Goal: Task Accomplishment & Management: Manage account settings

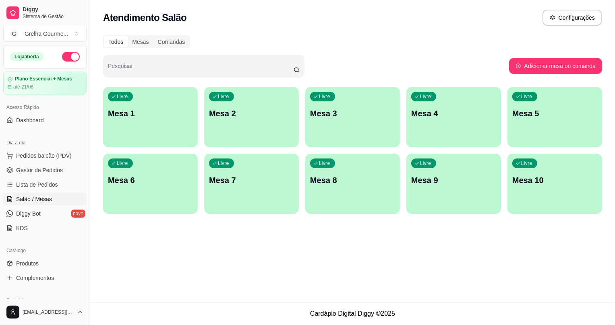
scroll to position [73, 0]
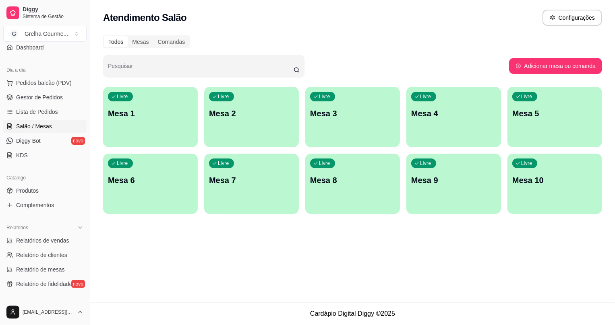
click at [443, 111] on p "Mesa 4" at bounding box center [453, 113] width 85 height 11
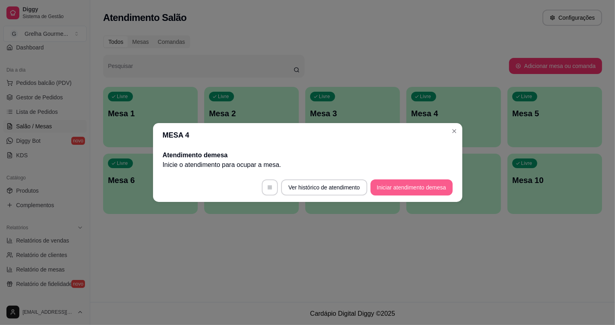
click at [381, 186] on button "Iniciar atendimento de mesa" at bounding box center [412, 188] width 82 height 16
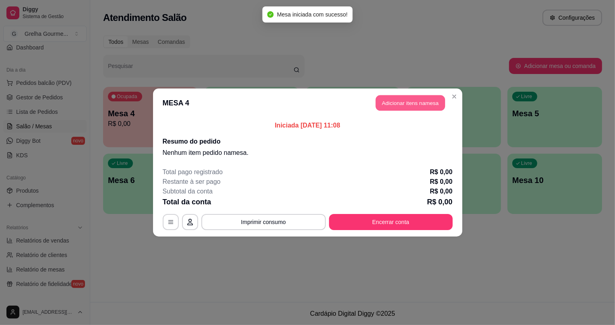
click at [386, 102] on button "Adicionar itens na mesa" at bounding box center [410, 103] width 69 height 16
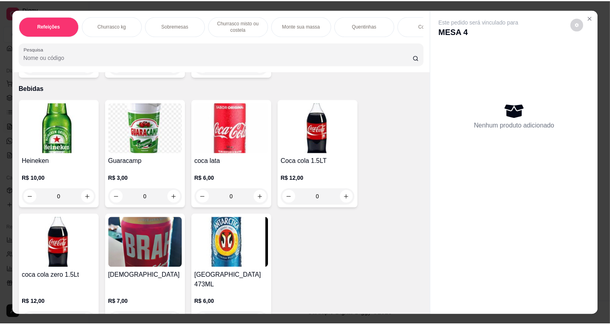
scroll to position [1923, 0]
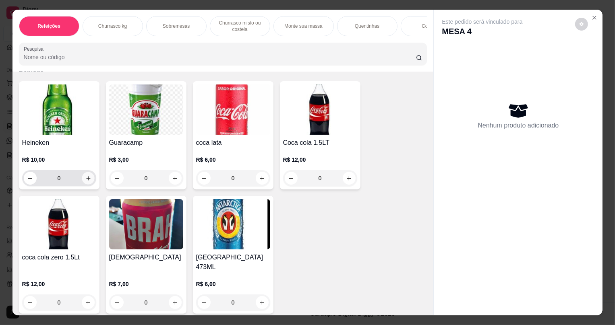
click at [85, 182] on icon "increase-product-quantity" at bounding box center [88, 179] width 6 height 6
type input "1"
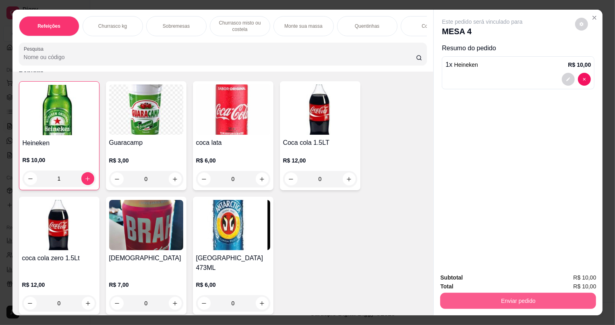
click at [495, 306] on button "Enviar pedido" at bounding box center [518, 301] width 156 height 16
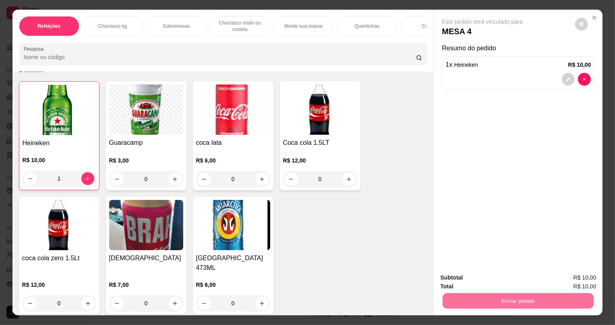
click at [491, 284] on button "Não registrar e enviar pedido" at bounding box center [492, 281] width 84 height 15
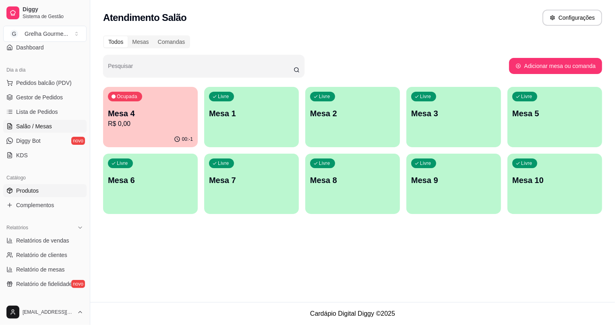
click at [20, 191] on span "Produtos" at bounding box center [27, 191] width 23 height 8
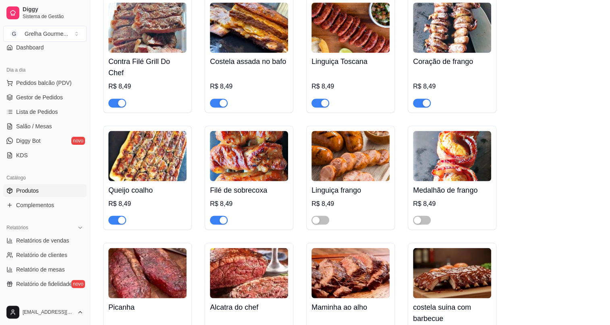
scroll to position [732, 0]
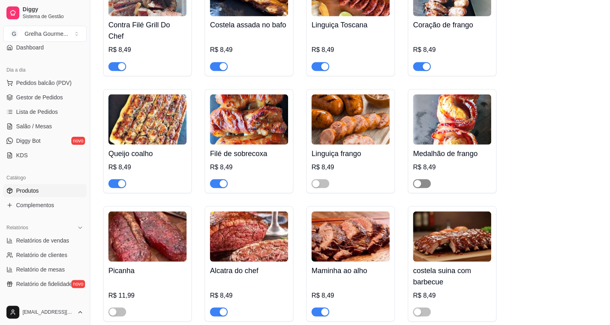
click at [417, 180] on div "button" at bounding box center [417, 183] width 7 height 7
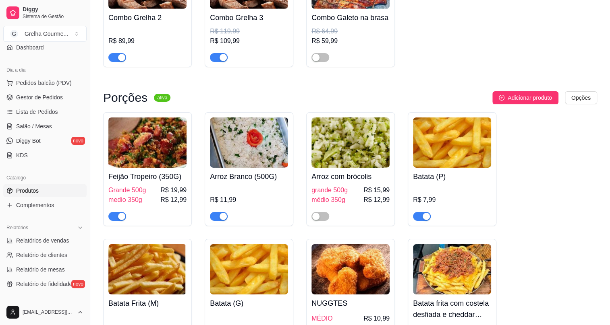
scroll to position [3186, 0]
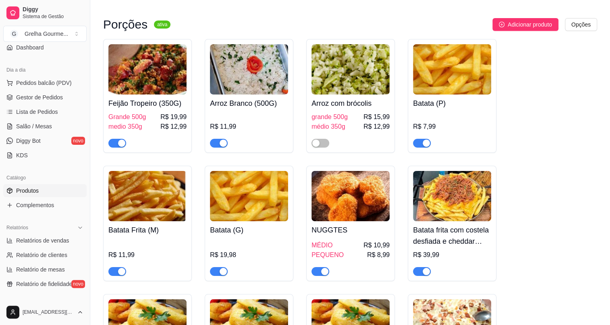
click at [320, 267] on span "button" at bounding box center [320, 271] width 18 height 9
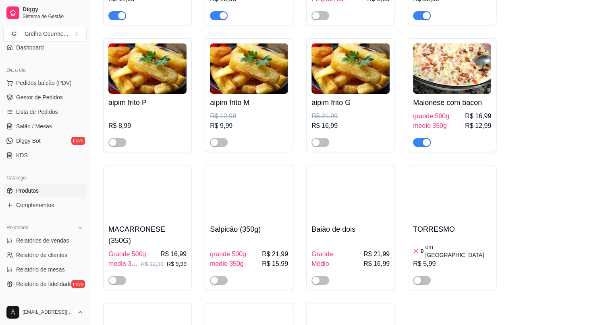
scroll to position [3479, 0]
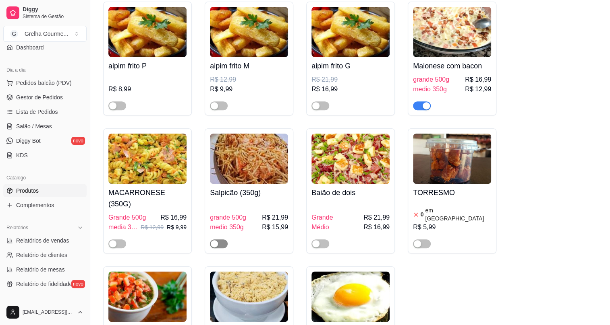
click at [216, 240] on div "button" at bounding box center [214, 243] width 7 height 7
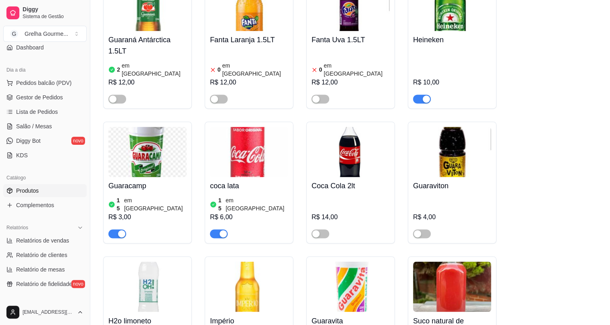
scroll to position [3626, 0]
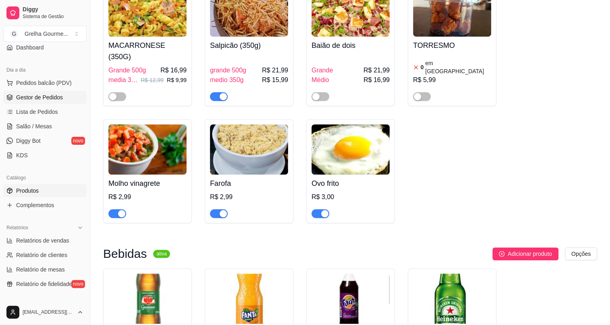
click at [16, 99] on span "Gestor de Pedidos" at bounding box center [39, 97] width 47 height 8
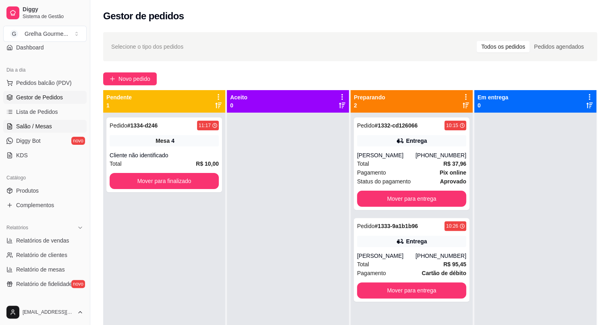
click at [28, 122] on span "Salão / Mesas" at bounding box center [34, 126] width 36 height 8
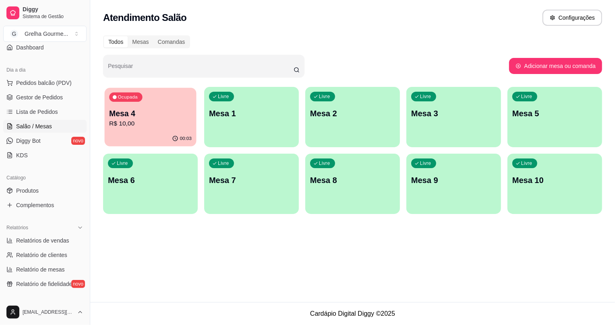
click at [137, 118] on p "Mesa 4" at bounding box center [150, 113] width 83 height 11
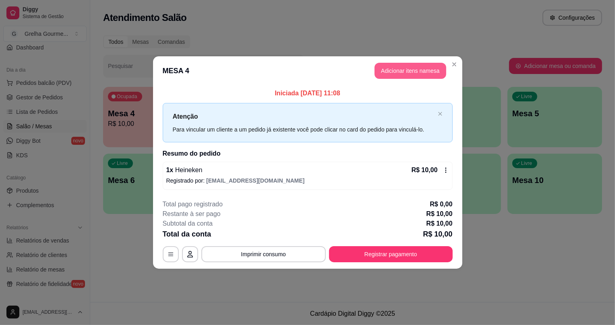
click at [385, 66] on button "Adicionar itens na mesa" at bounding box center [411, 71] width 72 height 16
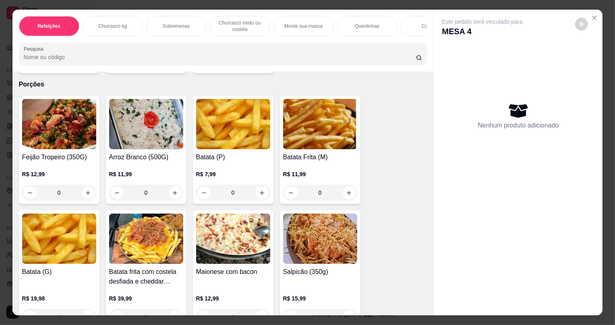
scroll to position [1575, 0]
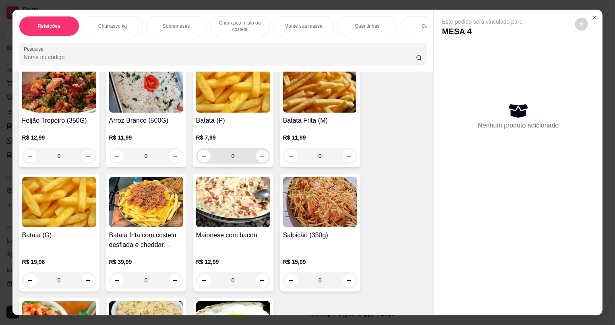
click at [259, 163] on button "increase-product-quantity" at bounding box center [262, 156] width 13 height 13
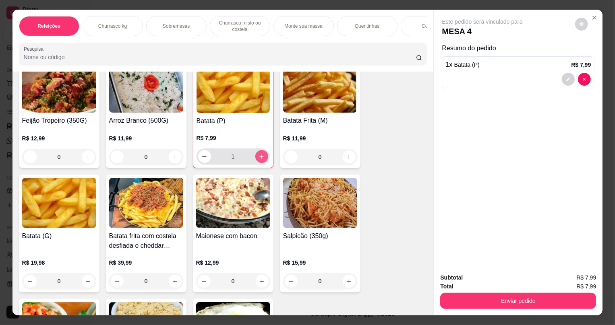
type input "1"
click at [77, 126] on h4 "Feijão Tropeiro (350G)" at bounding box center [59, 121] width 74 height 10
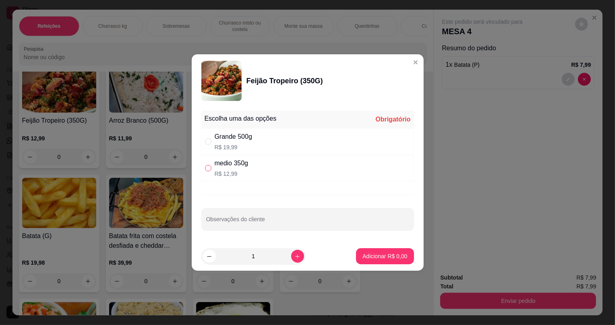
click at [209, 165] on label "" at bounding box center [208, 168] width 6 height 9
click at [209, 165] on input "" at bounding box center [208, 168] width 6 height 6
click at [207, 172] on label "" at bounding box center [208, 168] width 6 height 9
click at [207, 172] on input "" at bounding box center [208, 168] width 6 height 6
click at [211, 169] on input "" at bounding box center [208, 168] width 6 height 6
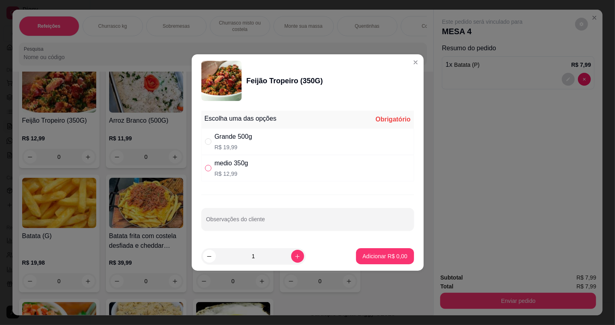
radio input "true"
click at [360, 255] on p "Adicionar R$ 12,99" at bounding box center [383, 257] width 47 height 8
type input "1"
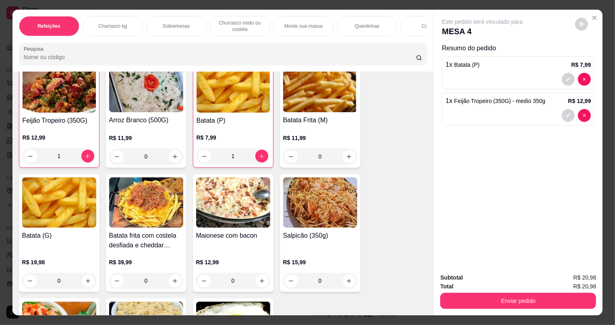
click at [157, 123] on h4 "Arroz Branco (500G)" at bounding box center [146, 121] width 74 height 10
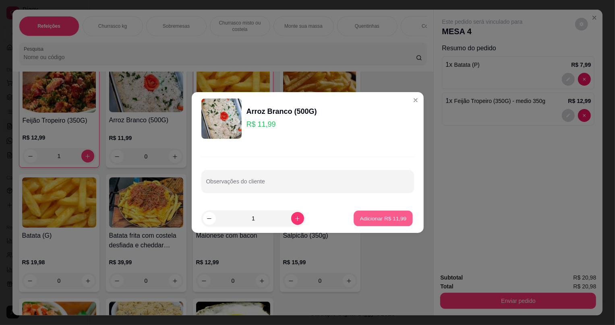
click at [355, 221] on button "Adicionar R$ 11,99" at bounding box center [383, 219] width 59 height 16
type input "1"
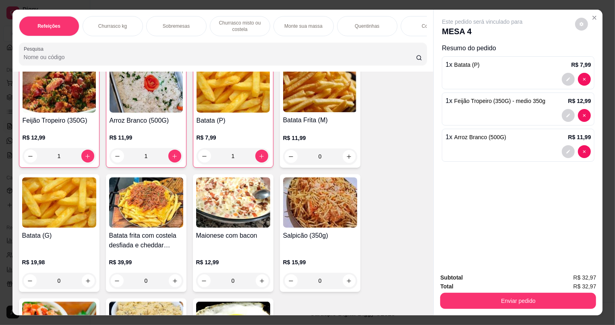
scroll to position [1538, 0]
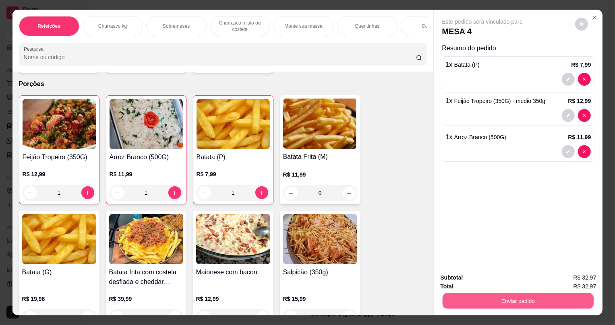
click at [475, 302] on button "Enviar pedido" at bounding box center [518, 301] width 151 height 16
click at [479, 282] on button "Não registrar e enviar pedido" at bounding box center [492, 281] width 81 height 15
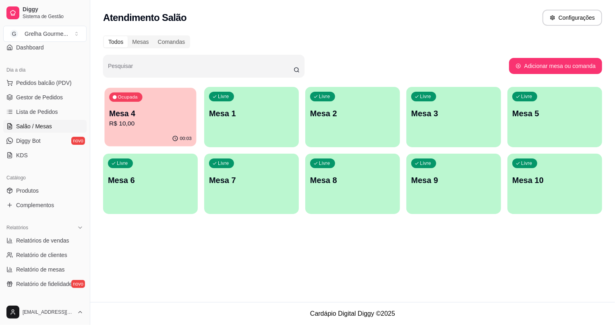
click at [174, 137] on icon "button" at bounding box center [175, 139] width 6 height 6
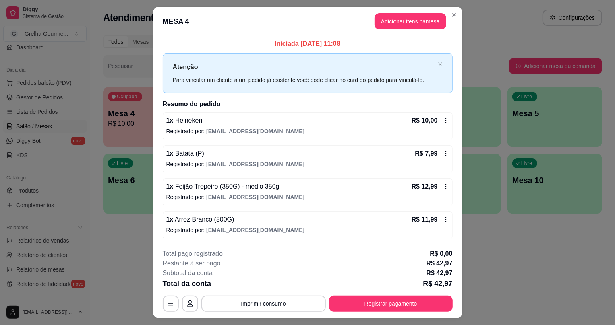
click at [369, 27] on header "MESA 4 Adicionar itens na mesa" at bounding box center [307, 21] width 309 height 29
click at [253, 306] on button "Imprimir consumo" at bounding box center [263, 304] width 121 height 16
click at [263, 288] on button "IMPRESSORA" at bounding box center [264, 285] width 58 height 13
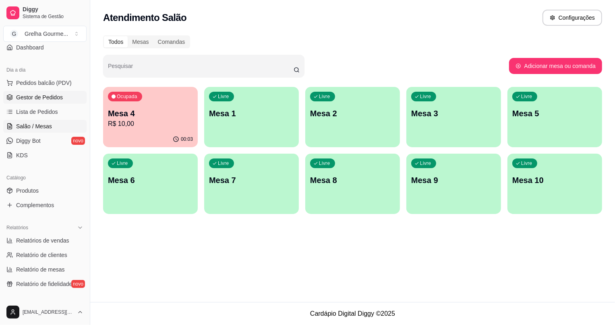
click at [27, 95] on span "Gestor de Pedidos" at bounding box center [39, 97] width 47 height 8
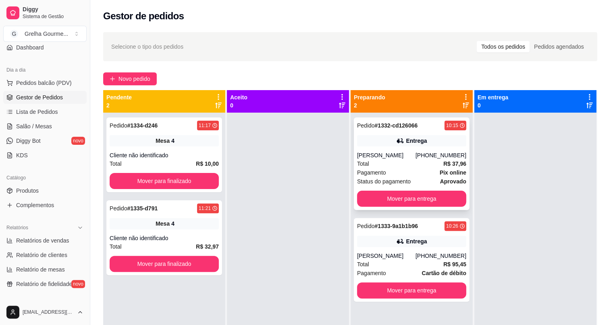
click at [419, 179] on div "Status do pagamento aprovado" at bounding box center [411, 181] width 109 height 9
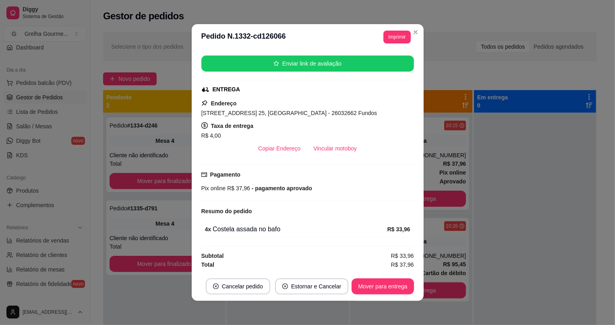
scroll to position [1, 0]
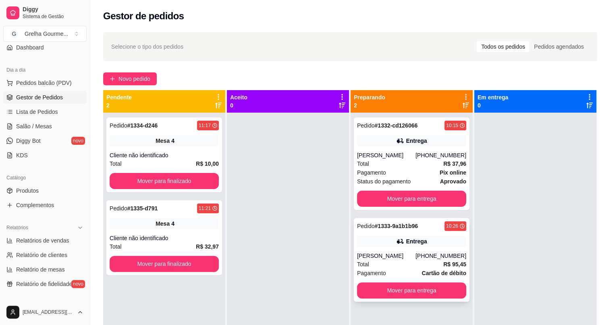
click at [428, 228] on div "Pedido # 1333-9a1b1b96 10:26" at bounding box center [411, 227] width 109 height 10
click at [419, 168] on div "Pagamento Pix online" at bounding box center [411, 172] width 109 height 9
click at [413, 236] on div "Entrega" at bounding box center [411, 241] width 109 height 11
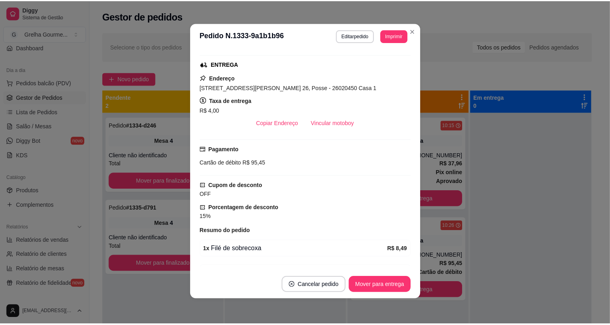
scroll to position [48, 0]
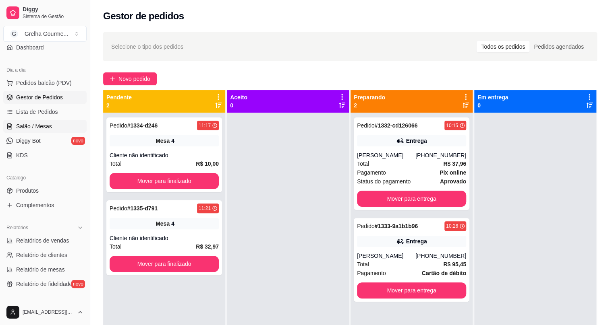
click at [47, 127] on span "Salão / Mesas" at bounding box center [34, 126] width 36 height 8
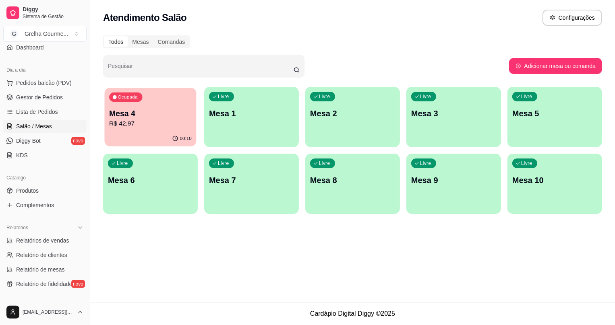
click at [109, 137] on div "00:10" at bounding box center [151, 138] width 92 height 15
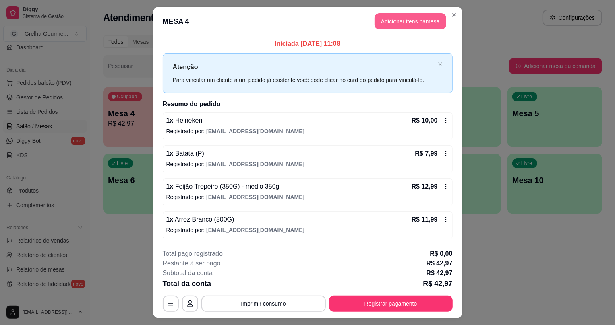
click at [417, 28] on button "Adicionar itens na mesa" at bounding box center [411, 21] width 72 height 16
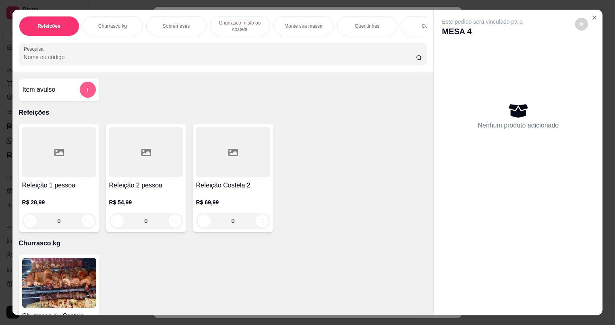
click at [80, 92] on button "add-separate-item" at bounding box center [88, 90] width 16 height 16
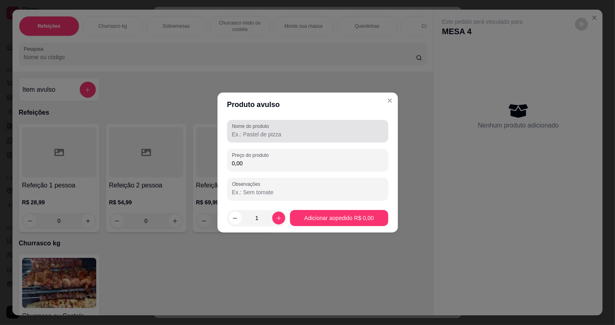
click at [282, 134] on input "Nome do produto" at bounding box center [307, 135] width 151 height 8
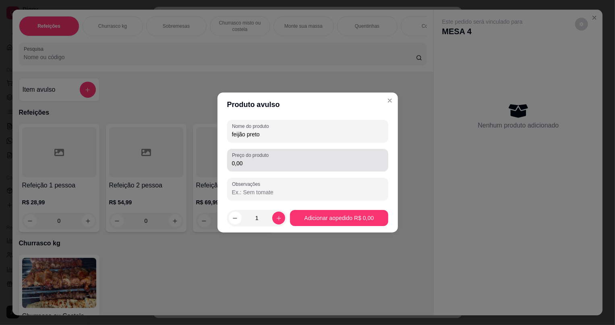
type input "feijão preto"
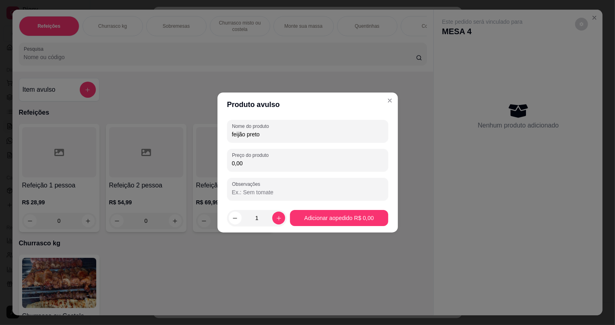
click at [255, 162] on input "0,00" at bounding box center [307, 164] width 151 height 8
type input "11,99"
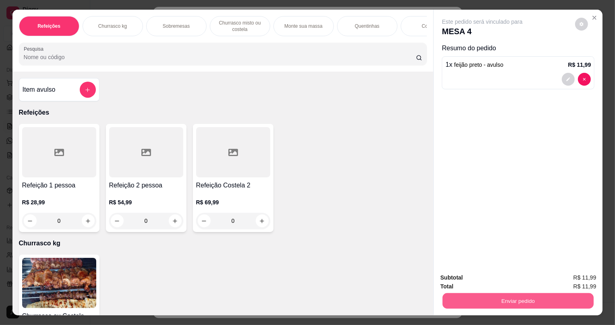
click at [506, 302] on button "Enviar pedido" at bounding box center [518, 301] width 151 height 16
click at [494, 286] on button "Não registrar e enviar pedido" at bounding box center [492, 281] width 84 height 15
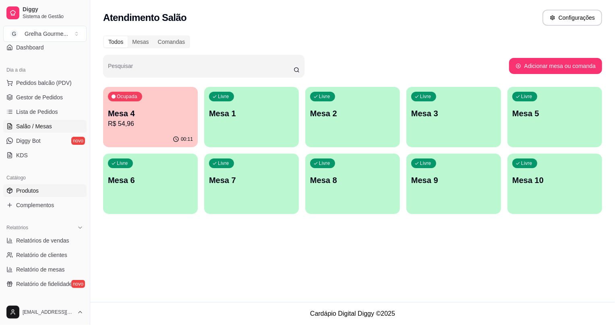
click at [38, 192] on link "Produtos" at bounding box center [44, 190] width 83 height 13
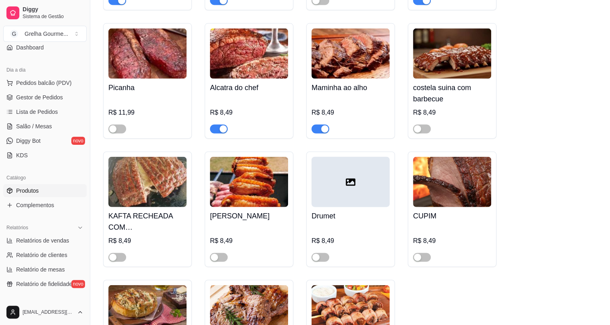
scroll to position [989, 0]
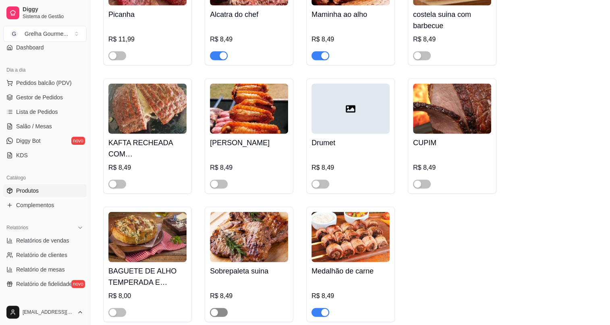
click at [214, 309] on div "button" at bounding box center [214, 312] width 7 height 7
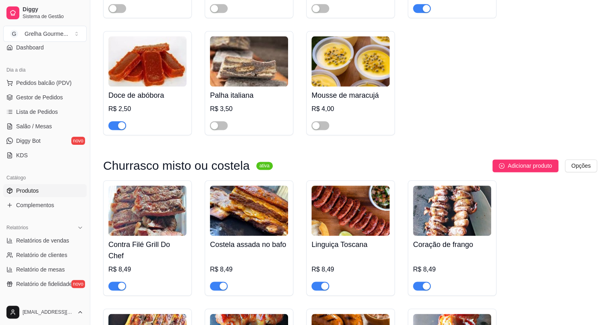
scroll to position [330, 0]
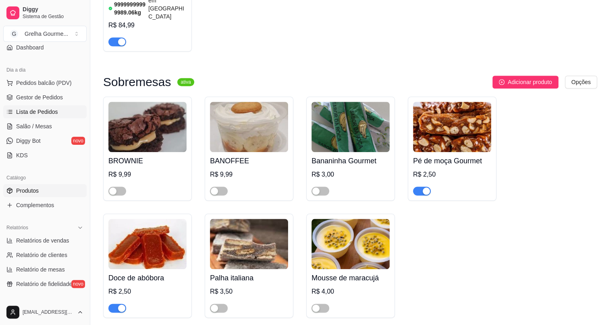
drag, startPoint x: 28, startPoint y: 98, endPoint x: 28, endPoint y: 113, distance: 14.5
click at [28, 98] on span "Gestor de Pedidos" at bounding box center [39, 97] width 47 height 8
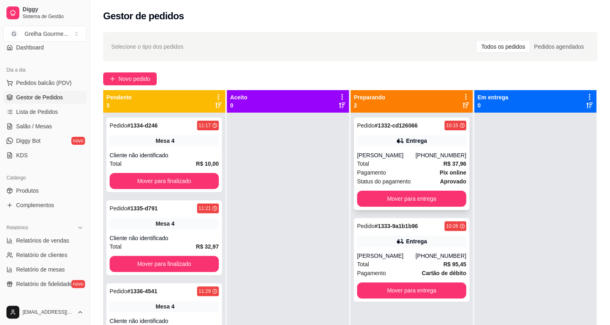
click at [430, 158] on div "[PHONE_NUMBER]" at bounding box center [440, 155] width 51 height 8
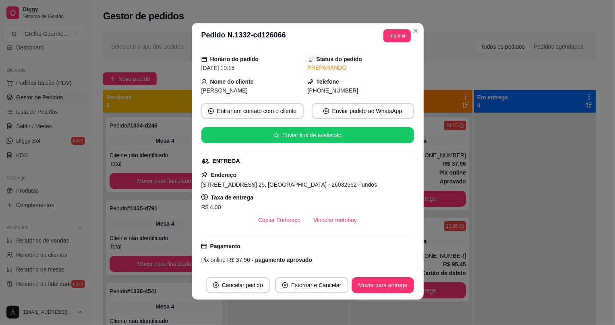
scroll to position [97, 0]
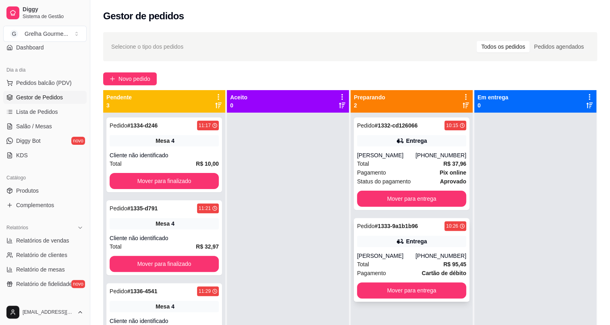
click at [439, 243] on div "Entrega" at bounding box center [411, 241] width 109 height 11
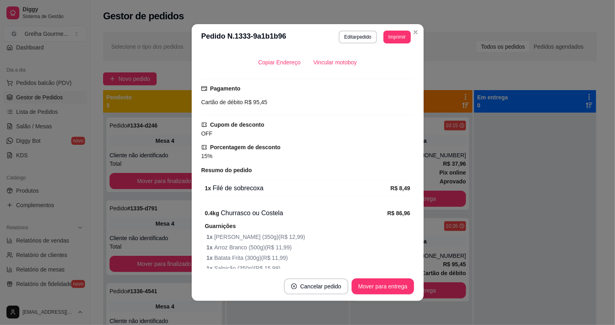
scroll to position [230, 0]
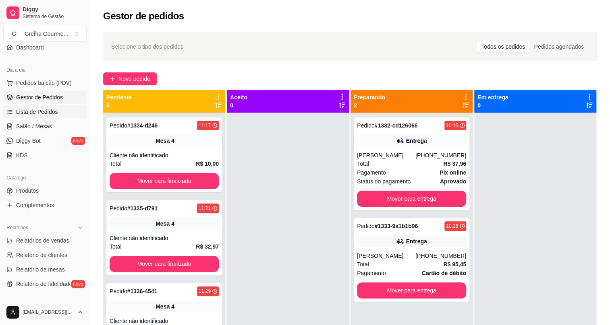
click at [13, 114] on link "Lista de Pedidos" at bounding box center [44, 112] width 83 height 13
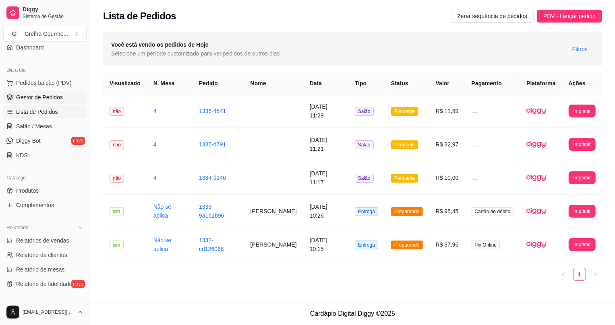
click at [13, 102] on link "Gestor de Pedidos" at bounding box center [44, 97] width 83 height 13
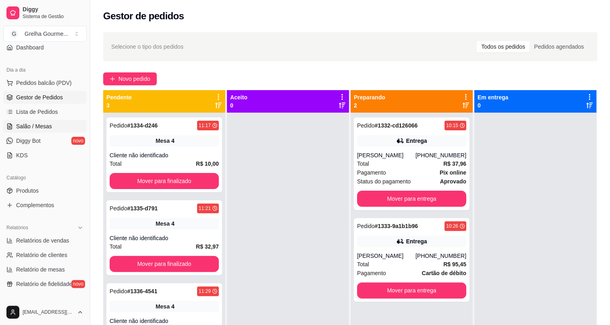
click at [62, 123] on link "Salão / Mesas" at bounding box center [44, 126] width 83 height 13
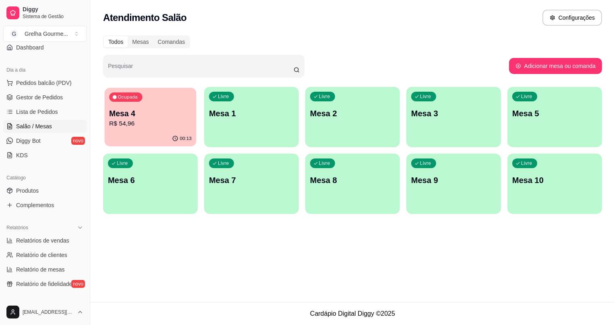
click at [173, 128] on p "R$ 54,96" at bounding box center [150, 123] width 83 height 9
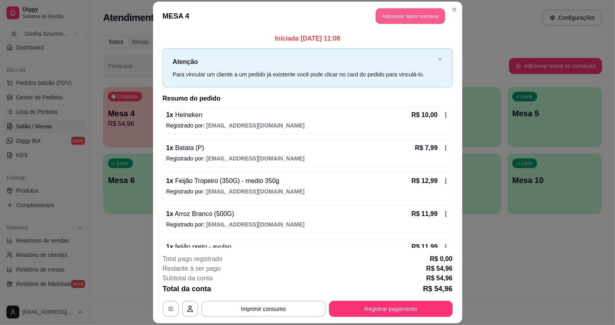
click at [389, 20] on button "Adicionar itens na mesa" at bounding box center [410, 16] width 69 height 16
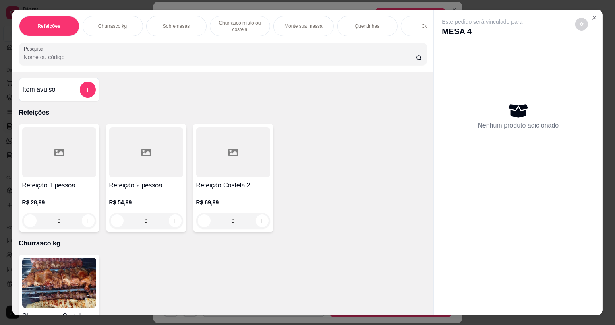
scroll to position [73, 0]
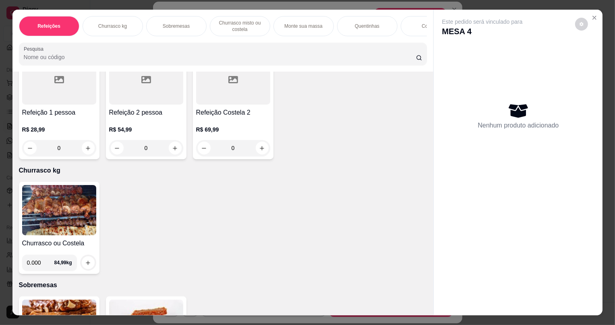
click at [62, 215] on img at bounding box center [59, 210] width 74 height 50
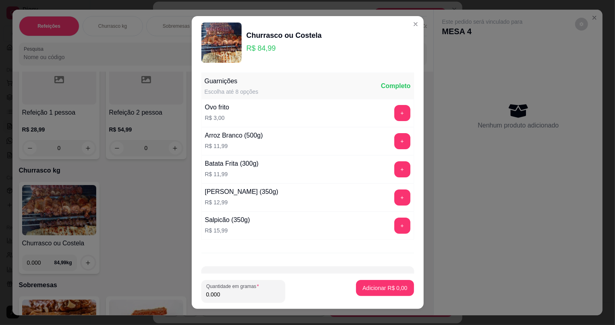
click at [230, 291] on input "0.000" at bounding box center [243, 295] width 74 height 8
type input "0.514"
click at [353, 285] on button "Adicionar R$ 43,68" at bounding box center [383, 288] width 61 height 16
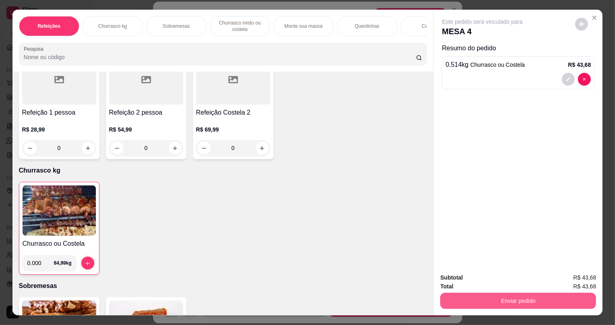
click at [473, 299] on button "Enviar pedido" at bounding box center [518, 301] width 156 height 16
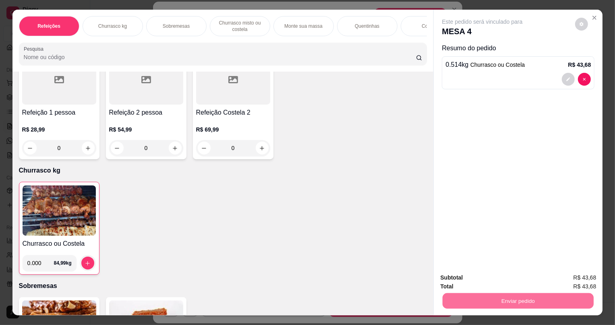
click at [473, 279] on button "Não registrar e enviar pedido" at bounding box center [492, 281] width 81 height 15
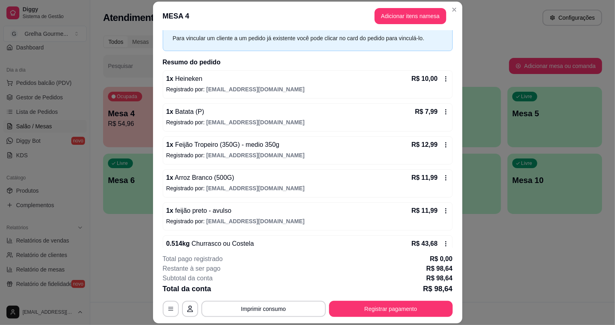
scroll to position [54, 0]
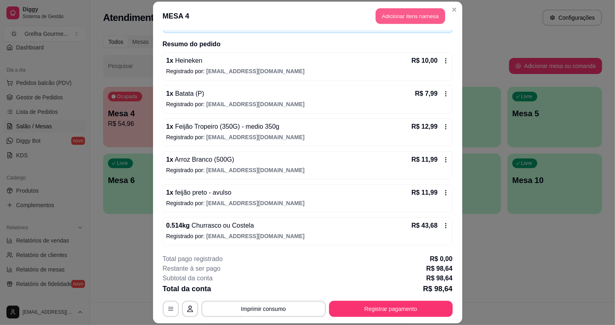
click at [394, 8] on button "Adicionar itens na mesa" at bounding box center [410, 16] width 69 height 16
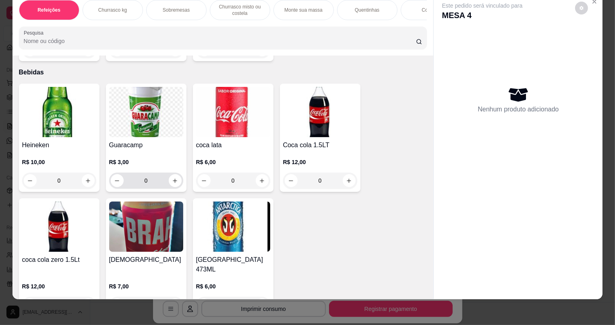
scroll to position [1923, 0]
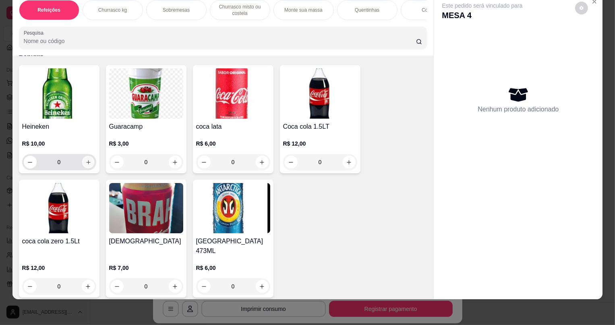
click at [82, 168] on button "increase-product-quantity" at bounding box center [88, 162] width 12 height 12
type input "1"
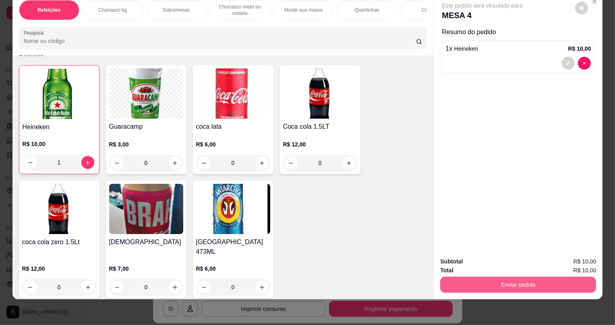
click at [470, 283] on button "Enviar pedido" at bounding box center [518, 285] width 156 height 16
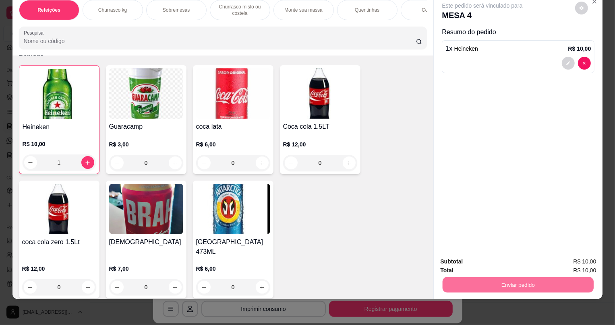
click at [504, 265] on button "Não registrar e enviar pedido" at bounding box center [492, 265] width 84 height 15
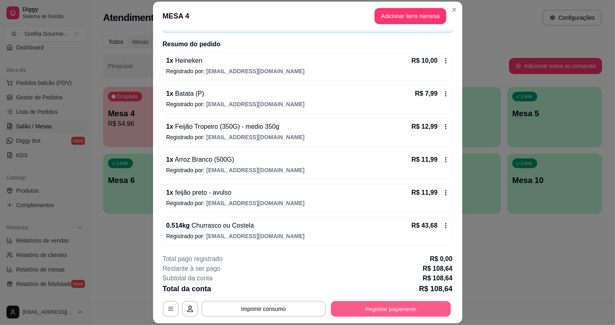
click at [346, 308] on button "Registrar pagamento" at bounding box center [391, 310] width 120 height 16
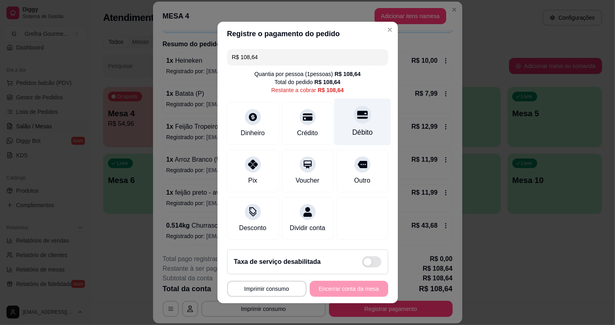
click at [344, 113] on div "Débito" at bounding box center [362, 122] width 57 height 47
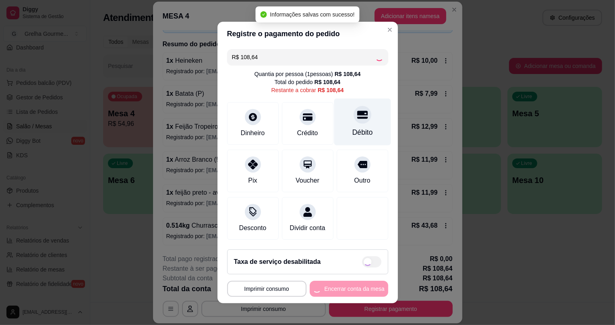
type input "R$ 0,00"
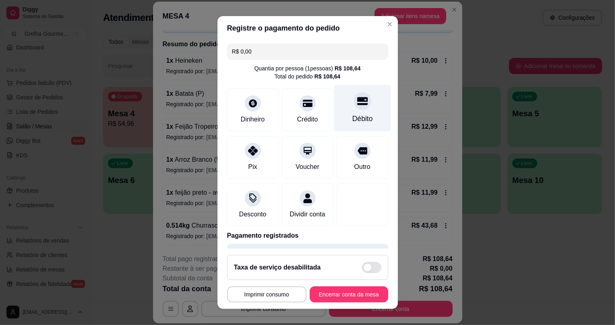
click at [336, 97] on div "Débito" at bounding box center [362, 108] width 57 height 47
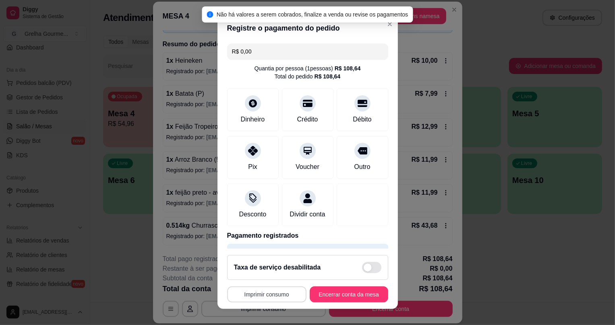
click at [270, 296] on button "Imprimir consumo" at bounding box center [266, 295] width 79 height 16
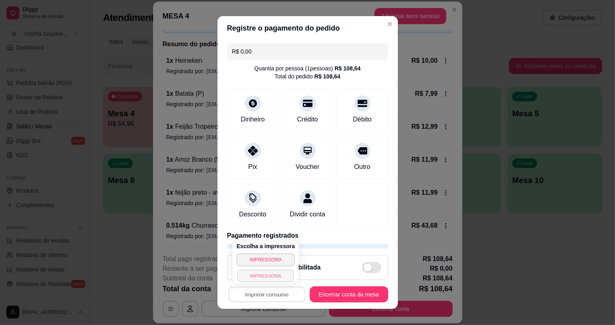
click at [275, 279] on button "IMPRESSORA" at bounding box center [266, 276] width 56 height 12
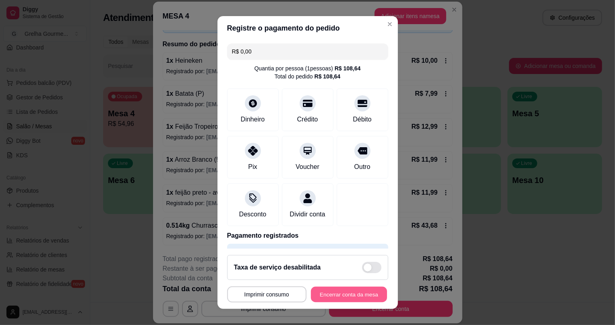
click at [313, 295] on button "Encerrar conta da mesa" at bounding box center [349, 295] width 76 height 16
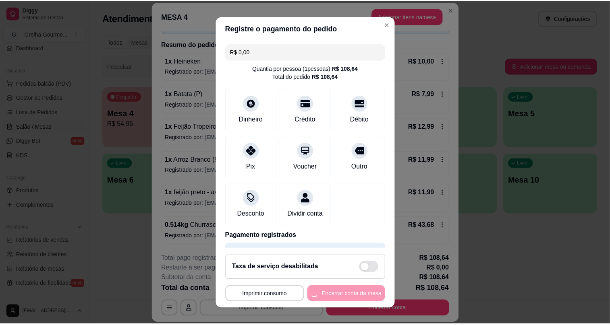
scroll to position [0, 0]
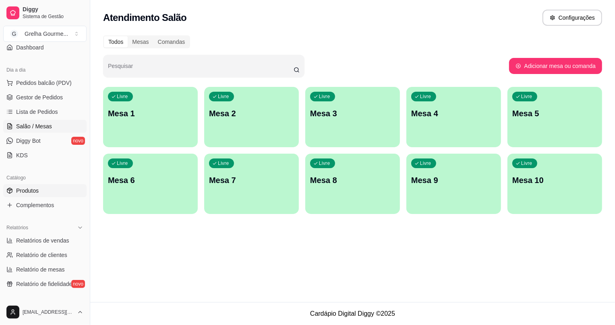
click at [27, 194] on span "Produtos" at bounding box center [27, 191] width 23 height 8
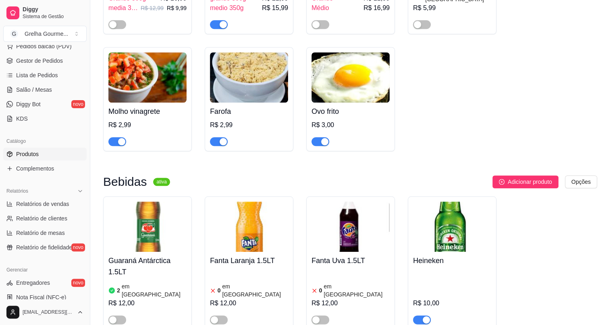
scroll to position [3808, 0]
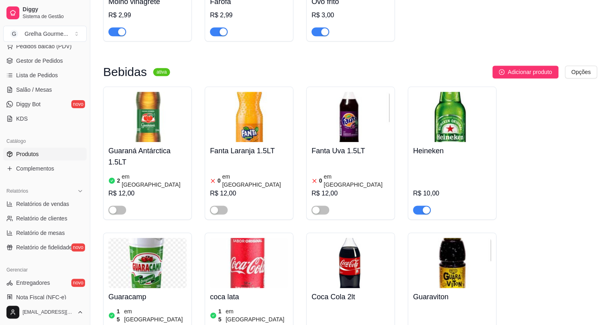
click at [421, 206] on span "button" at bounding box center [422, 210] width 18 height 9
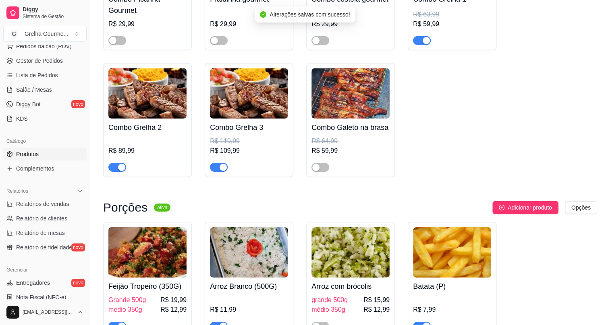
scroll to position [2893, 0]
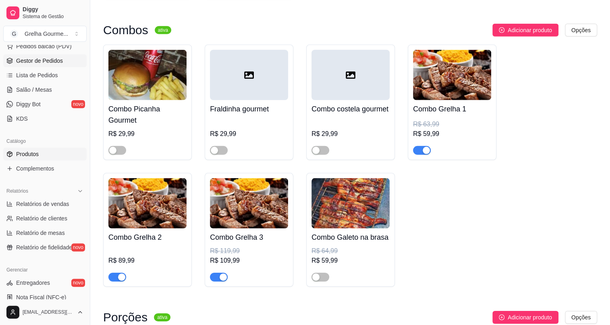
click at [39, 65] on link "Gestor de Pedidos" at bounding box center [44, 60] width 83 height 13
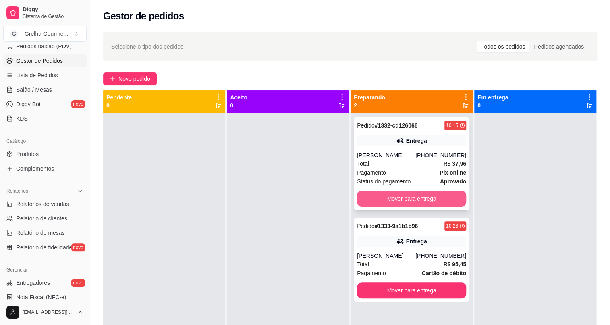
click at [377, 203] on button "Mover para entrega" at bounding box center [411, 199] width 109 height 16
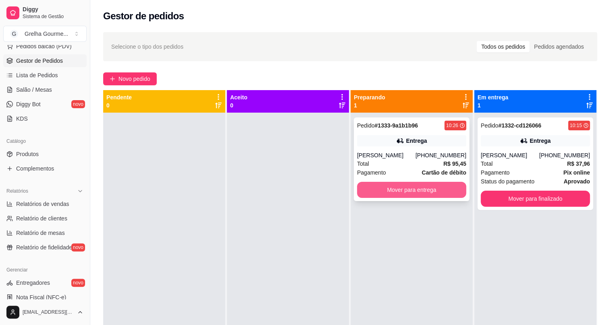
click at [388, 190] on button "Mover para entrega" at bounding box center [411, 190] width 109 height 16
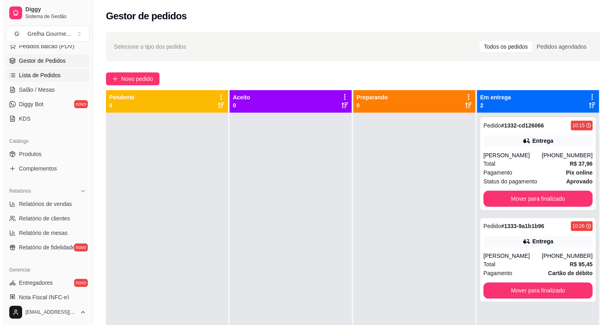
scroll to position [36, 0]
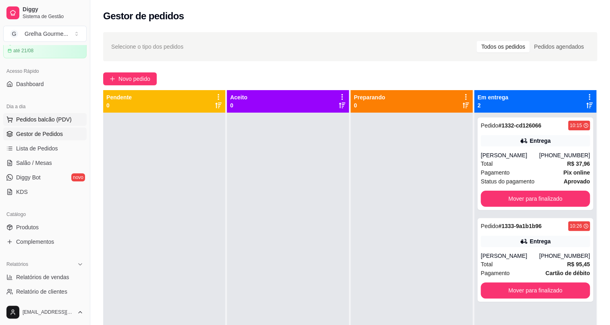
click at [27, 118] on span "Pedidos balcão (PDV)" at bounding box center [44, 120] width 56 height 8
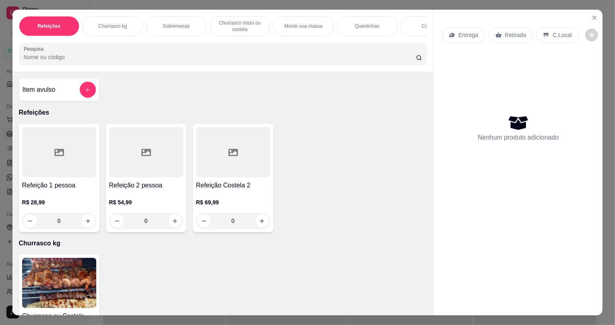
click at [70, 273] on img at bounding box center [59, 283] width 74 height 50
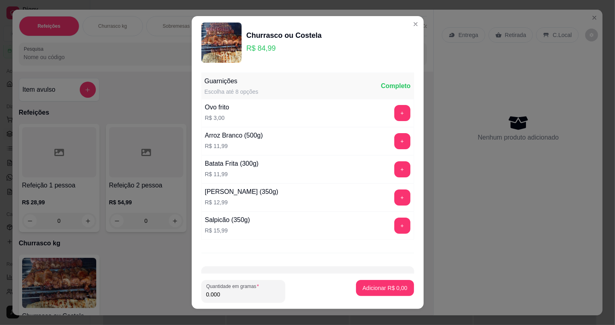
click at [247, 294] on input "0.000" at bounding box center [243, 295] width 74 height 8
type input "0.800"
click at [380, 294] on button "Adicionar R$ 67,99" at bounding box center [383, 288] width 61 height 16
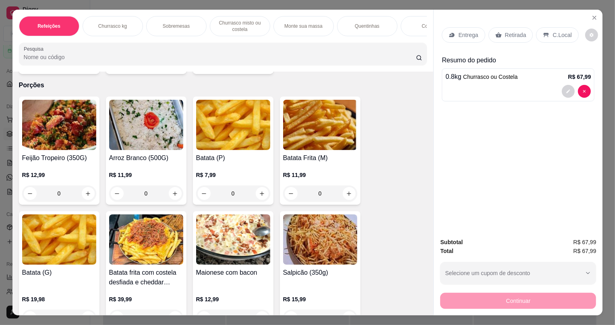
scroll to position [1575, 0]
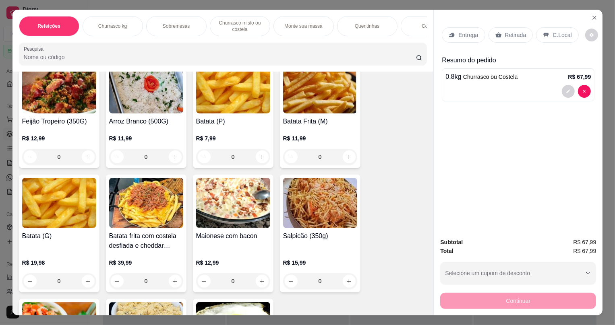
click at [75, 147] on div "R$ 12,99 0" at bounding box center [59, 150] width 74 height 31
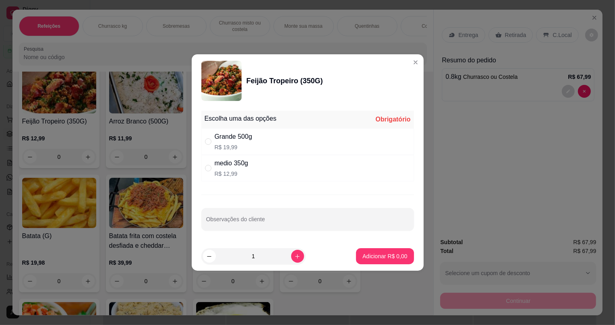
click at [203, 168] on div "medio 350g R$ 12,99" at bounding box center [307, 168] width 213 height 27
radio input "true"
click at [365, 257] on p "Adicionar R$ 12,99" at bounding box center [383, 257] width 48 height 8
type input "1"
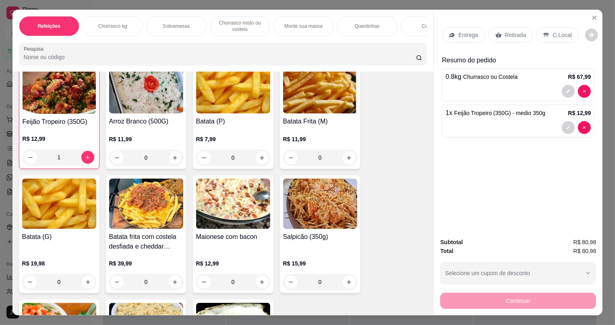
scroll to position [1575, 0]
drag, startPoint x: 520, startPoint y: 34, endPoint x: 516, endPoint y: 38, distance: 5.4
click at [517, 34] on p "Retirada" at bounding box center [515, 35] width 21 height 8
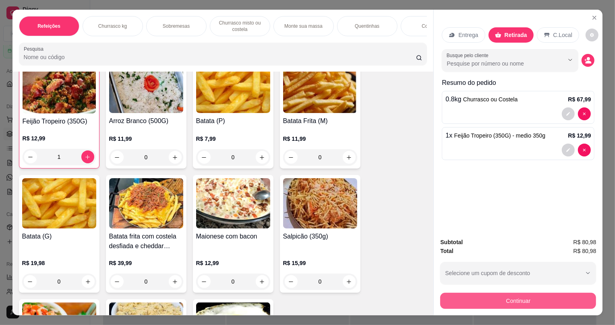
click at [462, 299] on button "Continuar" at bounding box center [518, 301] width 156 height 16
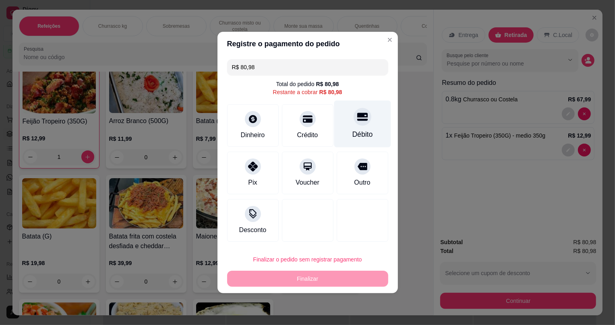
click at [362, 125] on div "Débito" at bounding box center [362, 124] width 57 height 47
type input "R$ 0,00"
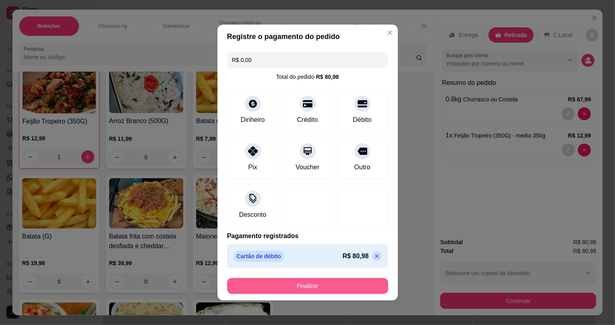
click at [336, 286] on button "Finalizar" at bounding box center [307, 286] width 161 height 16
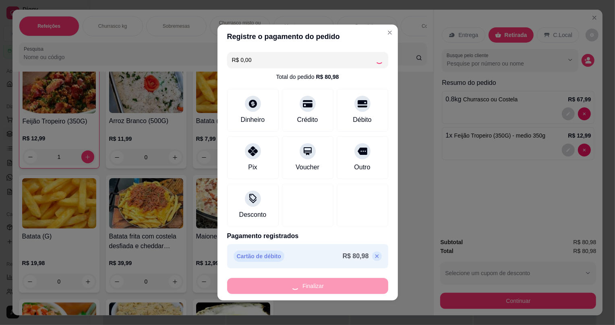
type input "0"
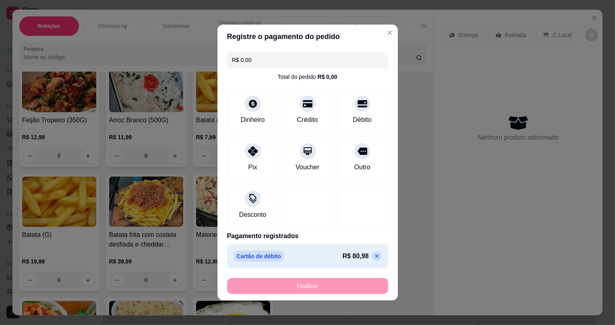
type input "-R$ 80,98"
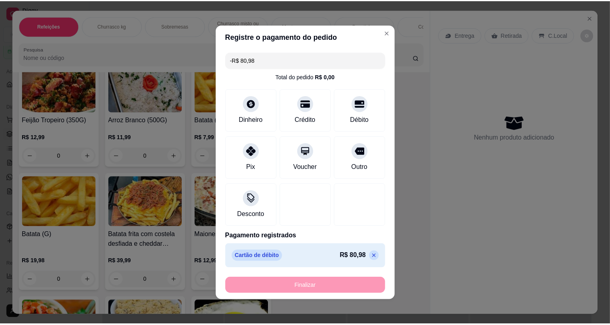
scroll to position [1574, 0]
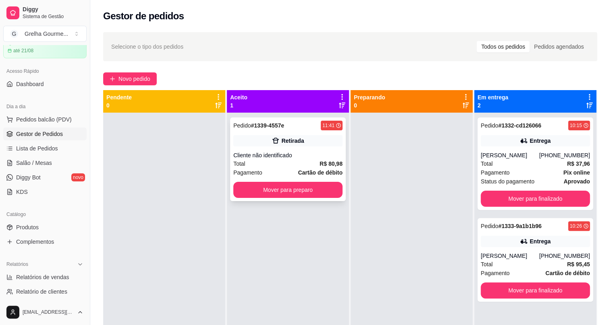
click at [337, 157] on div "Cliente não identificado" at bounding box center [287, 155] width 109 height 8
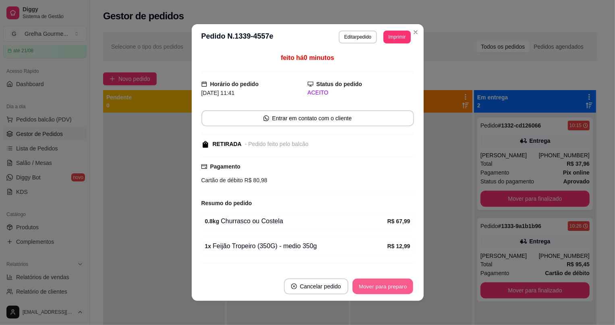
click at [378, 293] on button "Mover para preparo" at bounding box center [382, 287] width 60 height 16
click at [378, 293] on div "Mover para preparo" at bounding box center [377, 287] width 74 height 16
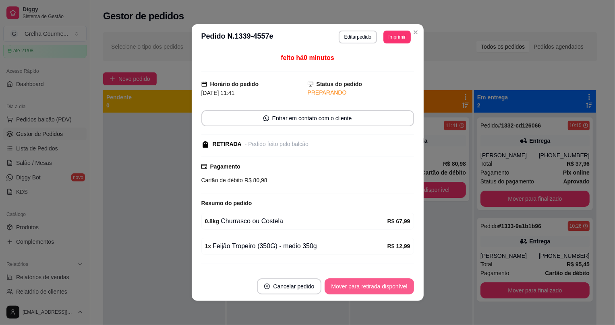
click at [378, 293] on button "Mover para retirada disponível" at bounding box center [369, 287] width 89 height 16
click at [378, 293] on div "Mover para retirada disponível" at bounding box center [363, 287] width 100 height 16
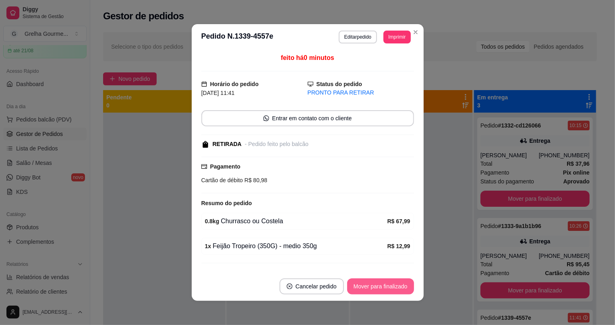
click at [374, 294] on button "Mover para finalizado" at bounding box center [380, 287] width 67 height 16
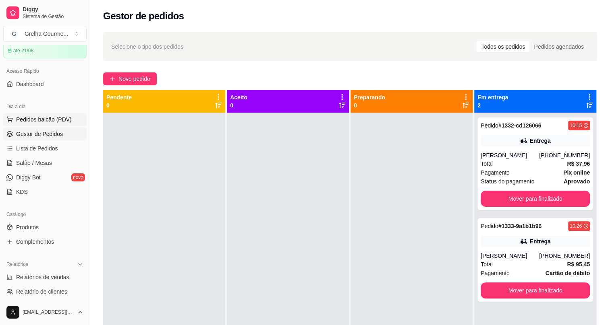
click at [38, 123] on span "Pedidos balcão (PDV)" at bounding box center [44, 120] width 56 height 8
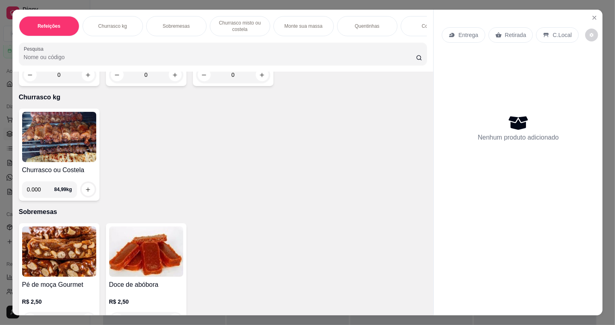
scroll to position [183, 0]
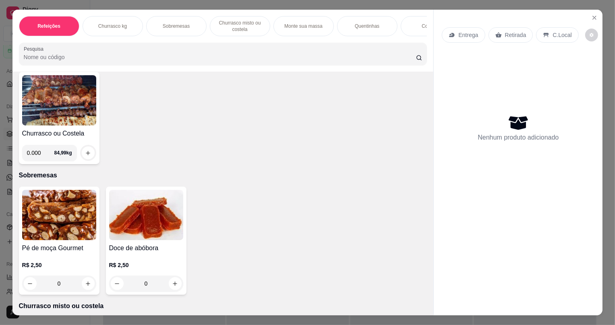
click at [64, 118] on img at bounding box center [59, 100] width 74 height 50
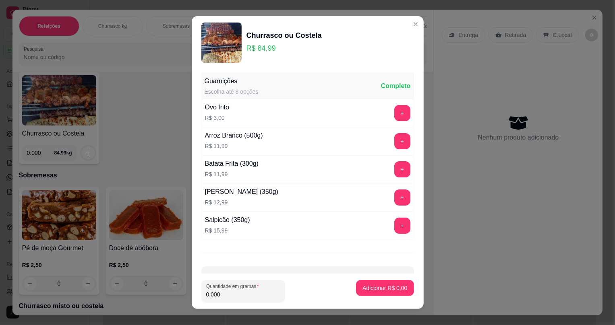
click at [247, 296] on input "0.000" at bounding box center [243, 295] width 74 height 8
type input "0.750"
click at [353, 289] on button "Adicionar R$ 63,74" at bounding box center [383, 288] width 61 height 16
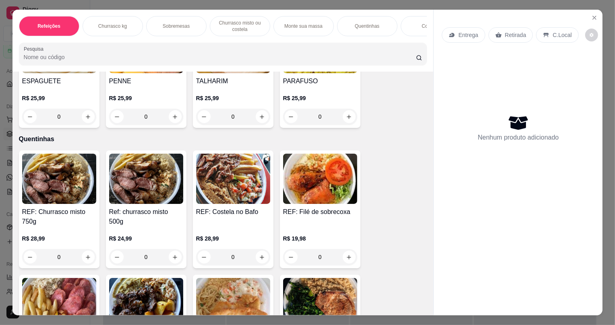
scroll to position [914, 0]
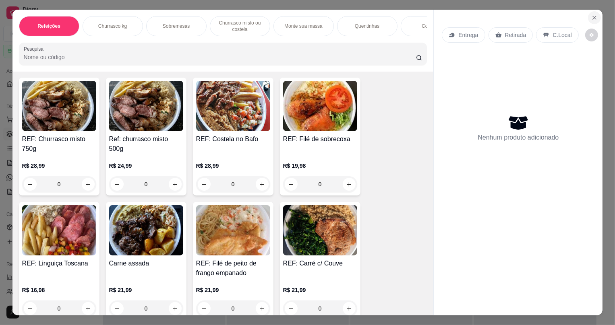
click at [594, 17] on icon "Close" at bounding box center [594, 18] width 6 height 6
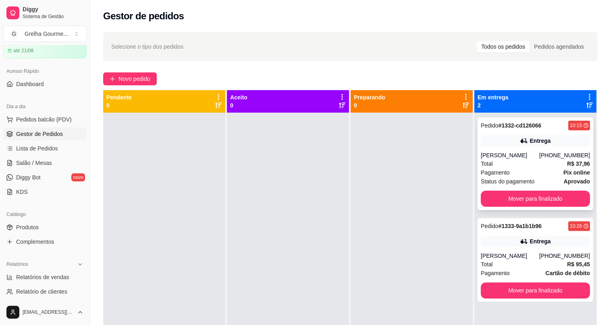
click at [521, 151] on div "[PERSON_NAME]" at bounding box center [510, 155] width 58 height 8
click at [500, 243] on div "Entrega" at bounding box center [535, 241] width 109 height 11
click at [60, 133] on span "Gestor de Pedidos" at bounding box center [39, 134] width 47 height 8
click at [49, 116] on span "Pedidos balcão (PDV)" at bounding box center [44, 120] width 56 height 8
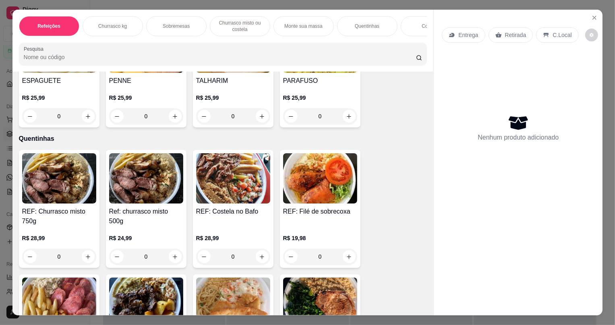
scroll to position [915, 0]
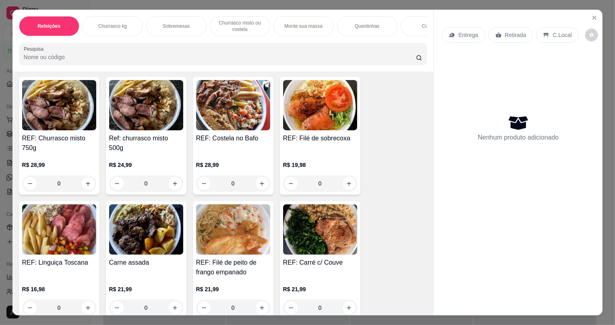
click at [73, 150] on h4 "REF: Churrasco misto 750g" at bounding box center [59, 143] width 74 height 19
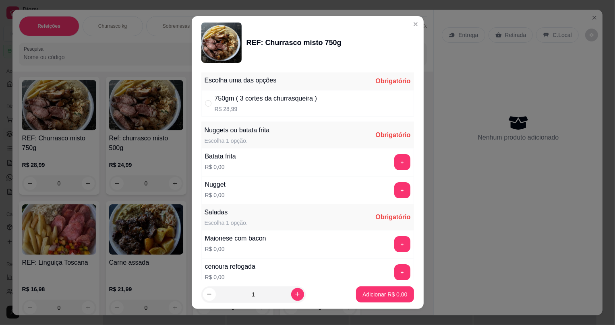
click at [204, 108] on div "750gm ( 3 cortes da churrasqueira ) R$ 28,99" at bounding box center [307, 103] width 213 height 27
radio input "true"
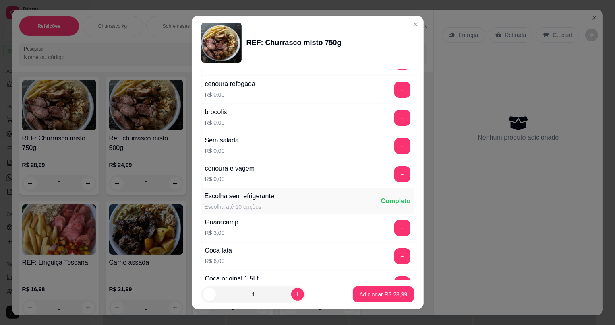
scroll to position [110, 0]
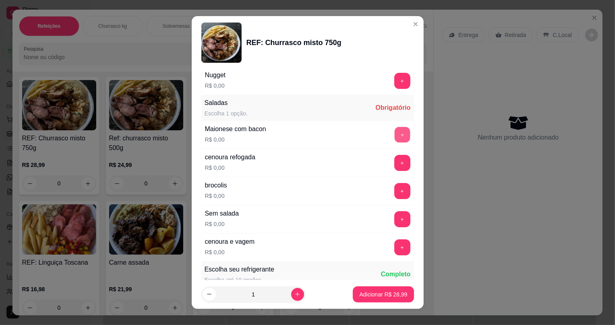
click at [394, 139] on button "+" at bounding box center [402, 135] width 16 height 16
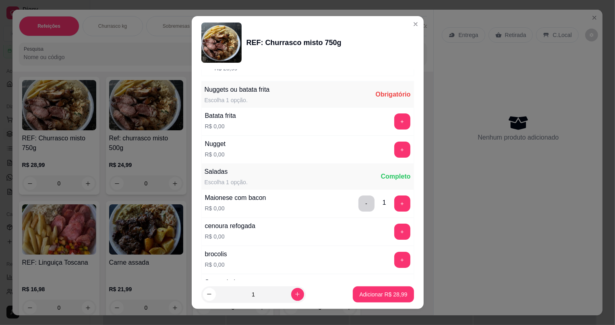
scroll to position [0, 0]
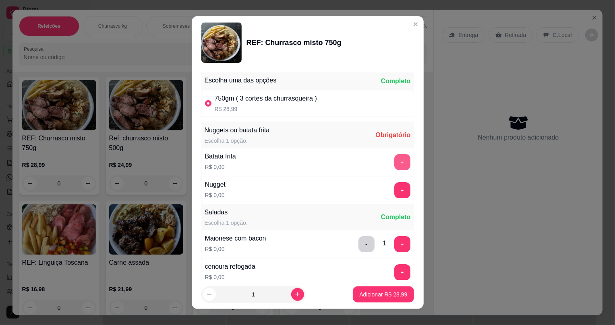
click at [394, 164] on button "+" at bounding box center [402, 162] width 16 height 16
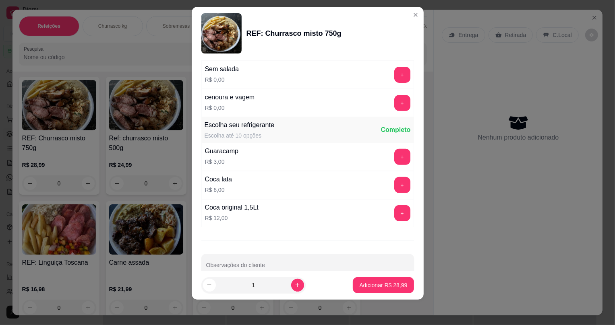
scroll to position [261, 0]
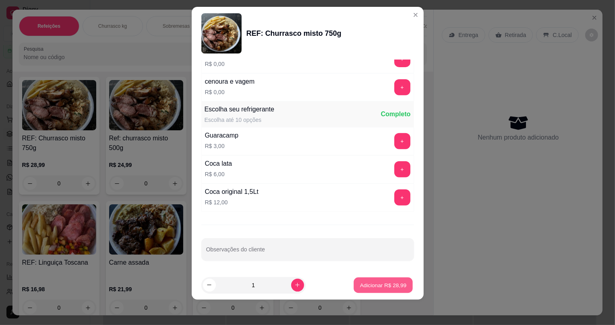
click at [384, 288] on p "Adicionar R$ 28,99" at bounding box center [383, 286] width 47 height 8
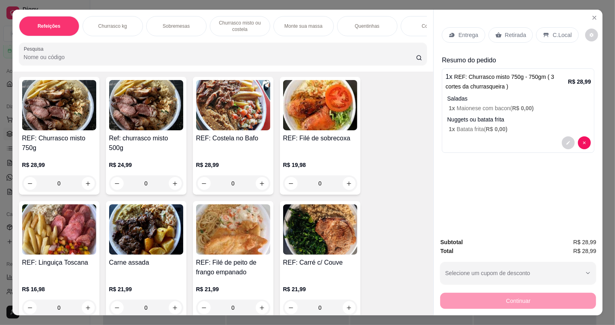
click at [455, 38] on div "Entrega" at bounding box center [463, 34] width 43 height 15
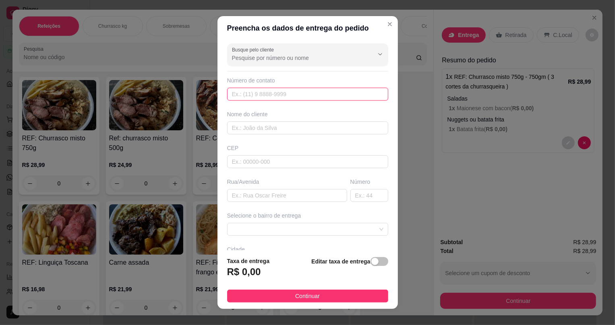
click at [269, 98] on input "text" at bounding box center [307, 94] width 161 height 13
click at [281, 193] on input "text" at bounding box center [287, 195] width 120 height 13
type input "rua [PERSON_NAME]"
click at [363, 196] on input "text" at bounding box center [369, 195] width 38 height 13
click at [371, 261] on span "button" at bounding box center [380, 261] width 18 height 9
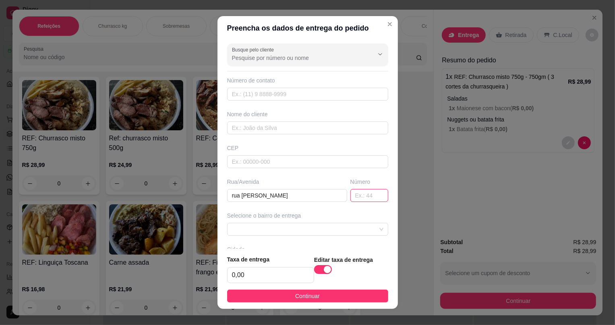
click at [357, 194] on input "text" at bounding box center [369, 195] width 38 height 13
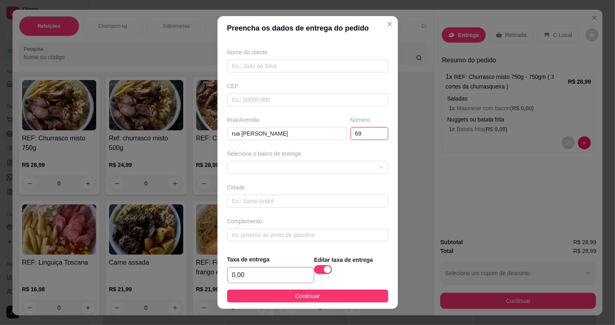
type input "69"
click at [286, 275] on input "0,00" at bounding box center [271, 275] width 86 height 15
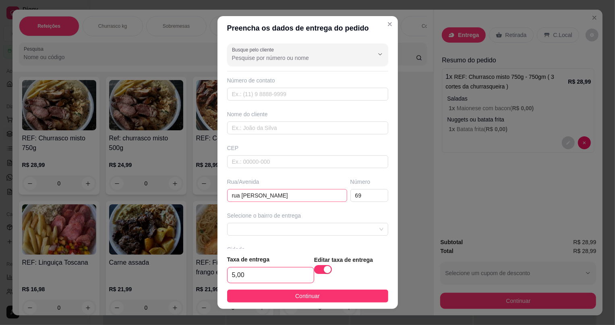
type input "5,00"
click at [283, 200] on input "rua [PERSON_NAME]" at bounding box center [287, 195] width 120 height 13
click at [268, 229] on span at bounding box center [307, 230] width 151 height 12
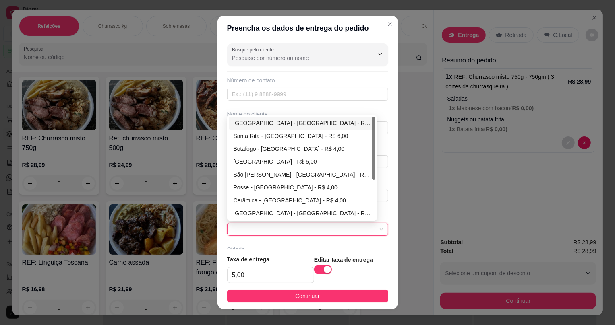
click at [259, 245] on div "Busque pelo cliente Número de contato Nome do cliente CEP Rua/[GEOGRAPHIC_DATA]…" at bounding box center [308, 144] width 180 height 208
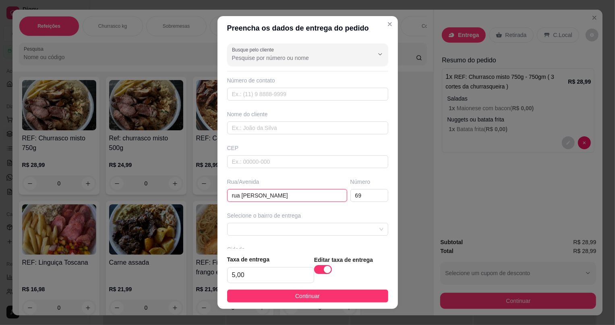
click at [272, 197] on input "rua [PERSON_NAME]" at bounding box center [287, 195] width 120 height 13
type input "rua [PERSON_NAME] [PERSON_NAME]"
click at [303, 131] on input "text" at bounding box center [307, 128] width 161 height 13
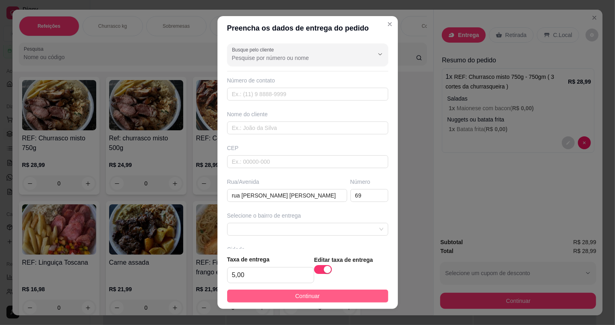
click at [322, 294] on button "Continuar" at bounding box center [307, 296] width 161 height 13
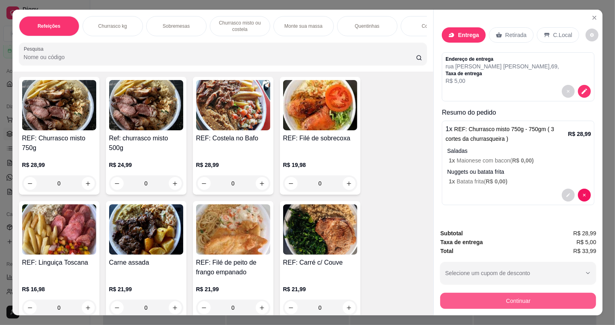
click at [483, 303] on button "Continuar" at bounding box center [518, 301] width 156 height 16
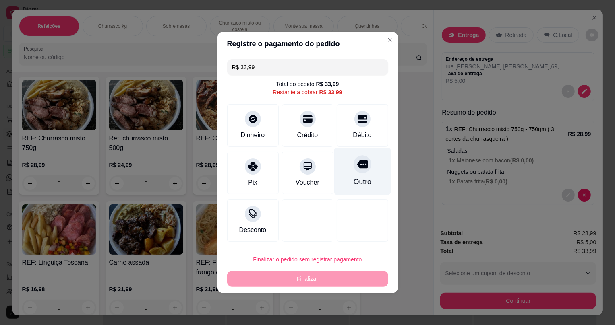
click at [347, 168] on div "Outro" at bounding box center [362, 171] width 57 height 47
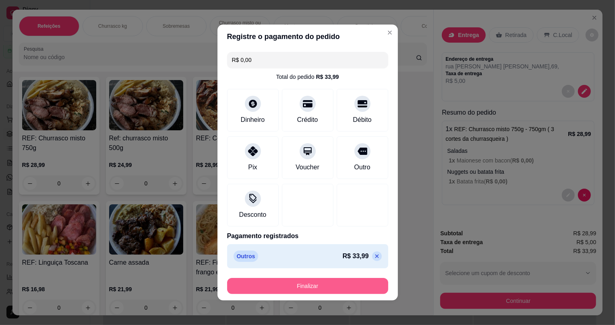
click at [347, 286] on button "Finalizar" at bounding box center [307, 286] width 161 height 16
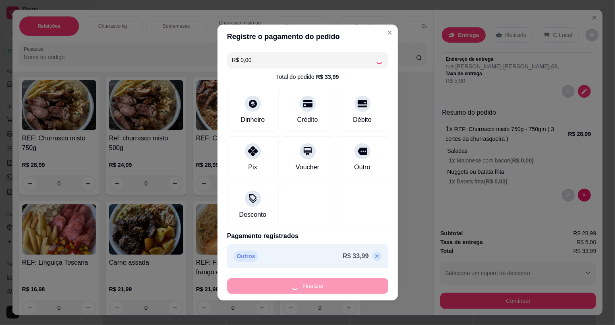
type input "-R$ 33,99"
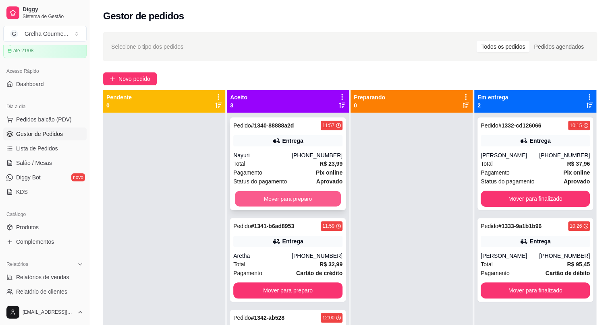
click at [290, 195] on button "Mover para preparo" at bounding box center [288, 199] width 106 height 16
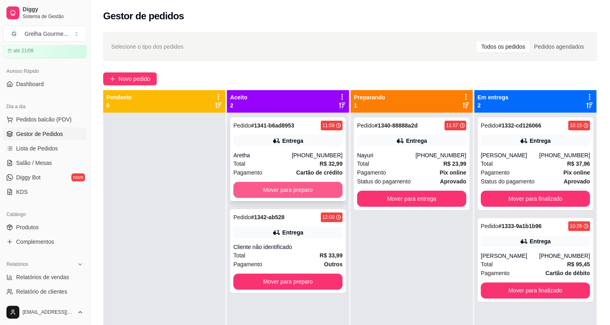
click at [292, 191] on button "Mover para preparo" at bounding box center [287, 190] width 109 height 16
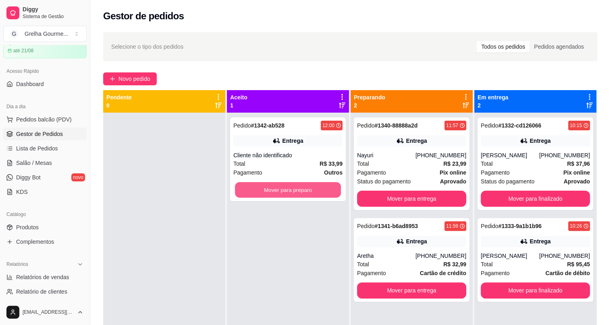
click at [292, 191] on button "Mover para preparo" at bounding box center [288, 190] width 106 height 16
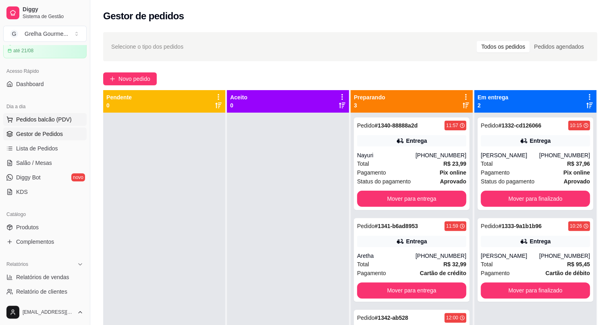
click at [52, 122] on span "Pedidos balcão (PDV)" at bounding box center [44, 120] width 56 height 8
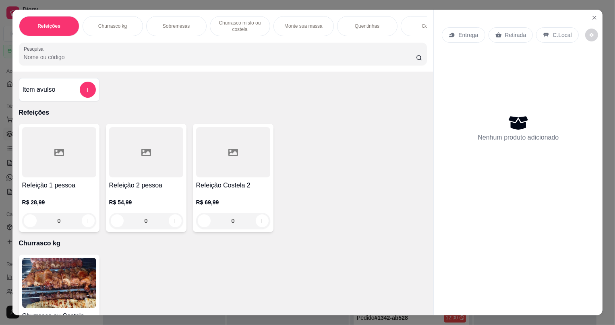
click at [76, 265] on img at bounding box center [59, 283] width 74 height 50
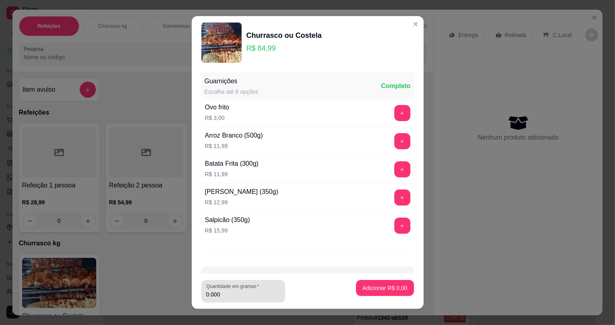
click at [246, 296] on input "0.000" at bounding box center [243, 295] width 74 height 8
type input "0.582"
click at [385, 286] on p "Adicionar R$ 49,46" at bounding box center [383, 288] width 48 height 8
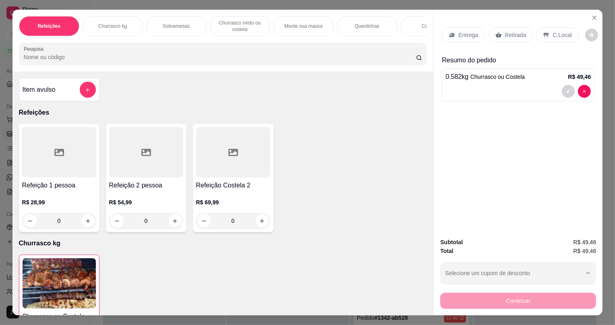
click at [500, 38] on div "Retirada" at bounding box center [511, 34] width 45 height 15
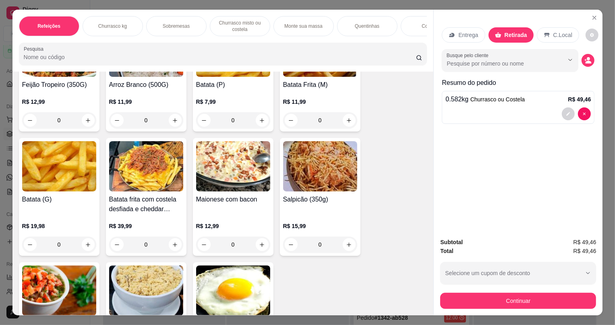
scroll to position [1538, 0]
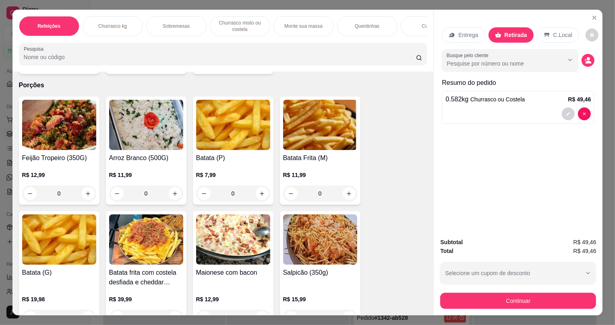
click at [43, 124] on img at bounding box center [59, 125] width 74 height 50
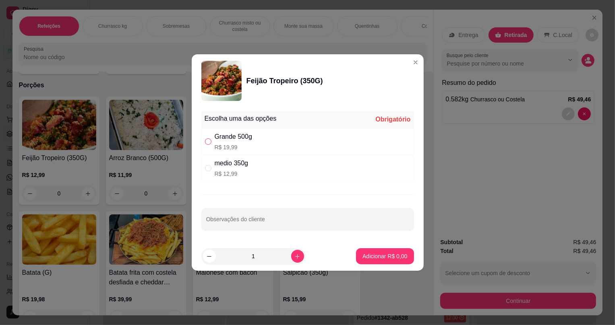
click at [207, 141] on input "" at bounding box center [208, 142] width 6 height 6
radio input "true"
click at [362, 253] on p "Adicionar R$ 19,99" at bounding box center [383, 257] width 48 height 8
type input "1"
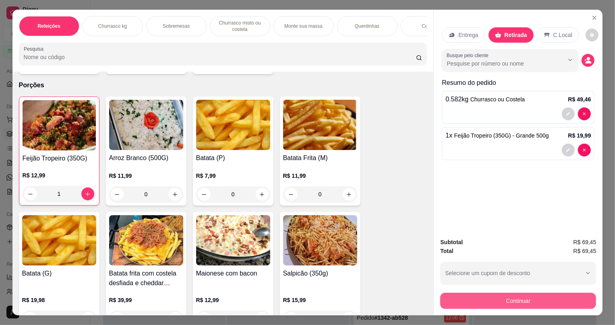
click at [505, 302] on button "Continuar" at bounding box center [518, 301] width 156 height 16
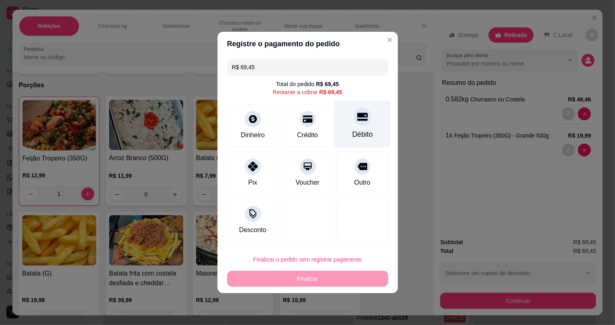
click at [350, 129] on div "Débito" at bounding box center [362, 124] width 57 height 47
type input "R$ 0,00"
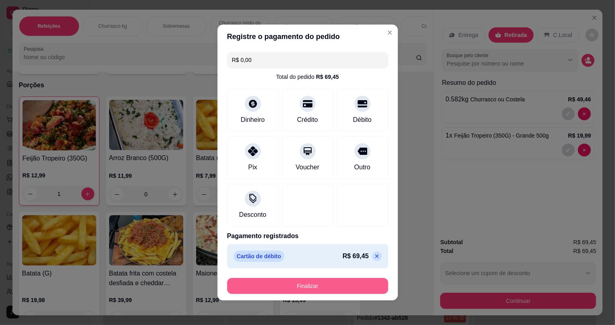
click at [352, 288] on button "Finalizar" at bounding box center [307, 286] width 161 height 16
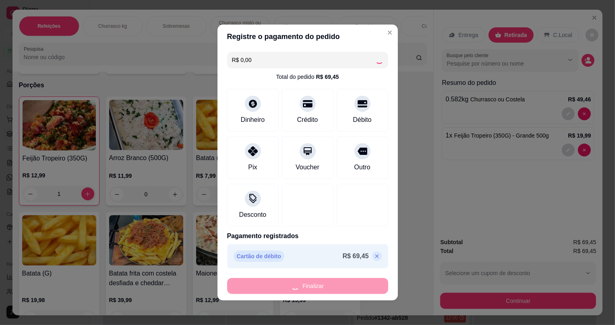
type input "0"
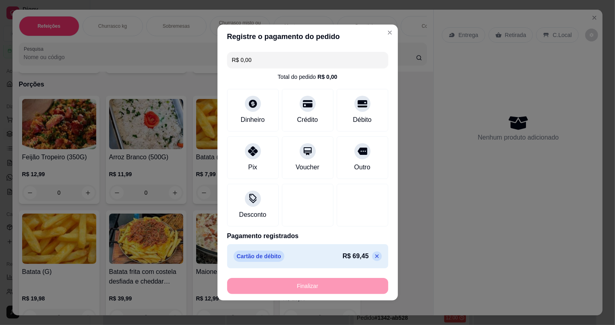
type input "-R$ 69,45"
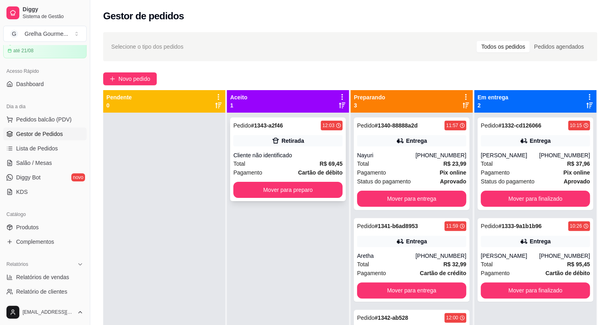
click at [288, 153] on div "Cliente não identificado" at bounding box center [287, 155] width 109 height 8
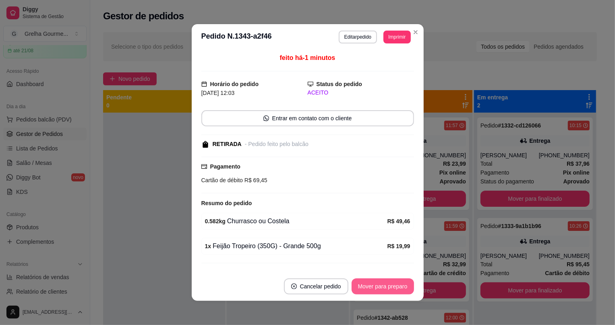
click at [377, 282] on button "Mover para preparo" at bounding box center [383, 287] width 62 height 16
click at [381, 282] on div "Mover para preparo" at bounding box center [377, 287] width 74 height 16
click at [381, 282] on button "Mover para retirada disponível" at bounding box center [369, 287] width 89 height 16
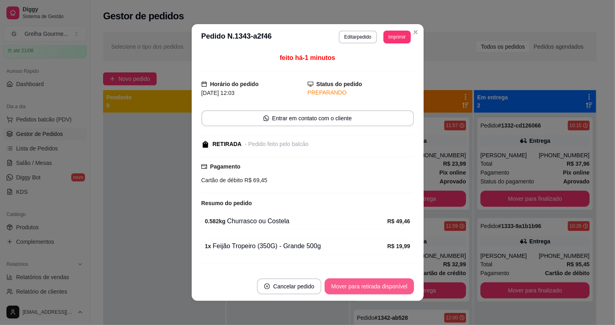
click at [381, 282] on div "Mover para retirada disponível" at bounding box center [369, 287] width 89 height 16
click at [381, 282] on div "Mover para retirada disponível" at bounding box center [363, 287] width 100 height 16
click at [381, 282] on button "Mover para finalizado" at bounding box center [380, 287] width 67 height 16
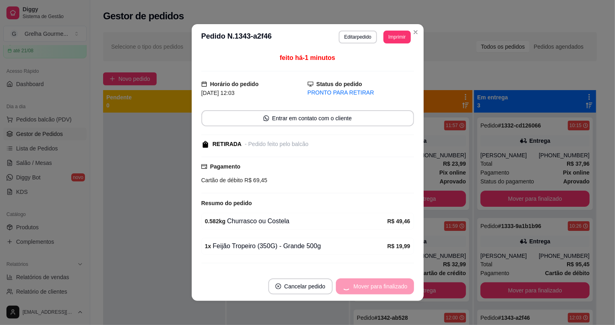
click at [381, 282] on div "Mover para finalizado" at bounding box center [375, 287] width 78 height 16
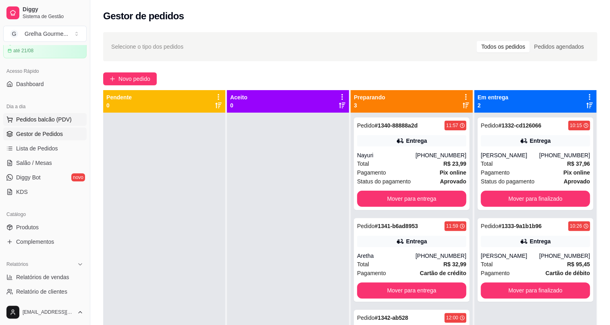
click at [45, 119] on span "Pedidos balcão (PDV)" at bounding box center [44, 120] width 56 height 8
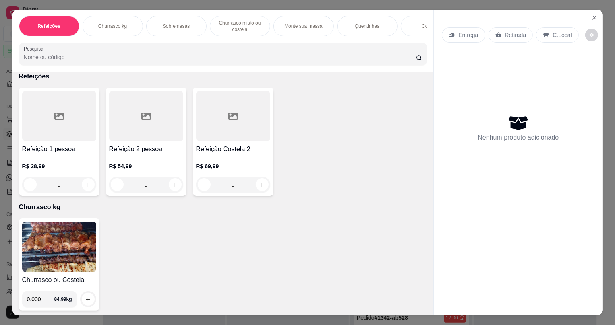
scroll to position [110, 0]
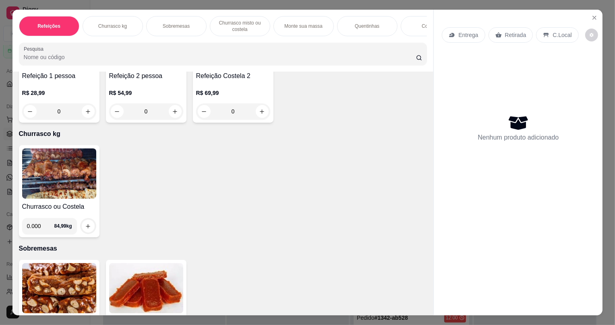
click at [56, 185] on img at bounding box center [59, 174] width 74 height 50
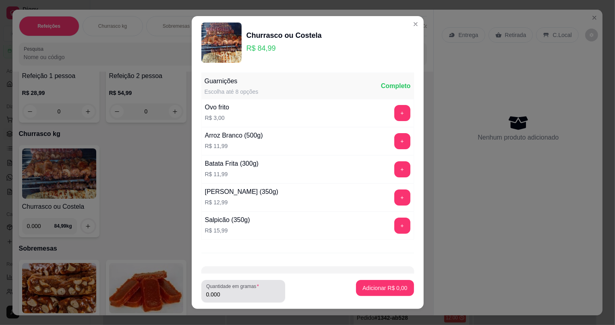
click at [262, 299] on div "0.000" at bounding box center [243, 292] width 74 height 16
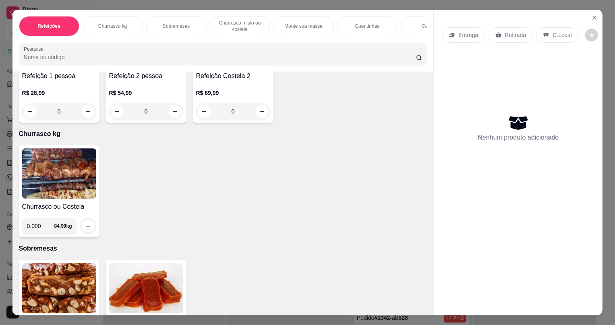
scroll to position [146, 0]
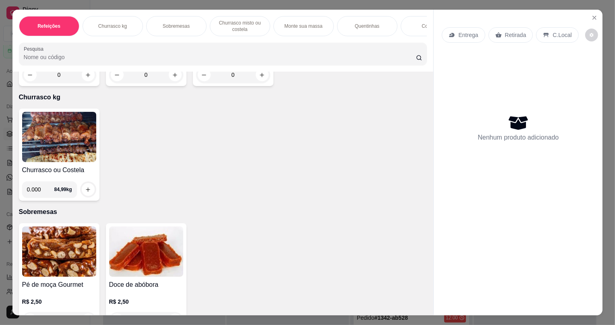
click at [87, 151] on img at bounding box center [59, 137] width 74 height 50
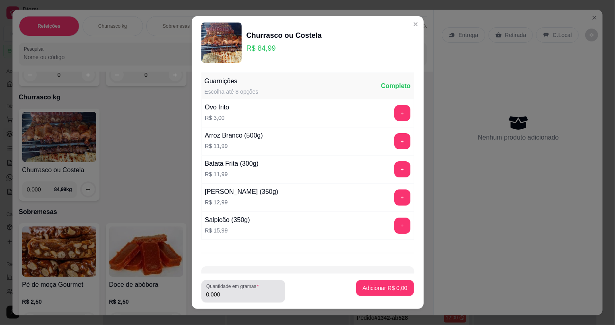
click at [220, 298] on input "0.000" at bounding box center [243, 295] width 74 height 8
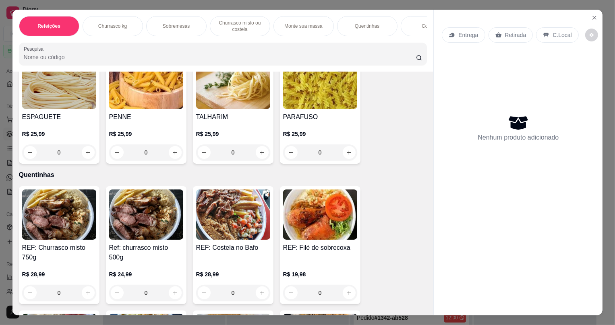
scroll to position [879, 0]
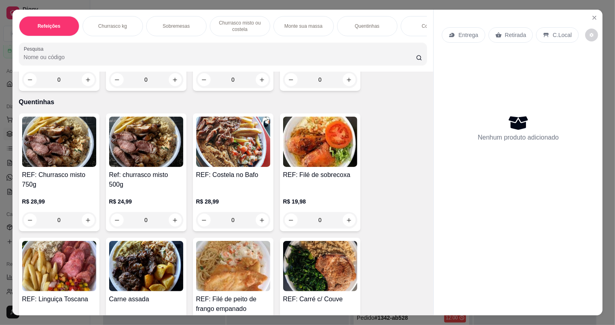
click at [117, 143] on img at bounding box center [146, 142] width 74 height 50
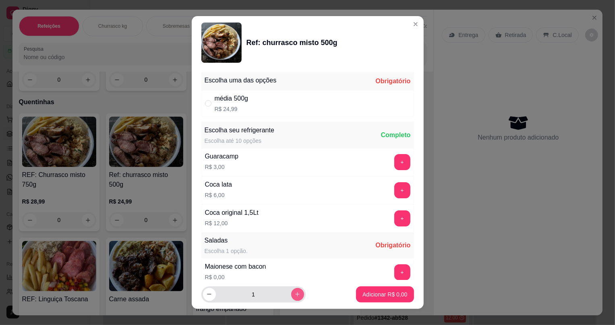
click at [291, 295] on button "increase-product-quantity" at bounding box center [297, 294] width 13 height 13
click at [294, 297] on icon "increase-product-quantity" at bounding box center [297, 295] width 6 height 6
type input "3"
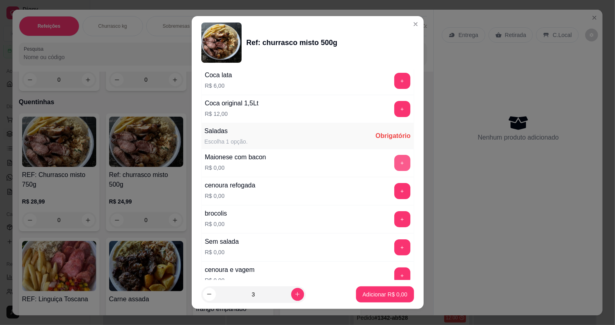
click at [394, 161] on button "+" at bounding box center [402, 163] width 16 height 16
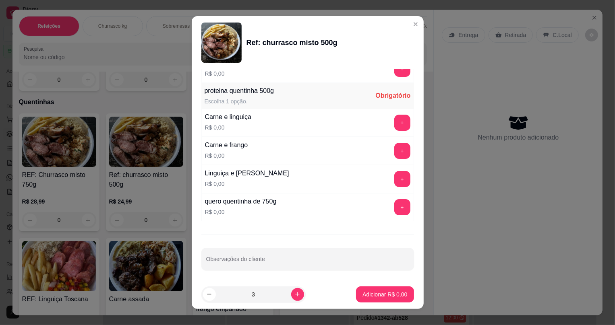
scroll to position [9, 0]
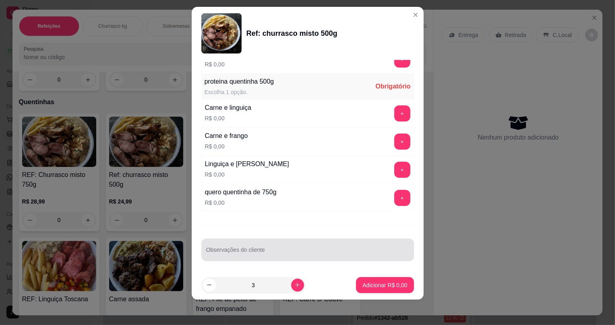
click at [238, 249] on input "Observações do cliente" at bounding box center [307, 253] width 203 height 8
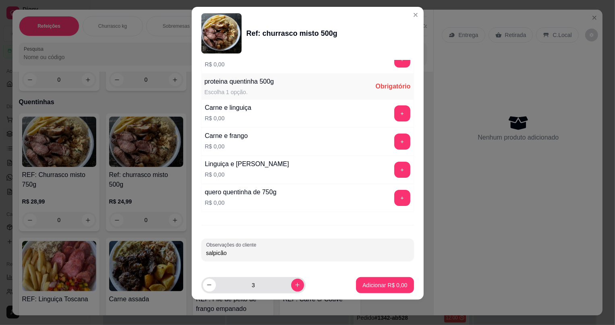
type input "salpicão"
click at [211, 289] on button "decrease-product-quantity" at bounding box center [209, 285] width 12 height 12
click at [294, 287] on icon "increase-product-quantity" at bounding box center [297, 285] width 6 height 6
type input "2"
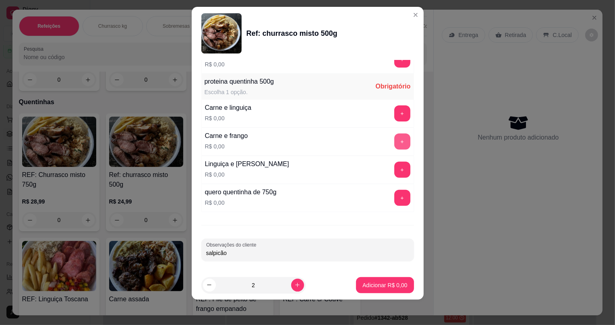
click at [394, 141] on button "+" at bounding box center [402, 142] width 16 height 16
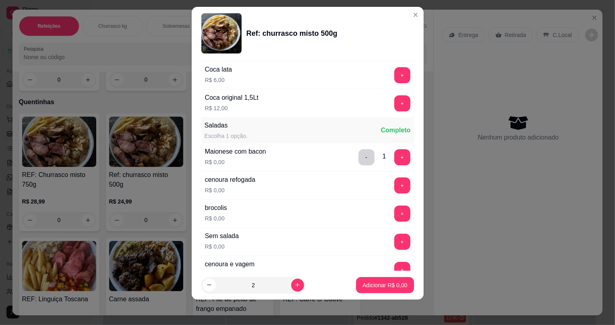
scroll to position [0, 0]
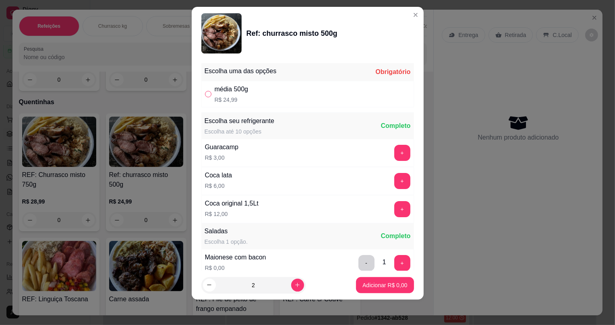
click at [205, 97] on label "" at bounding box center [208, 94] width 6 height 9
radio input "true"
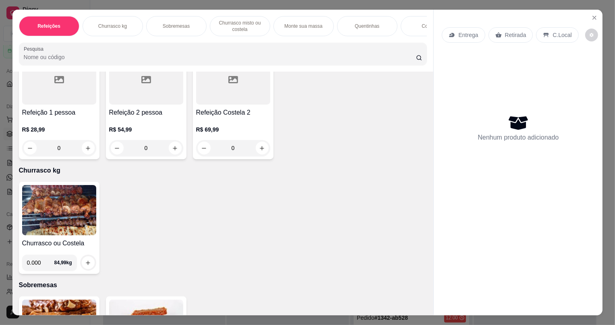
scroll to position [110, 0]
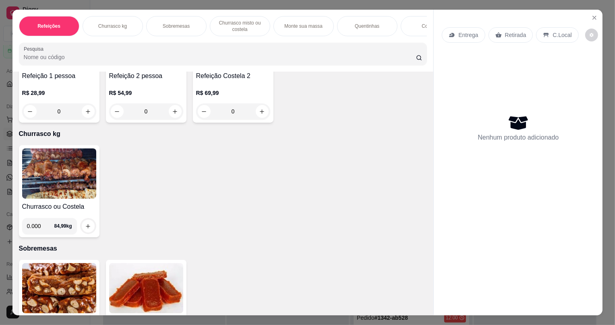
click at [71, 182] on img at bounding box center [59, 174] width 74 height 50
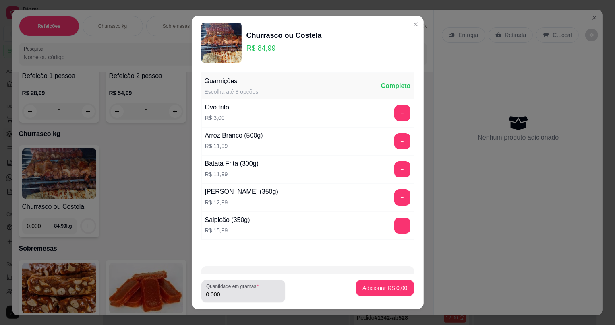
click at [228, 293] on input "0.000" at bounding box center [243, 295] width 74 height 8
type input "0.796"
click at [363, 290] on p "Adicionar R$ 67,65" at bounding box center [383, 288] width 48 height 8
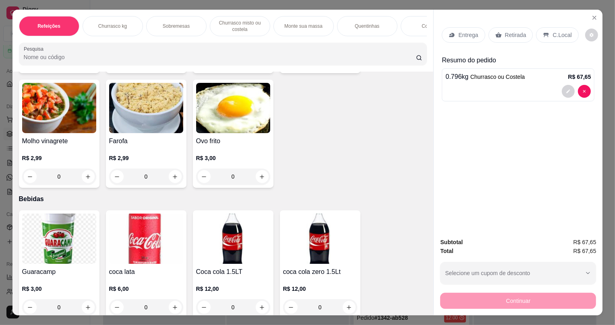
scroll to position [1924, 0]
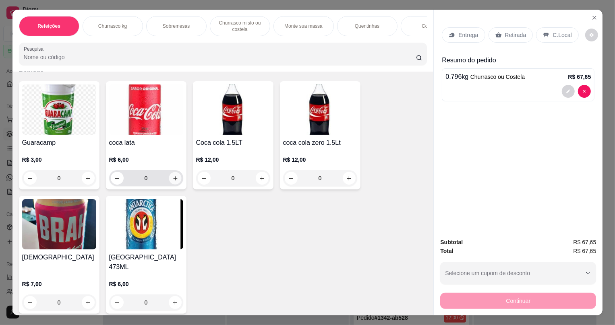
click at [172, 182] on icon "increase-product-quantity" at bounding box center [175, 179] width 6 height 6
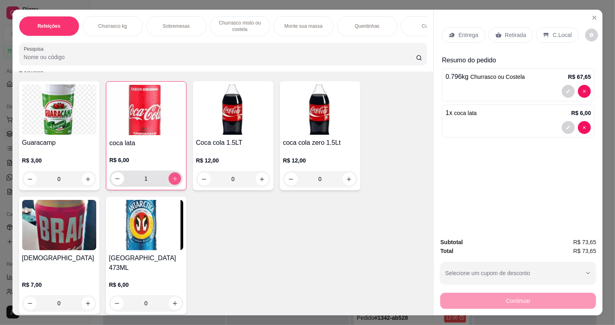
click at [172, 182] on icon "increase-product-quantity" at bounding box center [175, 179] width 6 height 6
type input "2"
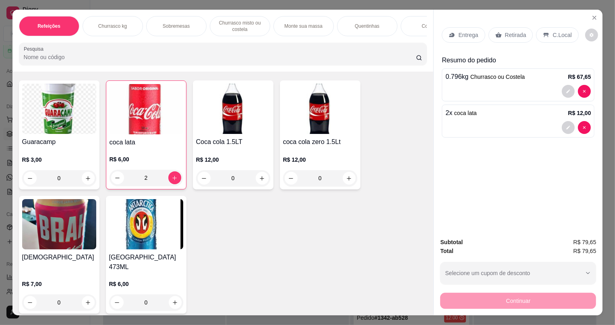
scroll to position [1778, 0]
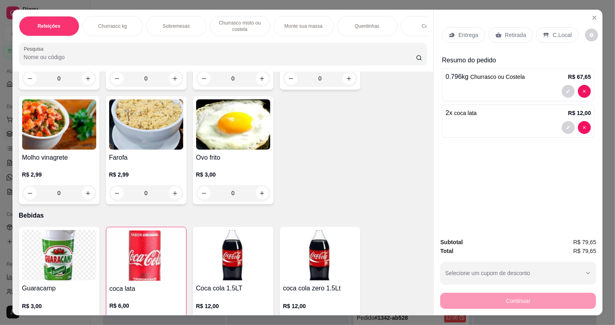
click at [508, 37] on p "Retirada" at bounding box center [515, 35] width 21 height 8
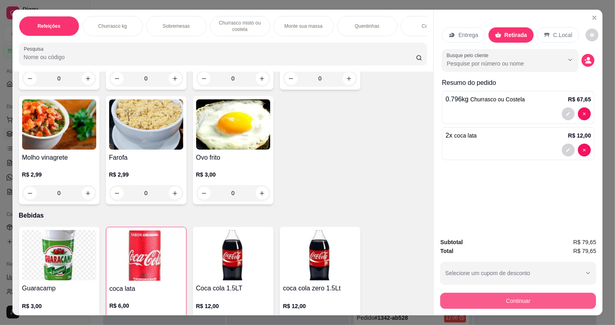
click at [473, 294] on button "Continuar" at bounding box center [518, 301] width 156 height 16
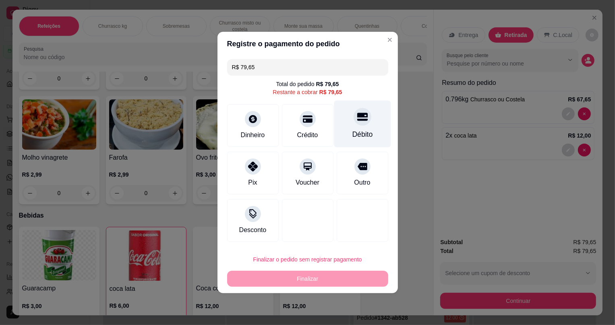
click at [354, 127] on div "Débito" at bounding box center [362, 124] width 57 height 47
type input "R$ 0,00"
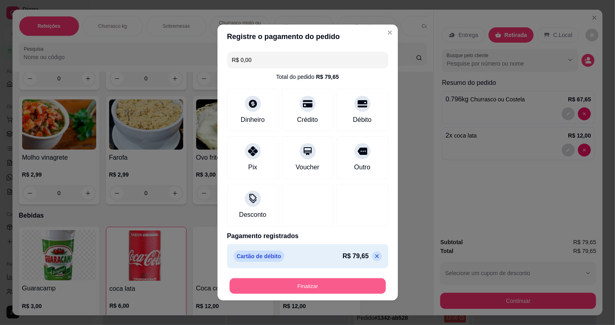
click at [305, 292] on button "Finalizar" at bounding box center [308, 287] width 156 height 16
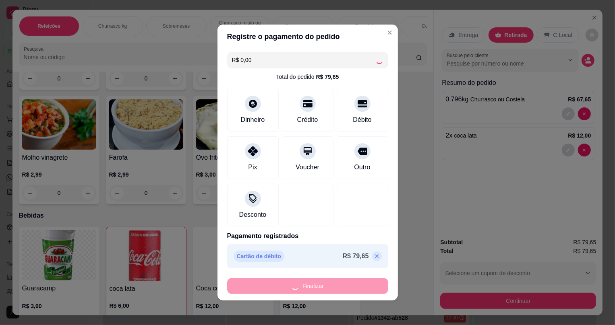
type input "0"
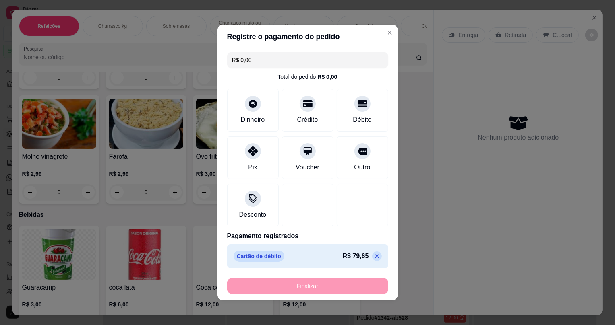
type input "-R$ 79,65"
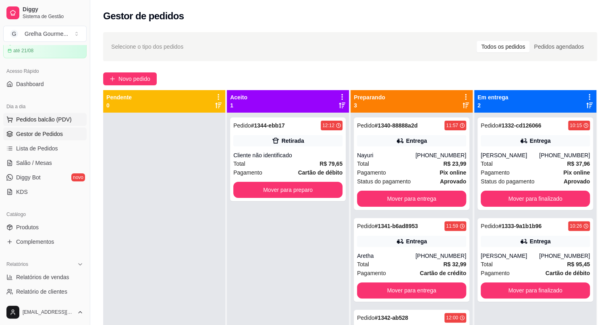
click at [60, 121] on span "Pedidos balcão (PDV)" at bounding box center [44, 120] width 56 height 8
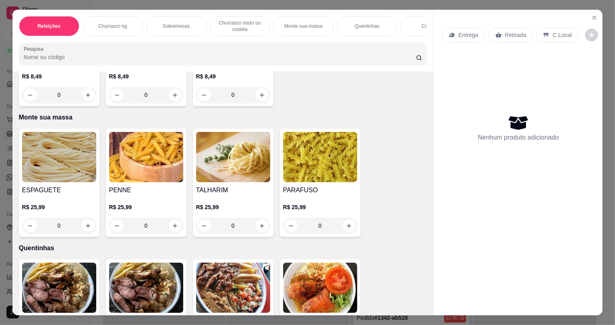
scroll to position [879, 0]
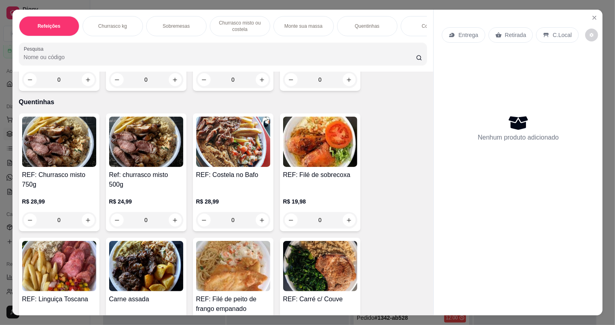
click at [129, 147] on img at bounding box center [146, 142] width 74 height 50
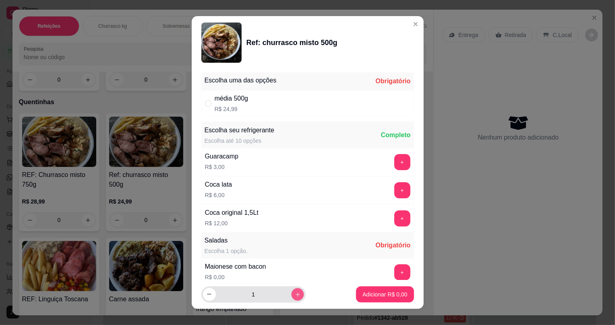
click at [294, 297] on icon "increase-product-quantity" at bounding box center [297, 295] width 6 height 6
type input "2"
click at [201, 104] on div "média 500g R$ 24,99" at bounding box center [307, 103] width 213 height 27
radio input "true"
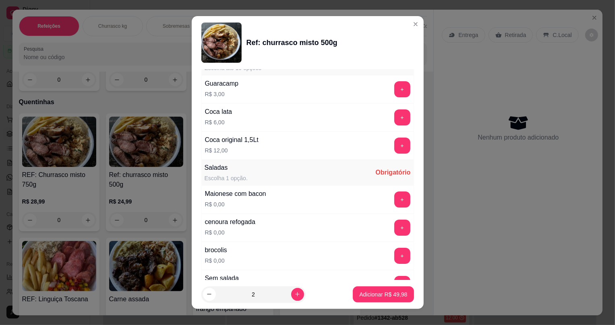
scroll to position [146, 0]
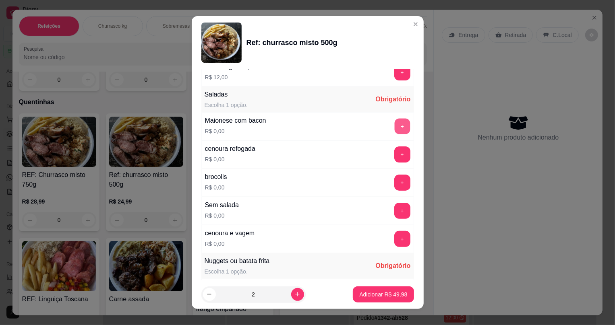
click at [394, 126] on button "+" at bounding box center [402, 127] width 16 height 16
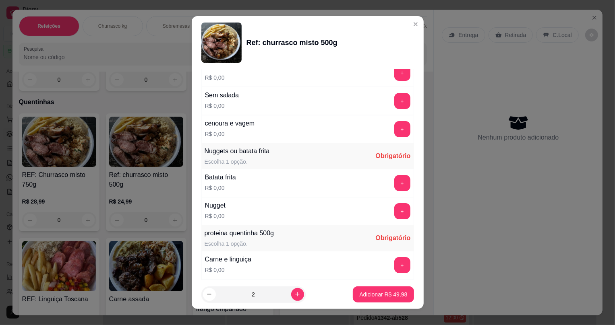
scroll to position [293, 0]
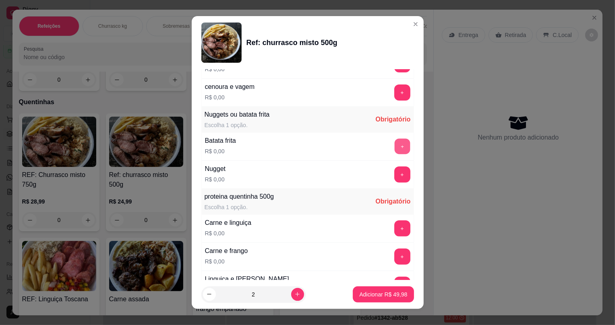
click at [394, 149] on button "+" at bounding box center [402, 147] width 16 height 16
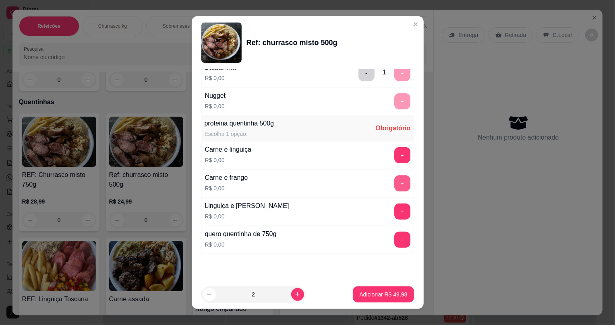
click at [394, 182] on button "+" at bounding box center [402, 184] width 16 height 16
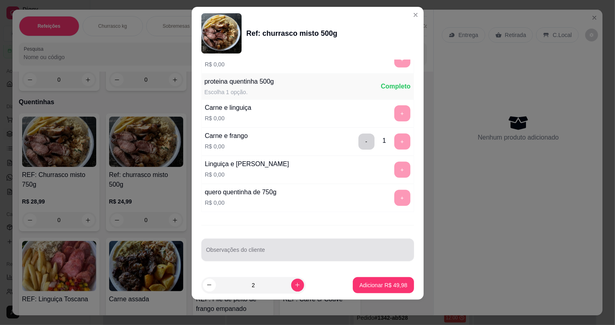
click at [256, 253] on input "Observações do cliente" at bounding box center [307, 253] width 203 height 8
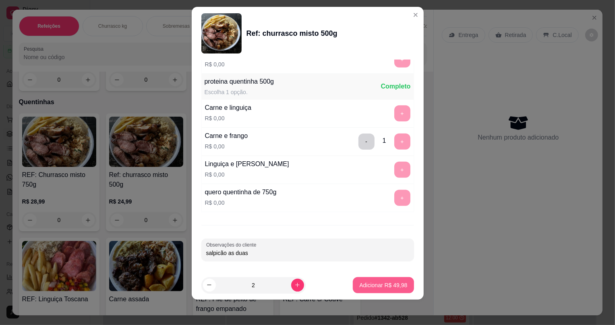
type input "salpicão as duas"
click at [369, 290] on button "Adicionar R$ 49,98" at bounding box center [383, 286] width 61 height 16
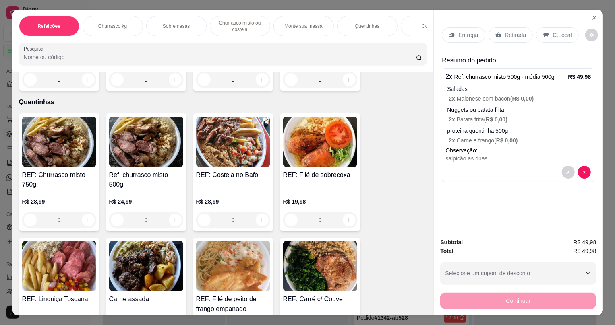
click at [174, 226] on div "0" at bounding box center [146, 220] width 74 height 16
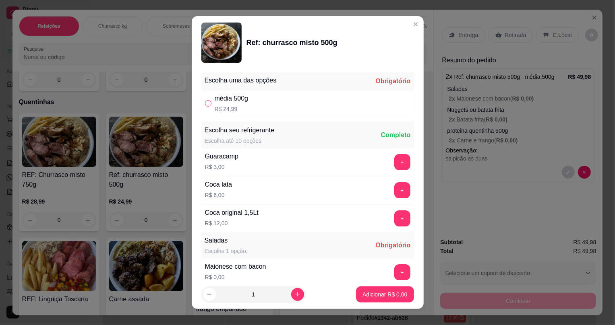
click at [205, 106] on input "" at bounding box center [208, 103] width 6 height 6
radio input "true"
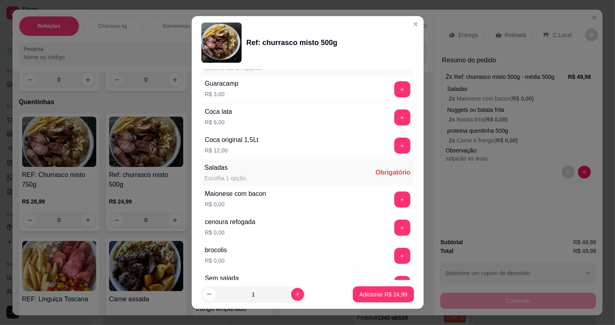
scroll to position [110, 0]
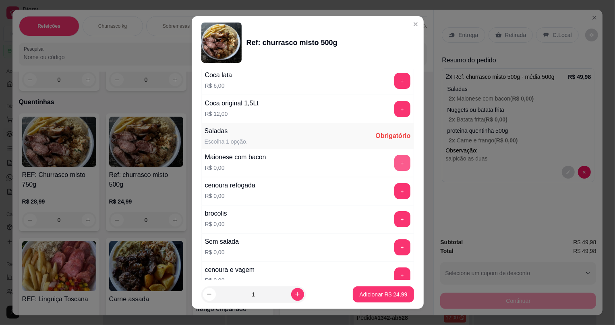
click at [394, 160] on button "+" at bounding box center [402, 163] width 16 height 16
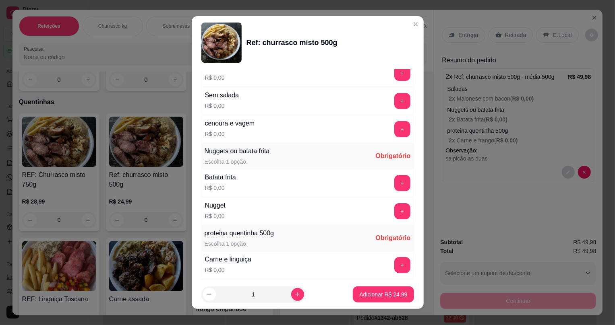
scroll to position [330, 0]
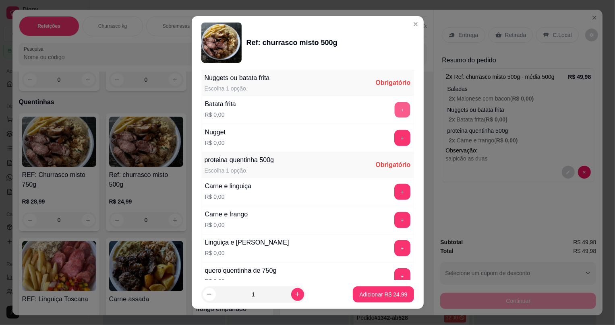
click at [394, 105] on button "+" at bounding box center [402, 110] width 16 height 16
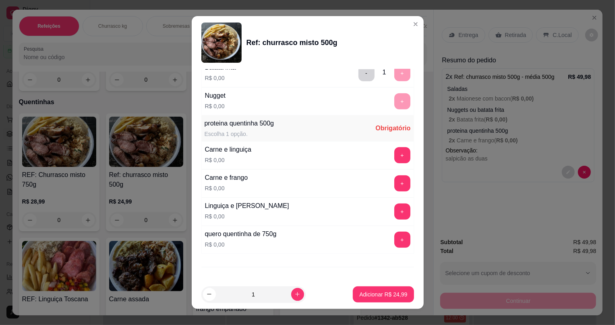
scroll to position [399, 0]
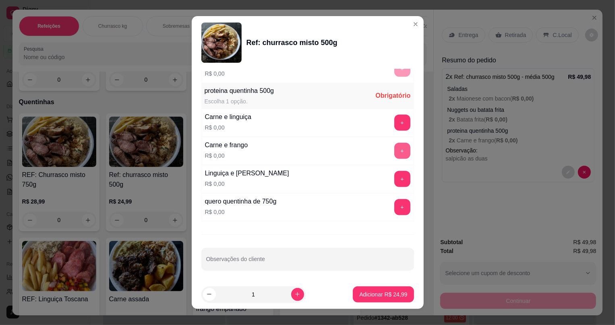
click at [394, 153] on button "+" at bounding box center [402, 151] width 16 height 16
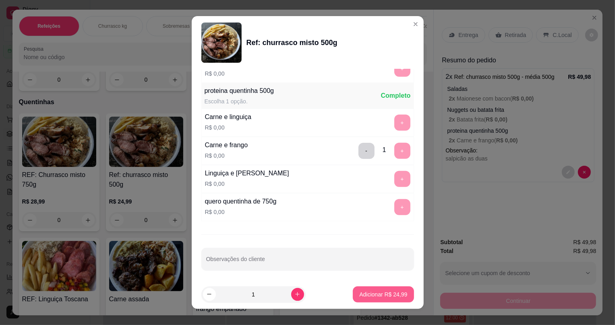
click at [387, 294] on p "Adicionar R$ 24,99" at bounding box center [383, 295] width 48 height 8
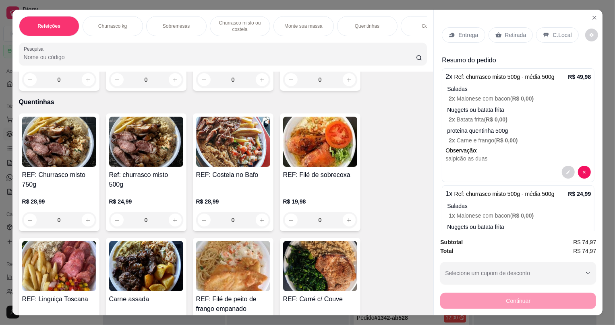
click at [450, 29] on div "Entrega" at bounding box center [463, 34] width 43 height 15
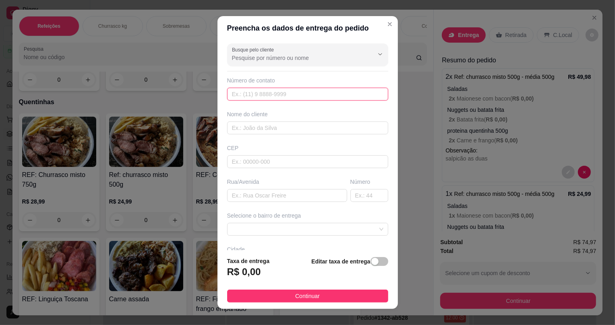
click at [296, 91] on input "text" at bounding box center [307, 94] width 161 height 13
type input "[PHONE_NUMBER]"
click at [281, 131] on input "text" at bounding box center [307, 128] width 161 height 13
type input "[PERSON_NAME]"
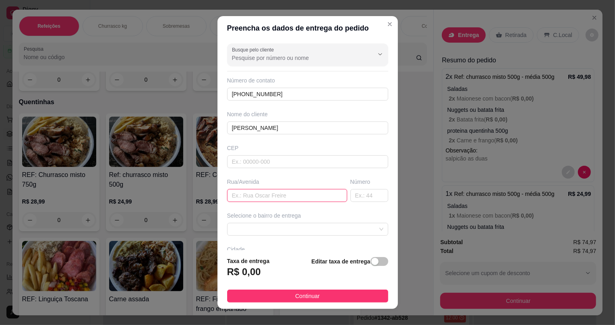
click at [262, 196] on input "text" at bounding box center [287, 195] width 120 height 13
type input "condominio [PERSON_NAME]"
click at [357, 192] on input "text" at bounding box center [369, 195] width 38 height 13
type input "11"
click at [305, 197] on input "condominio [PERSON_NAME]" at bounding box center [287, 195] width 120 height 13
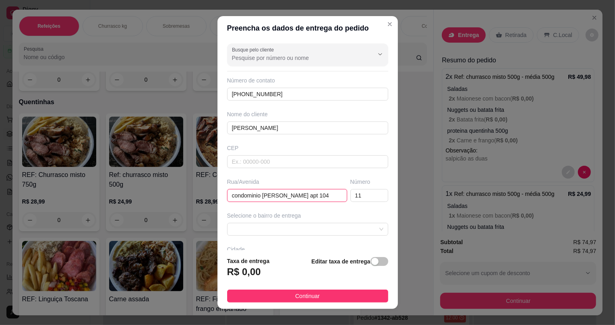
scroll to position [60, 0]
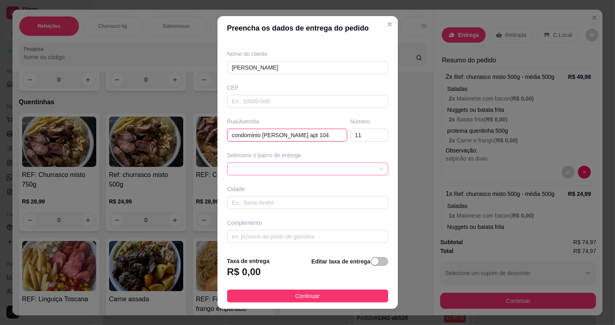
click at [278, 169] on span at bounding box center [307, 169] width 151 height 12
type input "condominio [PERSON_NAME] apt 104"
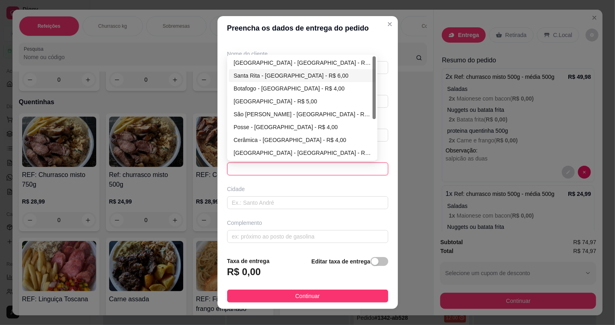
click at [274, 172] on span at bounding box center [307, 169] width 151 height 12
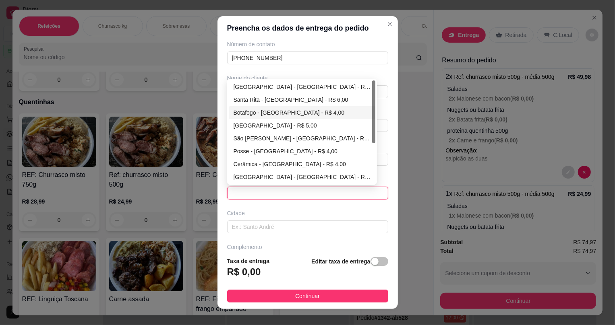
scroll to position [0, 0]
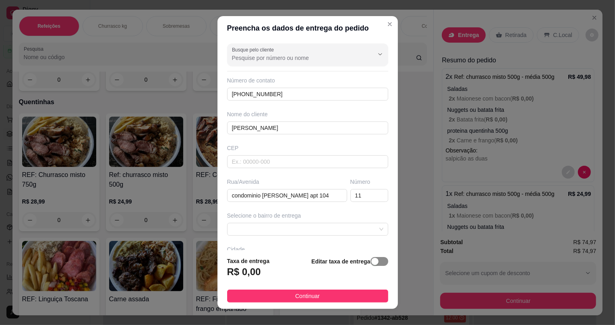
click at [371, 265] on div "button" at bounding box center [374, 261] width 7 height 7
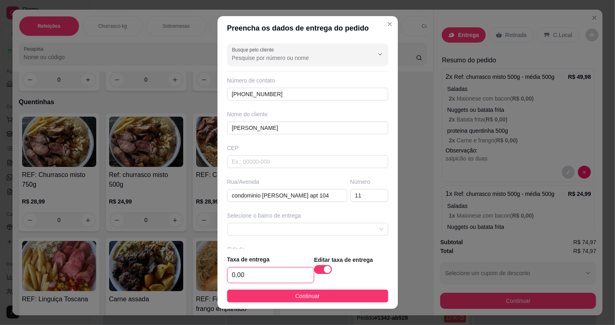
click at [274, 282] on input "0,00" at bounding box center [271, 275] width 86 height 15
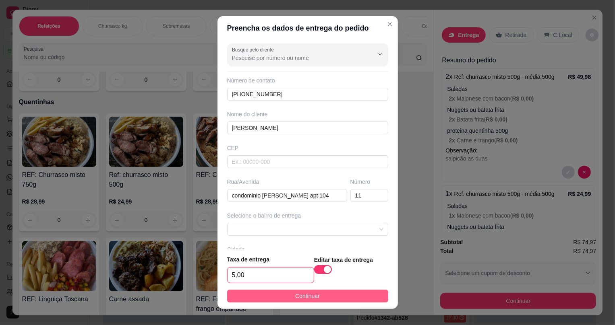
type input "5,00"
click at [280, 299] on button "Continuar" at bounding box center [307, 296] width 161 height 13
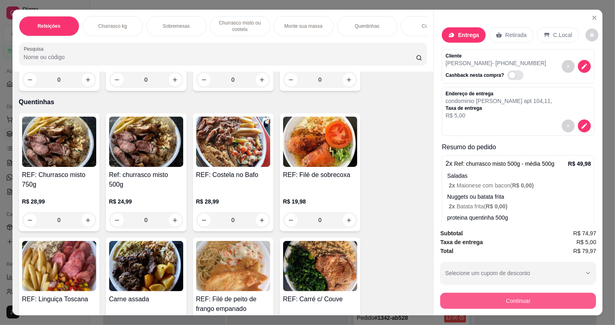
click at [485, 303] on button "Continuar" at bounding box center [518, 301] width 156 height 16
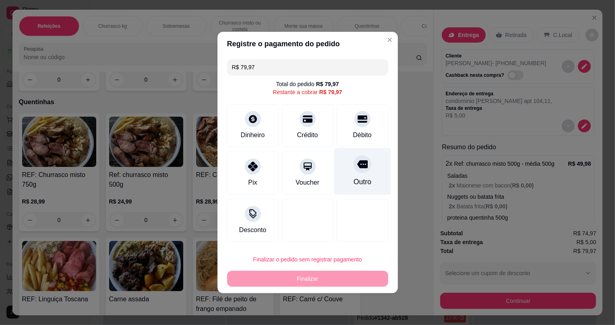
click at [352, 173] on div "Outro" at bounding box center [362, 171] width 57 height 47
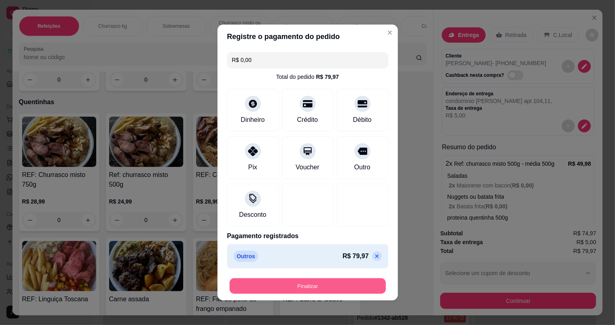
click at [325, 280] on button "Finalizar" at bounding box center [308, 287] width 156 height 16
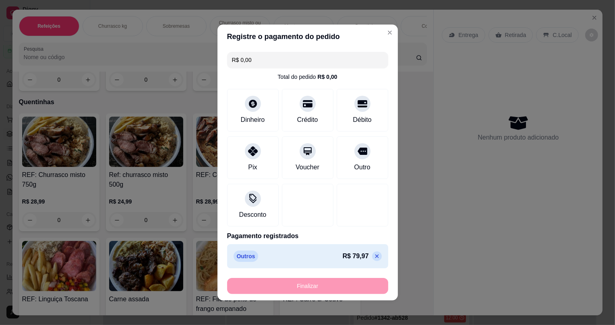
type input "-R$ 79,97"
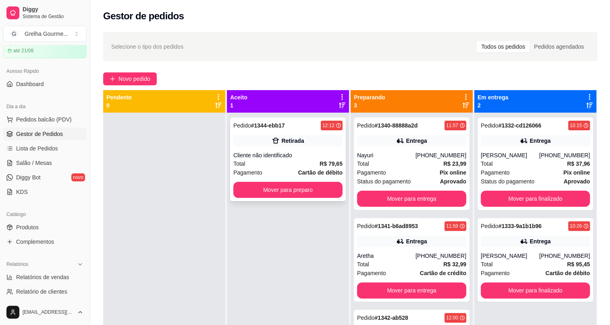
click at [311, 167] on div "Total R$ 79,65" at bounding box center [287, 164] width 109 height 9
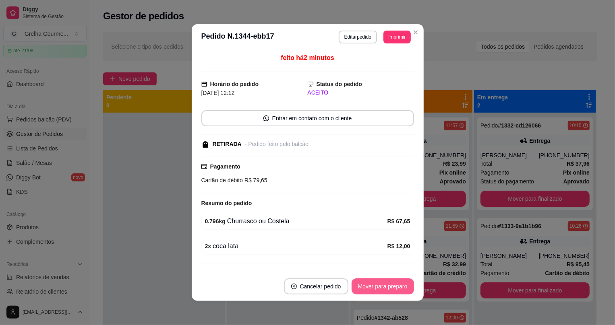
click at [379, 287] on button "Mover para preparo" at bounding box center [383, 287] width 62 height 16
click at [379, 287] on div "Mover para preparo" at bounding box center [377, 287] width 74 height 16
click at [379, 287] on button "Mover para retirada disponível" at bounding box center [369, 287] width 89 height 16
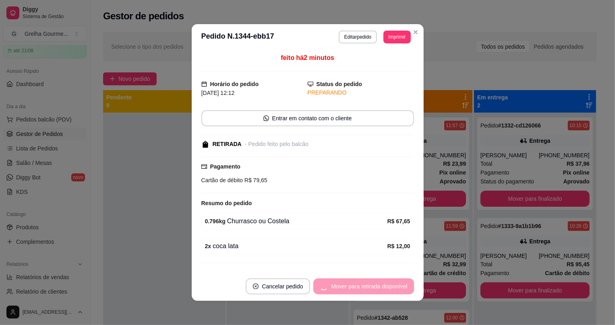
click at [379, 287] on div "Mover para retirada disponível" at bounding box center [363, 287] width 100 height 16
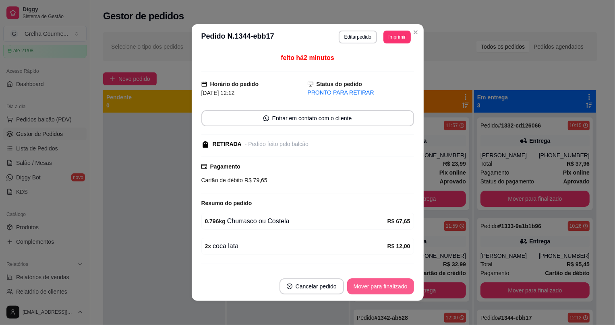
click at [379, 287] on button "Mover para finalizado" at bounding box center [380, 287] width 67 height 16
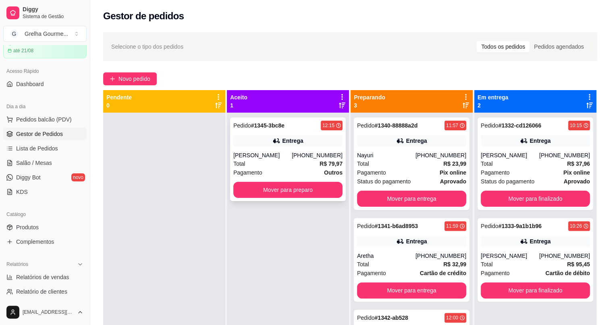
click at [291, 175] on div "Pagamento Outros" at bounding box center [287, 172] width 109 height 9
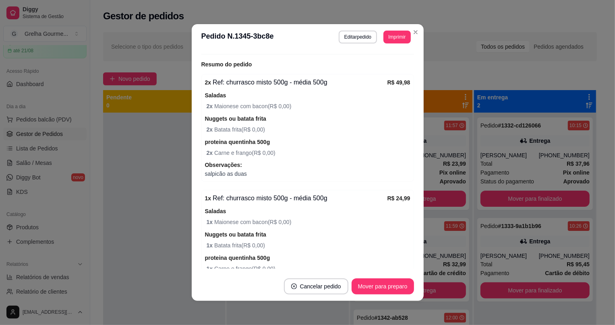
scroll to position [258, 0]
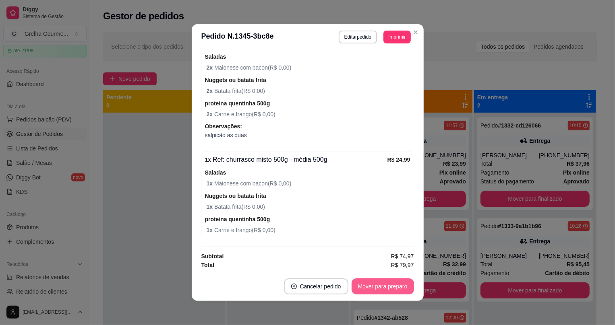
click at [377, 286] on button "Mover para preparo" at bounding box center [383, 287] width 62 height 16
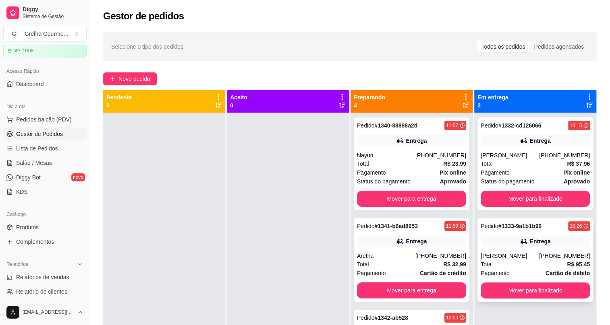
click at [506, 265] on div "Total R$ 95,45" at bounding box center [535, 264] width 109 height 9
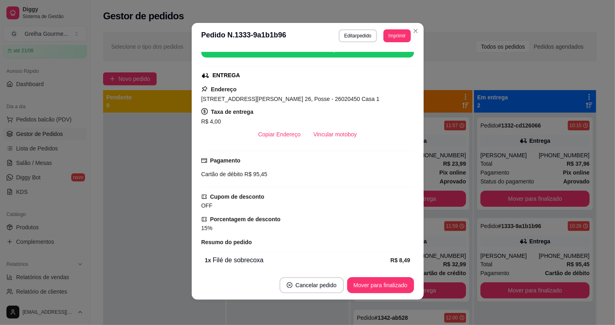
scroll to position [230, 0]
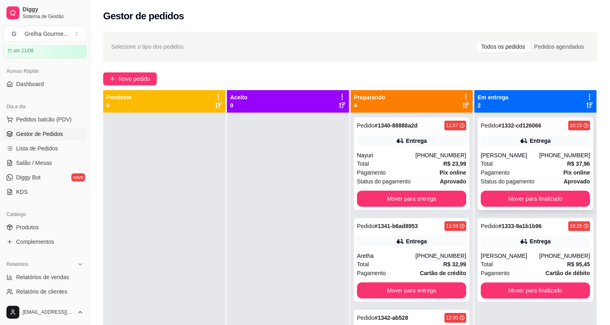
click at [528, 149] on div "Pedido # 1332-cd126066 10:15 Entrega [PERSON_NAME] [PHONE_NUMBER] Total R$ 37,9…" at bounding box center [535, 164] width 116 height 93
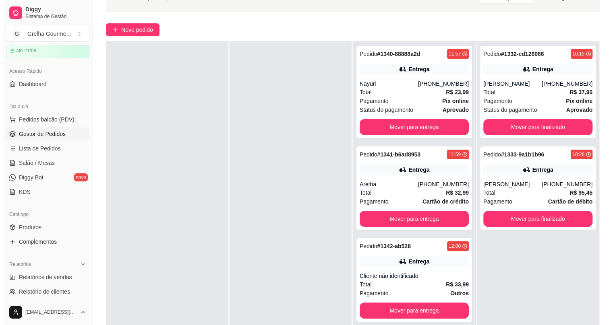
scroll to position [86, 0]
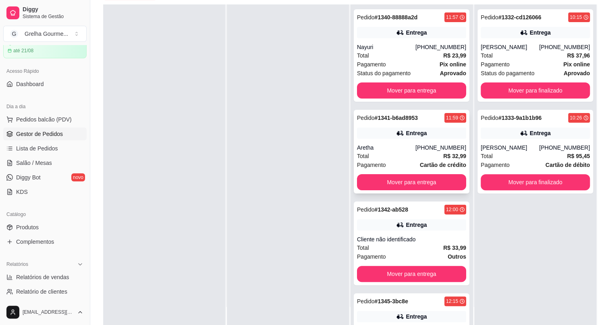
click at [409, 157] on div "Total R$ 32,99" at bounding box center [411, 156] width 109 height 9
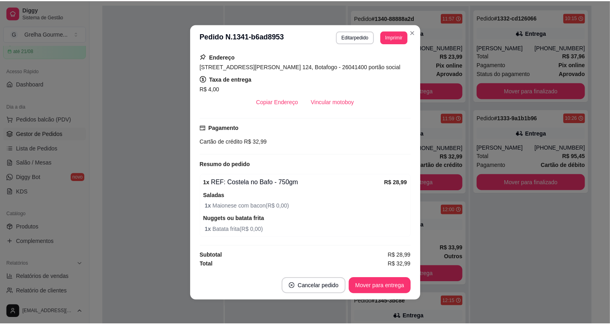
scroll to position [1, 0]
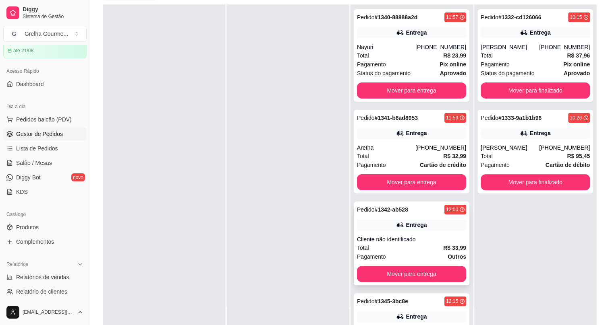
click at [430, 231] on div "Pedido # 1342-ab528 12:00 Entrega Cliente não identificado Total R$ 33,99 Pagam…" at bounding box center [412, 244] width 116 height 84
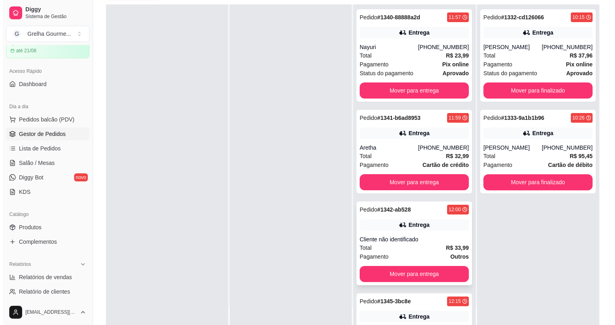
scroll to position [58, 0]
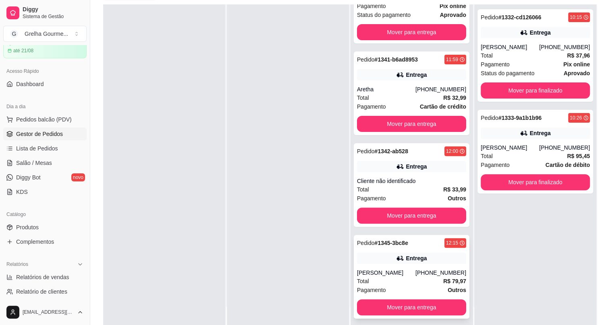
click at [376, 256] on div "Entrega" at bounding box center [411, 258] width 109 height 11
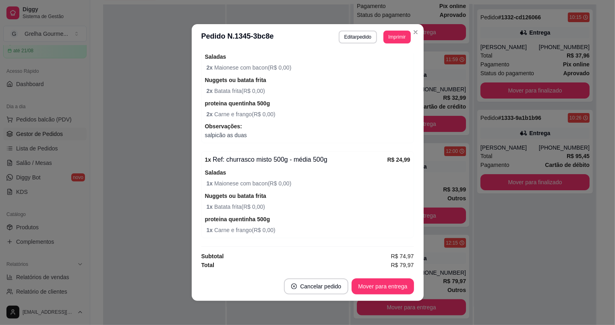
scroll to position [1, 0]
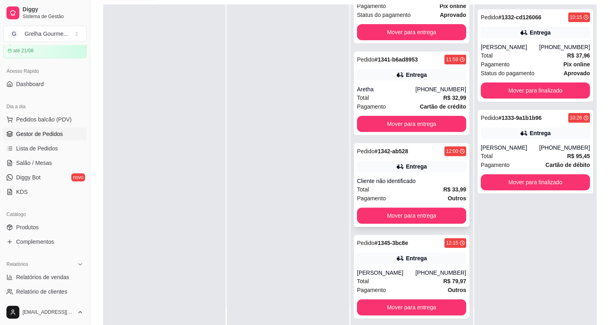
click at [375, 188] on div "Total R$ 33,99" at bounding box center [411, 189] width 109 height 9
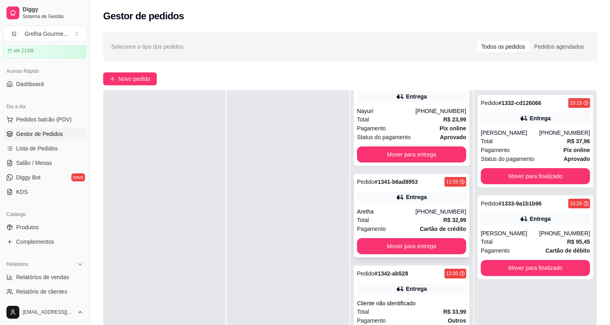
scroll to position [0, 0]
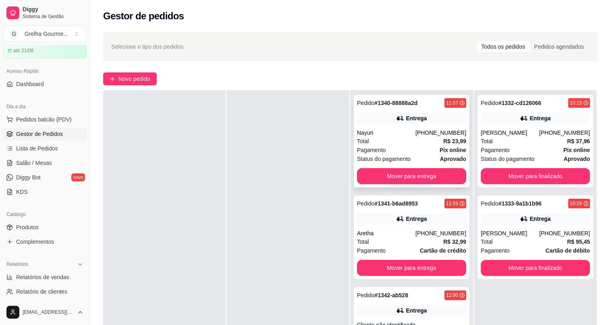
click at [375, 141] on div "Total R$ 23,99" at bounding box center [411, 141] width 109 height 9
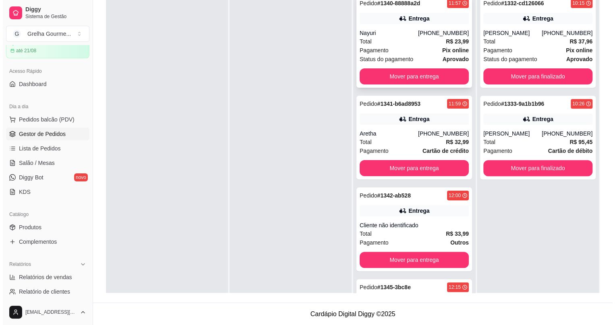
scroll to position [12, 0]
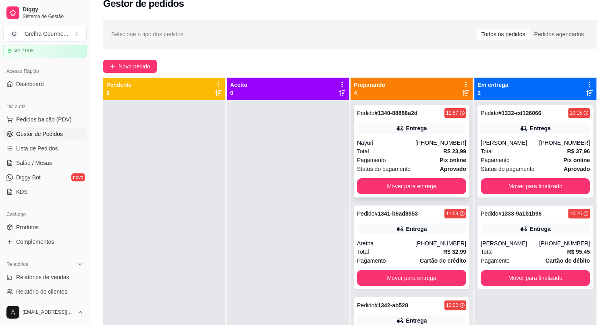
click at [399, 143] on div "Nayuri" at bounding box center [386, 143] width 58 height 8
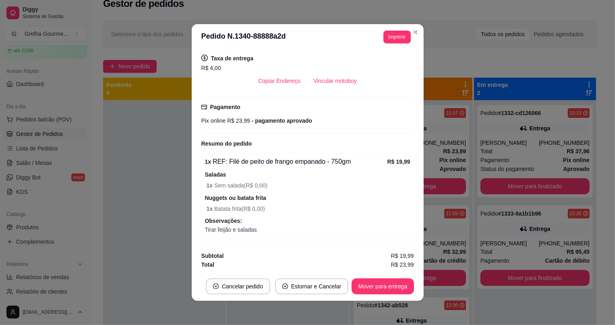
scroll to position [1, 0]
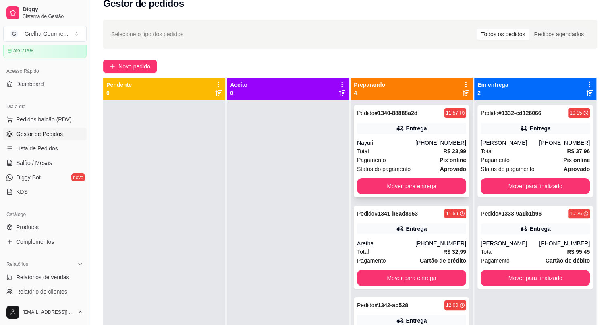
click at [380, 141] on div "Nayuri" at bounding box center [386, 143] width 58 height 8
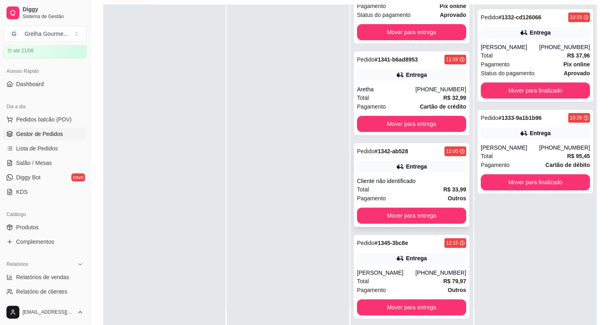
scroll to position [122, 0]
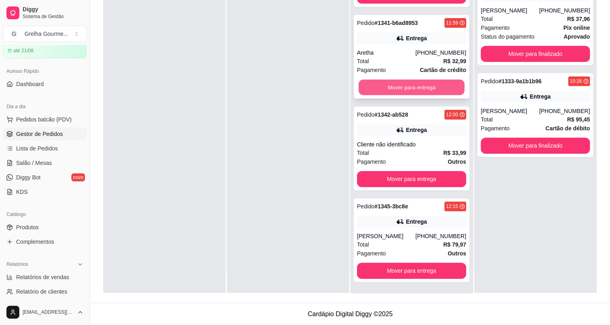
click at [419, 84] on button "Mover para entrega" at bounding box center [412, 88] width 106 height 16
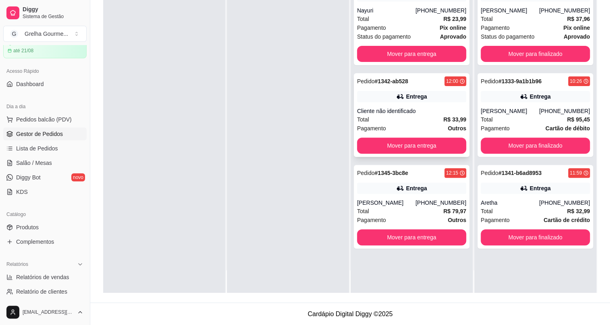
scroll to position [0, 0]
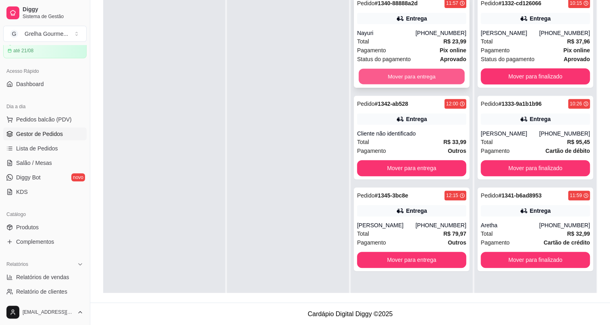
click at [383, 81] on button "Mover para entrega" at bounding box center [412, 77] width 106 height 16
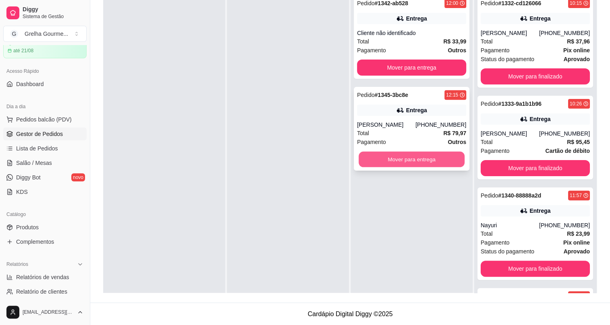
click at [403, 165] on button "Mover para entrega" at bounding box center [412, 160] width 106 height 16
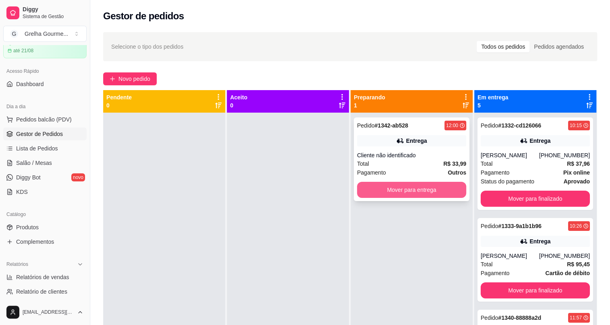
click at [402, 186] on button "Mover para entrega" at bounding box center [411, 190] width 109 height 16
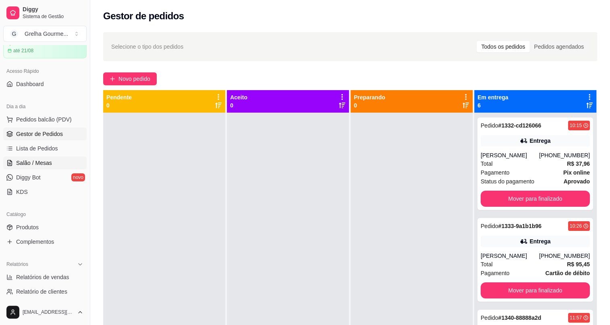
click at [29, 159] on span "Salão / Mesas" at bounding box center [34, 163] width 36 height 8
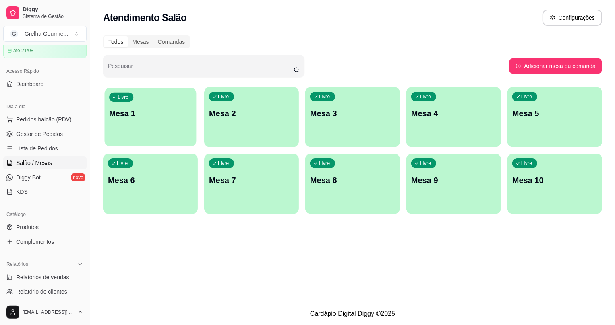
click at [129, 100] on div "Livre" at bounding box center [121, 97] width 24 height 9
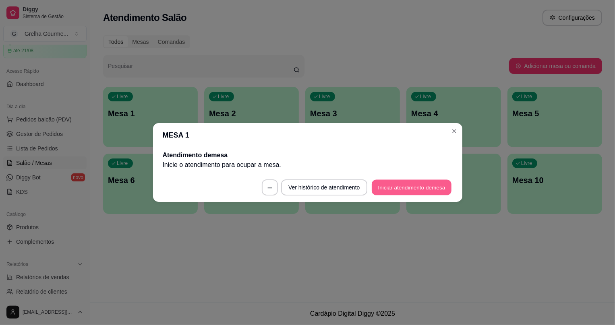
click at [382, 191] on button "Iniciar atendimento de mesa" at bounding box center [412, 188] width 80 height 16
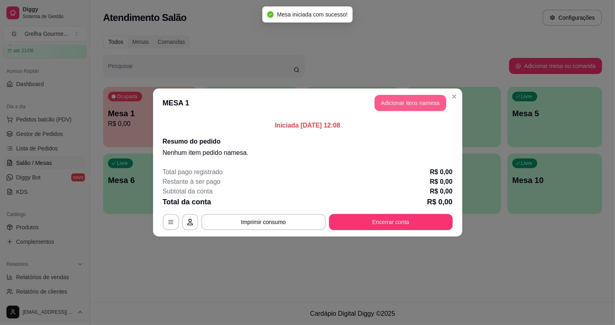
click at [406, 102] on button "Adicionar itens na mesa" at bounding box center [411, 103] width 72 height 16
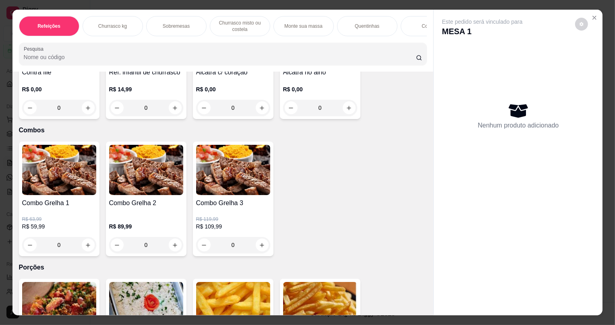
scroll to position [1501, 0]
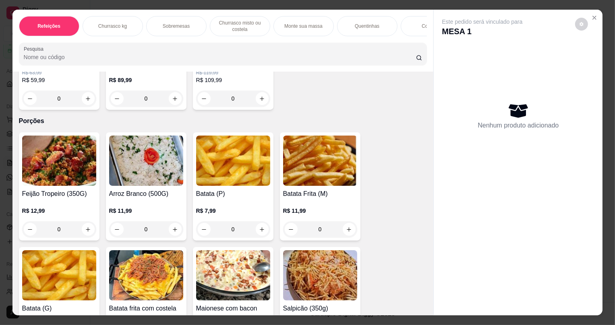
click at [58, 211] on div "R$ 12,99 0" at bounding box center [59, 218] width 74 height 39
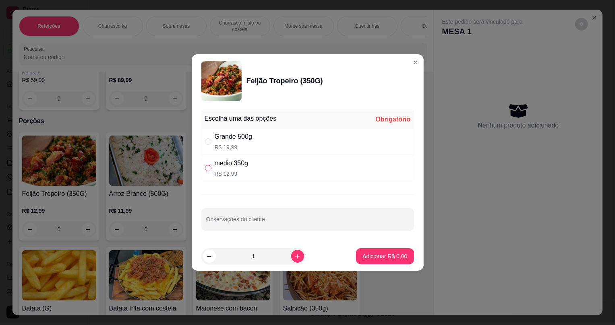
click at [210, 169] on input "" at bounding box center [208, 168] width 6 height 6
radio input "true"
click at [369, 259] on p "Adicionar R$ 12,99" at bounding box center [383, 257] width 48 height 8
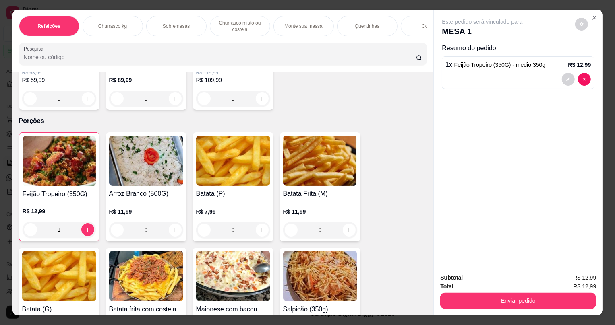
type input "1"
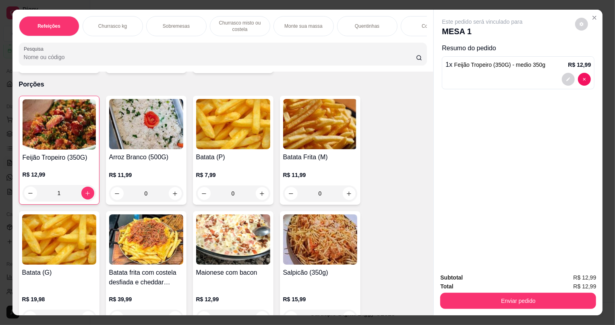
click at [228, 144] on img at bounding box center [233, 124] width 74 height 50
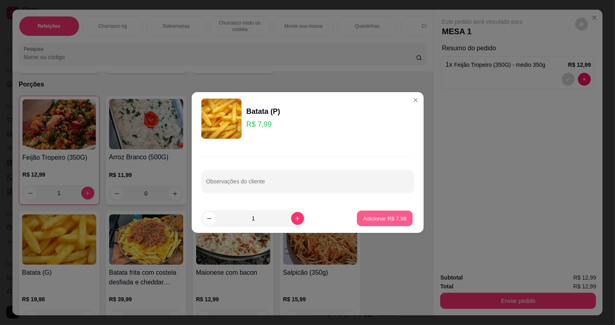
click at [377, 222] on p "Adicionar R$ 7,99" at bounding box center [385, 219] width 44 height 8
type input "1"
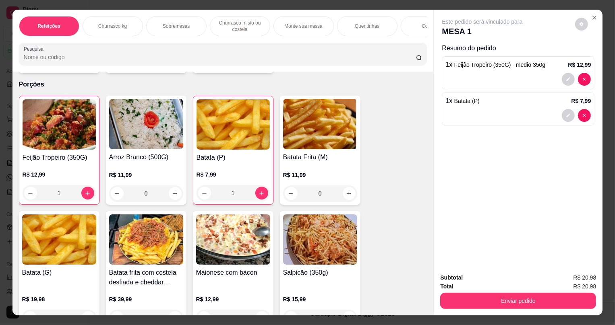
scroll to position [1611, 0]
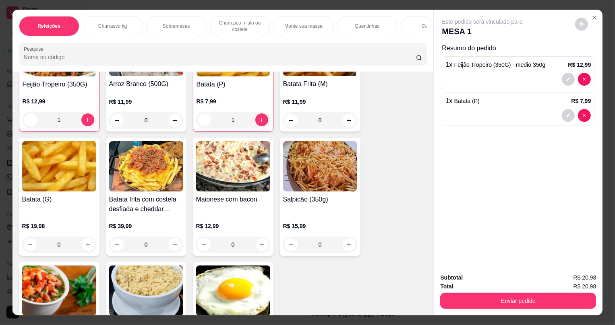
click at [219, 177] on img at bounding box center [233, 166] width 74 height 50
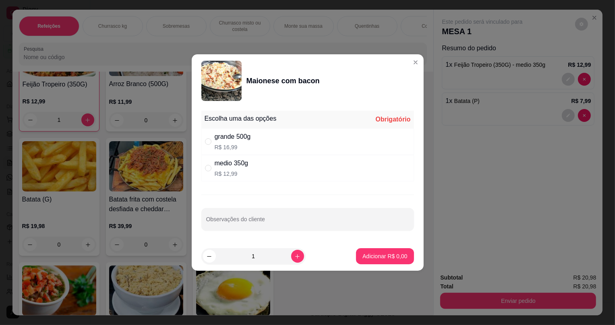
click at [204, 170] on div "medio 350g R$ 12,99" at bounding box center [307, 168] width 213 height 27
radio input "true"
click at [360, 259] on p "Adicionar R$ 12,99" at bounding box center [383, 257] width 47 height 8
type input "1"
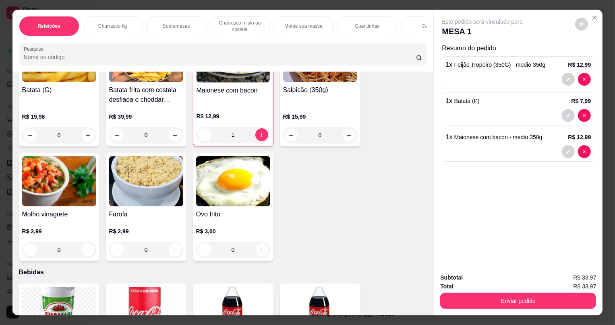
scroll to position [1794, 0]
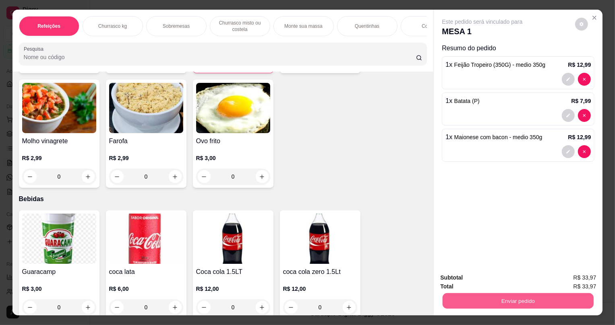
click at [532, 303] on button "Enviar pedido" at bounding box center [518, 301] width 151 height 16
click at [550, 282] on button "Sim, quero registrar" at bounding box center [568, 281] width 58 height 15
click at [463, 296] on button "Enviar pedido" at bounding box center [518, 301] width 151 height 16
click at [464, 277] on button "Não registrar e enviar pedido" at bounding box center [492, 281] width 84 height 15
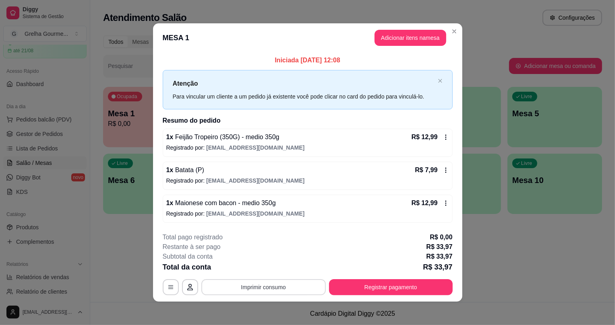
click at [303, 287] on button "Imprimir consumo" at bounding box center [263, 288] width 124 height 16
click at [280, 268] on button "IMPRESSORA" at bounding box center [264, 268] width 56 height 12
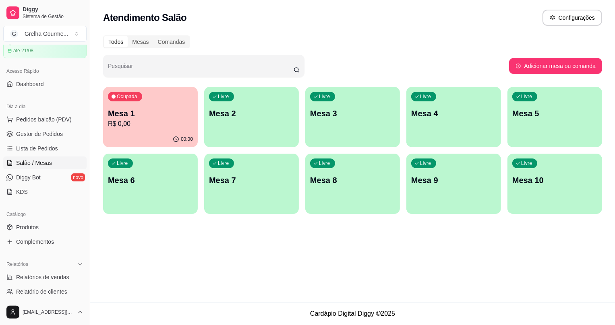
click at [121, 131] on button "Ocupada Mesa 1 R$ 0,00 00:00" at bounding box center [150, 117] width 95 height 60
click at [16, 130] on span "Gestor de Pedidos" at bounding box center [39, 134] width 47 height 8
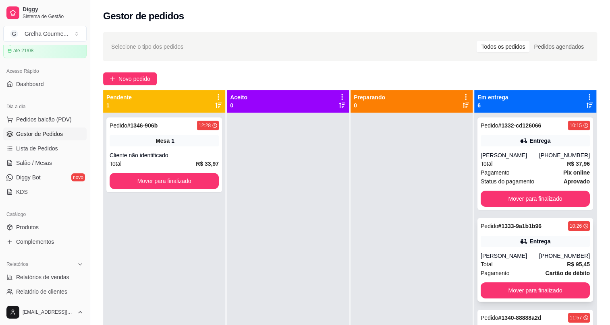
click at [512, 246] on div "Entrega" at bounding box center [535, 241] width 109 height 11
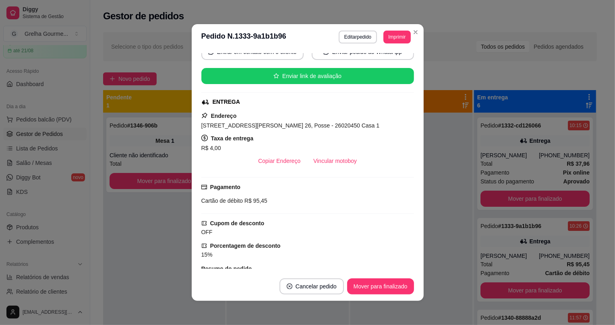
scroll to position [48, 0]
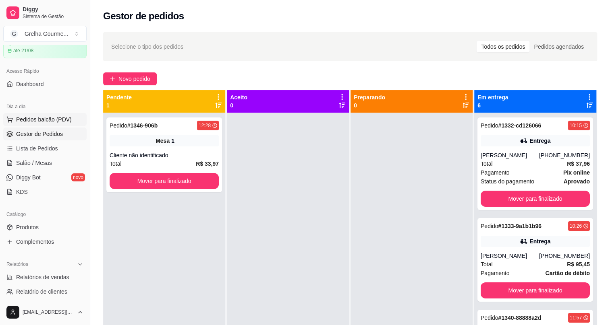
click at [54, 121] on span "Pedidos balcão (PDV)" at bounding box center [44, 120] width 56 height 8
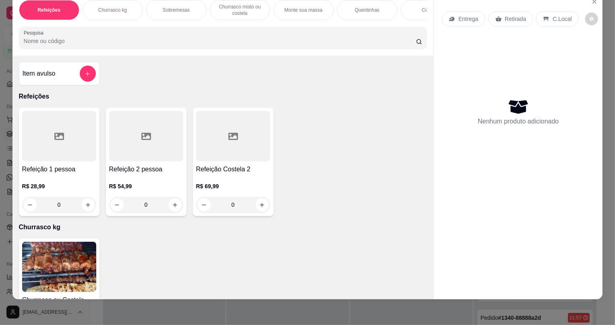
scroll to position [146, 0]
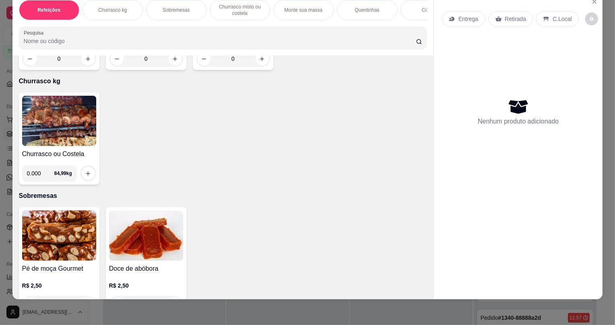
click at [77, 143] on img at bounding box center [59, 121] width 74 height 50
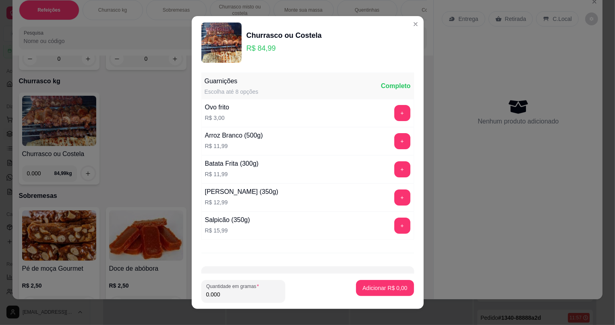
click at [247, 297] on input "0.000" at bounding box center [243, 295] width 74 height 8
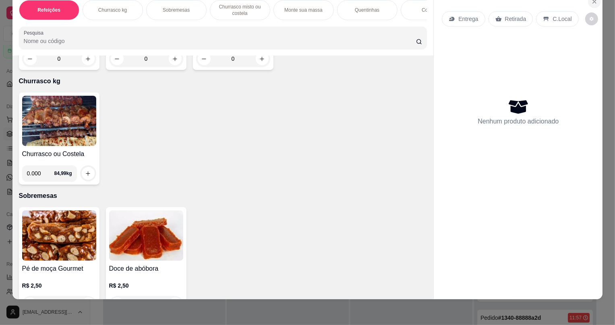
click at [591, 4] on icon "Close" at bounding box center [594, 1] width 6 height 6
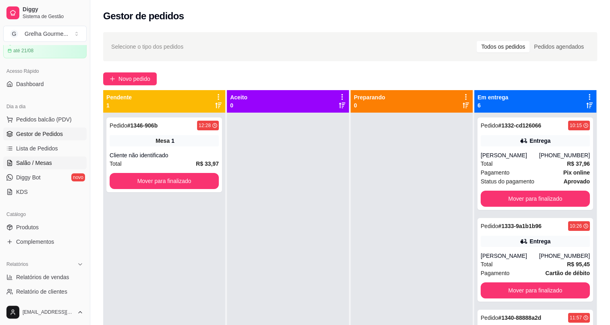
click at [33, 157] on link "Salão / Mesas" at bounding box center [44, 163] width 83 height 13
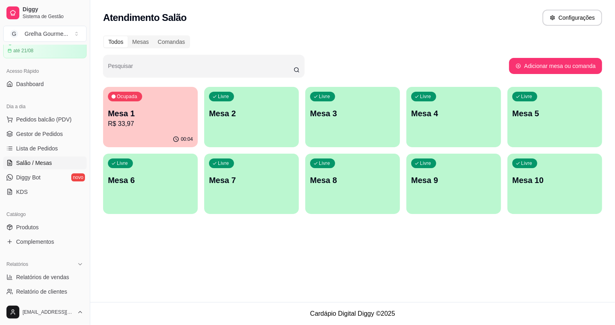
click at [138, 129] on div "Ocupada Mesa 1 R$ 33,97" at bounding box center [150, 109] width 95 height 45
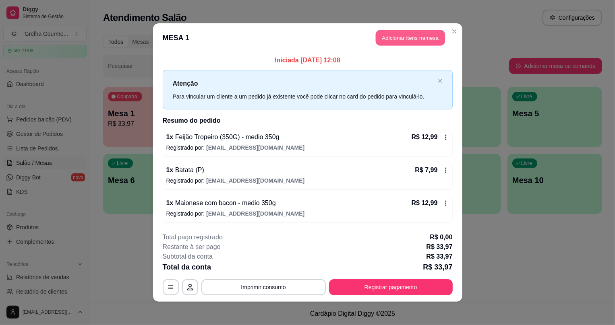
click at [373, 38] on header "MESA 1 Adicionar itens na mesa" at bounding box center [307, 37] width 309 height 29
click at [397, 37] on button "Adicionar itens na mesa" at bounding box center [411, 38] width 72 height 16
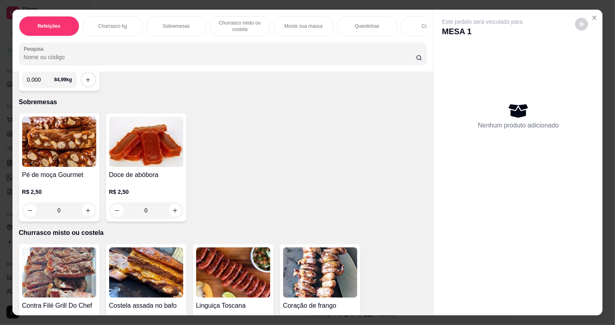
scroll to position [36, 0]
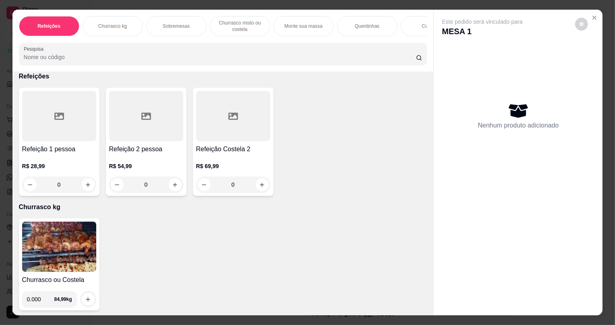
click at [87, 251] on img at bounding box center [59, 247] width 74 height 50
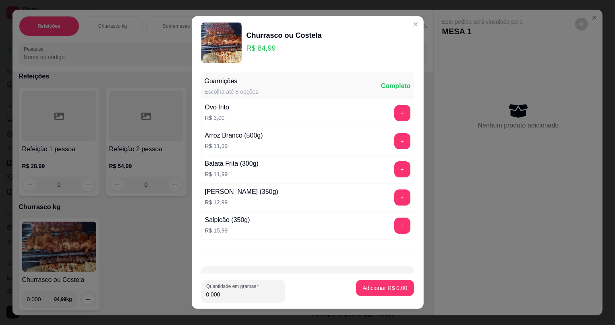
click at [227, 294] on input "0.000" at bounding box center [243, 295] width 74 height 8
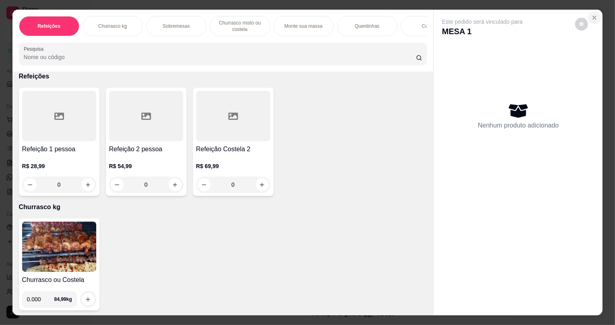
click at [588, 21] on button "Close" at bounding box center [594, 17] width 13 height 13
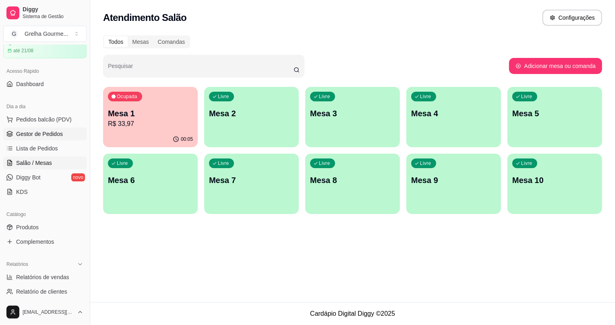
drag, startPoint x: 40, startPoint y: 133, endPoint x: 62, endPoint y: 168, distance: 41.2
click at [39, 133] on span "Gestor de Pedidos" at bounding box center [39, 134] width 47 height 8
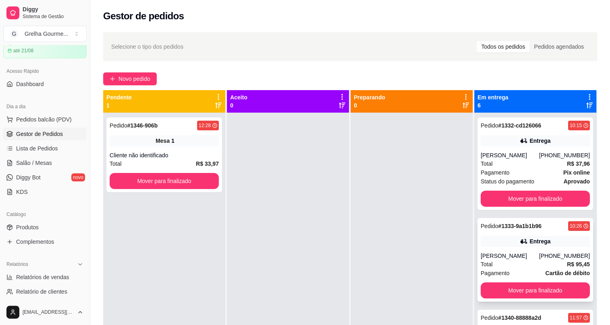
click at [514, 246] on div "Entrega" at bounding box center [535, 241] width 109 height 11
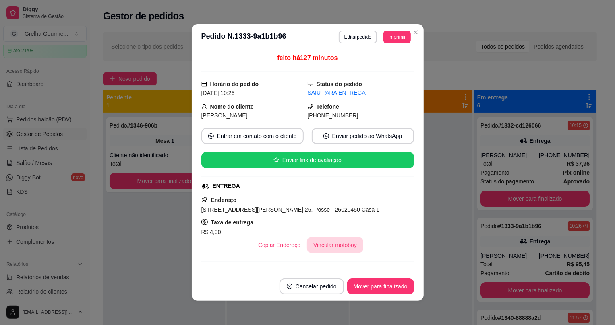
scroll to position [36, 0]
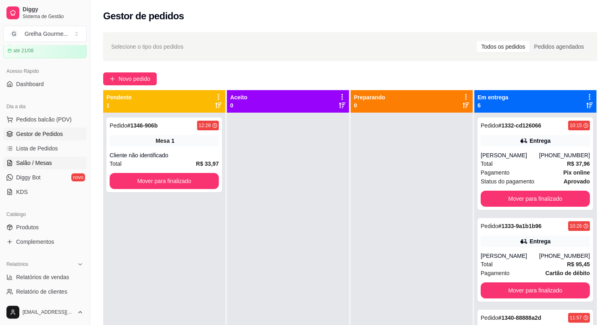
drag, startPoint x: 36, startPoint y: 166, endPoint x: 47, endPoint y: 160, distance: 12.4
click at [36, 166] on span "Salão / Mesas" at bounding box center [34, 163] width 36 height 8
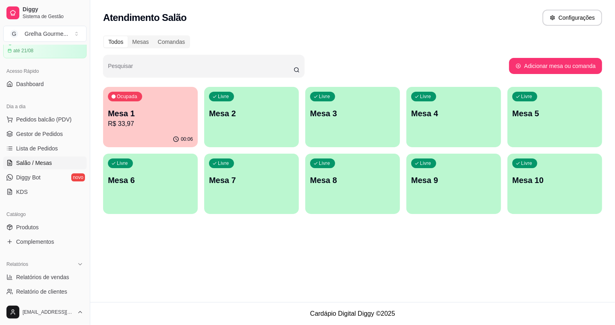
click at [164, 107] on div "Ocupada Mesa 1 R$ 33,97" at bounding box center [150, 109] width 95 height 45
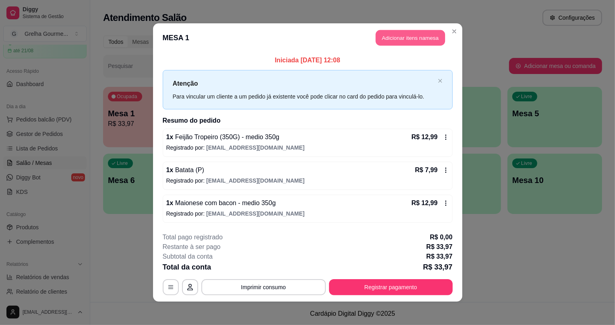
click at [418, 44] on button "Adicionar itens na mesa" at bounding box center [410, 38] width 69 height 16
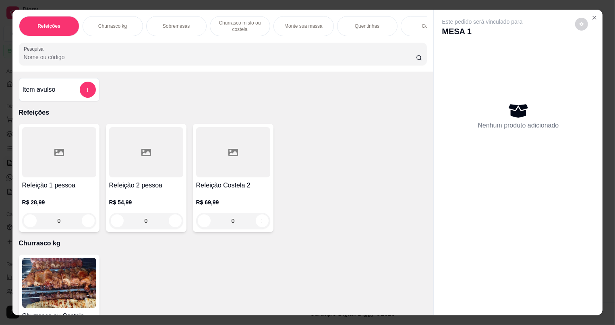
click at [60, 274] on img at bounding box center [59, 283] width 74 height 50
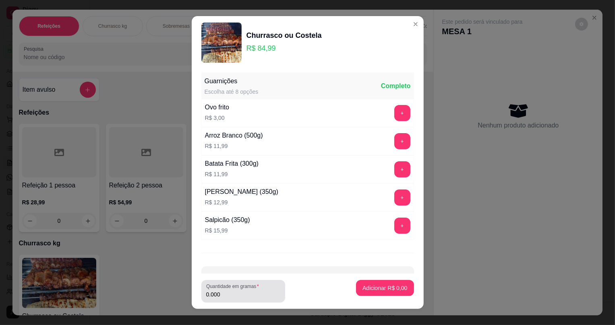
click at [248, 293] on input "0.000" at bounding box center [243, 295] width 74 height 8
type input "0.514"
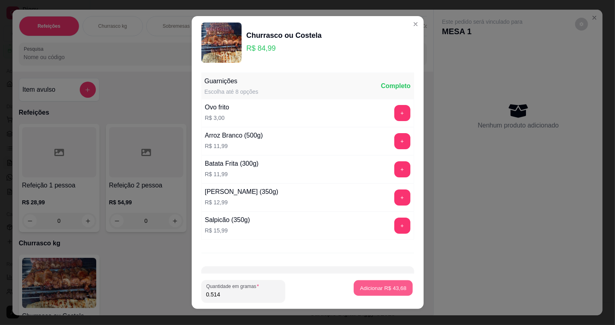
click at [354, 285] on button "Adicionar R$ 43,68" at bounding box center [383, 288] width 59 height 16
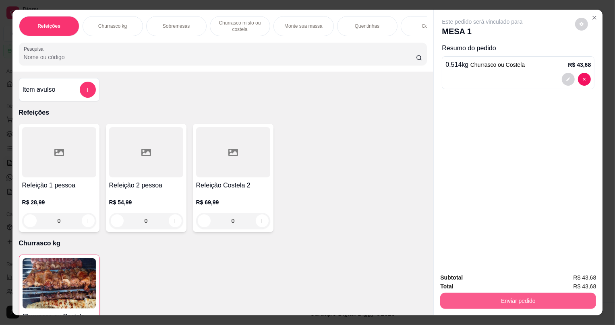
click at [552, 306] on button "Enviar pedido" at bounding box center [518, 301] width 156 height 16
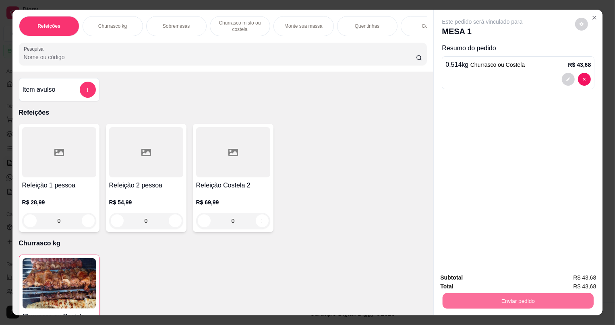
click at [484, 277] on button "Não registrar e enviar pedido" at bounding box center [492, 281] width 81 height 15
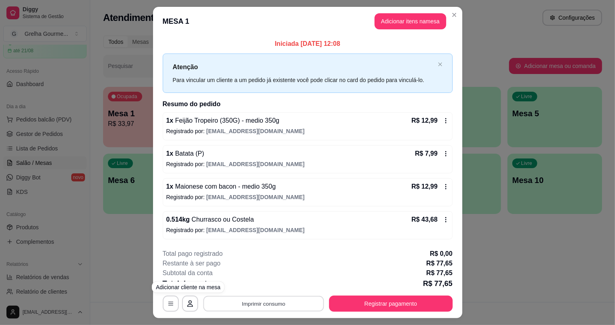
click at [238, 305] on button "Imprimir consumo" at bounding box center [263, 304] width 121 height 16
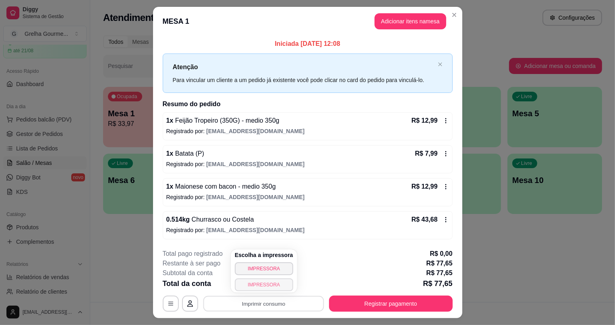
click at [248, 290] on button "IMPRESSORA" at bounding box center [264, 285] width 58 height 13
click at [353, 296] on button "Registrar pagamento" at bounding box center [391, 304] width 124 height 16
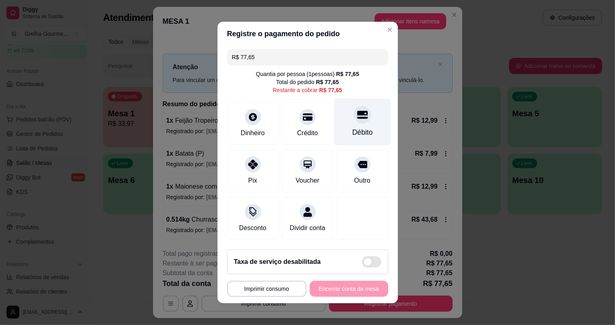
click at [357, 115] on icon at bounding box center [362, 115] width 10 height 10
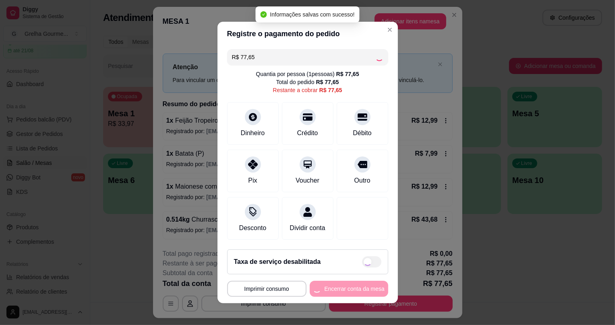
type input "R$ 0,00"
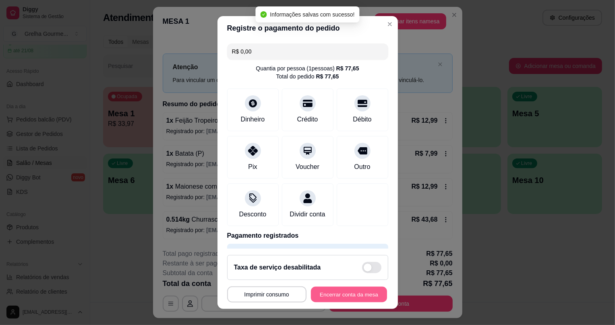
click at [320, 297] on button "Encerrar conta da mesa" at bounding box center [349, 295] width 76 height 16
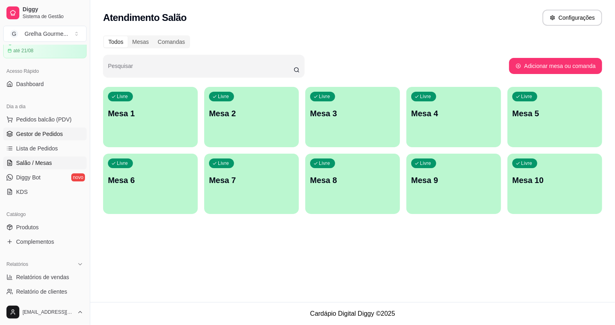
click at [42, 139] on link "Gestor de Pedidos" at bounding box center [44, 134] width 83 height 13
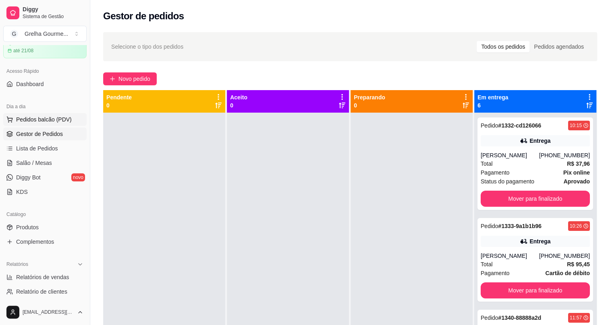
click at [33, 118] on span "Pedidos balcão (PDV)" at bounding box center [44, 120] width 56 height 8
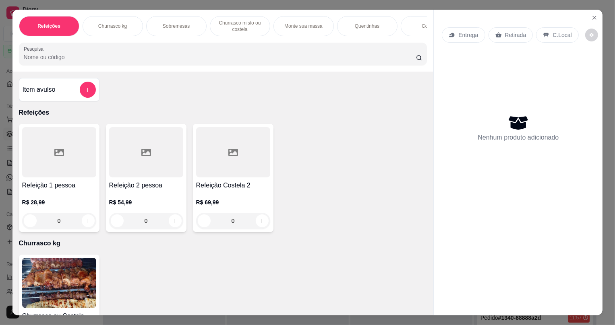
click at [78, 278] on img at bounding box center [59, 283] width 74 height 50
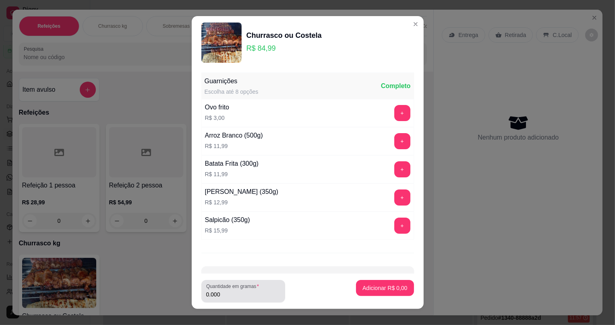
click at [273, 300] on div "Quantidade em gramas 0.000" at bounding box center [243, 291] width 84 height 23
type input "0.358"
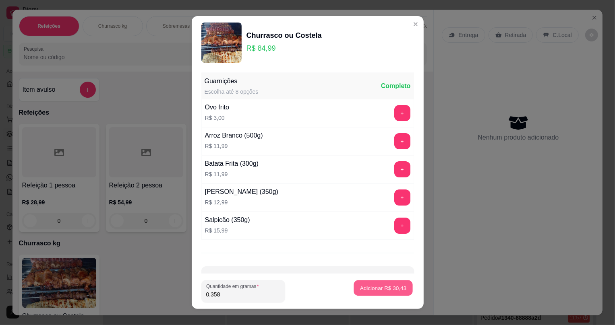
click at [380, 291] on p "Adicionar R$ 30,43" at bounding box center [383, 288] width 47 height 8
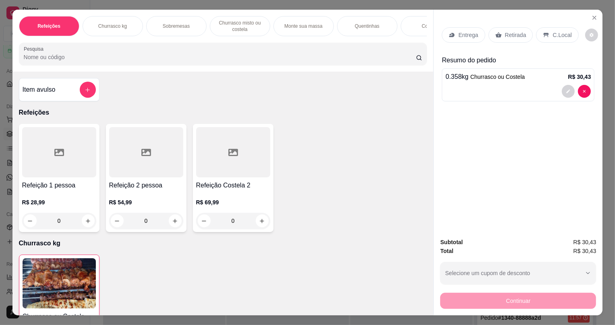
click at [504, 41] on div "Retirada" at bounding box center [511, 34] width 45 height 15
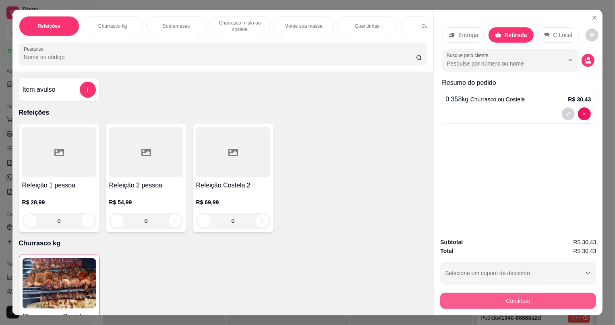
click at [585, 306] on button "Continuar" at bounding box center [518, 301] width 156 height 16
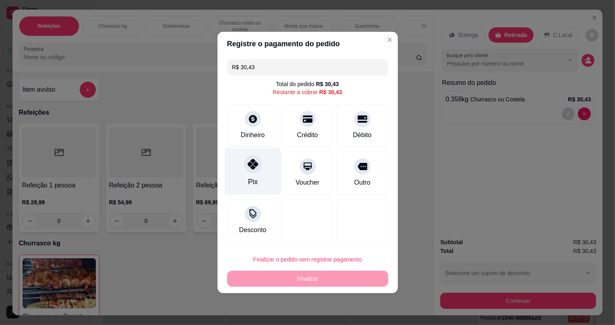
click at [250, 182] on div "Pix" at bounding box center [253, 182] width 10 height 10
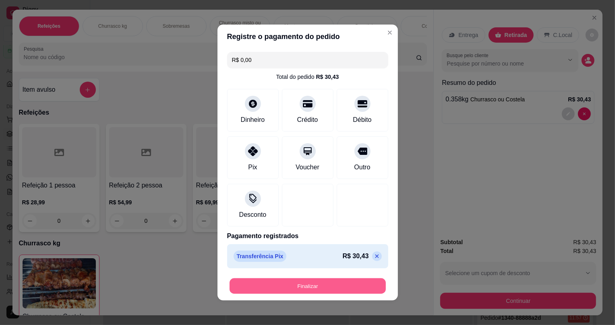
click at [286, 290] on button "Finalizar" at bounding box center [308, 287] width 156 height 16
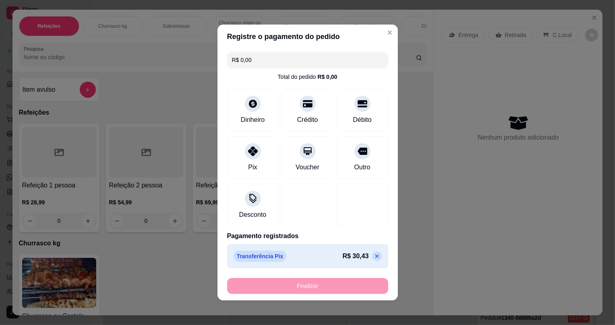
type input "-R$ 30,43"
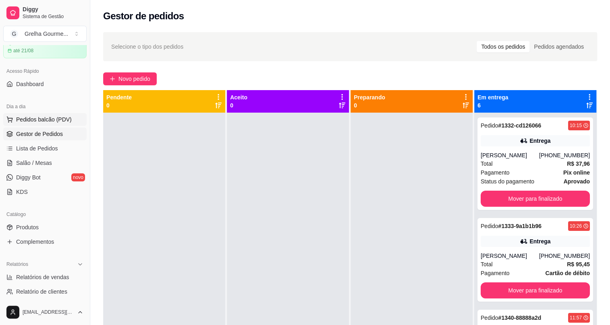
click at [15, 123] on button "Pedidos balcão (PDV)" at bounding box center [44, 119] width 83 height 13
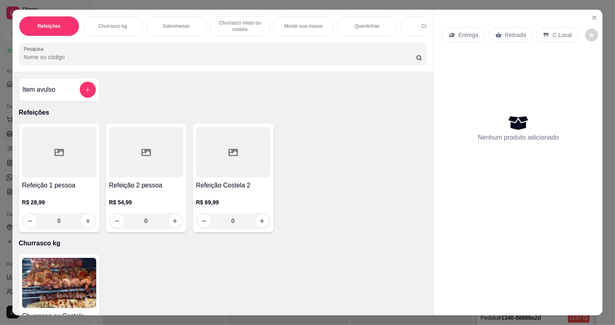
click at [41, 291] on img at bounding box center [59, 283] width 74 height 50
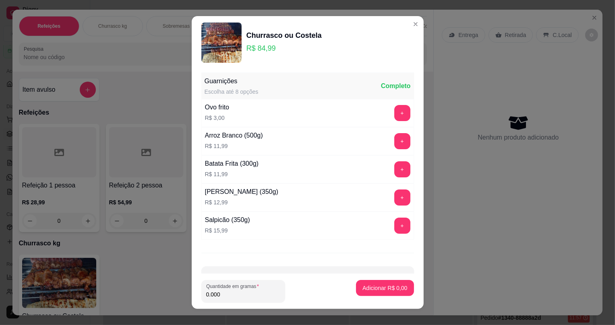
click at [233, 297] on input "0.000" at bounding box center [243, 295] width 74 height 8
type input "0.182"
click at [380, 294] on button "Adicionar R$ 15,47" at bounding box center [383, 288] width 59 height 16
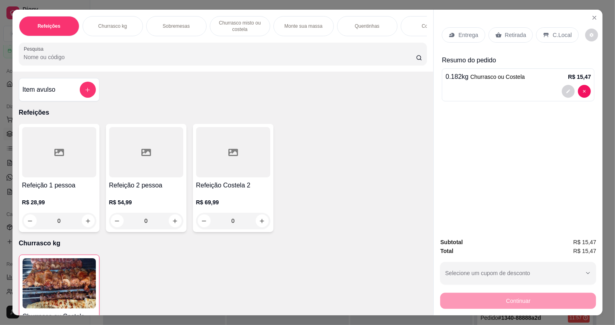
click at [510, 30] on div "Retirada" at bounding box center [511, 34] width 45 height 15
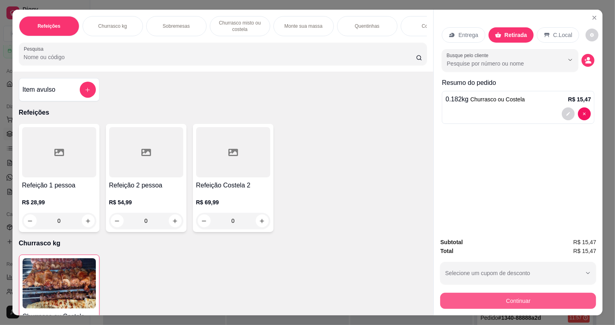
click at [498, 303] on button "Continuar" at bounding box center [518, 301] width 156 height 16
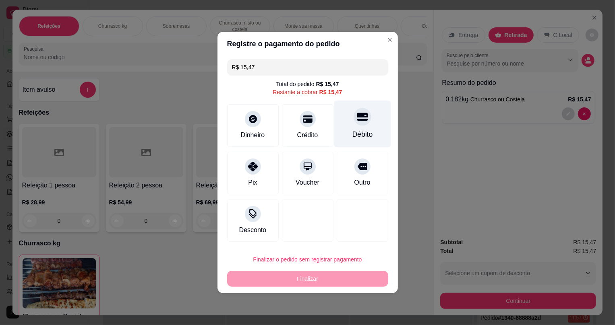
click at [352, 126] on div "Débito" at bounding box center [362, 124] width 57 height 47
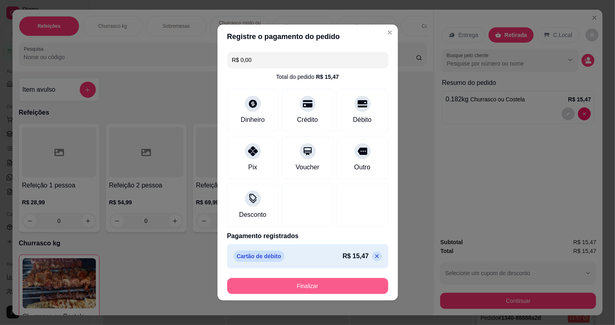
click at [326, 284] on button "Finalizar" at bounding box center [307, 286] width 161 height 16
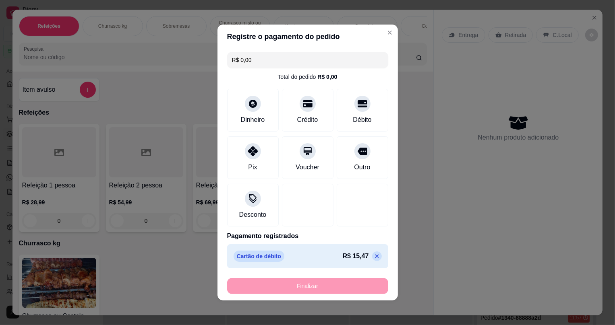
type input "-R$ 15,47"
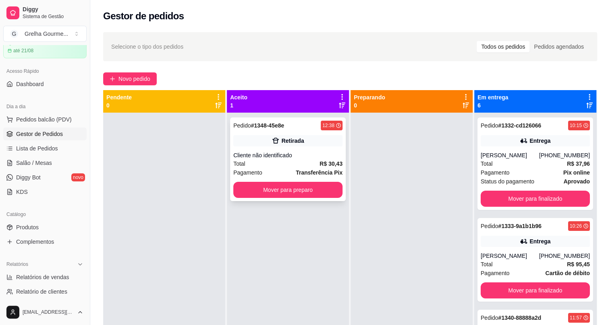
click at [306, 171] on strong "Transferência Pix" at bounding box center [319, 173] width 47 height 6
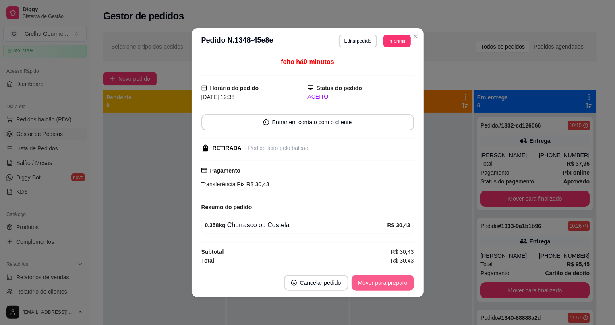
click at [362, 285] on button "Mover para preparo" at bounding box center [383, 283] width 62 height 16
click at [362, 285] on div "Mover para preparo" at bounding box center [377, 283] width 74 height 16
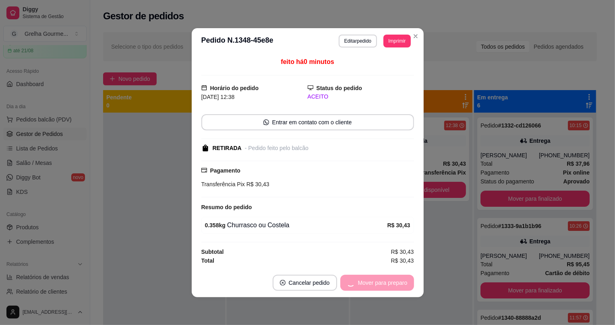
click at [362, 285] on div "Mover para preparo" at bounding box center [377, 283] width 74 height 16
click at [362, 285] on button "Mover para retirada disponível" at bounding box center [369, 283] width 89 height 16
click at [362, 285] on div "Mover para retirada disponível" at bounding box center [363, 283] width 100 height 16
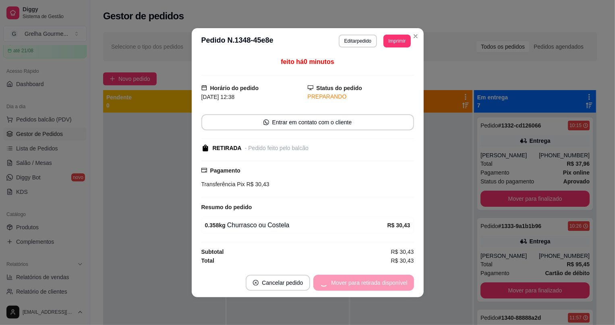
click at [362, 285] on div "Mover para retirada disponível" at bounding box center [363, 283] width 100 height 16
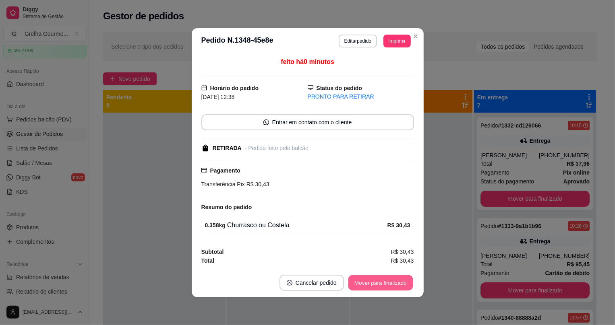
click at [362, 285] on button "Mover para finalizado" at bounding box center [380, 283] width 65 height 16
click at [362, 285] on div "Mover para finalizado" at bounding box center [380, 283] width 67 height 16
click at [362, 285] on div "Mover para finalizado" at bounding box center [375, 283] width 78 height 16
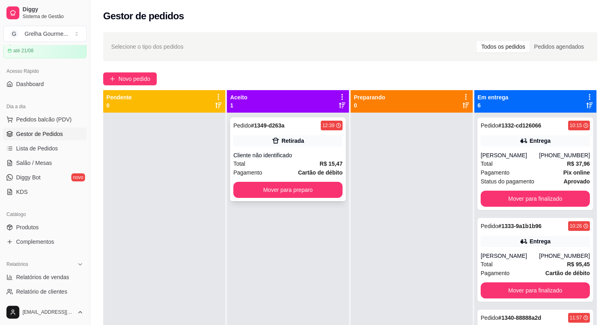
click at [307, 160] on div "Total R$ 15,47" at bounding box center [287, 164] width 109 height 9
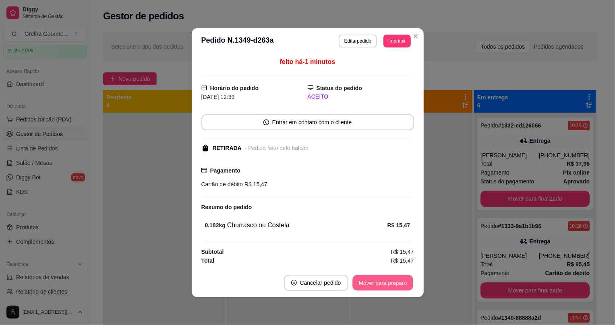
click at [363, 283] on button "Mover para preparo" at bounding box center [382, 283] width 60 height 16
click at [363, 283] on div "Mover para preparo" at bounding box center [383, 283] width 62 height 16
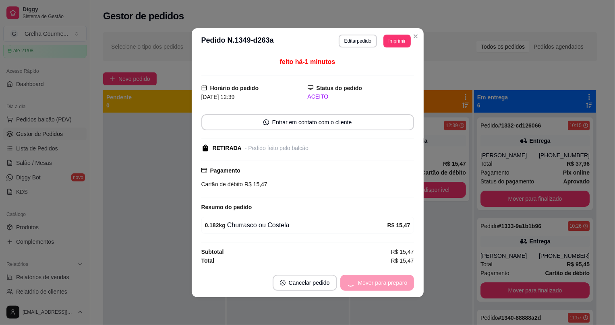
click at [363, 283] on div "Mover para preparo" at bounding box center [377, 283] width 74 height 16
click at [363, 284] on button "Mover para retirada disponível" at bounding box center [369, 283] width 89 height 16
click at [363, 284] on div "Mover para retirada disponível" at bounding box center [363, 283] width 100 height 16
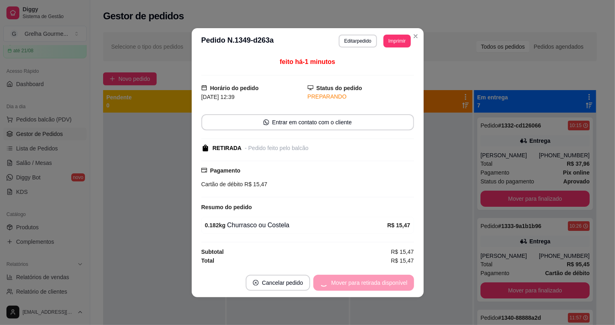
click at [363, 284] on div "Mover para retirada disponível" at bounding box center [363, 283] width 100 height 16
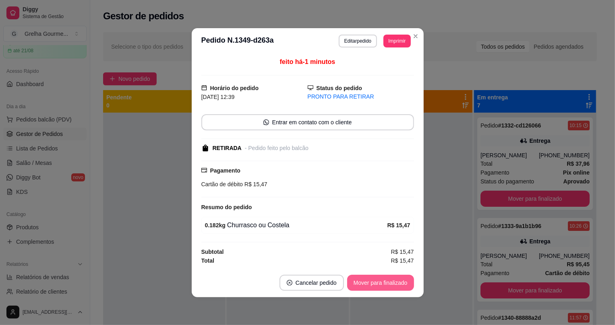
click at [363, 284] on button "Mover para finalizado" at bounding box center [380, 283] width 67 height 16
click at [363, 284] on div "Mover para finalizado" at bounding box center [375, 283] width 78 height 16
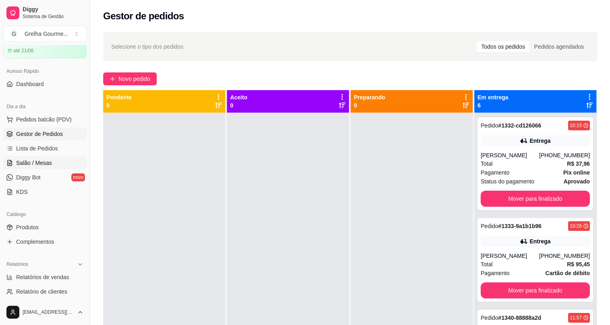
click at [25, 157] on link "Salão / Mesas" at bounding box center [44, 163] width 83 height 13
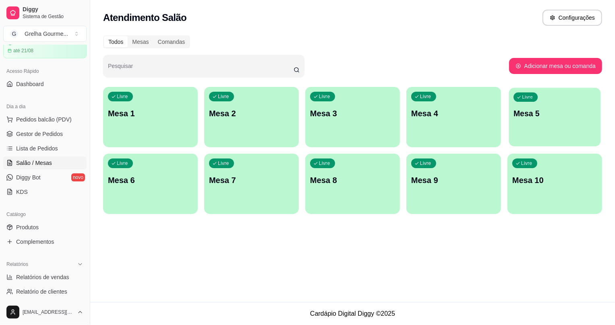
click at [556, 125] on div "Livre Mesa 5" at bounding box center [555, 112] width 92 height 49
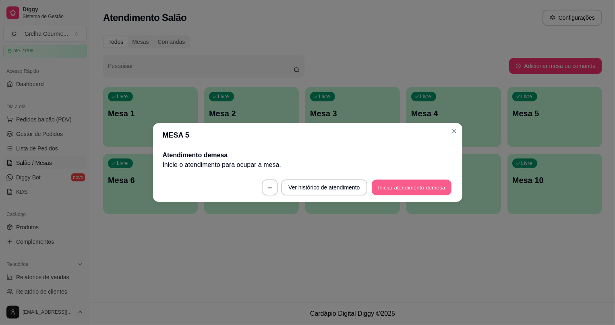
click at [373, 187] on button "Iniciar atendimento de mesa" at bounding box center [412, 188] width 80 height 16
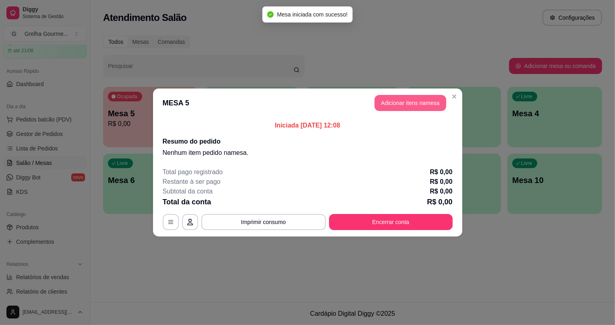
click at [392, 101] on button "Adicionar itens na mesa" at bounding box center [411, 103] width 72 height 16
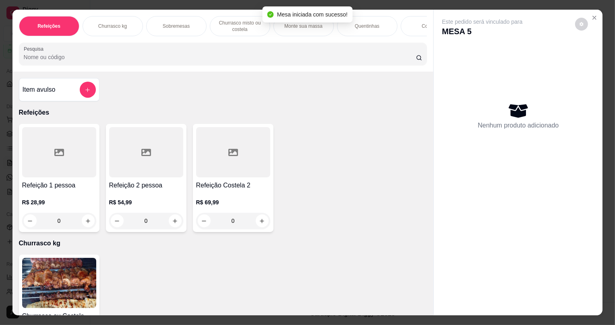
scroll to position [110, 0]
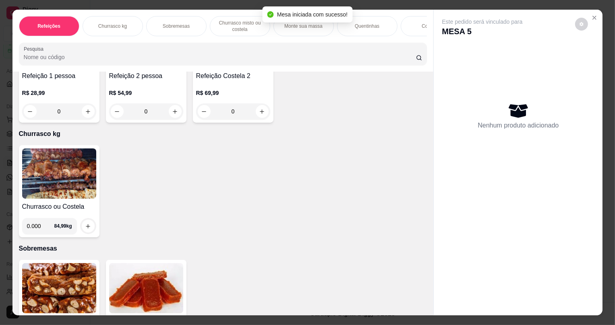
click at [55, 188] on img at bounding box center [59, 174] width 74 height 50
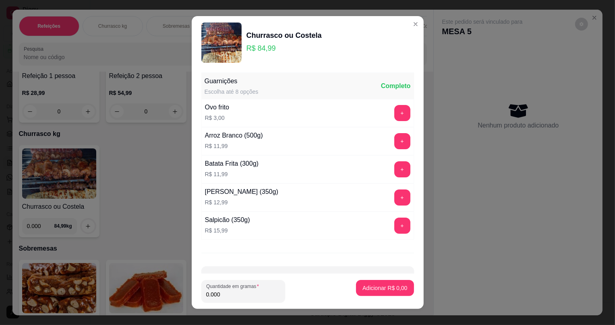
click at [304, 295] on div "Quantidade em gramas 0.000" at bounding box center [272, 291] width 142 height 23
click at [268, 298] on input "0.000" at bounding box center [243, 295] width 74 height 8
type input "0.306"
click at [354, 286] on button "Adicionar R$ 26,01" at bounding box center [383, 288] width 59 height 16
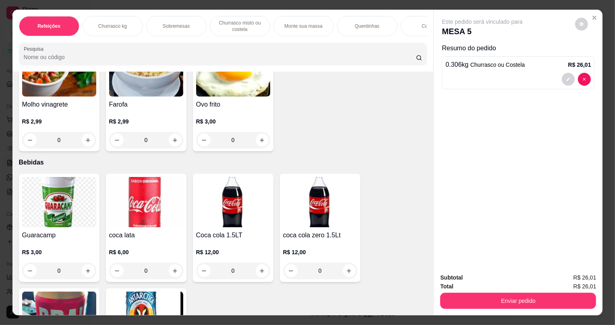
scroll to position [1924, 0]
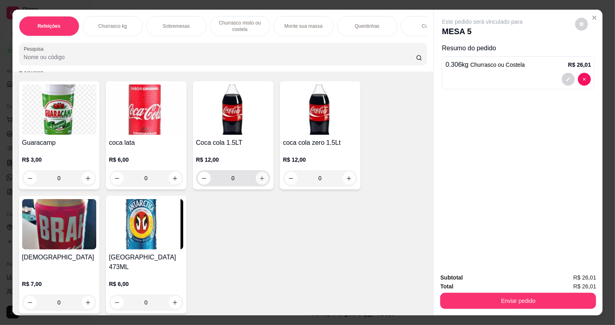
click at [259, 182] on icon "increase-product-quantity" at bounding box center [262, 179] width 6 height 6
type input "1"
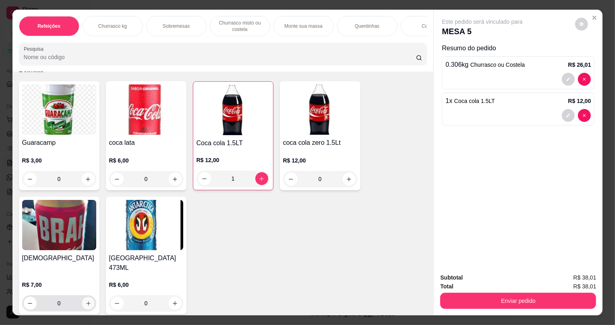
click at [85, 298] on button "increase-product-quantity" at bounding box center [88, 304] width 12 height 12
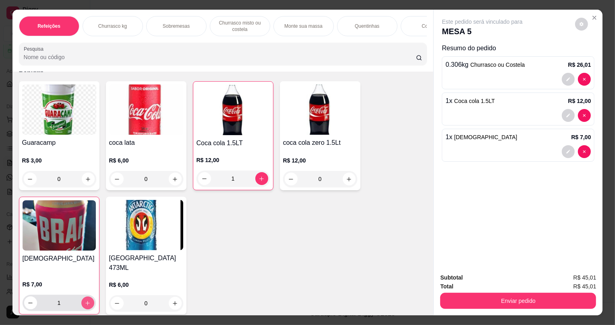
click at [85, 301] on icon "increase-product-quantity" at bounding box center [88, 304] width 6 height 6
type input "2"
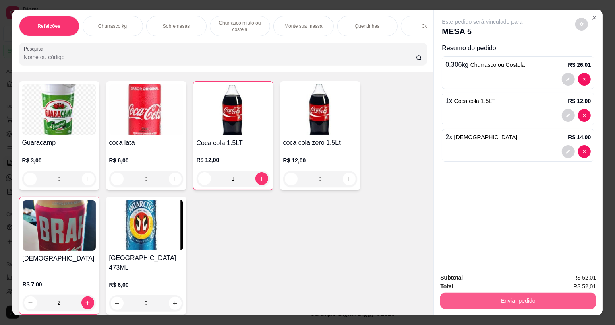
click at [502, 297] on button "Enviar pedido" at bounding box center [518, 301] width 156 height 16
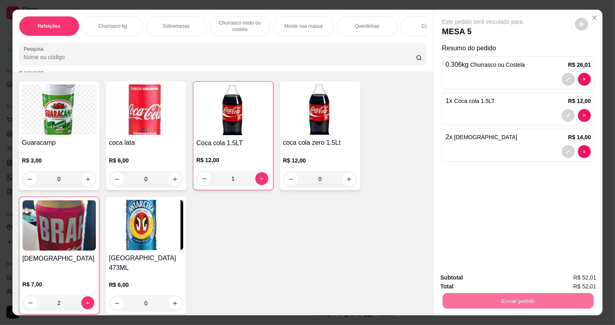
click at [466, 284] on button "Não registrar e enviar pedido" at bounding box center [492, 281] width 84 height 15
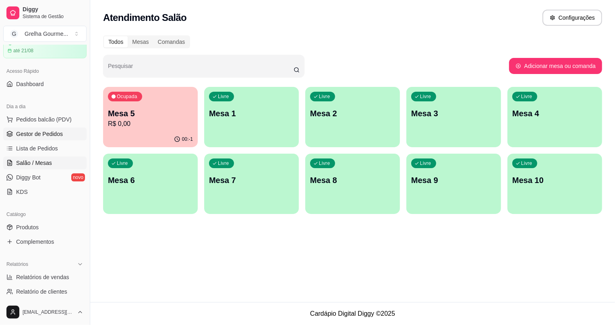
click at [32, 131] on span "Gestor de Pedidos" at bounding box center [39, 134] width 47 height 8
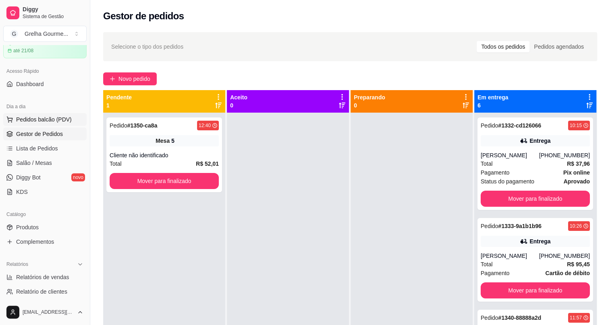
click at [33, 121] on span "Pedidos balcão (PDV)" at bounding box center [44, 120] width 56 height 8
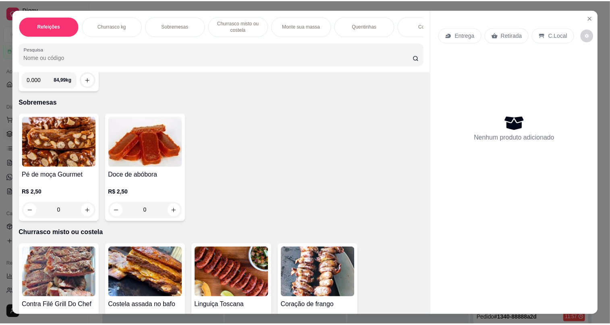
scroll to position [146, 0]
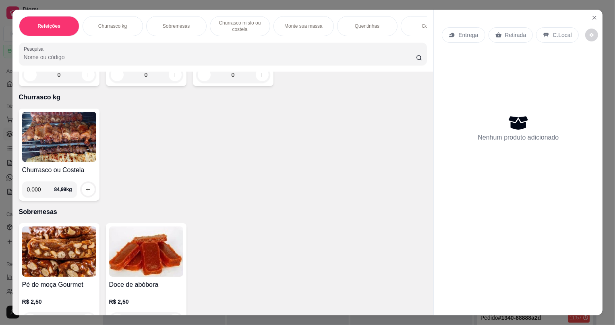
click at [61, 143] on img at bounding box center [59, 137] width 74 height 50
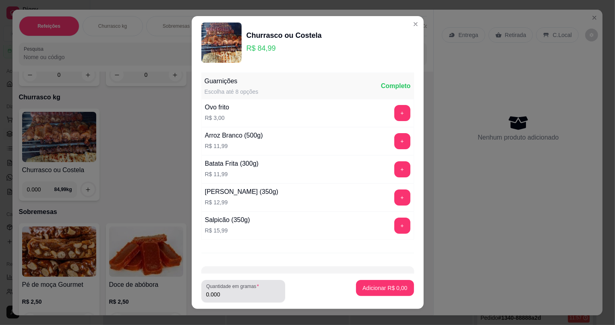
click at [253, 300] on div "Quantidade em gramas 0.000" at bounding box center [243, 291] width 84 height 23
type input "1.286"
click at [359, 286] on p "Adicionar R$ 109,30" at bounding box center [382, 288] width 51 height 8
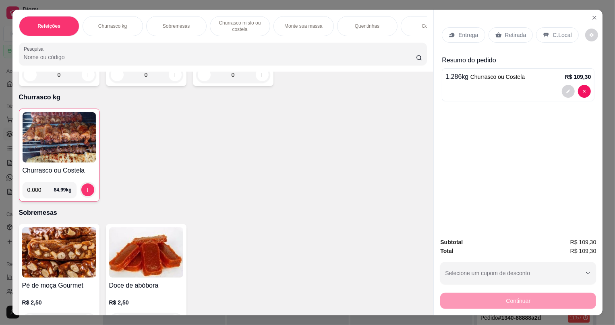
click at [510, 39] on p "Retirada" at bounding box center [515, 35] width 21 height 8
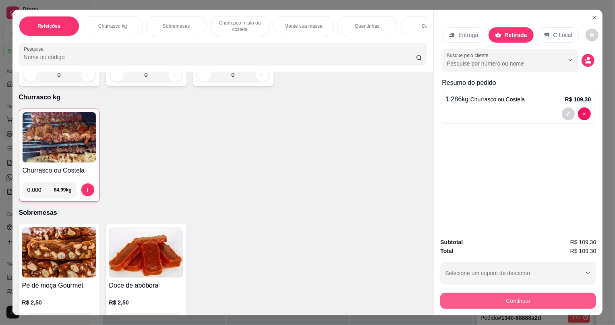
click at [519, 299] on button "Continuar" at bounding box center [518, 301] width 156 height 16
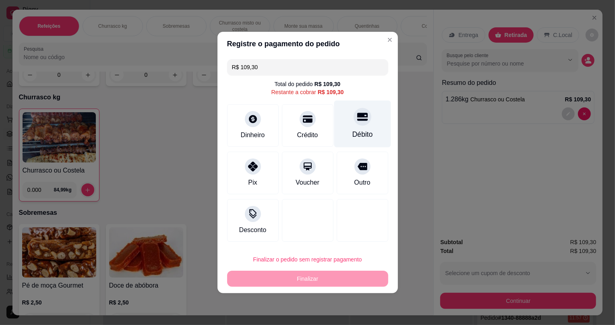
click at [343, 118] on div "Débito" at bounding box center [362, 124] width 57 height 47
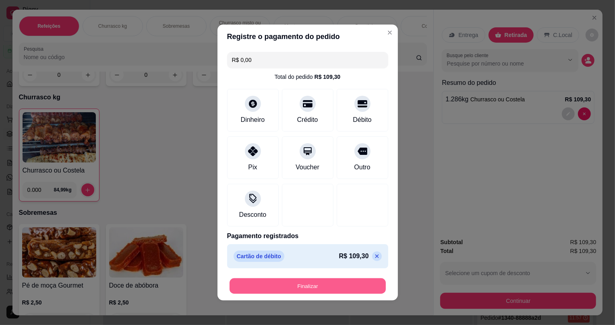
click at [337, 290] on button "Finalizar" at bounding box center [308, 287] width 156 height 16
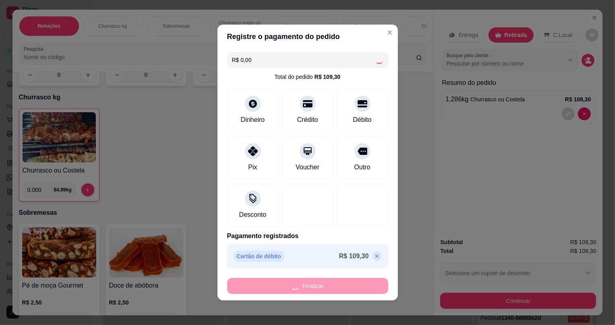
type input "-R$ 109,30"
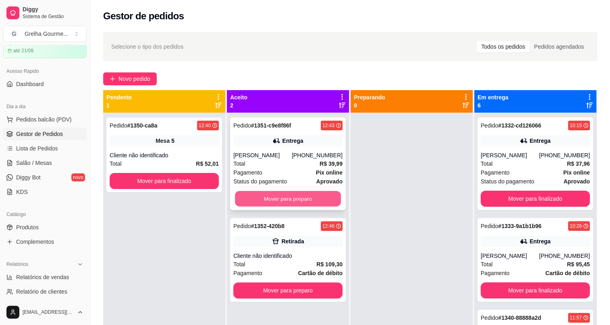
click at [286, 200] on button "Mover para preparo" at bounding box center [288, 199] width 106 height 16
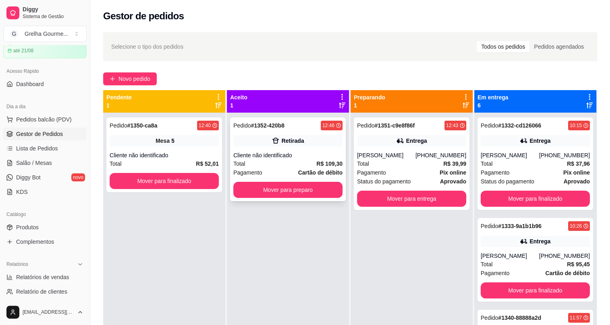
click at [284, 153] on div "Cliente não identificado" at bounding box center [287, 155] width 109 height 8
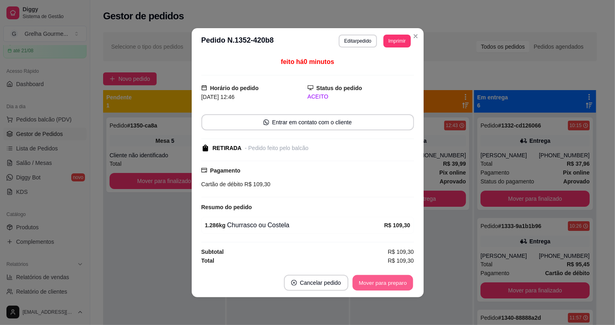
click at [368, 280] on button "Mover para preparo" at bounding box center [382, 283] width 60 height 16
click at [369, 280] on div "Mover para preparo" at bounding box center [377, 283] width 74 height 16
click at [369, 281] on div "Mover para preparo" at bounding box center [377, 283] width 74 height 16
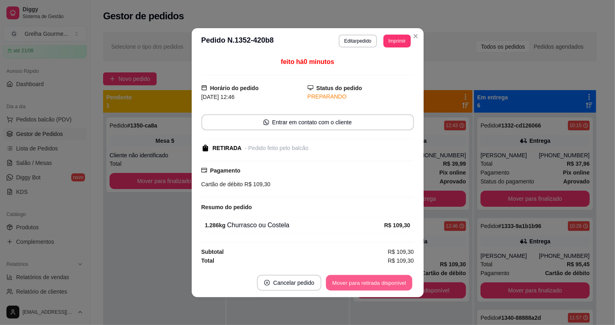
click at [369, 281] on button "Mover para retirada disponível" at bounding box center [369, 283] width 86 height 16
click at [369, 281] on div "Mover para retirada disponível" at bounding box center [369, 283] width 89 height 16
click at [369, 281] on div "Mover para retirada disponível" at bounding box center [363, 283] width 100 height 16
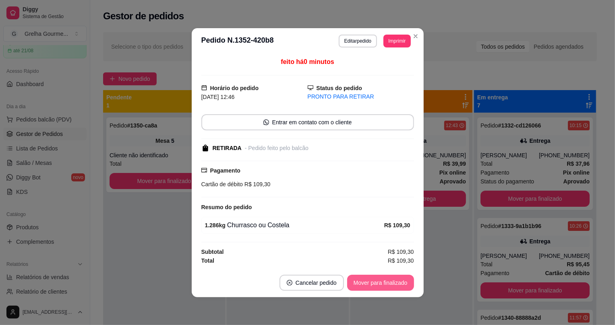
click at [386, 281] on button "Mover para finalizado" at bounding box center [380, 283] width 67 height 16
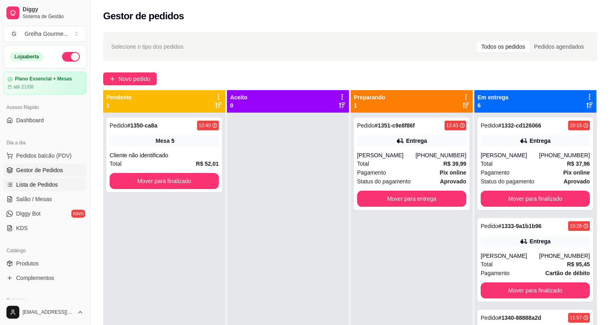
click at [43, 187] on span "Lista de Pedidos" at bounding box center [37, 185] width 42 height 8
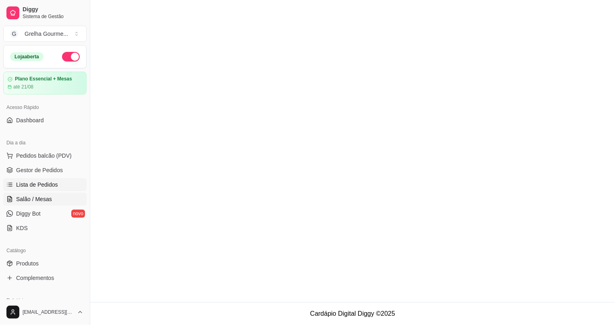
click at [44, 197] on span "Salão / Mesas" at bounding box center [34, 199] width 36 height 8
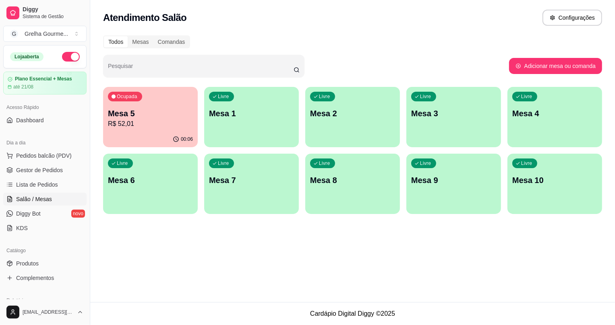
click at [528, 135] on div "Livre Mesa 4" at bounding box center [555, 112] width 95 height 51
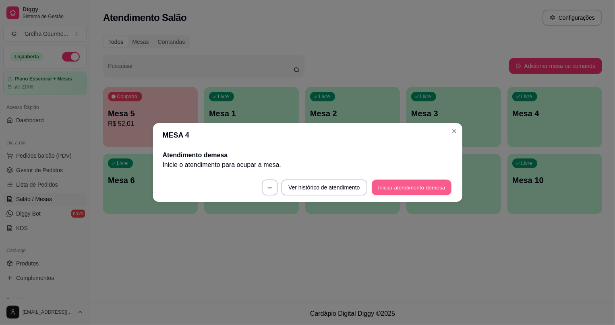
click at [417, 186] on button "Iniciar atendimento de mesa" at bounding box center [412, 188] width 80 height 16
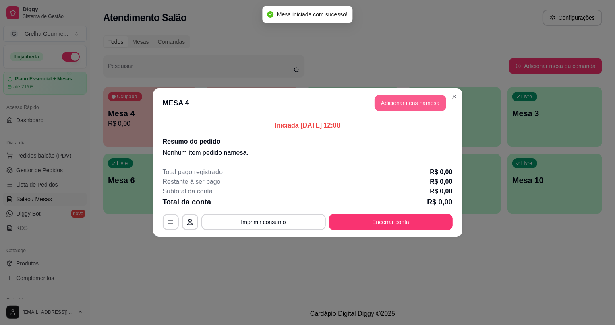
click at [410, 108] on button "Adicionar itens na mesa" at bounding box center [411, 103] width 72 height 16
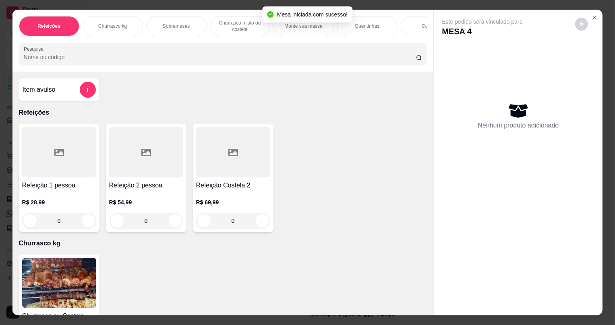
scroll to position [36, 0]
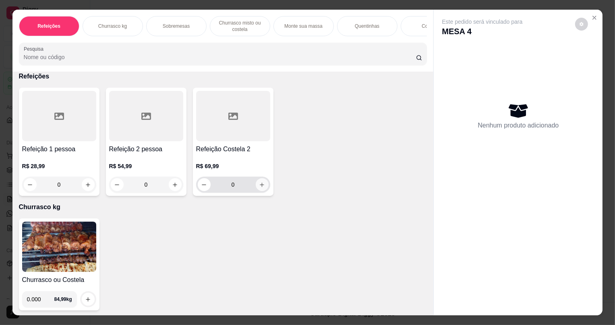
click at [256, 190] on button "increase-product-quantity" at bounding box center [262, 184] width 13 height 13
type input "1"
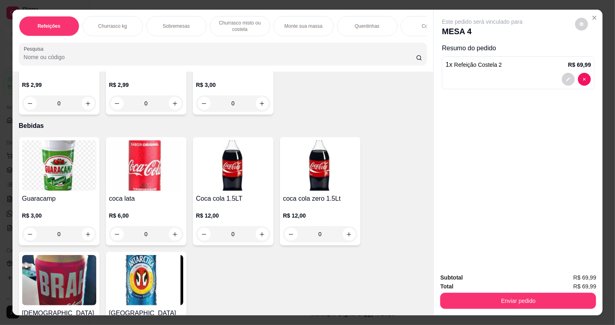
scroll to position [1924, 0]
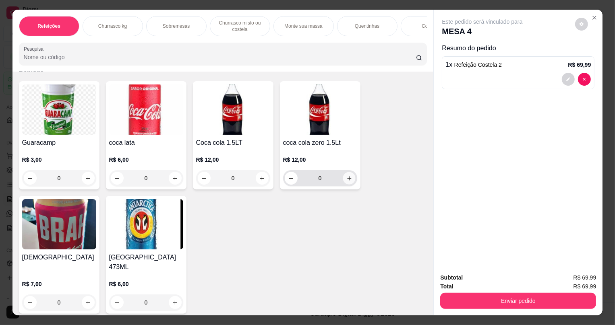
click at [343, 182] on button "increase-product-quantity" at bounding box center [349, 178] width 12 height 12
type input "1"
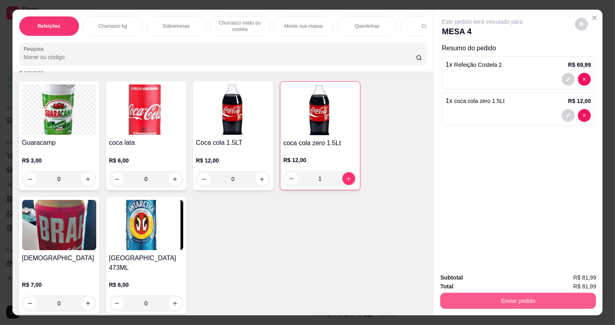
click at [477, 304] on button "Enviar pedido" at bounding box center [518, 301] width 156 height 16
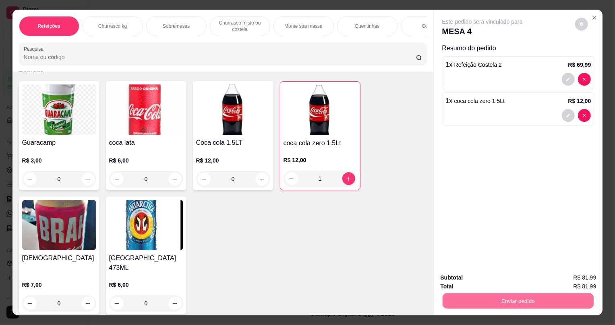
click at [487, 282] on button "Não registrar e enviar pedido" at bounding box center [492, 281] width 84 height 15
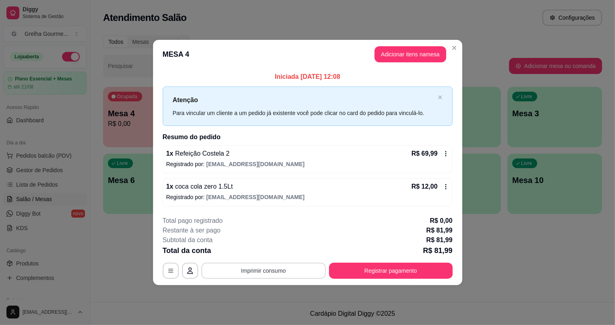
click at [238, 270] on button "Imprimir consumo" at bounding box center [263, 271] width 124 height 16
click at [274, 253] on button "IMPRESSORA" at bounding box center [267, 252] width 58 height 13
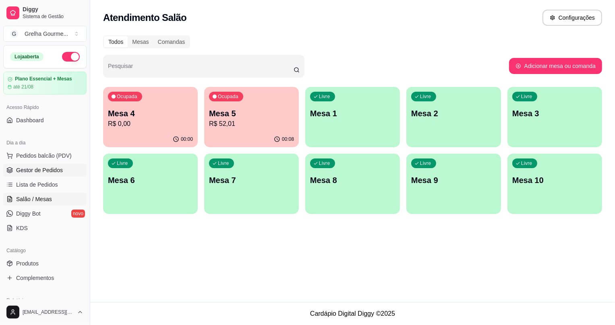
click at [36, 173] on span "Gestor de Pedidos" at bounding box center [39, 170] width 47 height 8
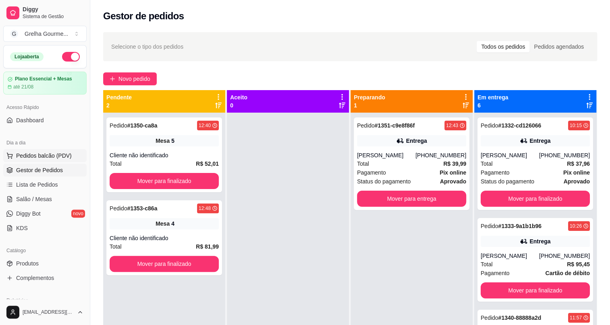
click at [48, 155] on span "Pedidos balcão (PDV)" at bounding box center [44, 156] width 56 height 8
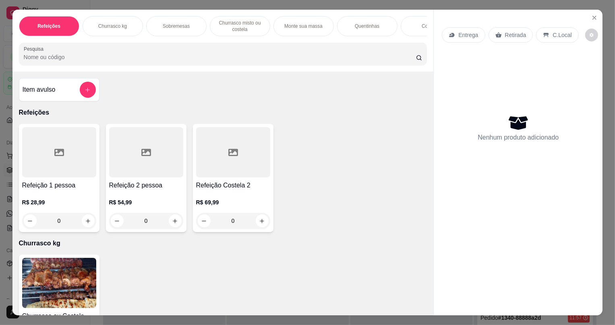
click at [72, 245] on p "Churrasco kg" at bounding box center [223, 244] width 408 height 10
click at [61, 274] on img at bounding box center [59, 283] width 74 height 50
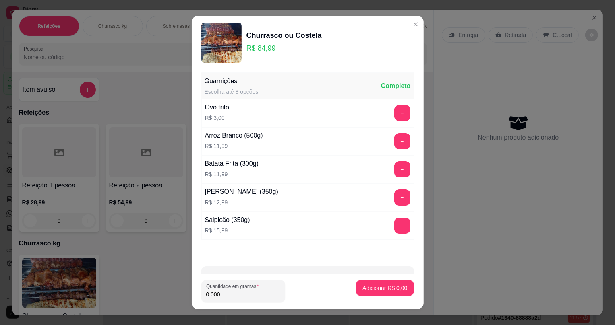
click at [235, 298] on input "0.000" at bounding box center [243, 295] width 74 height 8
type input "1.500"
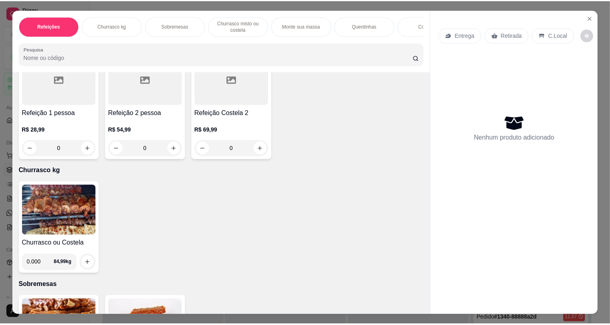
scroll to position [36, 0]
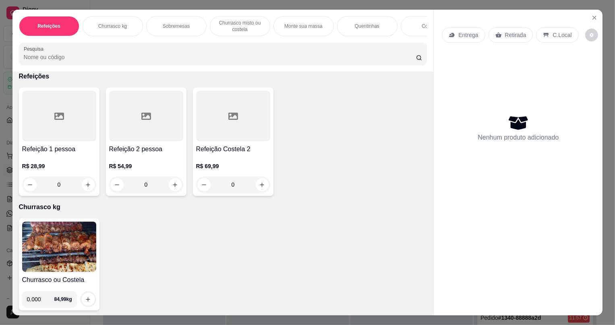
click at [44, 251] on img at bounding box center [59, 247] width 74 height 50
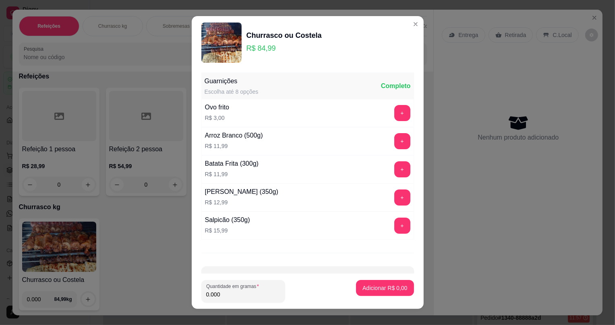
click at [288, 294] on div "Quantidade em gramas 0.000" at bounding box center [272, 291] width 142 height 23
click at [256, 296] on input "0.000" at bounding box center [243, 295] width 74 height 8
type input "1.500"
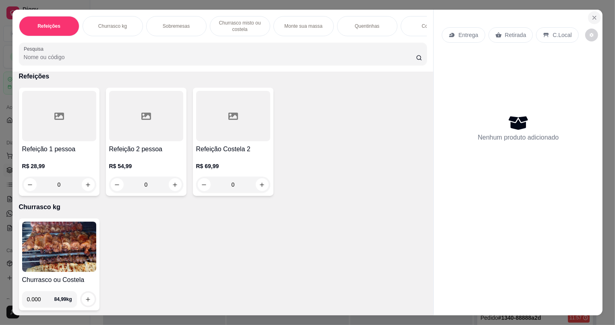
click at [595, 15] on icon "Close" at bounding box center [594, 18] width 6 height 6
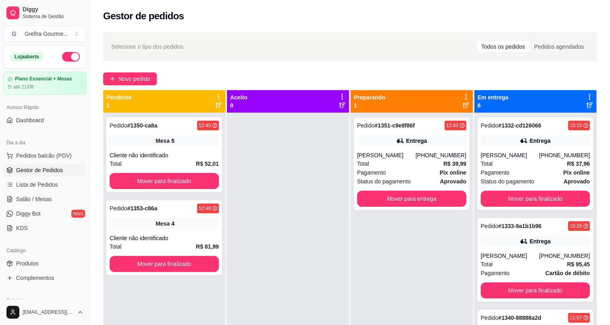
click at [29, 252] on div "Catálogo" at bounding box center [44, 251] width 83 height 13
click at [28, 260] on span "Produtos" at bounding box center [27, 264] width 23 height 8
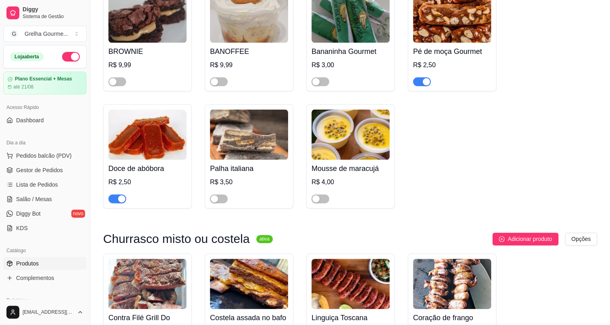
scroll to position [586, 0]
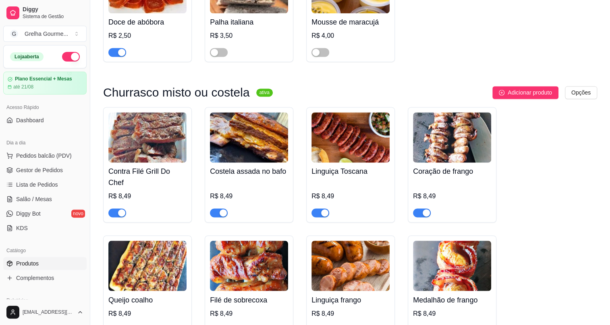
click at [218, 209] on span "button" at bounding box center [219, 213] width 18 height 9
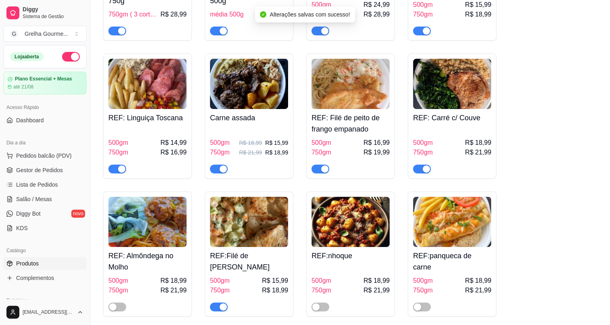
scroll to position [1611, 0]
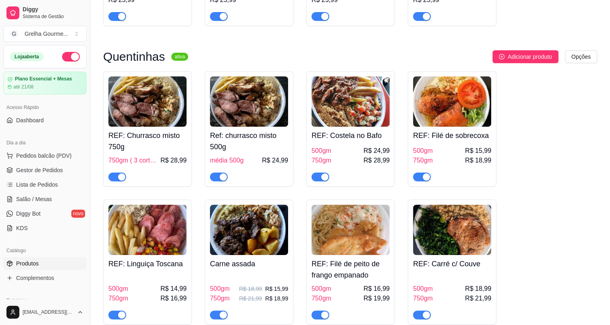
click at [319, 173] on span "button" at bounding box center [320, 177] width 18 height 9
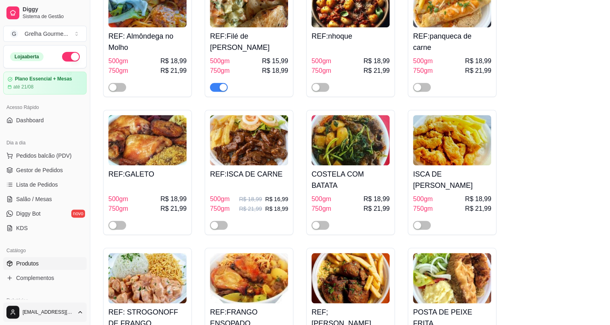
scroll to position [2014, 0]
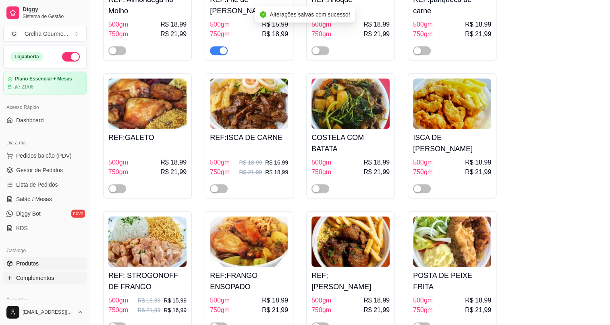
click at [39, 277] on span "Complementos" at bounding box center [35, 278] width 38 height 8
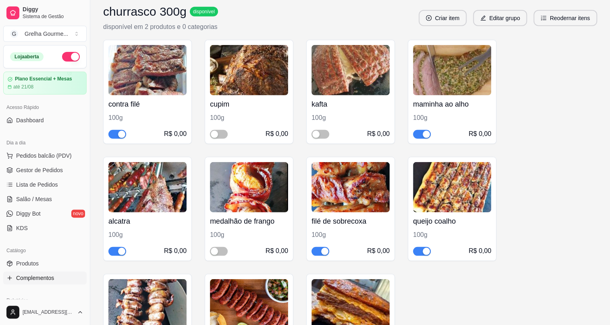
scroll to position [1209, 0]
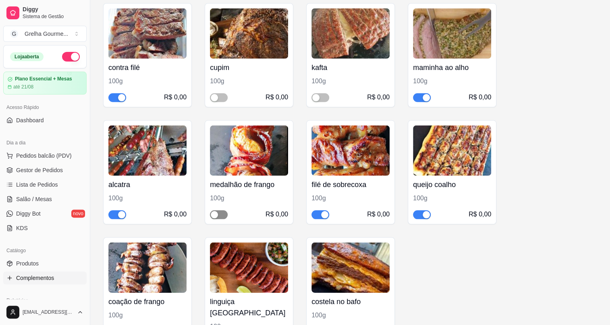
click at [218, 211] on span "button" at bounding box center [219, 215] width 18 height 9
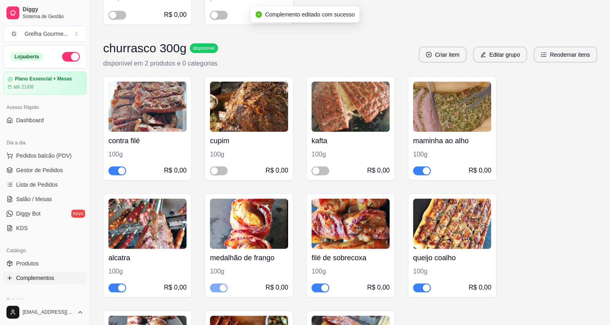
scroll to position [1245, 0]
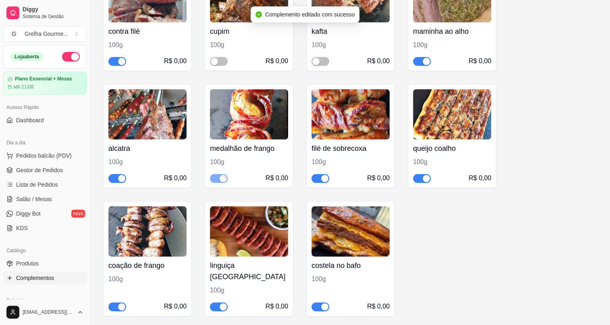
click at [319, 303] on span "button" at bounding box center [320, 307] width 18 height 9
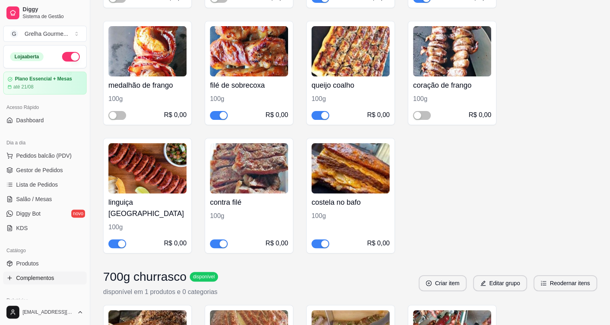
scroll to position [1684, 0]
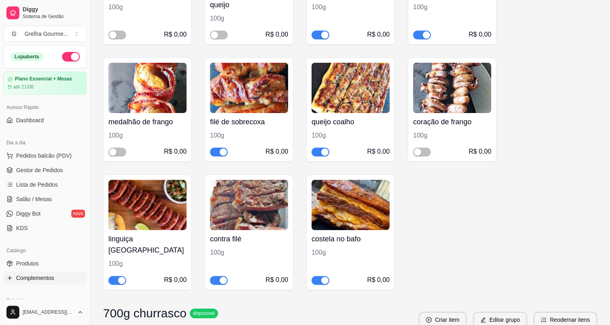
click at [417, 120] on div "coração de frango 100g R$ 0,00" at bounding box center [452, 110] width 89 height 104
click at [429, 148] on span "button" at bounding box center [422, 152] width 18 height 9
click at [324, 277] on div "button" at bounding box center [324, 280] width 7 height 7
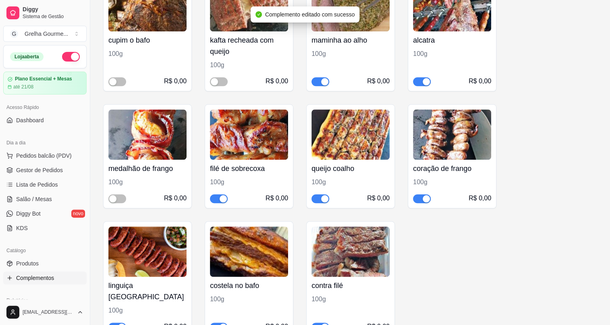
scroll to position [2124, 0]
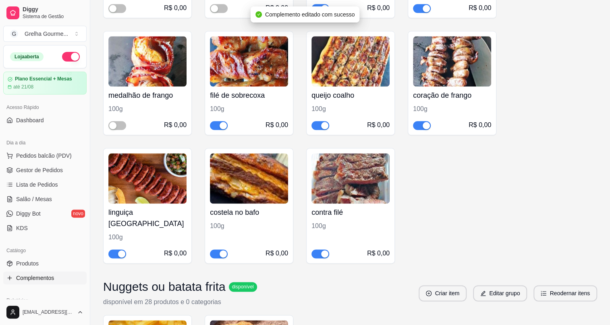
click at [220, 251] on div "button" at bounding box center [223, 254] width 7 height 7
click at [36, 172] on span "Gestor de Pedidos" at bounding box center [39, 170] width 47 height 8
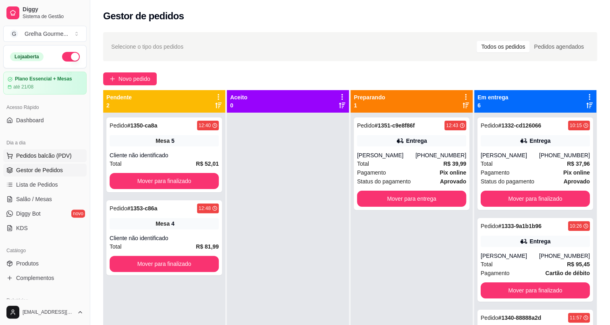
click at [40, 153] on span "Pedidos balcão (PDV)" at bounding box center [44, 156] width 56 height 8
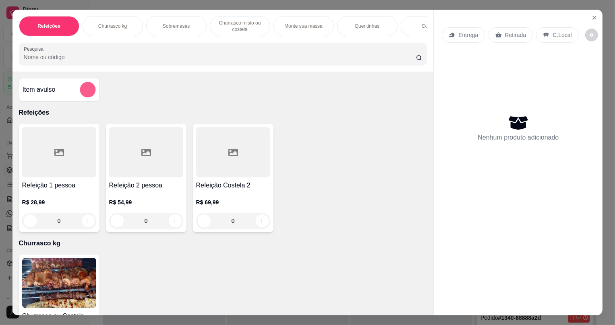
click at [86, 92] on icon "add-separate-item" at bounding box center [87, 90] width 4 height 4
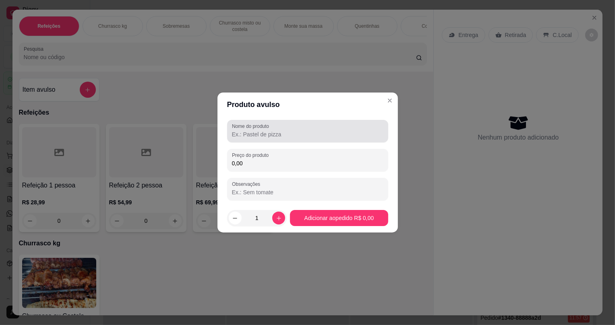
click at [257, 124] on label "Nome do produto" at bounding box center [252, 126] width 40 height 7
click at [257, 131] on input "Nome do produto" at bounding box center [307, 135] width 151 height 8
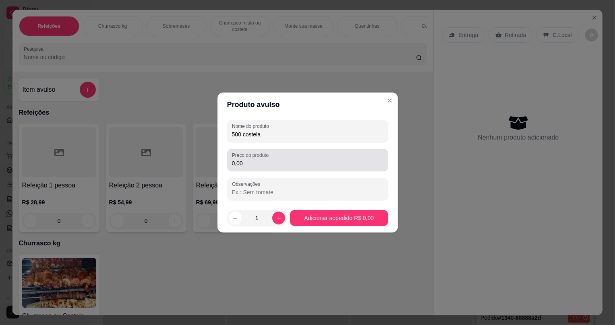
type input "500 costela"
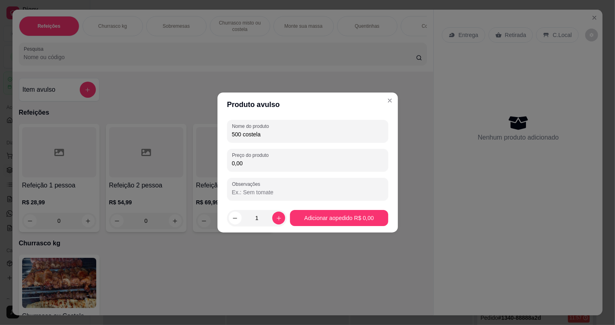
click at [284, 164] on input "0,00" at bounding box center [307, 164] width 151 height 8
type input "42,50"
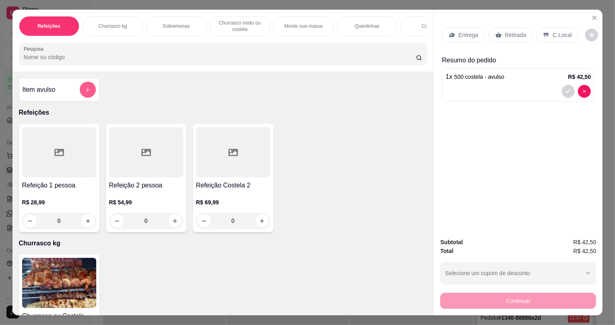
click at [85, 98] on button "add-separate-item" at bounding box center [88, 90] width 16 height 16
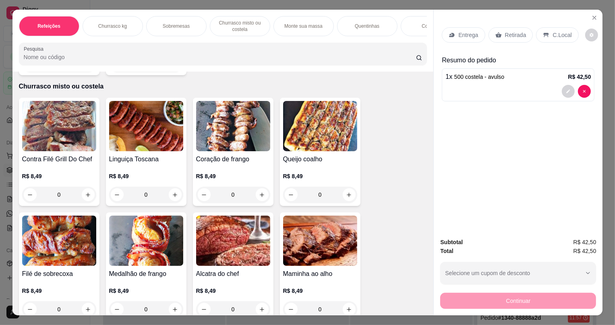
scroll to position [439, 0]
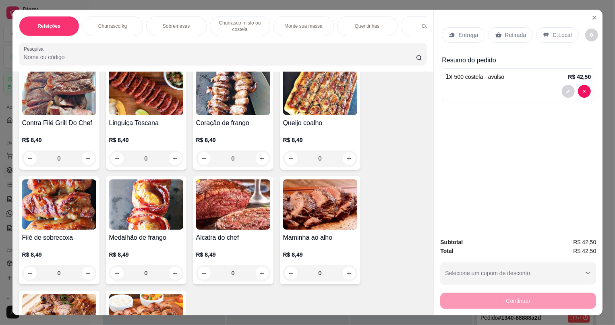
click at [83, 166] on div "0" at bounding box center [59, 159] width 74 height 16
click at [85, 162] on div "0" at bounding box center [59, 159] width 74 height 16
click at [85, 163] on div "0" at bounding box center [59, 159] width 74 height 16
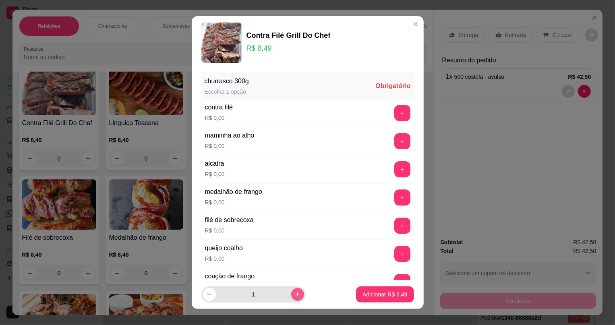
click at [294, 293] on icon "increase-product-quantity" at bounding box center [297, 295] width 6 height 6
type input "5"
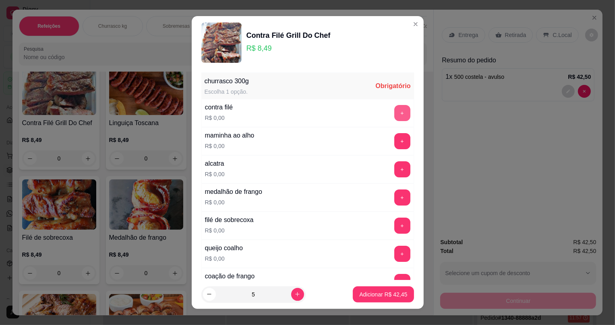
click at [394, 117] on button "+" at bounding box center [402, 113] width 16 height 16
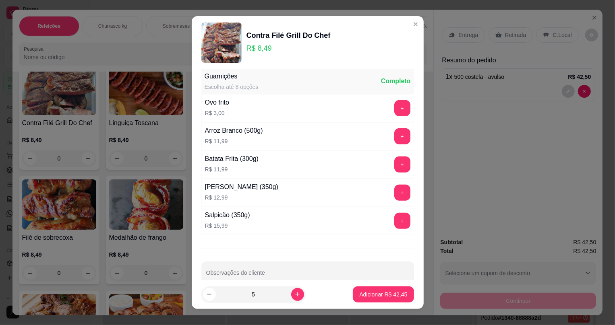
scroll to position [270, 0]
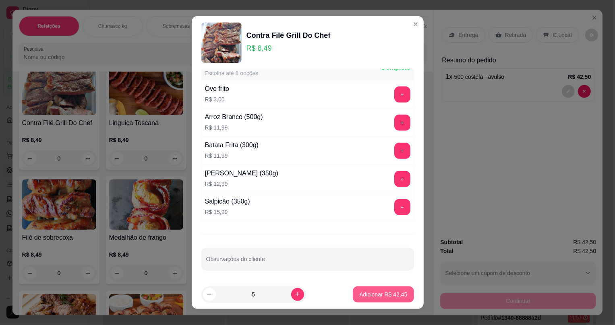
click at [377, 295] on p "Adicionar R$ 42,45" at bounding box center [383, 295] width 48 height 8
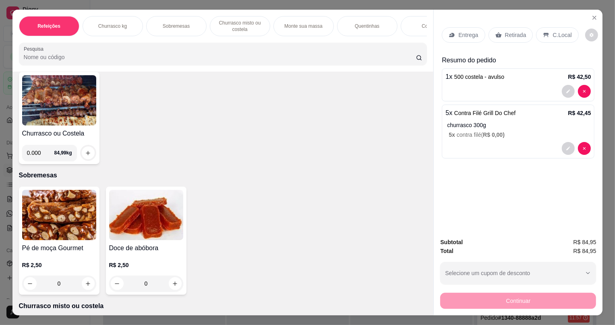
scroll to position [0, 0]
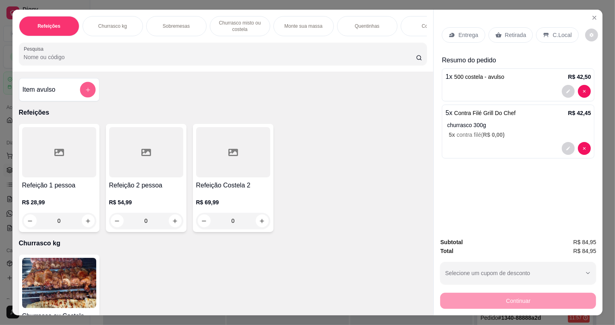
click at [85, 90] on button "add-separate-item" at bounding box center [88, 90] width 16 height 16
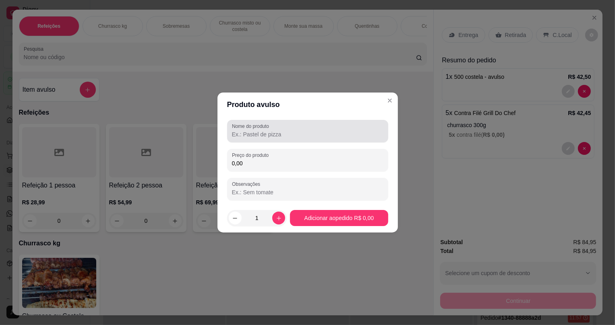
click at [251, 138] on input "Nome do produto" at bounding box center [307, 135] width 151 height 8
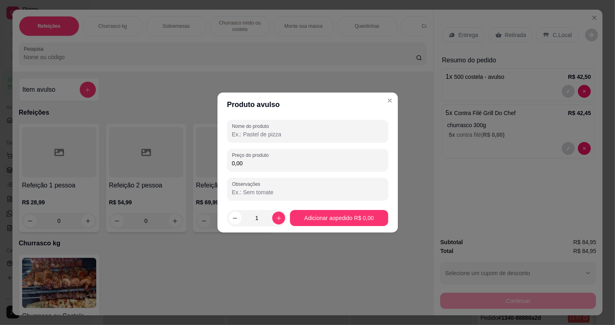
type input "5"
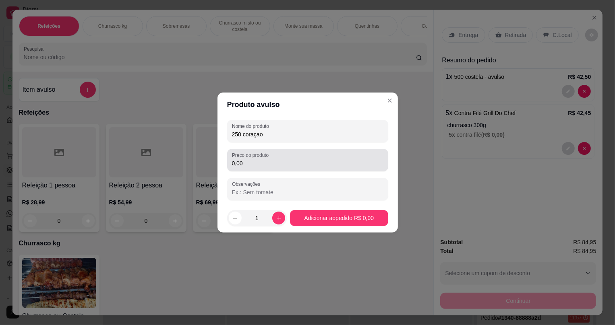
type input "250 coraçao"
click at [297, 165] on input "0,00" at bounding box center [307, 164] width 151 height 8
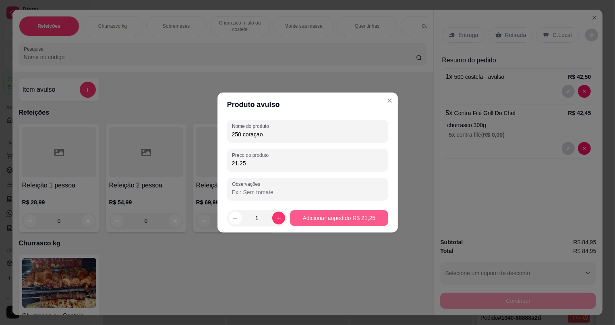
type input "21,25"
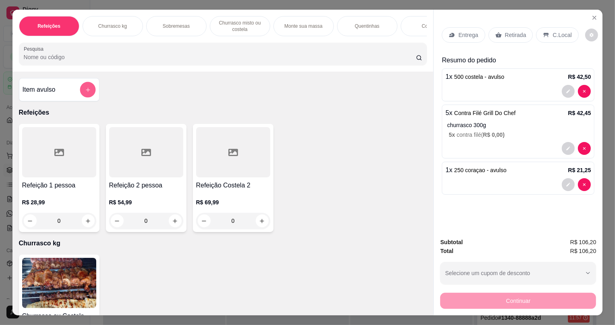
click at [85, 90] on button "add-separate-item" at bounding box center [88, 90] width 16 height 16
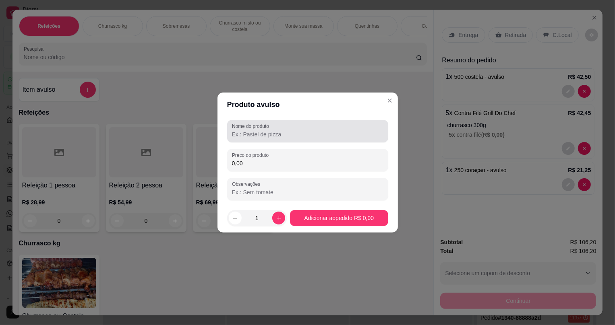
click at [258, 137] on input "Nome do produto" at bounding box center [307, 135] width 151 height 8
type input "250 sobre"
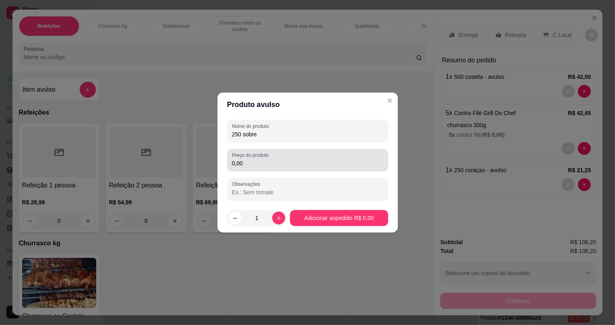
click at [299, 154] on div "0,00" at bounding box center [307, 160] width 151 height 16
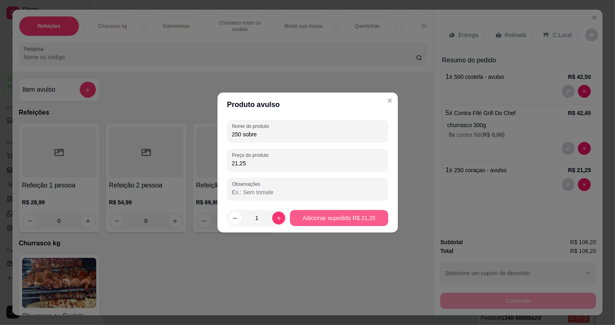
type input "21,25"
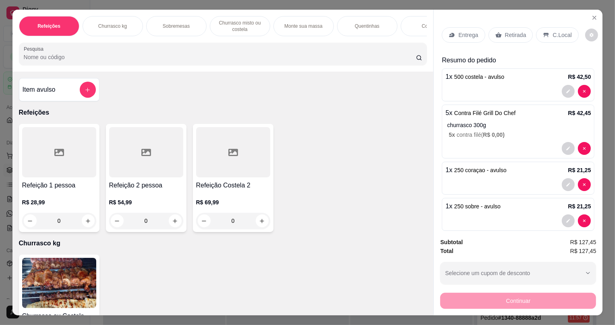
click at [469, 34] on p "Entrega" at bounding box center [468, 35] width 20 height 8
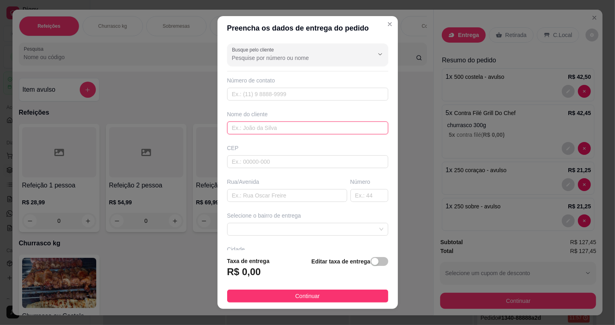
click at [277, 124] on input "text" at bounding box center [307, 128] width 161 height 13
type input "rosana"
click at [263, 193] on input "text" at bounding box center [287, 195] width 120 height 13
type input "estrada da guarita"
click at [355, 197] on input "text" at bounding box center [369, 195] width 38 height 13
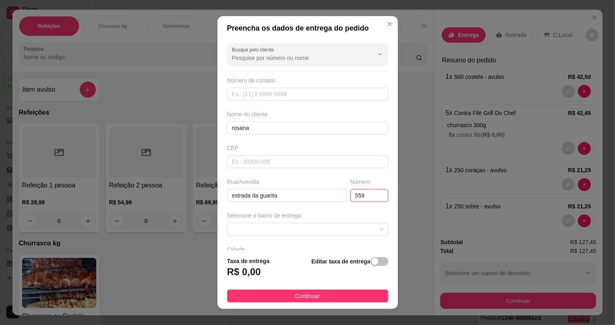
type input "559"
click at [258, 154] on div "CEP" at bounding box center [308, 156] width 166 height 24
click at [251, 162] on input "text" at bounding box center [307, 161] width 161 height 13
type input "26022300"
type input "Estrada da Guarita"
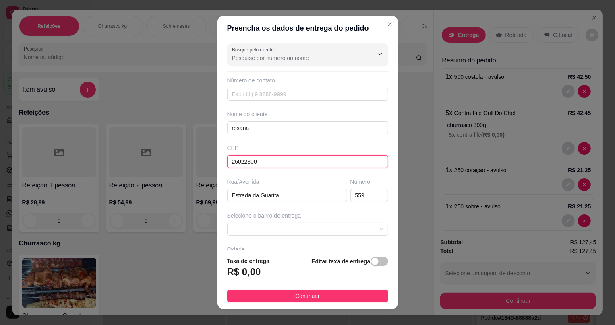
scroll to position [60, 0]
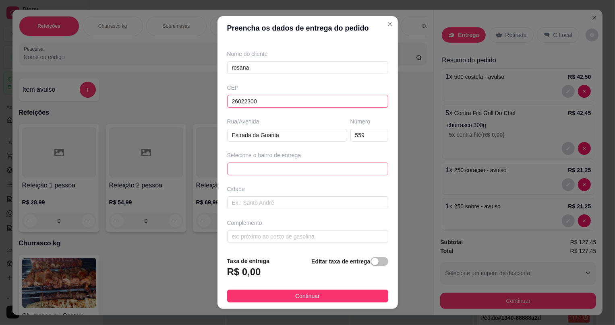
click at [287, 172] on span at bounding box center [307, 169] width 151 height 12
type input "26022300"
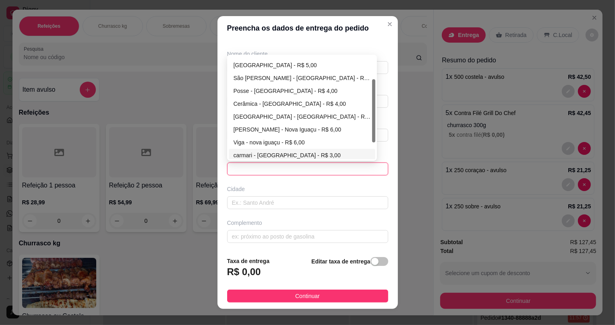
scroll to position [64, 0]
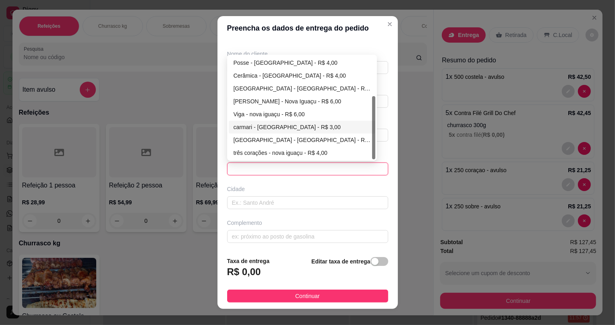
click at [273, 124] on div "carmari - [GEOGRAPHIC_DATA] - R$ 3,00" at bounding box center [302, 127] width 137 height 9
type input "nova iguaçu"
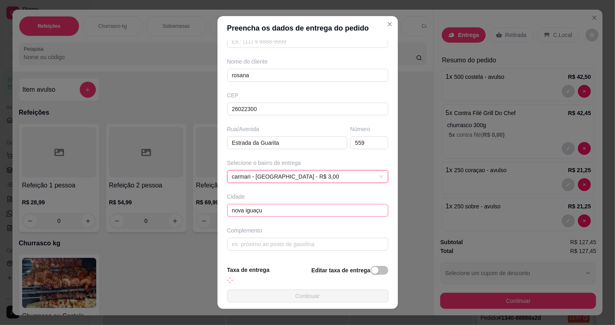
scroll to position [52, 0]
click at [274, 213] on input "nova iguaçu" at bounding box center [307, 211] width 161 height 13
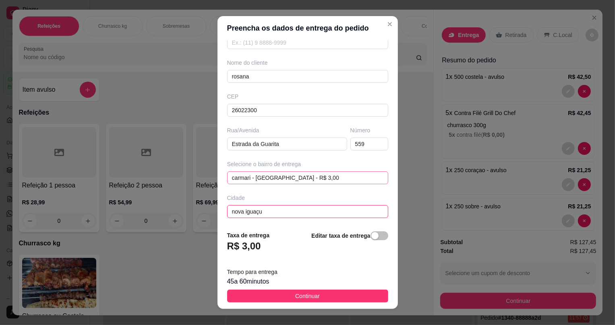
click at [290, 184] on div "carmari - [GEOGRAPHIC_DATA] - R$ 3,00" at bounding box center [307, 178] width 161 height 13
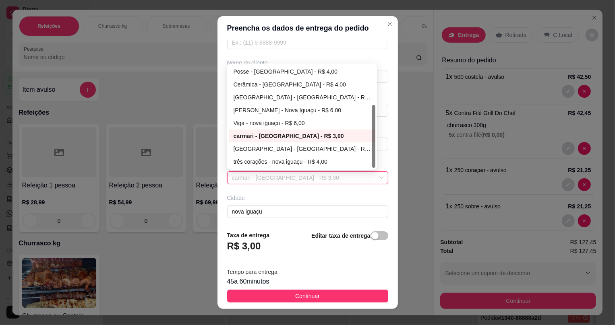
click at [265, 186] on div "Busque pelo cliente Número de contato Nome do cliente rosana CEP 26022300 Rua/[…" at bounding box center [308, 132] width 180 height 184
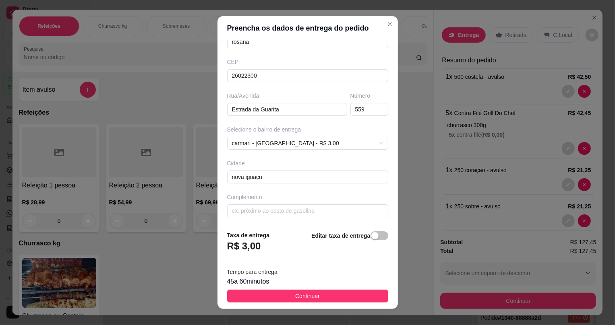
scroll to position [9, 0]
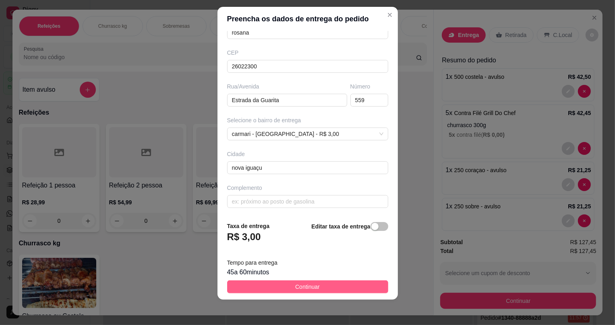
click at [315, 281] on button "Continuar" at bounding box center [307, 287] width 161 height 13
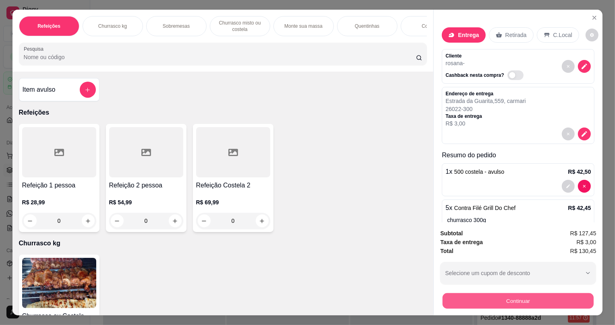
click at [487, 302] on button "Continuar" at bounding box center [518, 301] width 151 height 16
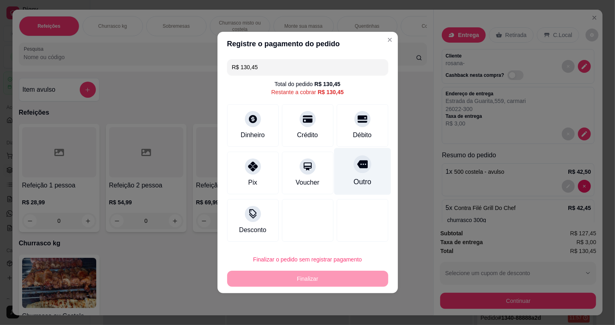
click at [359, 172] on div at bounding box center [363, 164] width 18 height 18
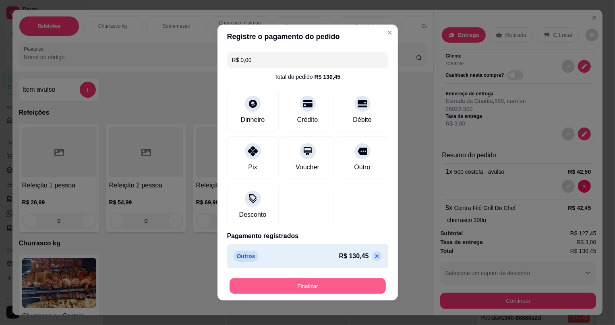
click at [340, 284] on button "Finalizar" at bounding box center [308, 287] width 156 height 16
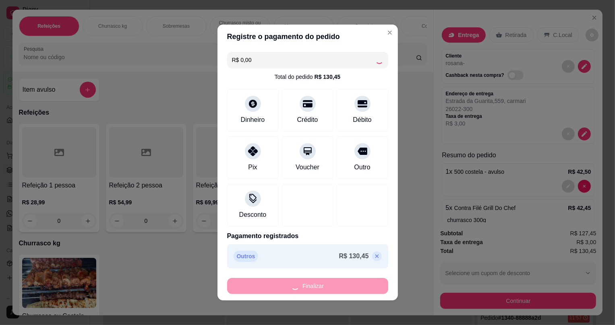
type input "-R$ 130,45"
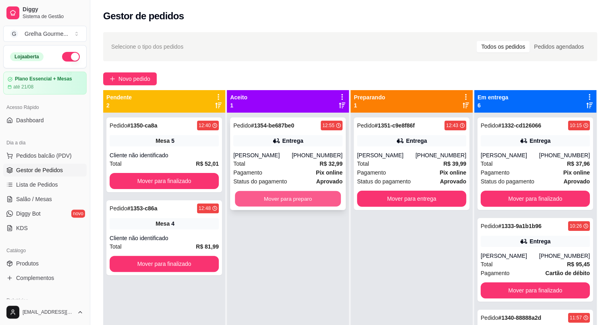
click at [313, 196] on button "Mover para preparo" at bounding box center [288, 199] width 106 height 16
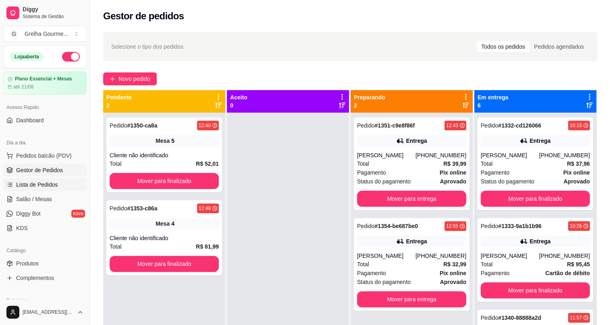
click at [18, 183] on span "Lista de Pedidos" at bounding box center [37, 185] width 42 height 8
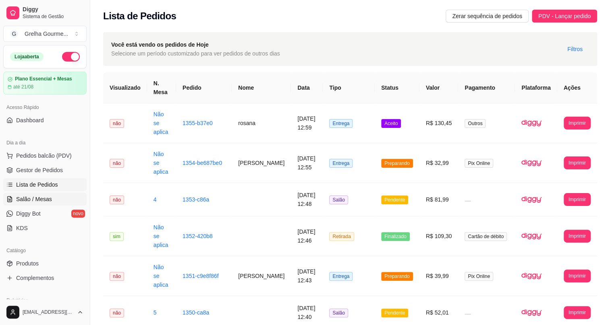
click at [33, 199] on span "Salão / Mesas" at bounding box center [34, 199] width 36 height 8
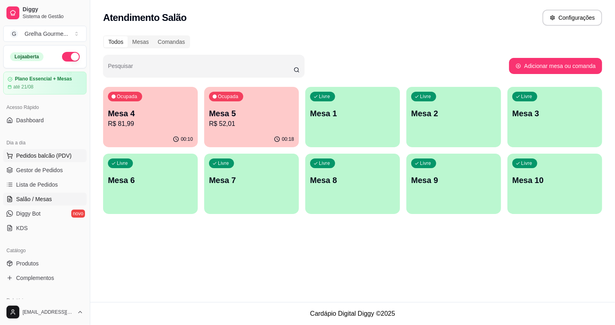
click at [30, 158] on span "Pedidos balcão (PDV)" at bounding box center [44, 156] width 56 height 8
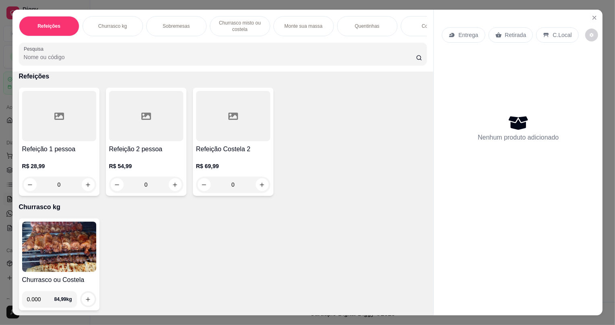
scroll to position [73, 0]
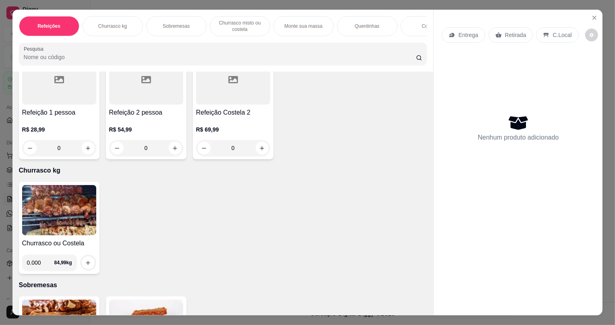
click at [89, 217] on img at bounding box center [59, 210] width 74 height 50
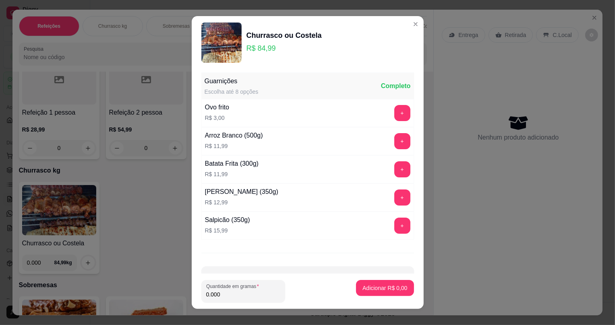
click at [227, 297] on input "0.000" at bounding box center [243, 295] width 74 height 8
type input "0.898"
click at [397, 289] on p "Adicionar R$ 76,32" at bounding box center [383, 288] width 48 height 8
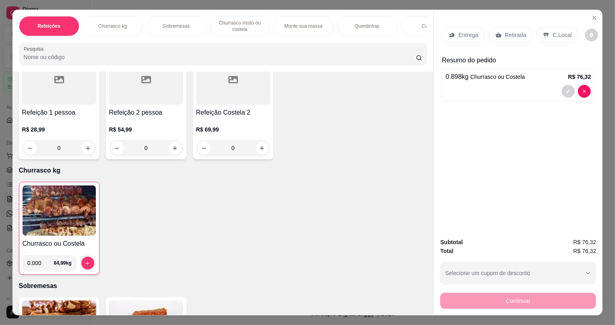
click at [508, 35] on p "Retirada" at bounding box center [515, 35] width 21 height 8
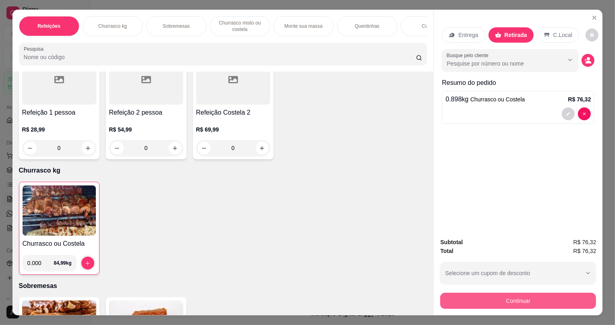
click at [488, 299] on button "Continuar" at bounding box center [518, 301] width 156 height 16
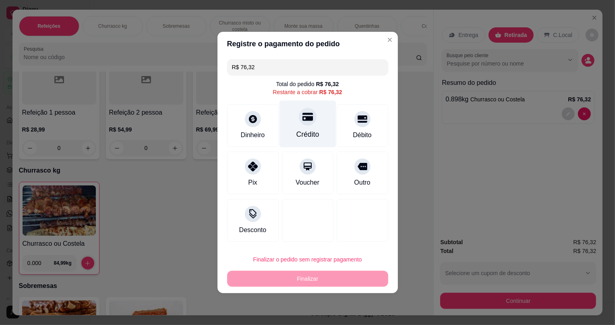
click at [303, 113] on icon at bounding box center [307, 117] width 10 height 8
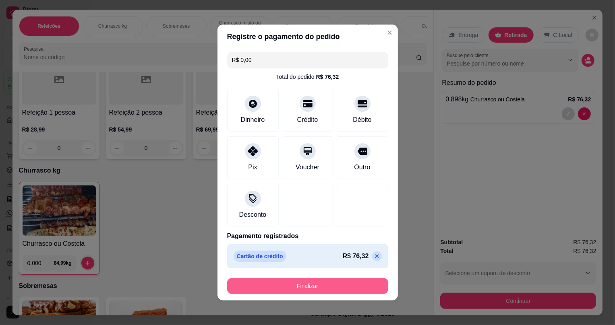
click at [311, 288] on button "Finalizar" at bounding box center [307, 286] width 161 height 16
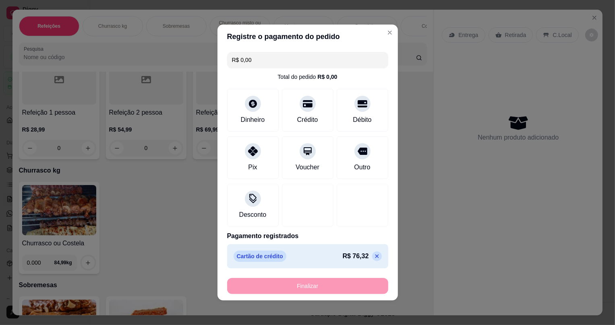
type input "-R$ 76,32"
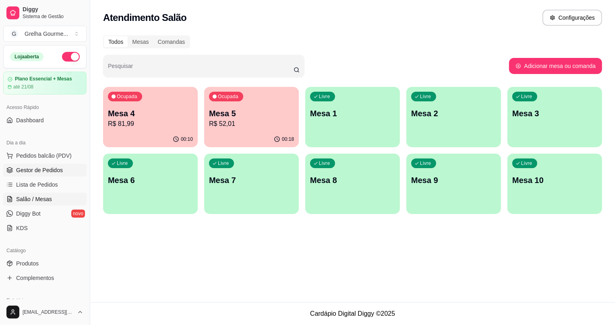
click at [44, 172] on span "Gestor de Pedidos" at bounding box center [39, 170] width 47 height 8
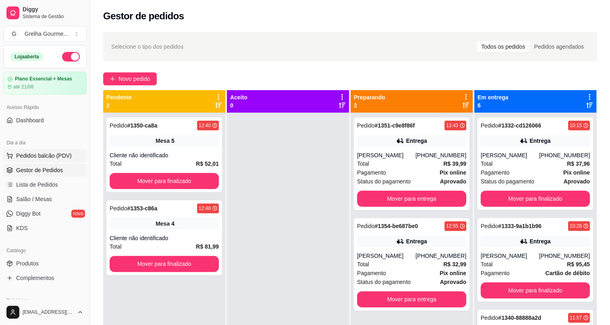
click at [56, 156] on span "Pedidos balcão (PDV)" at bounding box center [44, 156] width 56 height 8
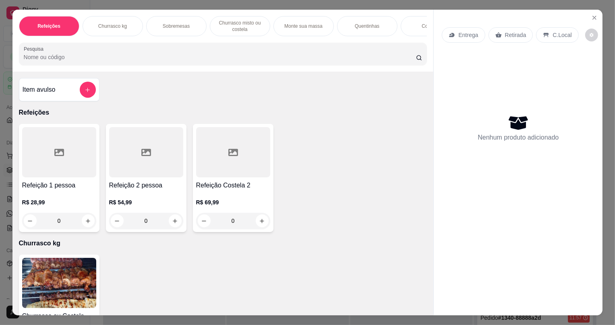
click at [591, 16] on icon "Close" at bounding box center [594, 18] width 6 height 6
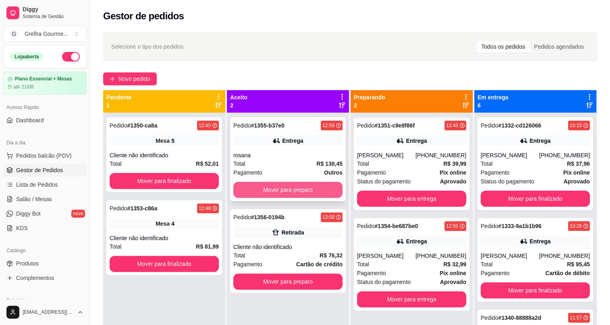
click at [313, 184] on button "Mover para preparo" at bounding box center [287, 190] width 109 height 16
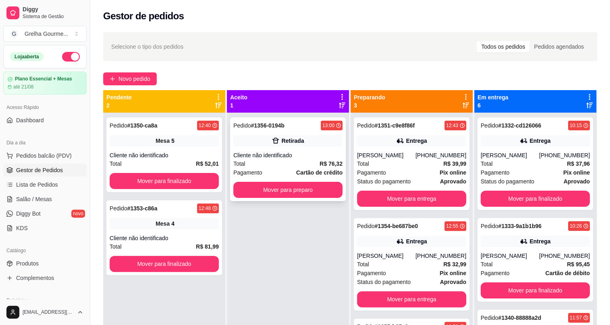
click at [283, 160] on div "Total R$ 76,32" at bounding box center [287, 164] width 109 height 9
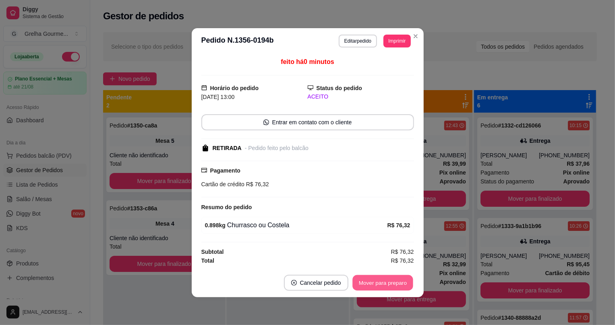
click at [381, 281] on button "Mover para preparo" at bounding box center [382, 283] width 60 height 16
click at [381, 281] on div "Mover para preparo" at bounding box center [377, 283] width 74 height 16
click at [381, 281] on button "Mover para retirada disponível" at bounding box center [369, 283] width 86 height 16
click at [388, 283] on button "Mover para finalizado" at bounding box center [380, 283] width 67 height 16
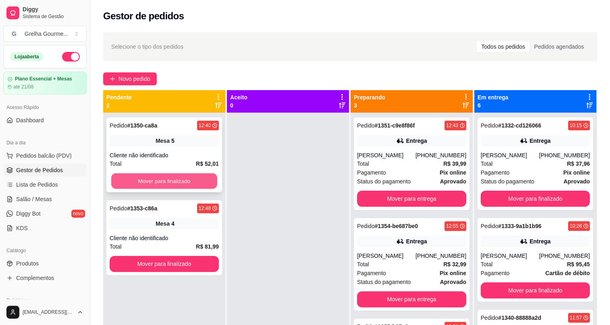
click at [169, 177] on button "Mover para finalizado" at bounding box center [164, 182] width 106 height 16
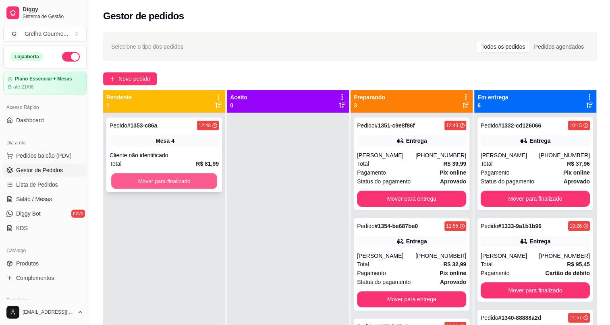
click at [169, 179] on button "Mover para finalizado" at bounding box center [164, 182] width 106 height 16
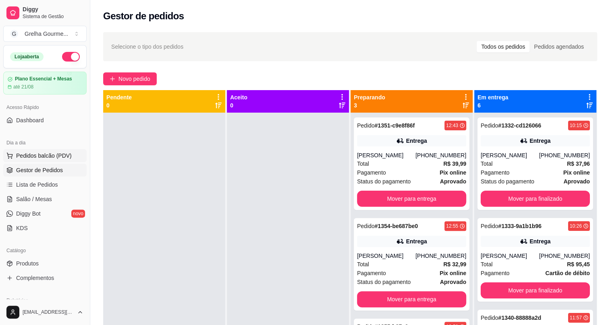
click at [55, 156] on span "Pedidos balcão (PDV)" at bounding box center [44, 156] width 56 height 8
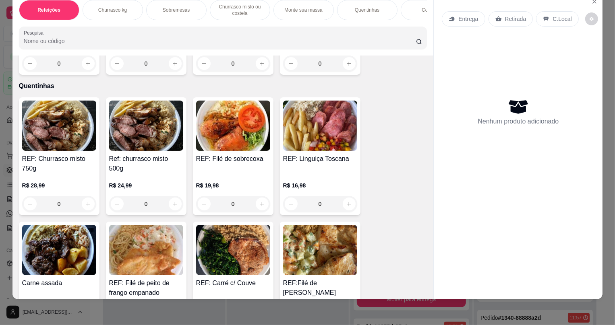
scroll to position [952, 0]
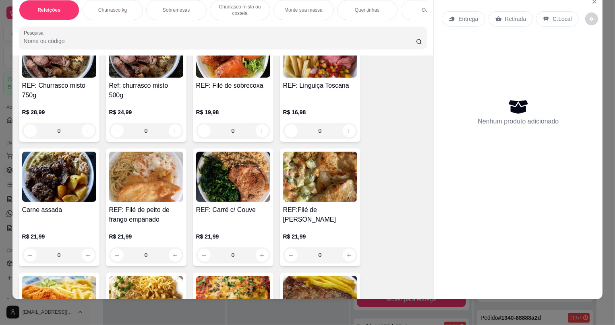
click at [68, 110] on div "R$ 28,99 0" at bounding box center [59, 119] width 74 height 39
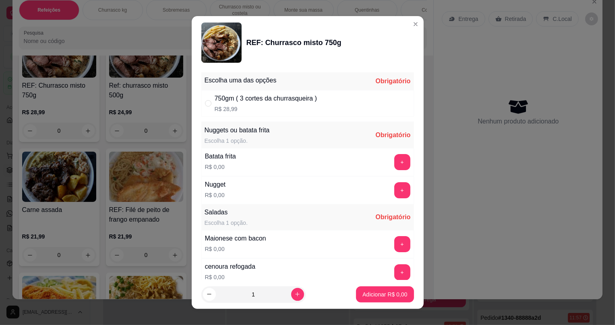
click at [211, 104] on div "" at bounding box center [210, 103] width 10 height 9
radio input "true"
click at [394, 168] on button "+" at bounding box center [402, 162] width 16 height 16
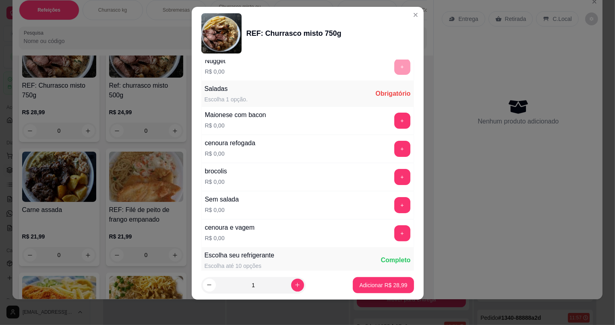
scroll to position [188, 0]
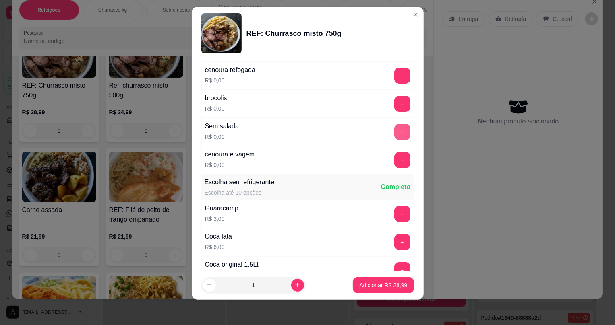
click at [394, 129] on button "+" at bounding box center [402, 132] width 16 height 16
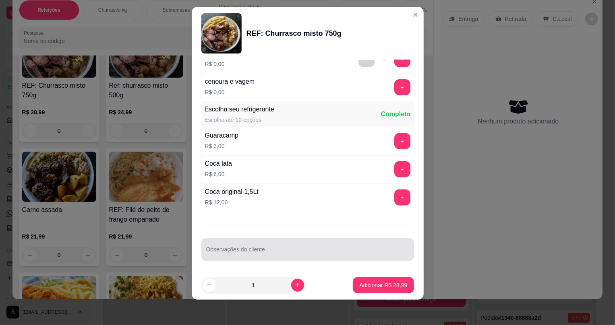
click at [238, 249] on input "Observações do cliente" at bounding box center [307, 253] width 203 height 8
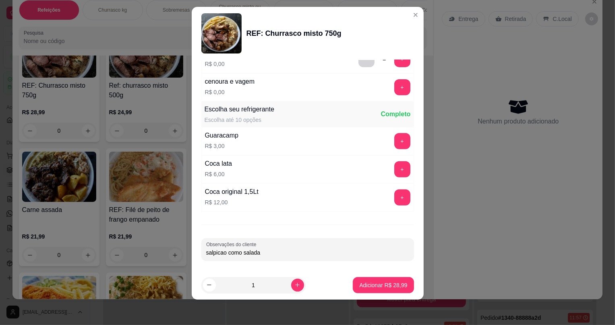
scroll to position [151, 0]
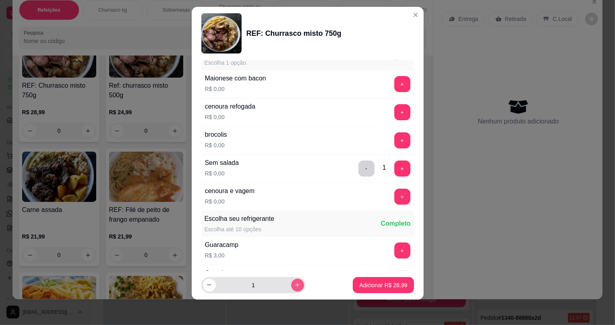
type input "salpicao como salada"
click at [294, 287] on icon "increase-product-quantity" at bounding box center [297, 285] width 6 height 6
type input "2"
click at [363, 285] on p "Adicionar R$ 57,98" at bounding box center [383, 286] width 48 height 8
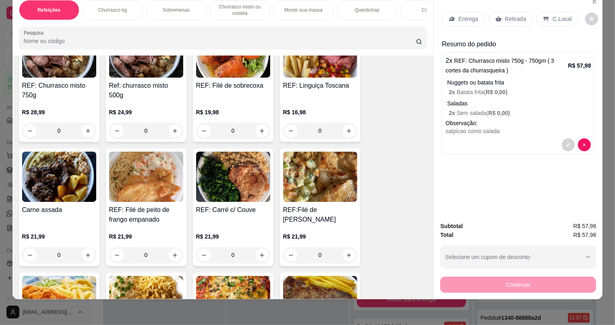
click at [518, 19] on p "Retirada" at bounding box center [515, 19] width 21 height 8
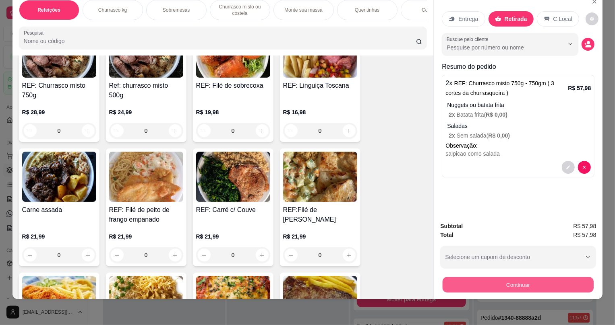
click at [497, 289] on button "Continuar" at bounding box center [518, 285] width 151 height 16
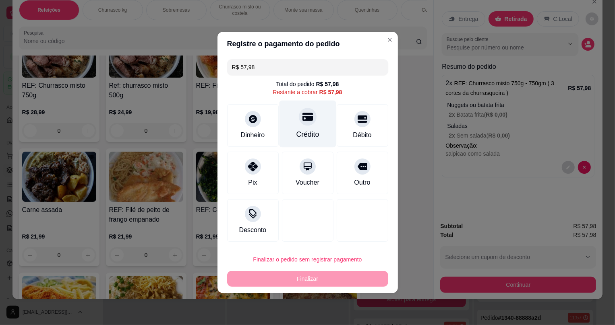
click at [302, 120] on icon at bounding box center [307, 117] width 10 height 8
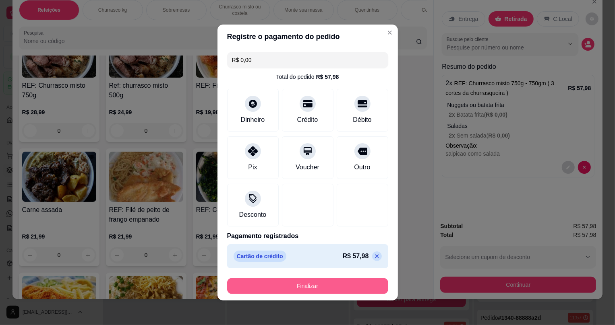
click at [322, 280] on button "Finalizar" at bounding box center [307, 286] width 161 height 16
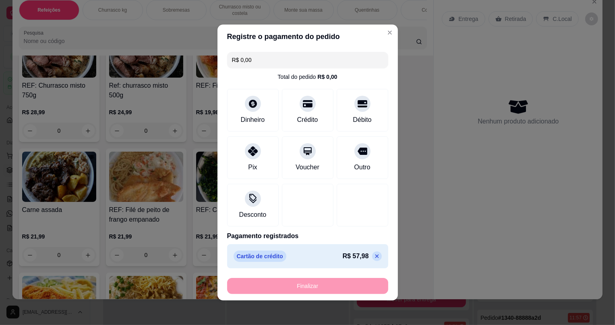
type input "-R$ 57,98"
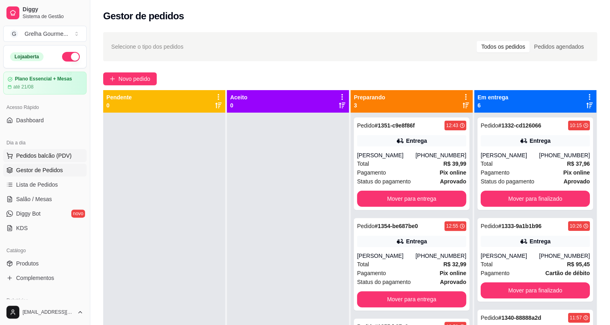
click at [56, 155] on span "Pedidos balcão (PDV)" at bounding box center [44, 156] width 56 height 8
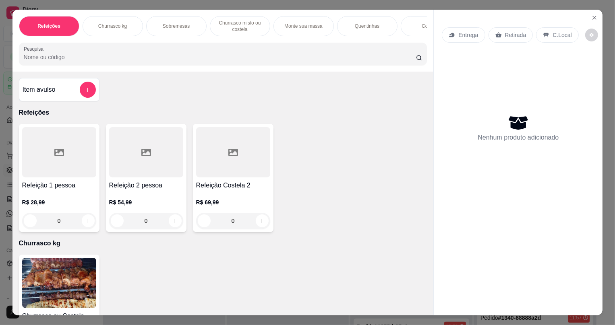
click at [94, 91] on div "Item avulso" at bounding box center [59, 89] width 81 height 23
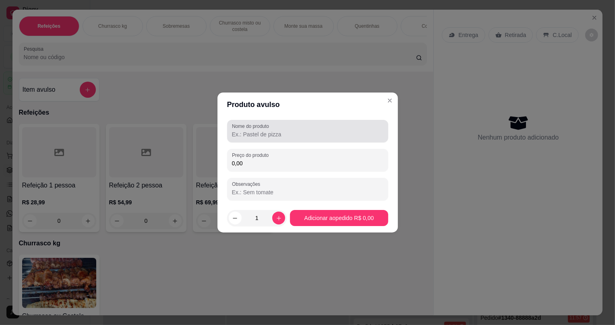
click at [338, 135] on input "Nome do produto" at bounding box center [307, 135] width 151 height 8
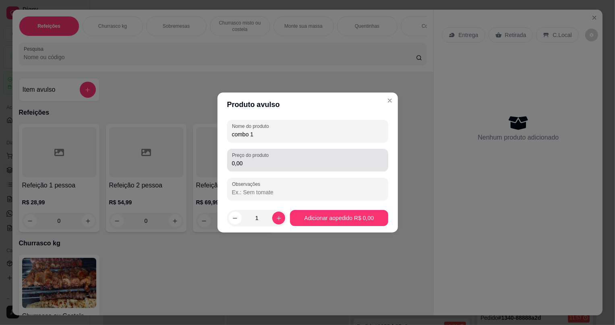
type input "combo 1"
click at [305, 167] on input "0,00" at bounding box center [307, 164] width 151 height 8
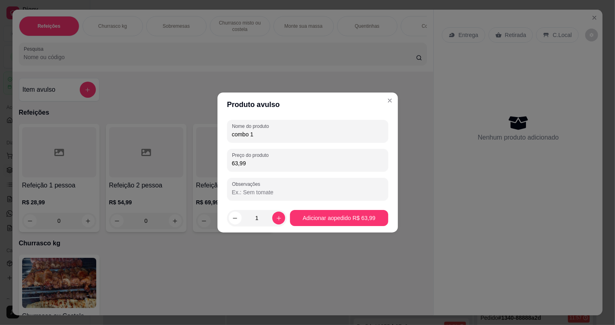
type input "63,99"
click at [318, 209] on footer "1 Adicionar ao pedido R$ 63,99" at bounding box center [308, 218] width 180 height 29
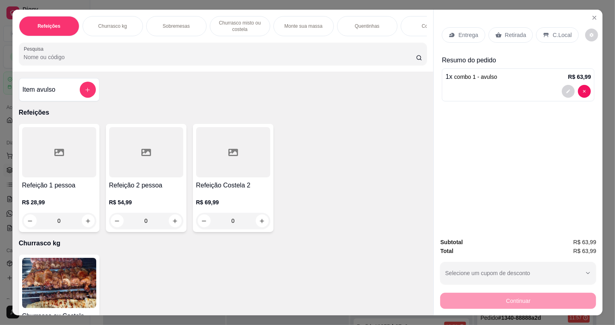
drag, startPoint x: 522, startPoint y: 21, endPoint x: 509, endPoint y: 40, distance: 22.8
click at [520, 24] on div "Entrega Retirada C.Local" at bounding box center [518, 35] width 153 height 28
click at [499, 44] on div "Entrega Retirada C.Local" at bounding box center [518, 35] width 153 height 28
click at [505, 36] on p "Retirada" at bounding box center [515, 35] width 21 height 8
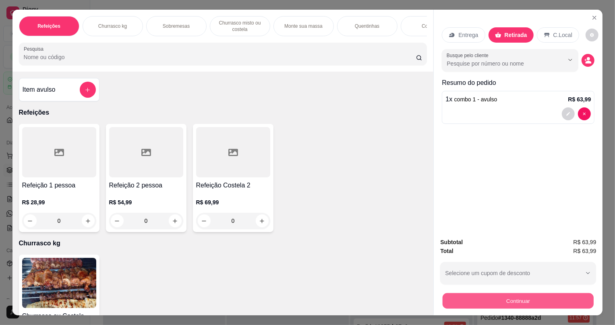
click at [524, 293] on button "Continuar" at bounding box center [518, 301] width 151 height 16
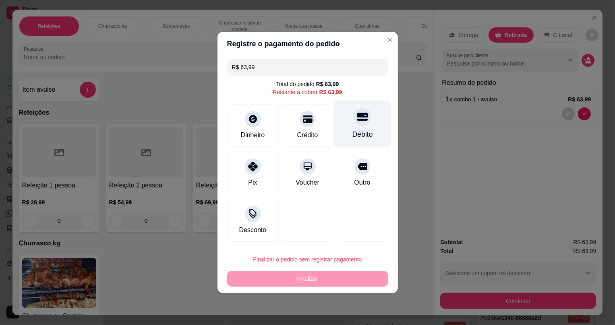
click at [363, 117] on div at bounding box center [363, 117] width 18 height 18
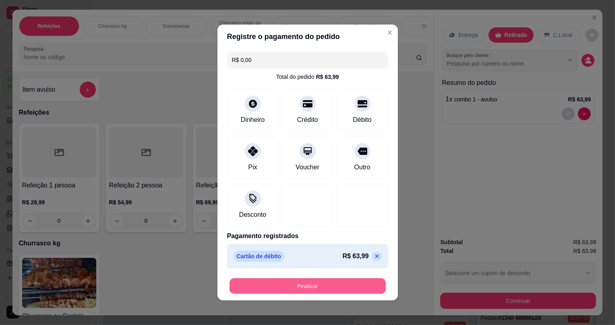
click at [339, 283] on button "Finalizar" at bounding box center [308, 287] width 156 height 16
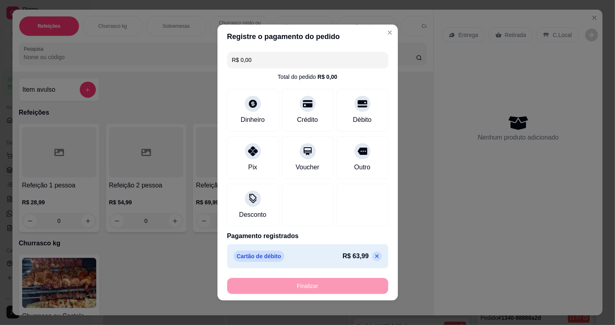
type input "-R$ 63,99"
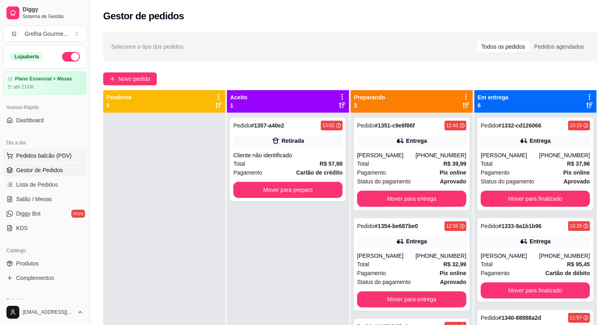
click at [70, 156] on button "Pedidos balcão (PDV)" at bounding box center [44, 155] width 83 height 13
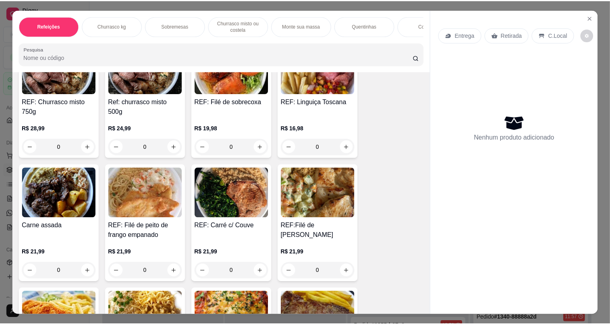
scroll to position [769, 0]
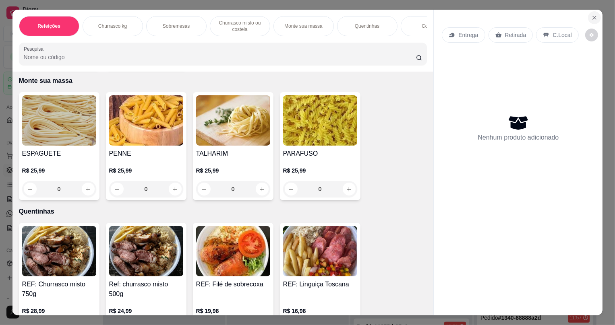
click at [595, 20] on icon "Close" at bounding box center [594, 18] width 6 height 6
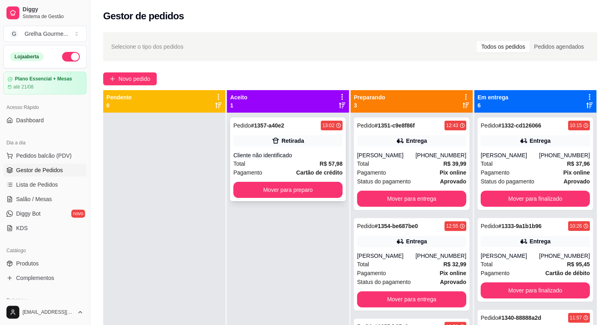
click at [313, 142] on div "Retirada" at bounding box center [287, 140] width 109 height 11
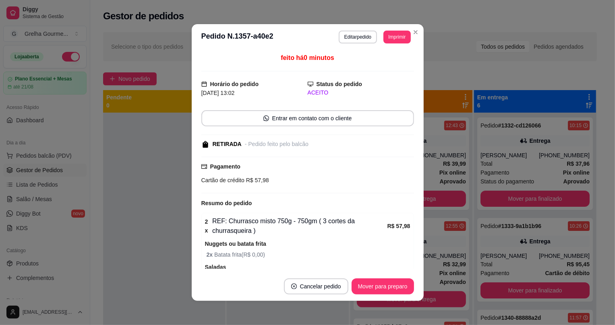
click at [362, 278] on footer "Cancelar pedido Mover para preparo" at bounding box center [308, 286] width 232 height 29
click at [362, 287] on button "Mover para preparo" at bounding box center [383, 287] width 62 height 16
click at [362, 288] on div "Mover para preparo" at bounding box center [377, 287] width 74 height 16
click at [362, 288] on button "Mover para retirada disponível" at bounding box center [369, 287] width 89 height 16
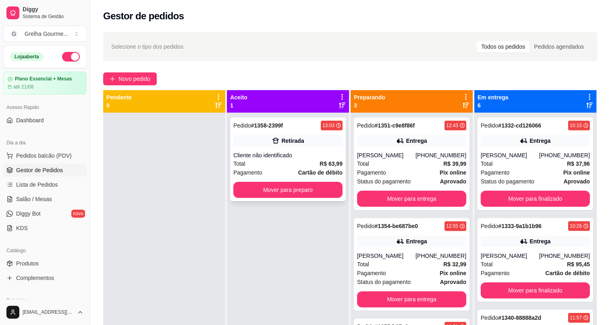
click at [254, 163] on div "Total R$ 63,99" at bounding box center [287, 164] width 109 height 9
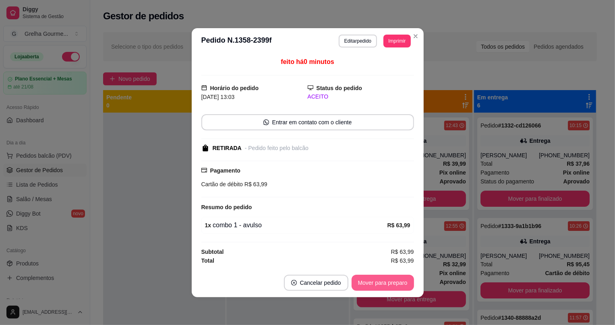
click at [364, 280] on button "Mover para preparo" at bounding box center [383, 283] width 62 height 16
click at [362, 281] on div "Mover para preparo" at bounding box center [377, 283] width 74 height 16
click at [362, 282] on button "Mover para retirada disponível" at bounding box center [369, 283] width 89 height 16
click at [361, 282] on button "Mover para finalizado" at bounding box center [380, 283] width 67 height 16
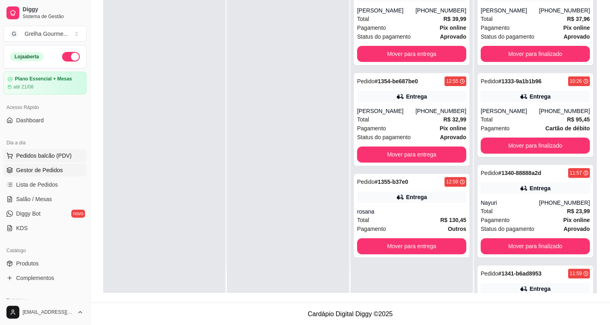
click at [33, 155] on span "Pedidos balcão (PDV)" at bounding box center [44, 156] width 56 height 8
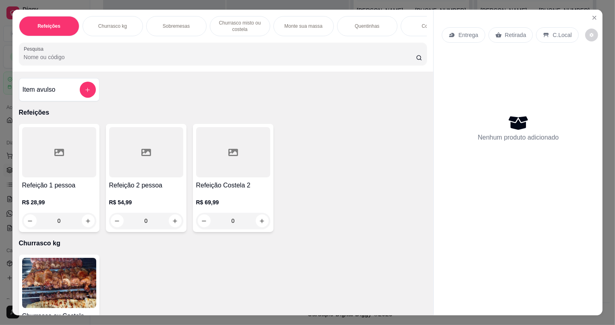
scroll to position [110, 0]
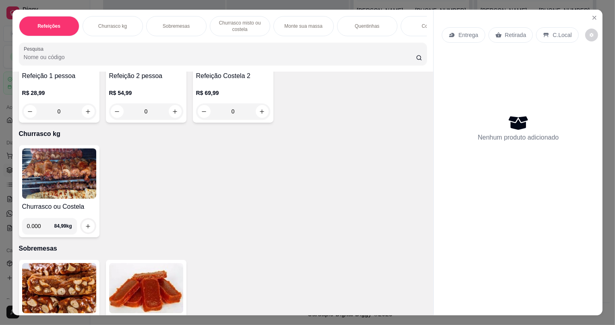
click at [71, 189] on img at bounding box center [59, 174] width 74 height 50
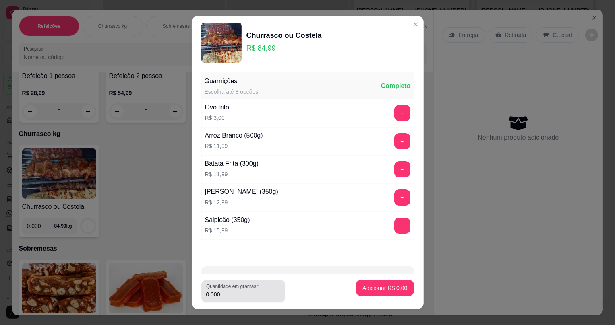
click at [265, 302] on div "Quantidade em gramas 0.000" at bounding box center [243, 291] width 84 height 23
type input "0.500"
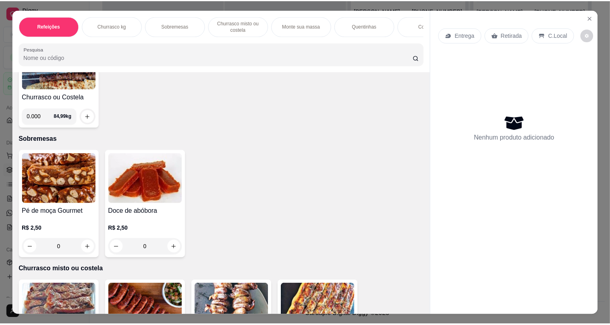
scroll to position [330, 0]
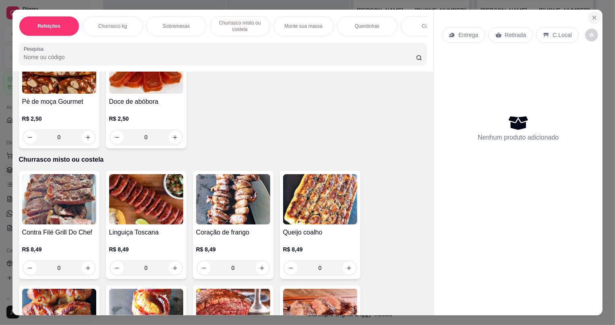
click at [591, 15] on icon "Close" at bounding box center [594, 18] width 6 height 6
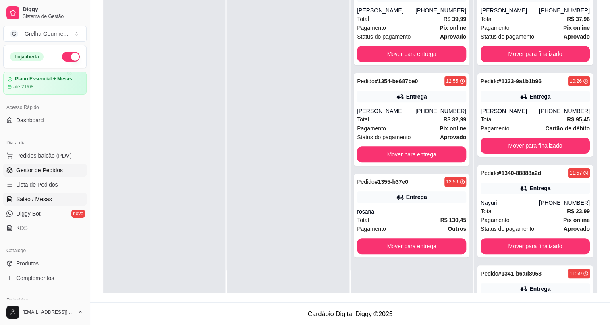
click at [14, 195] on link "Salão / Mesas" at bounding box center [44, 199] width 83 height 13
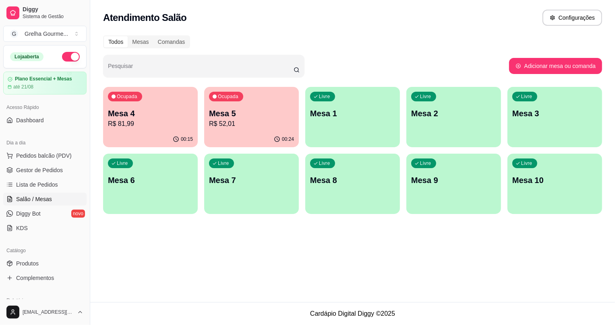
click at [535, 129] on div "Livre Mesa 3" at bounding box center [555, 112] width 95 height 51
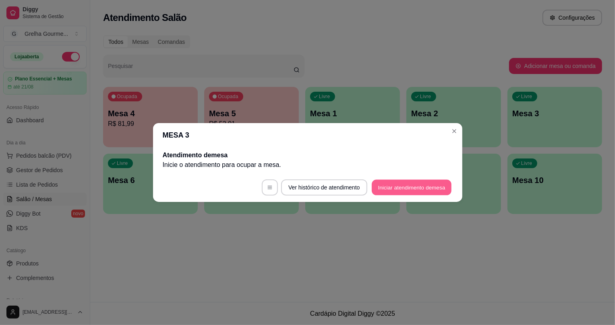
click at [402, 192] on button "Iniciar atendimento de mesa" at bounding box center [412, 188] width 80 height 16
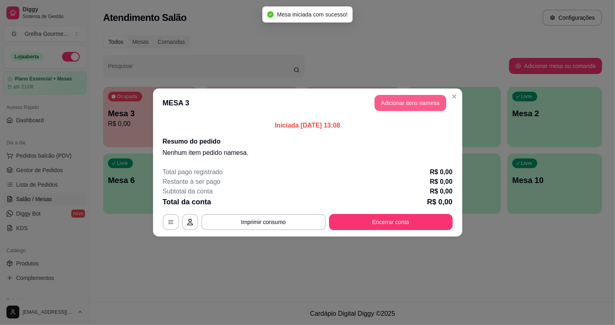
click at [415, 105] on button "Adicionar itens na mesa" at bounding box center [411, 103] width 72 height 16
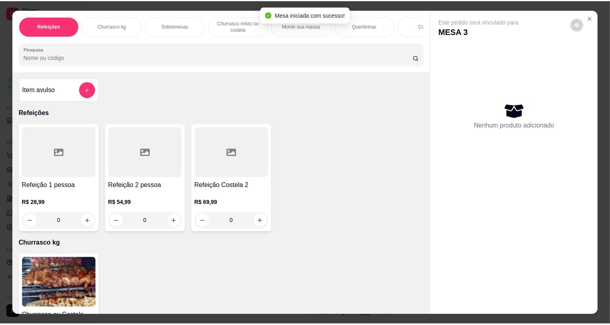
scroll to position [73, 0]
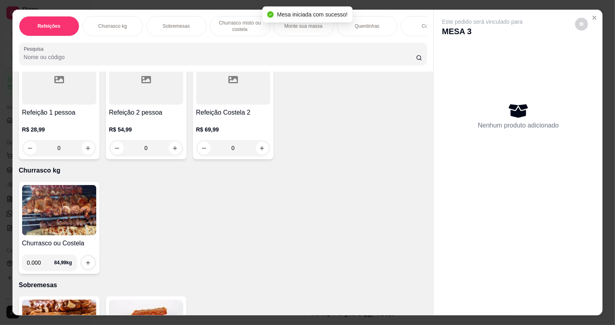
click at [174, 153] on div "0" at bounding box center [146, 148] width 74 height 16
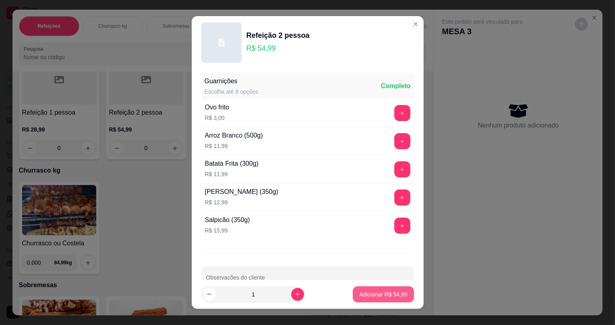
click at [363, 298] on button "Adicionar R$ 54,99" at bounding box center [383, 295] width 61 height 16
type input "1"
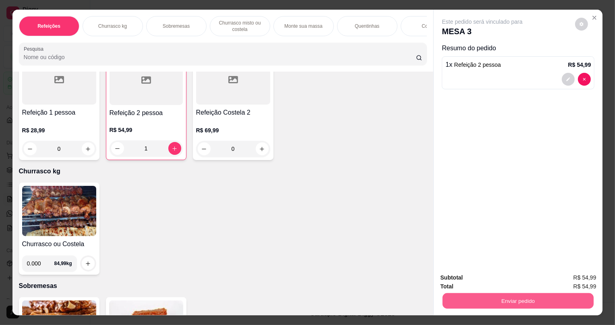
click at [462, 300] on button "Enviar pedido" at bounding box center [518, 301] width 151 height 16
click at [471, 282] on button "Não registrar e enviar pedido" at bounding box center [492, 281] width 84 height 15
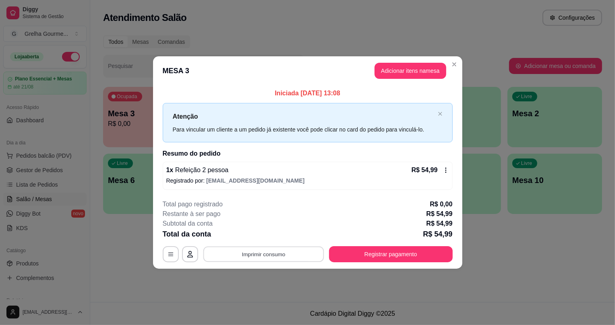
click at [286, 255] on button "Imprimir consumo" at bounding box center [263, 255] width 121 height 16
click at [267, 234] on button "IMPRESSORA" at bounding box center [266, 236] width 56 height 12
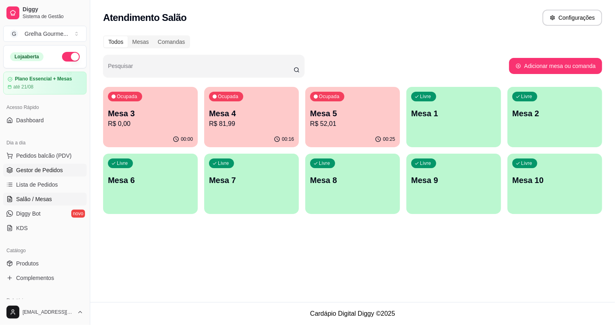
click at [20, 167] on span "Gestor de Pedidos" at bounding box center [39, 170] width 47 height 8
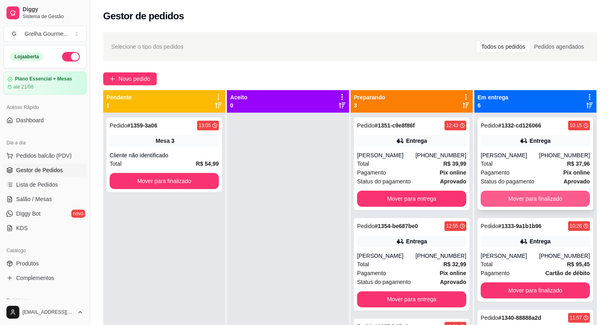
click at [504, 196] on button "Mover para finalizado" at bounding box center [535, 199] width 109 height 16
click at [504, 196] on div "Mover para finalizado" at bounding box center [535, 199] width 109 height 16
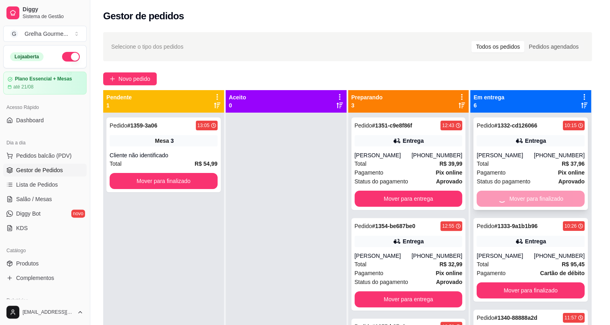
click at [504, 283] on button "Mover para finalizado" at bounding box center [531, 291] width 108 height 16
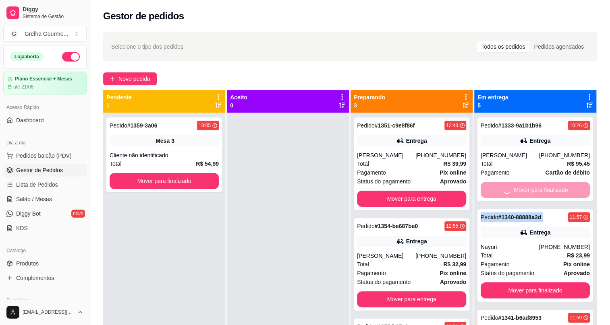
click at [504, 196] on div "Mover para finalizado" at bounding box center [535, 190] width 109 height 16
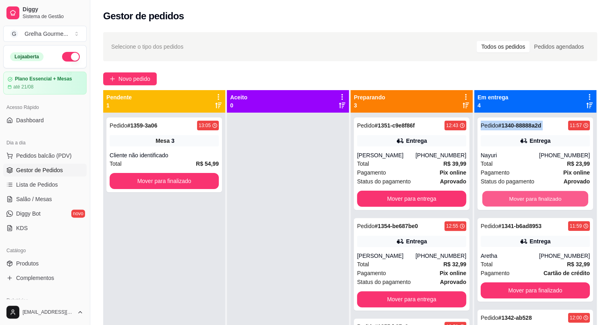
click at [504, 196] on button "Mover para finalizado" at bounding box center [535, 199] width 106 height 16
click at [504, 196] on div "Mover para finalizado" at bounding box center [535, 199] width 109 height 16
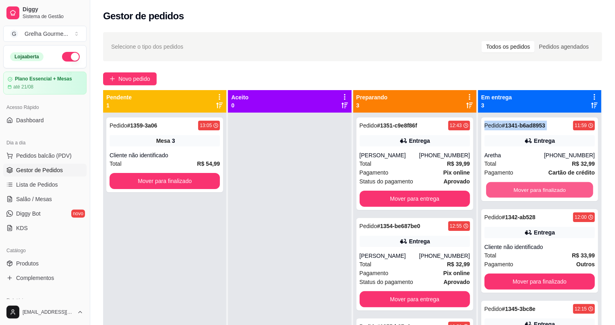
click at [504, 196] on button "Mover para finalizado" at bounding box center [539, 190] width 107 height 16
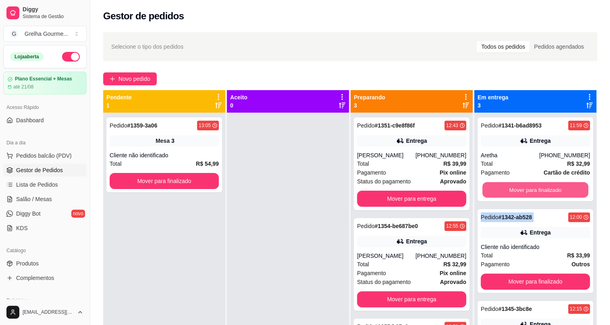
click at [504, 196] on div "Mover para finalizado" at bounding box center [535, 190] width 109 height 16
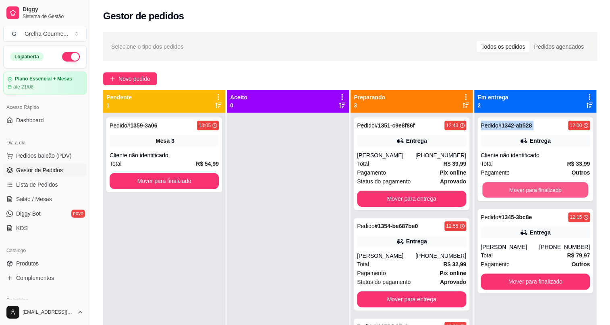
click at [504, 196] on button "Mover para finalizado" at bounding box center [535, 190] width 106 height 16
click at [504, 196] on div "Mover para finalizado" at bounding box center [535, 190] width 109 height 16
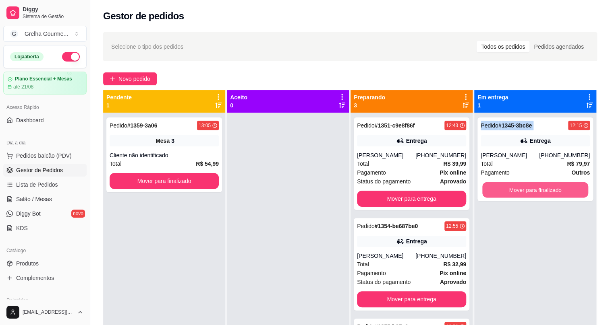
click at [504, 196] on button "Mover para finalizado" at bounding box center [535, 190] width 106 height 16
click at [504, 196] on div "Mover para finalizado" at bounding box center [535, 190] width 109 height 16
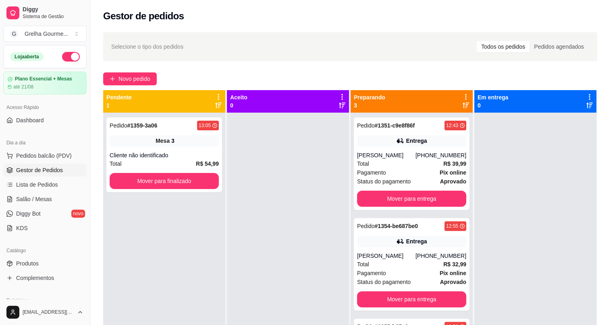
click at [504, 197] on div at bounding box center [535, 275] width 122 height 325
click at [73, 155] on button "Pedidos balcão (PDV)" at bounding box center [44, 155] width 83 height 13
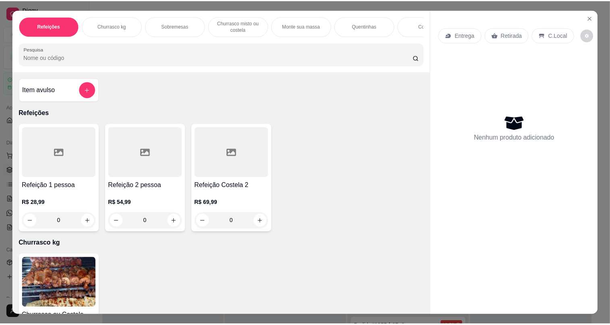
scroll to position [36, 0]
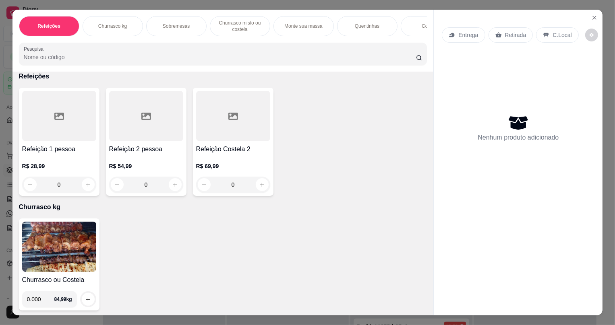
click at [70, 244] on img at bounding box center [59, 247] width 74 height 50
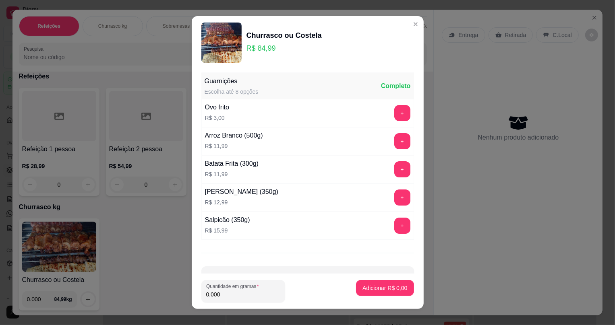
click at [268, 294] on input "0.000" at bounding box center [243, 295] width 74 height 8
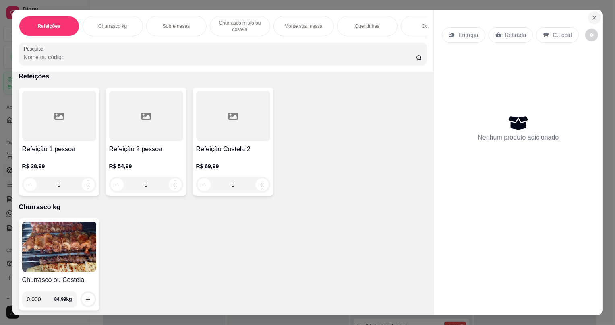
click at [591, 13] on button "Close" at bounding box center [594, 17] width 13 height 13
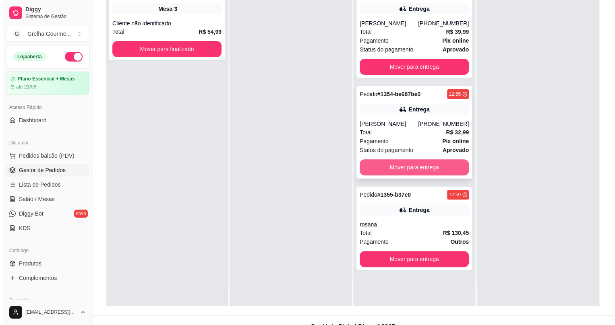
scroll to position [122, 0]
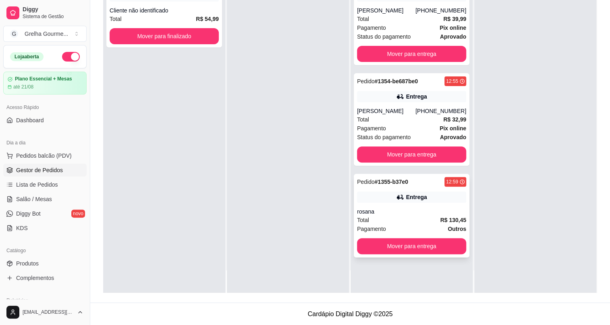
click at [381, 192] on div "Entrega" at bounding box center [411, 197] width 109 height 11
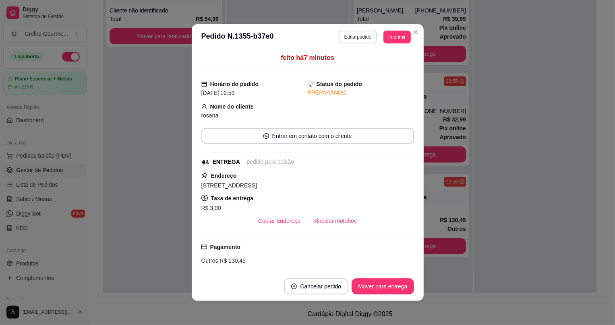
click at [362, 33] on button "Editar pedido" at bounding box center [358, 37] width 38 height 13
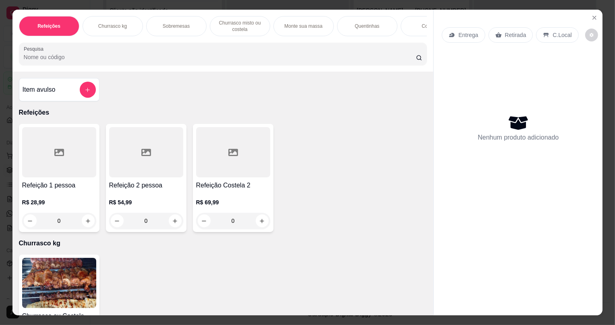
click at [452, 33] on icon at bounding box center [452, 35] width 6 height 6
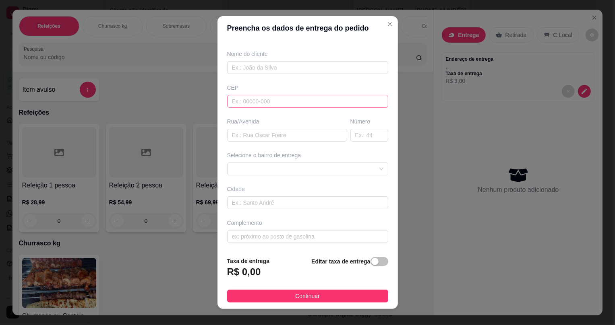
scroll to position [0, 0]
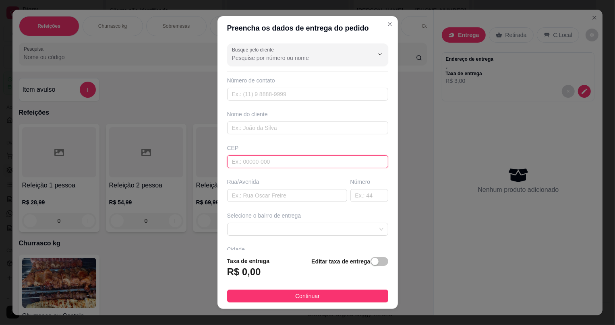
click at [267, 167] on input "text" at bounding box center [307, 161] width 161 height 13
type input "26022300"
type input "Estrada da Guarita"
type input "26022300"
click at [350, 199] on input "text" at bounding box center [369, 195] width 38 height 13
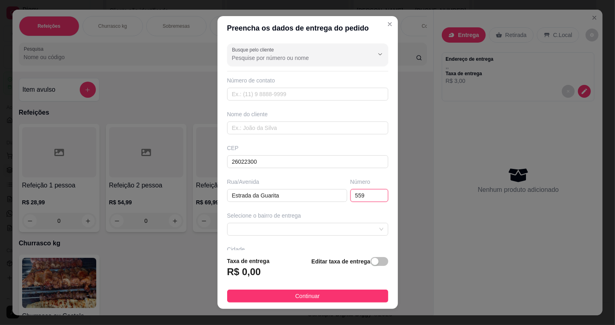
type input "559"
click at [285, 119] on div "Nome do cliente" at bounding box center [308, 122] width 164 height 24
click at [282, 127] on input "text" at bounding box center [307, 128] width 161 height 13
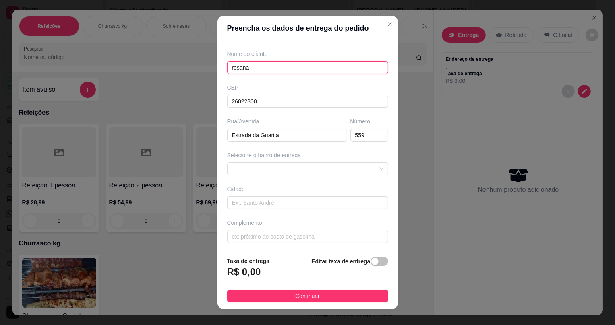
type input "rosana"
click at [282, 160] on div "Selecione o bairro de entrega" at bounding box center [308, 163] width 164 height 24
click at [282, 164] on span at bounding box center [307, 169] width 151 height 12
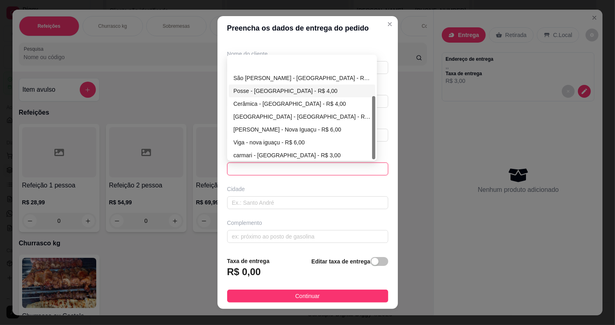
scroll to position [64, 0]
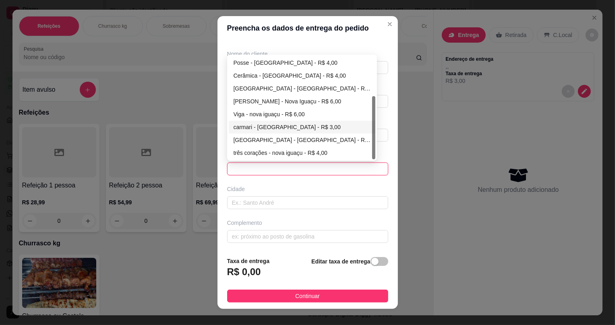
click at [270, 127] on div "carmari - [GEOGRAPHIC_DATA] - R$ 3,00" at bounding box center [302, 127] width 137 height 9
type input "nova iguaçu"
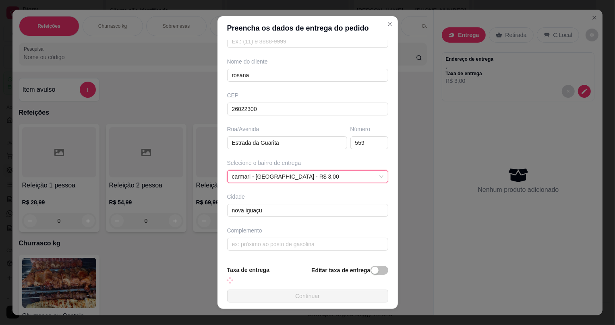
scroll to position [52, 0]
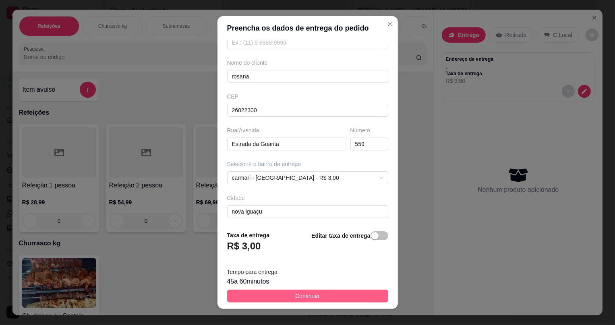
click at [301, 298] on span "Continuar" at bounding box center [307, 296] width 25 height 9
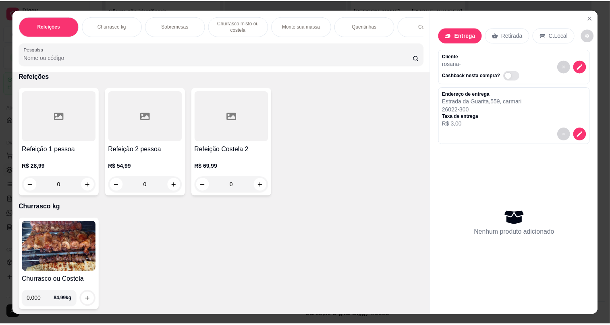
scroll to position [0, 0]
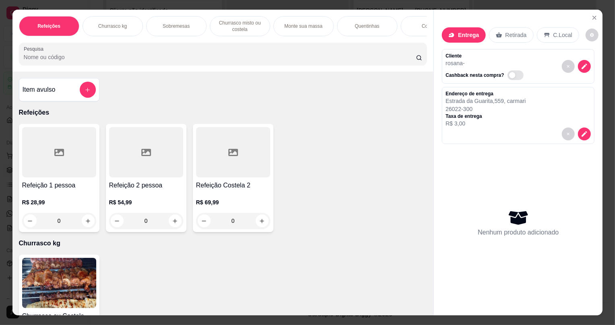
click at [76, 98] on div "Item avulso" at bounding box center [59, 90] width 73 height 16
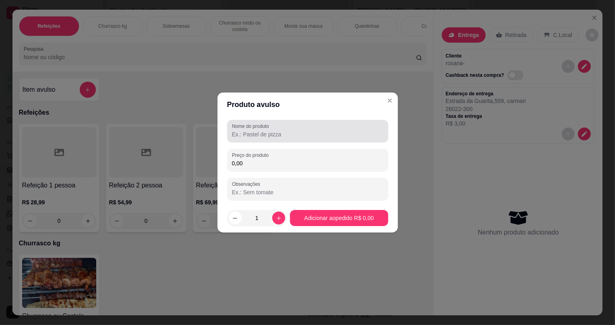
click at [304, 131] on input "Nome do produto" at bounding box center [307, 135] width 151 height 8
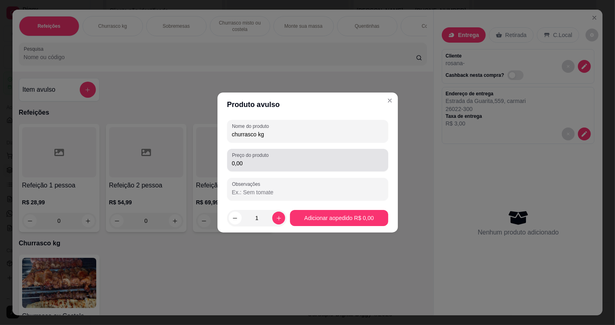
type input "churrasco kg"
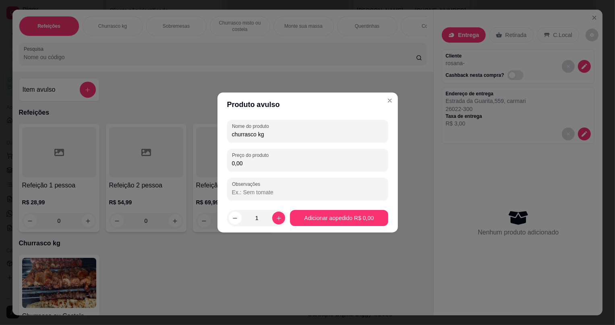
click at [313, 160] on input "0,00" at bounding box center [307, 164] width 151 height 8
type input "0,00"
drag, startPoint x: 255, startPoint y: 190, endPoint x: 263, endPoint y: 192, distance: 8.7
click at [261, 191] on input "Observações" at bounding box center [307, 193] width 151 height 8
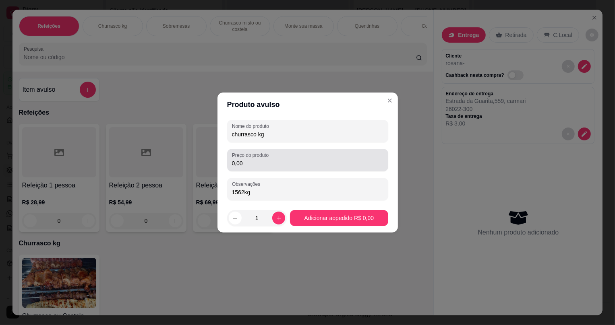
type input "1562kg"
click at [318, 168] on div "0,00" at bounding box center [307, 160] width 151 height 16
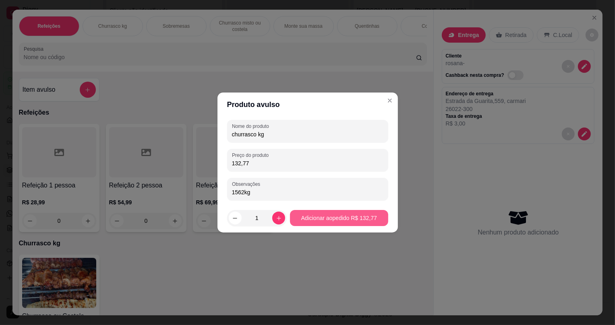
type input "132,77"
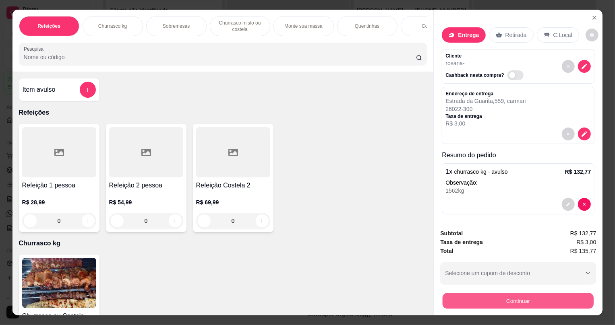
click at [510, 297] on button "Continuar" at bounding box center [518, 301] width 151 height 16
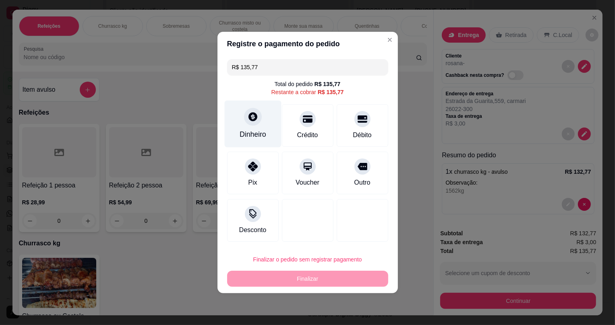
click at [249, 129] on div "Dinheiro" at bounding box center [253, 134] width 27 height 10
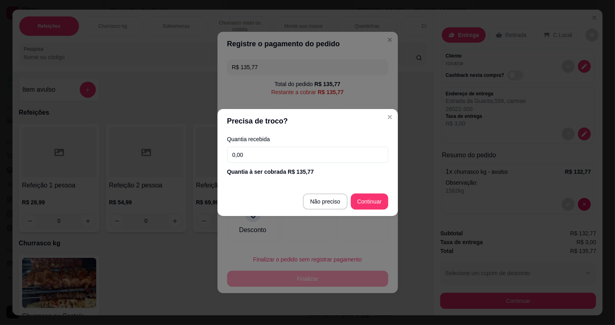
click at [265, 147] on input "0,00" at bounding box center [307, 155] width 161 height 16
type input "75,00"
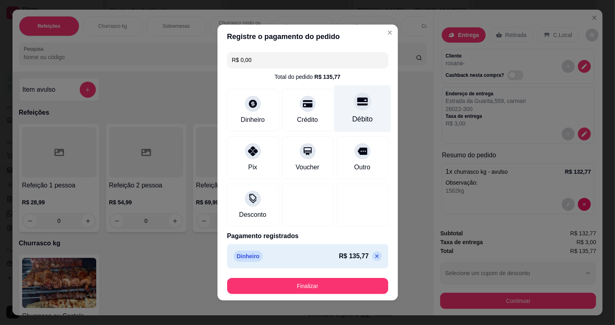
click at [356, 114] on div "Débito" at bounding box center [362, 119] width 21 height 10
click at [374, 258] on icon at bounding box center [377, 256] width 6 height 6
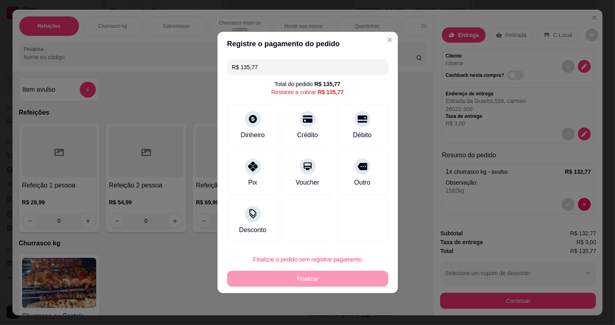
click at [265, 68] on input "R$ 135,77" at bounding box center [307, 67] width 151 height 16
click at [251, 119] on icon at bounding box center [252, 117] width 10 height 10
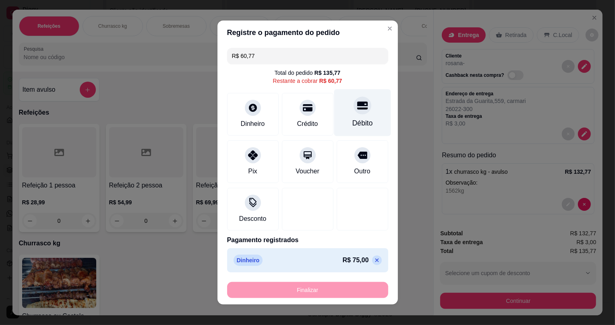
click at [353, 120] on div "Débito" at bounding box center [362, 123] width 21 height 10
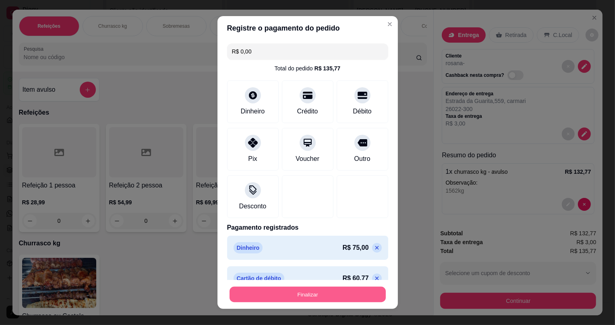
click at [315, 292] on button "Finalizar" at bounding box center [308, 295] width 156 height 16
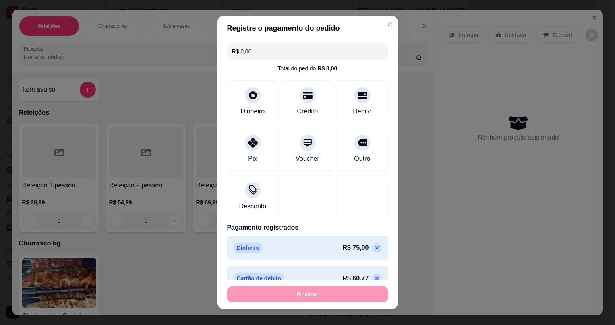
type input "-R$ 135,77"
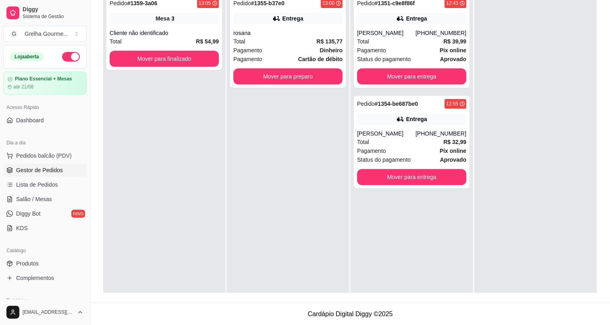
scroll to position [49, 0]
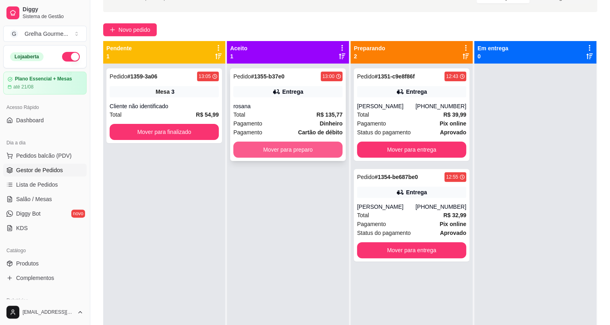
click at [276, 147] on button "Mover para preparo" at bounding box center [287, 150] width 109 height 16
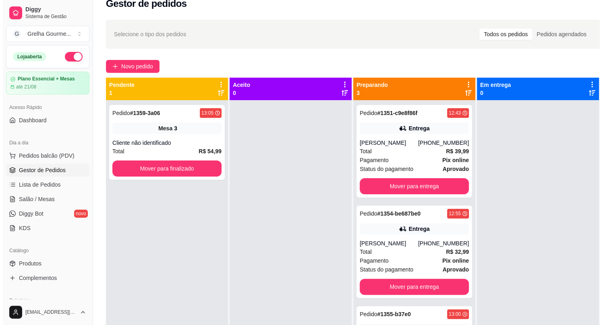
scroll to position [0, 0]
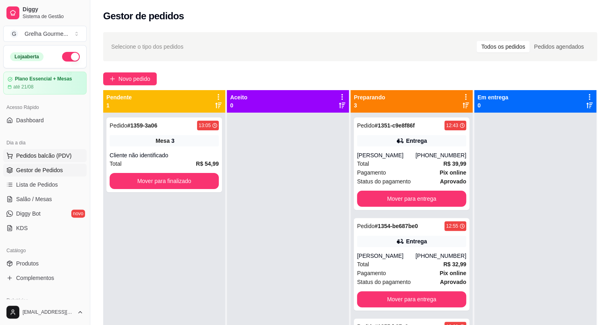
click at [51, 160] on button "Pedidos balcão (PDV)" at bounding box center [44, 155] width 83 height 13
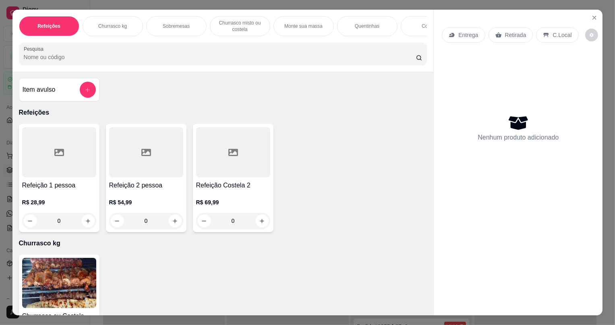
scroll to position [73, 0]
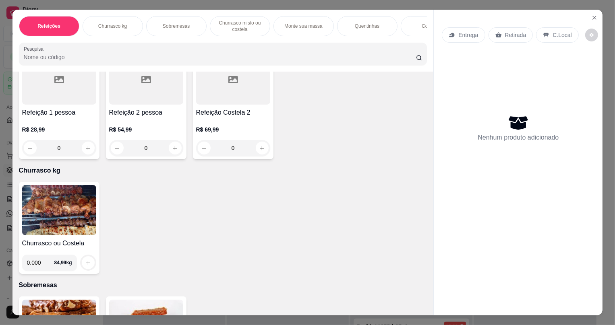
click at [83, 235] on img at bounding box center [59, 210] width 74 height 50
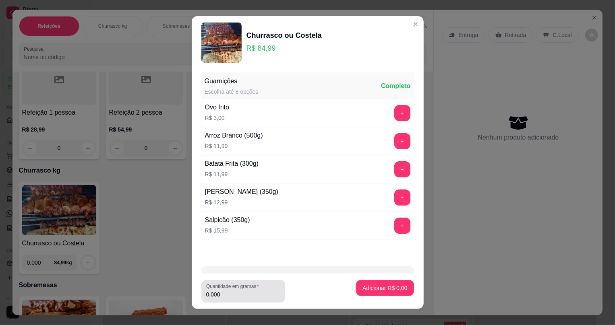
click at [260, 296] on input "0.000" at bounding box center [243, 295] width 74 height 8
type input "0.664"
click at [357, 293] on button "Adicionar R$ 56,43" at bounding box center [383, 288] width 61 height 16
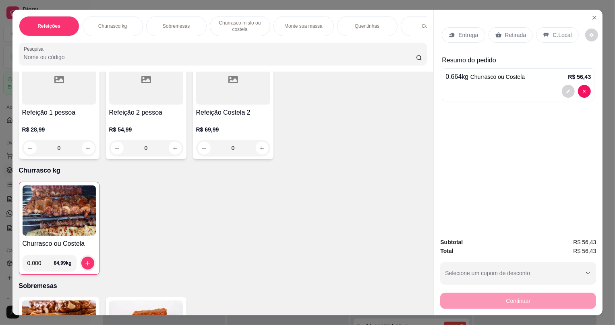
click at [500, 34] on div "Retirada" at bounding box center [511, 34] width 45 height 15
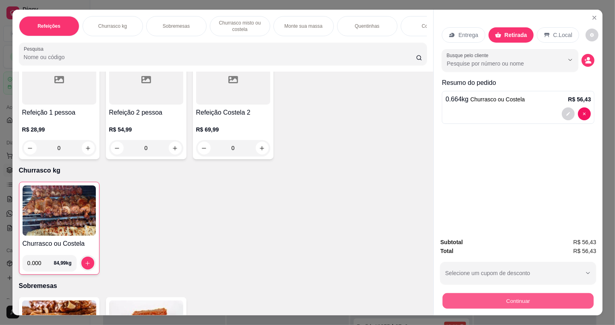
click at [475, 296] on button "Continuar" at bounding box center [518, 301] width 151 height 16
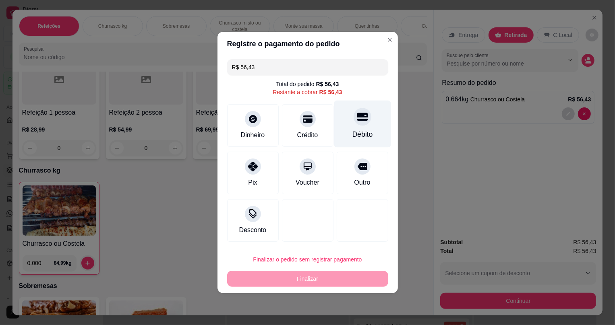
click at [358, 123] on div at bounding box center [363, 117] width 18 height 18
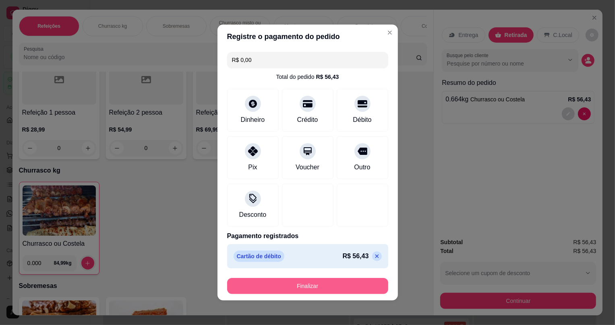
click at [288, 286] on button "Finalizar" at bounding box center [307, 286] width 161 height 16
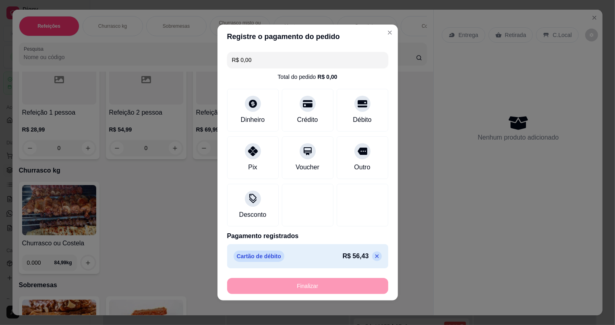
type input "-R$ 56,43"
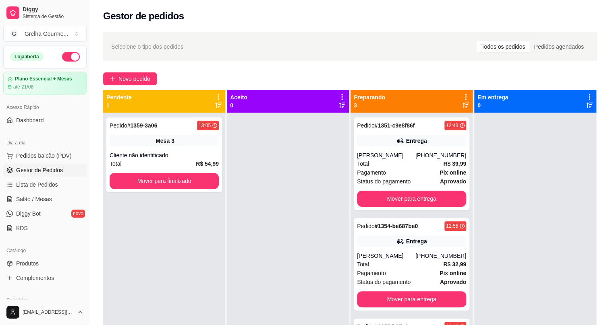
click at [237, 189] on div at bounding box center [288, 275] width 122 height 325
click at [40, 196] on span "Salão / Mesas" at bounding box center [34, 199] width 36 height 8
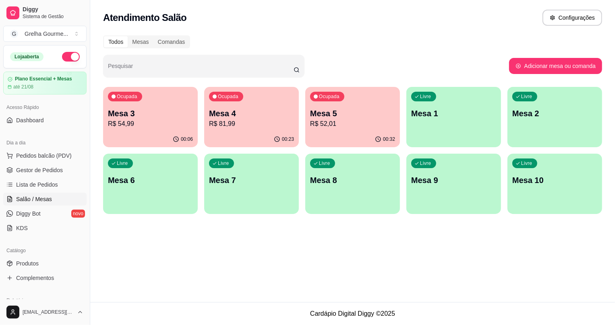
click at [35, 147] on div "Dia a dia" at bounding box center [44, 143] width 83 height 13
click at [33, 155] on span "Pedidos balcão (PDV)" at bounding box center [44, 156] width 56 height 8
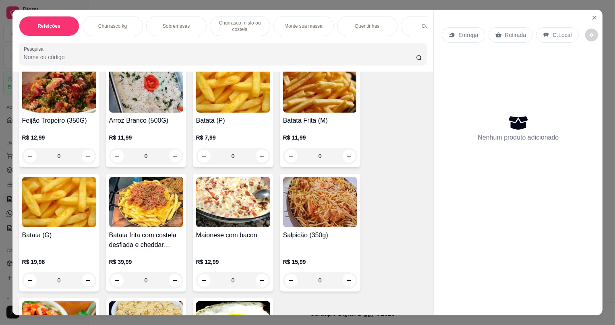
scroll to position [1611, 0]
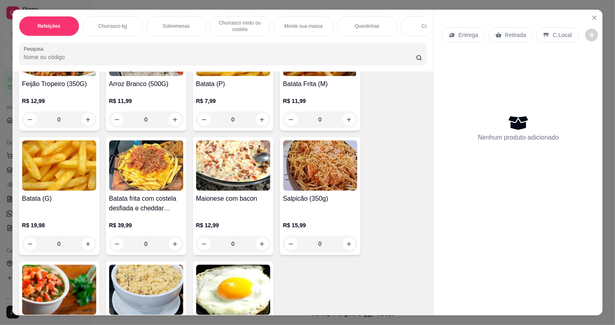
click at [303, 223] on div "R$ 15,99 0" at bounding box center [320, 233] width 74 height 39
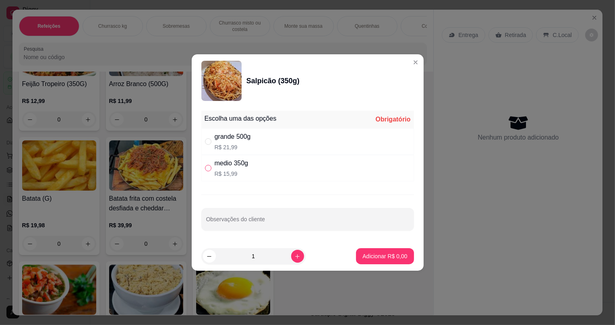
click at [209, 165] on input "" at bounding box center [208, 168] width 6 height 6
radio input "true"
click at [384, 258] on p "Adicionar R$ 15,99" at bounding box center [383, 257] width 48 height 8
type input "1"
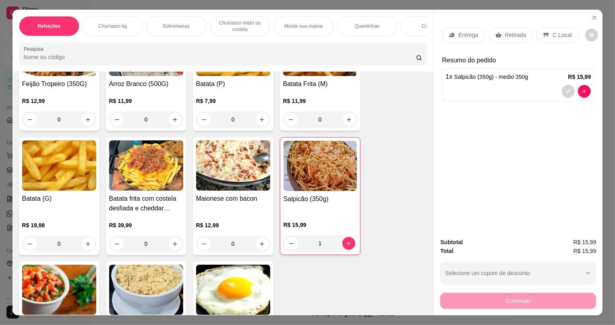
click at [515, 41] on div "Retirada" at bounding box center [511, 34] width 45 height 15
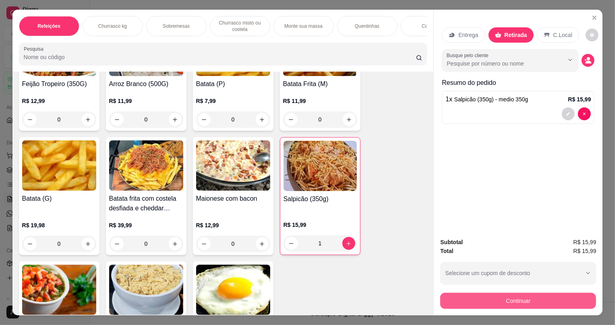
click at [462, 298] on button "Continuar" at bounding box center [518, 301] width 156 height 16
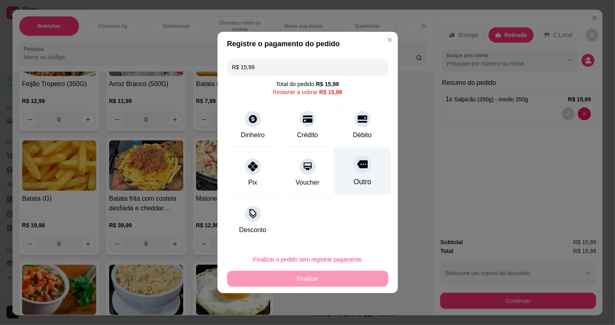
click at [361, 177] on div "Outro" at bounding box center [362, 182] width 18 height 10
type input "R$ 0,00"
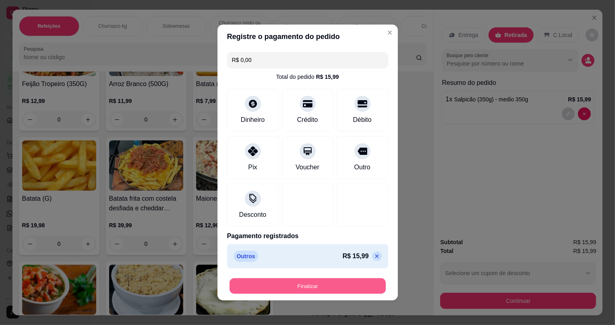
click at [359, 291] on button "Finalizar" at bounding box center [308, 287] width 156 height 16
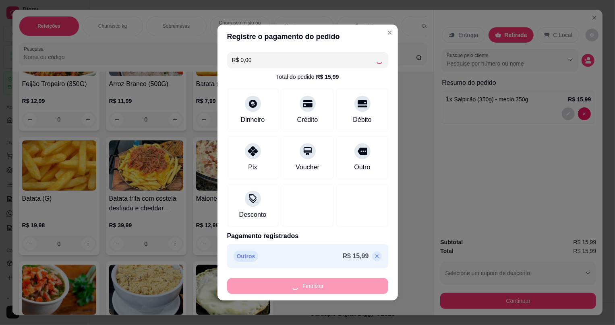
type input "0"
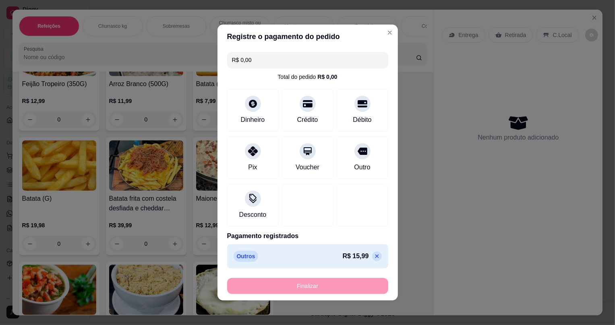
type input "-R$ 15,99"
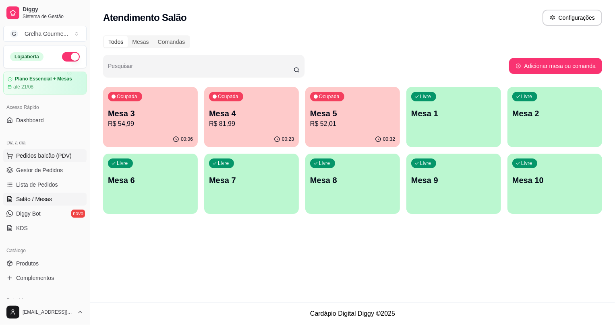
click at [53, 153] on span "Pedidos balcão (PDV)" at bounding box center [44, 156] width 56 height 8
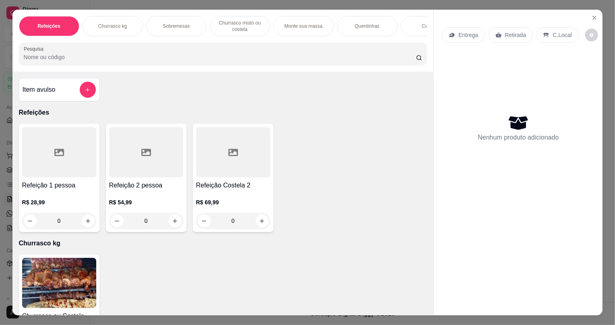
click at [48, 286] on img at bounding box center [59, 283] width 74 height 50
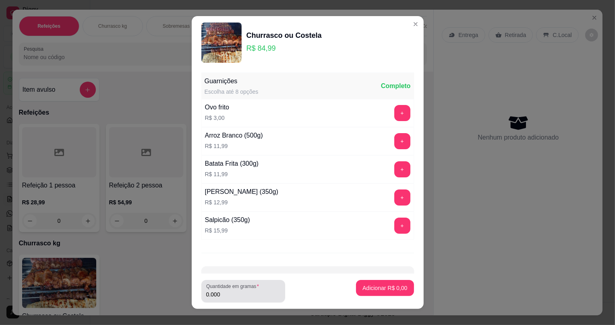
click at [217, 301] on div "Quantidade em gramas 0.000" at bounding box center [243, 291] width 84 height 23
type input "0.552"
click at [364, 288] on p "Adicionar R$ 46,91" at bounding box center [383, 288] width 48 height 8
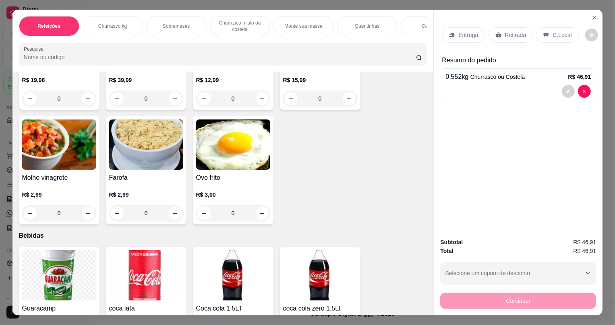
scroll to position [1924, 0]
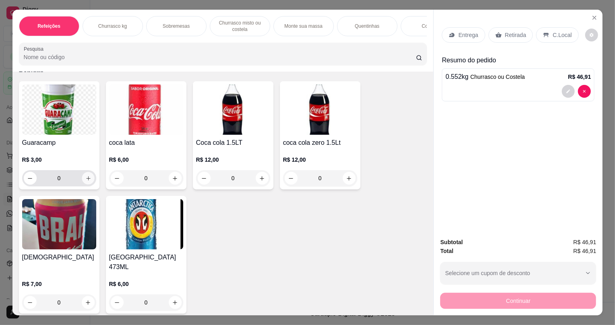
click at [88, 184] on button "increase-product-quantity" at bounding box center [88, 178] width 12 height 12
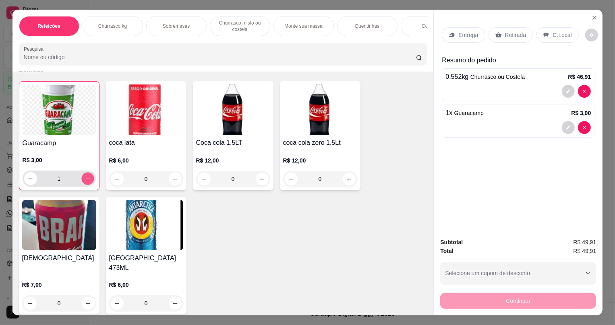
click at [88, 184] on button "increase-product-quantity" at bounding box center [87, 179] width 12 height 12
type input "0"
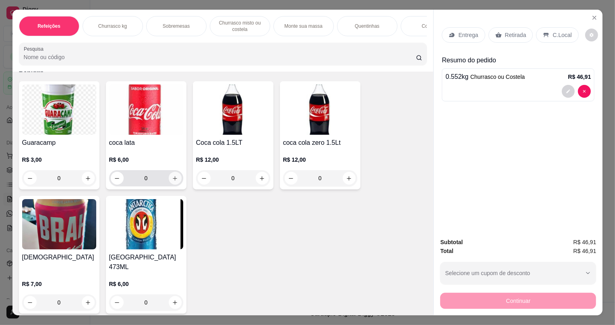
click at [173, 182] on icon "increase-product-quantity" at bounding box center [175, 179] width 6 height 6
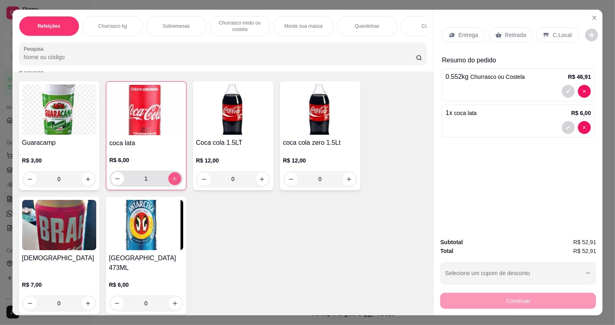
click at [173, 182] on icon "increase-product-quantity" at bounding box center [175, 179] width 6 height 6
type input "0"
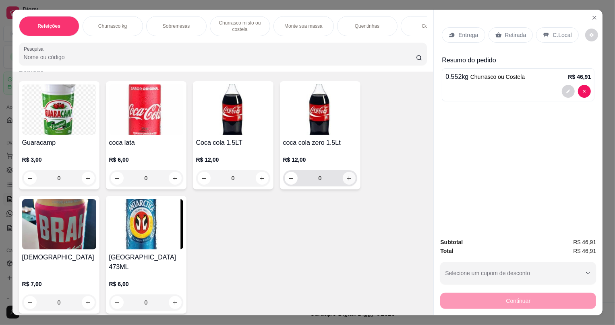
click at [346, 182] on icon "increase-product-quantity" at bounding box center [349, 179] width 6 height 6
type input "1"
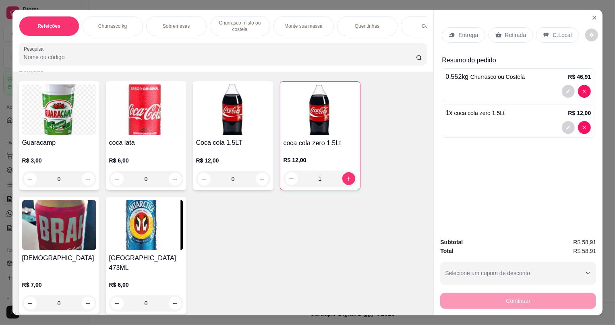
click at [490, 36] on div "Retirada" at bounding box center [511, 34] width 45 height 15
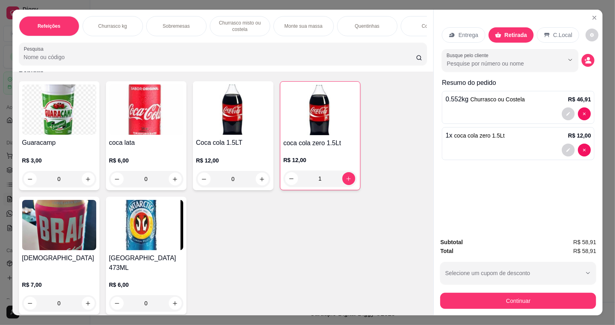
click at [456, 310] on div "Subtotal R$ 58,91 Total R$ 58,91 Selecione um cupom de desconto OFF Selecione u…" at bounding box center [518, 274] width 169 height 84
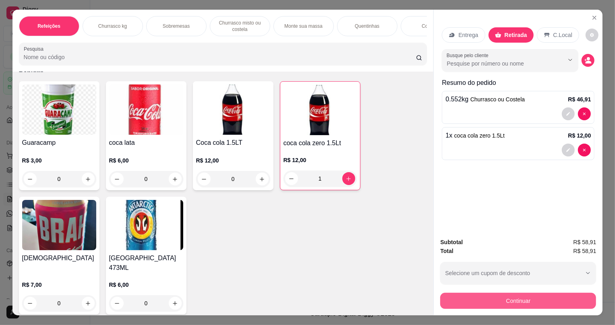
click at [458, 309] on button "Continuar" at bounding box center [518, 301] width 156 height 16
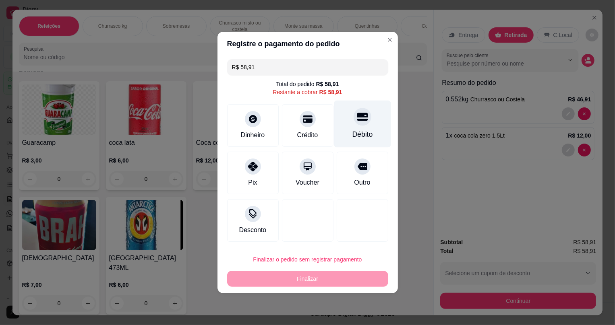
click at [361, 123] on div at bounding box center [363, 117] width 18 height 18
type input "R$ 0,00"
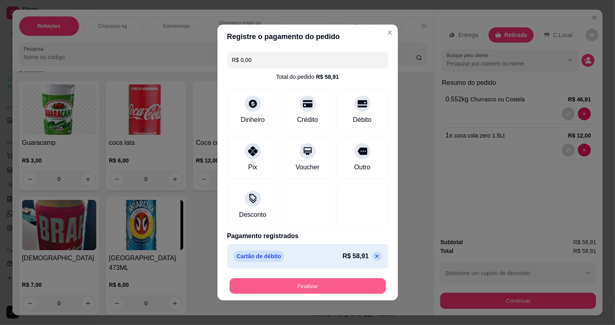
click at [348, 292] on button "Finalizar" at bounding box center [308, 287] width 156 height 16
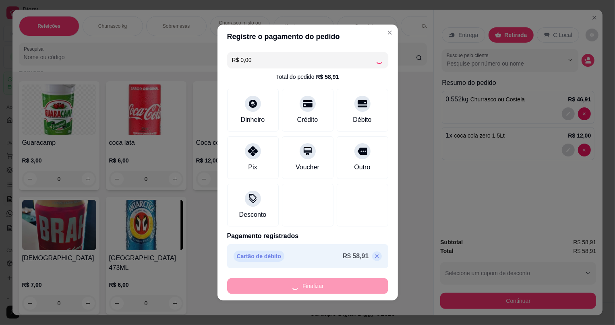
type input "0"
type input "-R$ 58,91"
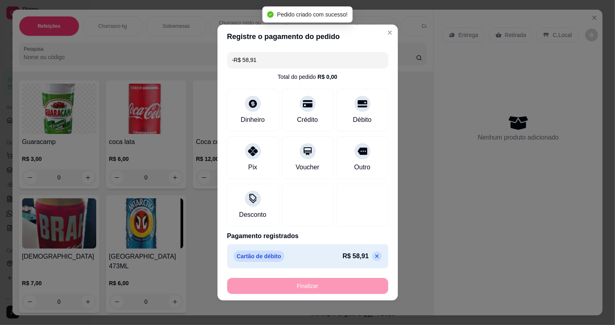
scroll to position [1923, 0]
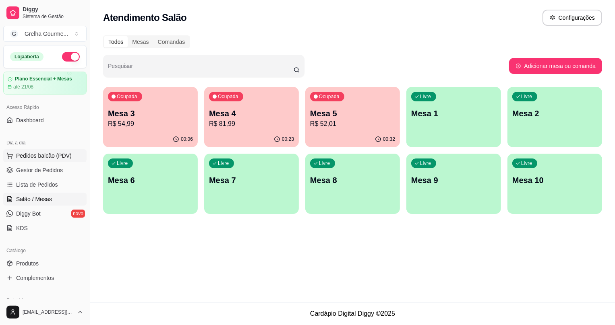
click at [48, 157] on span "Pedidos balcão (PDV)" at bounding box center [44, 156] width 56 height 8
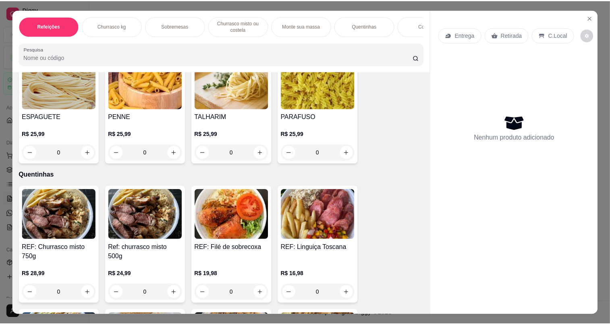
scroll to position [732, 0]
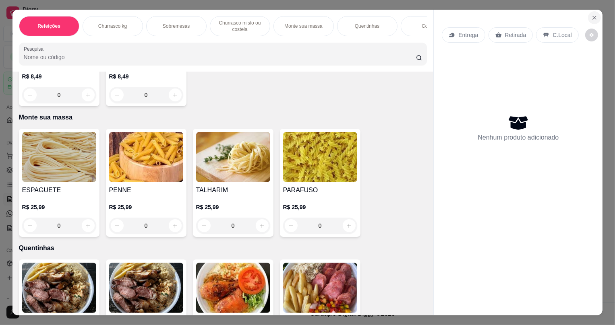
click at [592, 21] on icon "Close" at bounding box center [594, 18] width 6 height 6
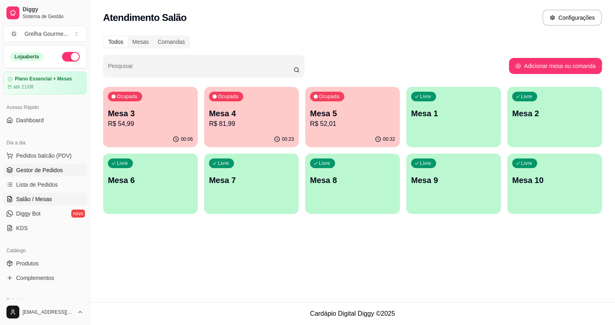
click at [21, 167] on span "Gestor de Pedidos" at bounding box center [39, 170] width 47 height 8
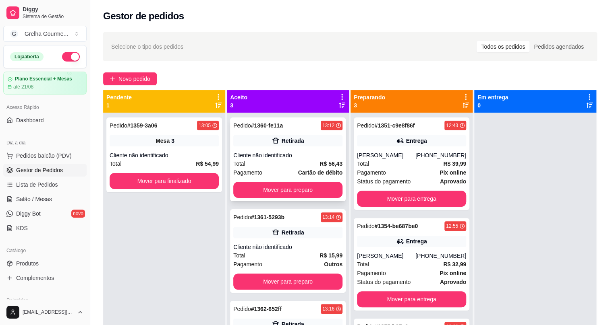
click at [286, 147] on div "Pedido # 1360-fe11a 13:12 Retirada Cliente não identificado Total R$ 56,43 Paga…" at bounding box center [288, 160] width 116 height 84
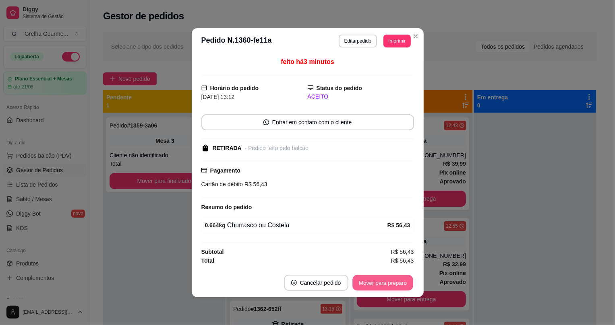
click at [367, 285] on button "Mover para preparo" at bounding box center [382, 283] width 60 height 16
click at [367, 285] on div "Mover para preparo" at bounding box center [383, 283] width 62 height 16
click at [367, 285] on div "Mover para preparo" at bounding box center [377, 283] width 74 height 16
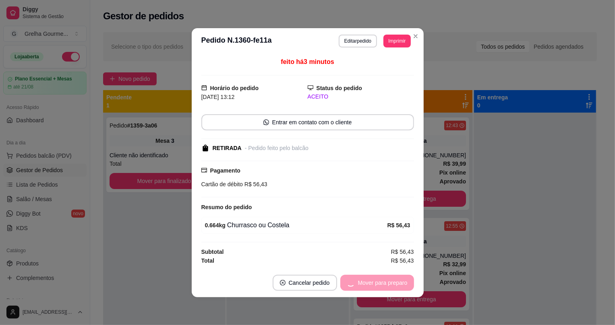
click at [367, 285] on div "Mover para preparo" at bounding box center [377, 283] width 74 height 16
click at [367, 285] on div "Mover para retirada disponível" at bounding box center [363, 283] width 100 height 16
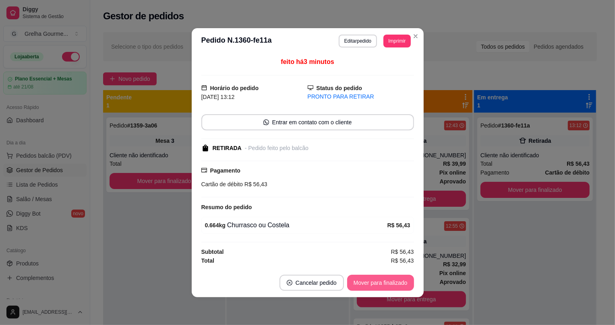
click at [367, 285] on button "Mover para finalizado" at bounding box center [380, 283] width 67 height 16
click at [367, 285] on div "Mover para finalizado" at bounding box center [380, 283] width 67 height 16
click at [367, 285] on div "Mover para finalizado" at bounding box center [375, 283] width 78 height 16
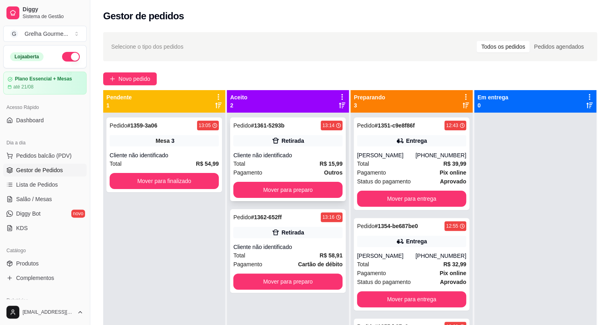
click at [290, 170] on div "Pagamento Outros" at bounding box center [287, 172] width 109 height 9
click at [278, 258] on div "Total R$ 58,91" at bounding box center [287, 255] width 109 height 9
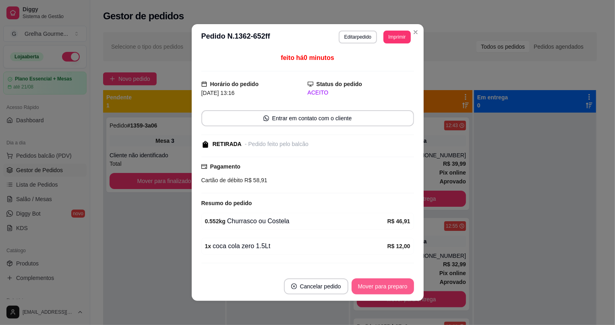
click at [363, 290] on button "Mover para preparo" at bounding box center [383, 287] width 62 height 16
click at [362, 290] on div "Mover para preparo" at bounding box center [383, 287] width 62 height 16
click at [362, 290] on div "Mover para preparo" at bounding box center [377, 287] width 74 height 16
click at [362, 290] on button "Mover para retirada disponível" at bounding box center [369, 287] width 89 height 16
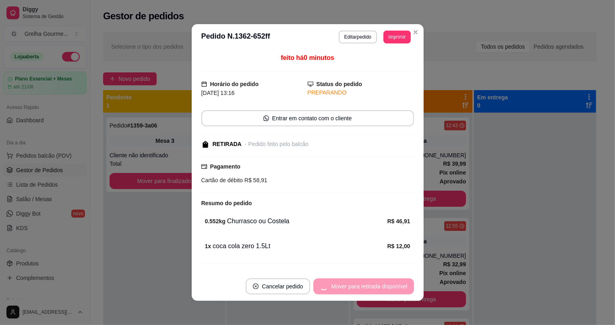
click at [362, 290] on div "Mover para retirada disponível" at bounding box center [363, 287] width 100 height 16
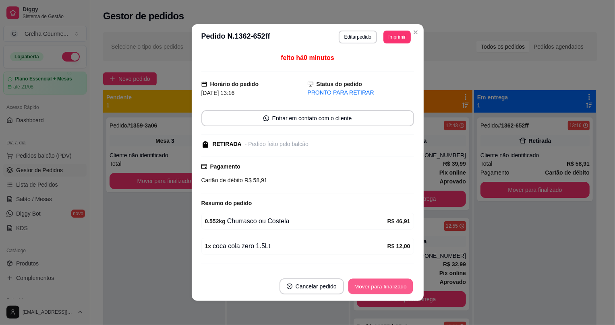
click at [362, 290] on button "Mover para finalizado" at bounding box center [380, 287] width 65 height 16
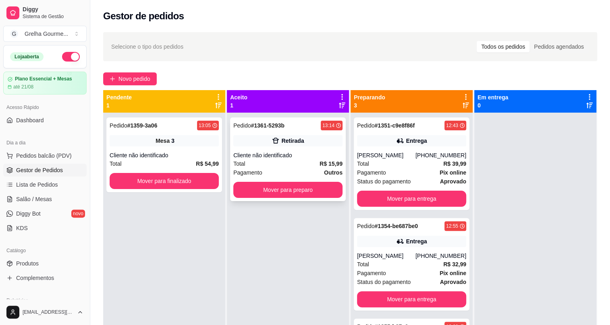
click at [272, 157] on div "Cliente não identificado" at bounding box center [287, 155] width 109 height 8
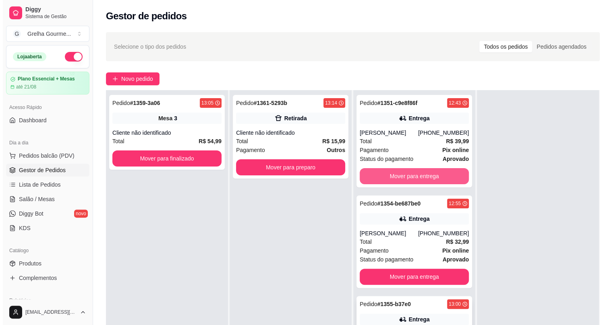
scroll to position [122, 0]
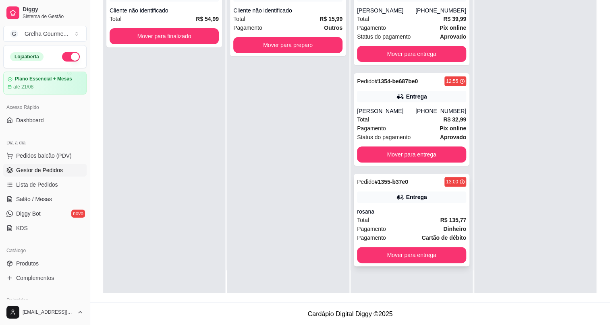
click at [419, 225] on div "Pagamento Dinheiro" at bounding box center [411, 229] width 109 height 9
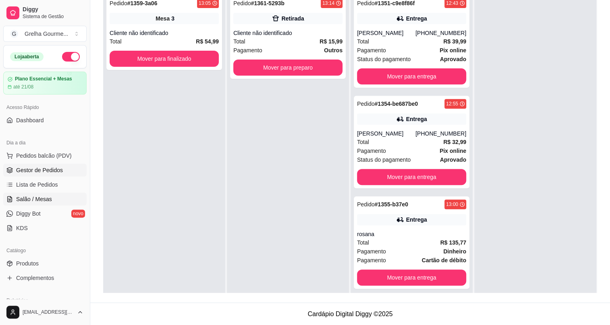
click at [37, 202] on span "Salão / Mesas" at bounding box center [34, 199] width 36 height 8
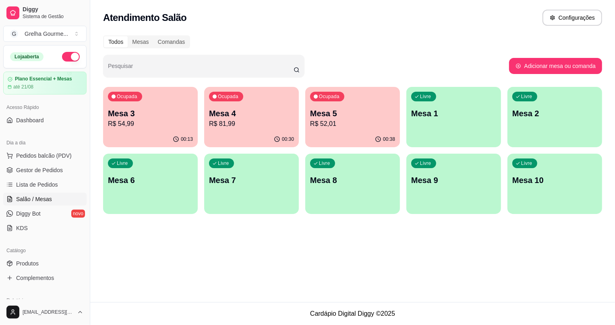
click at [224, 143] on div "00:30" at bounding box center [251, 140] width 95 height 16
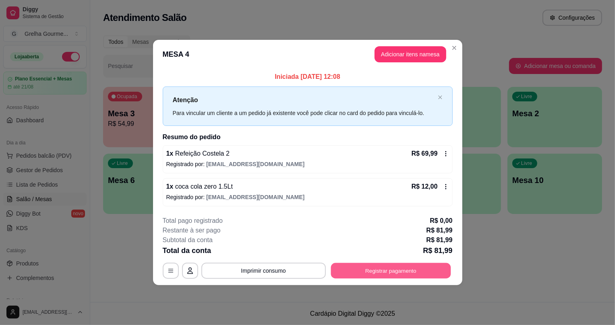
click at [350, 272] on button "Registrar pagamento" at bounding box center [391, 271] width 120 height 16
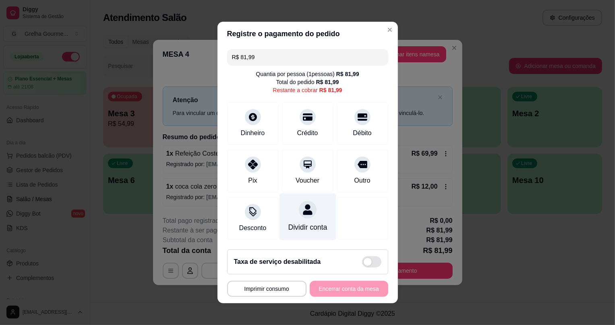
click at [299, 214] on div "Dividir conta" at bounding box center [307, 217] width 57 height 47
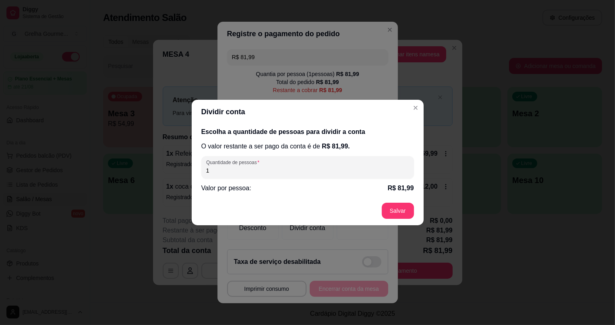
click at [271, 174] on input "1" at bounding box center [307, 171] width 203 height 8
type input "2"
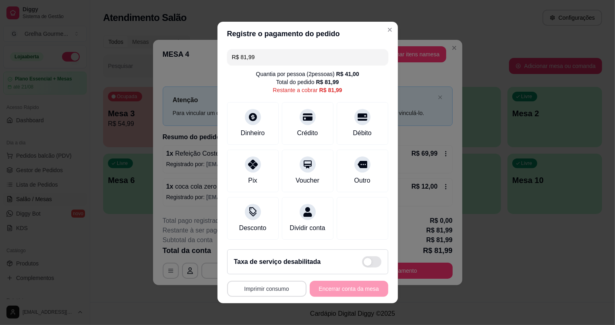
click at [269, 295] on button "Imprimir consumo" at bounding box center [266, 289] width 79 height 16
click at [270, 275] on button "IMPRESSORA" at bounding box center [265, 275] width 58 height 13
click at [330, 259] on div "Taxa de serviço desabilitada" at bounding box center [307, 262] width 161 height 25
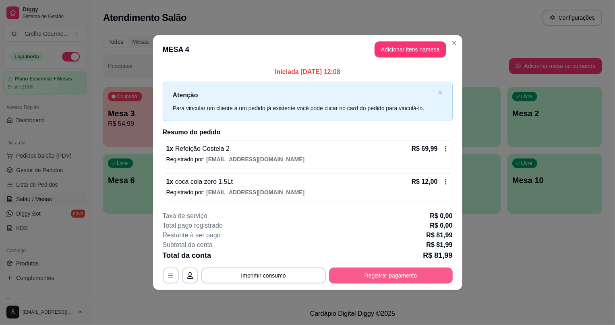
click at [413, 275] on button "Registrar pagamento" at bounding box center [391, 276] width 124 height 16
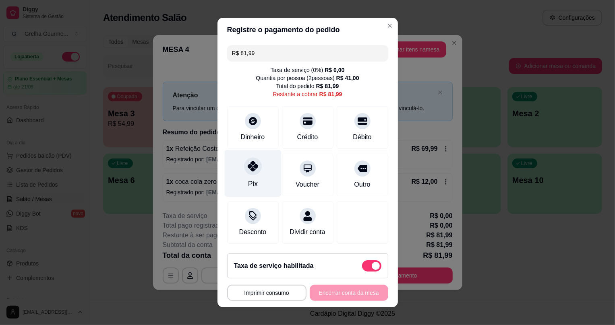
click at [253, 182] on div "Pix" at bounding box center [252, 173] width 57 height 47
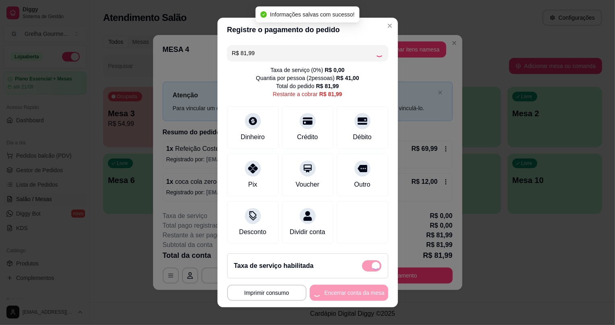
type input "R$ 0,00"
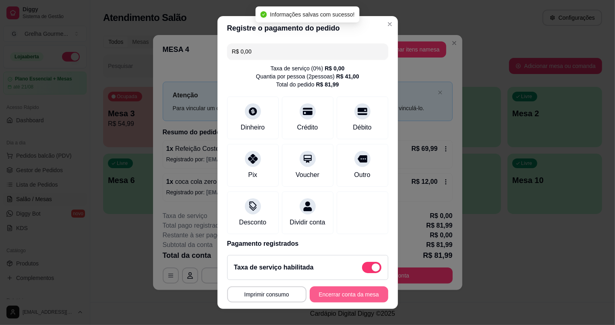
click at [350, 300] on button "Encerrar conta da mesa" at bounding box center [349, 295] width 79 height 16
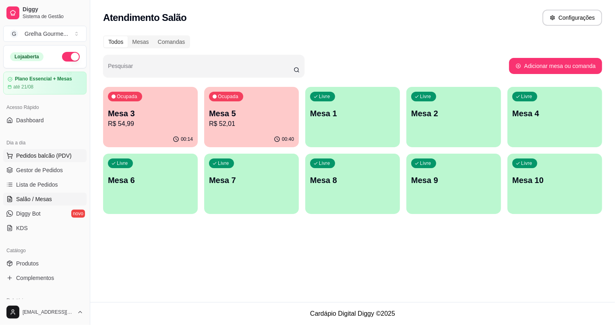
click at [68, 158] on span "Pedidos balcão (PDV)" at bounding box center [44, 156] width 56 height 8
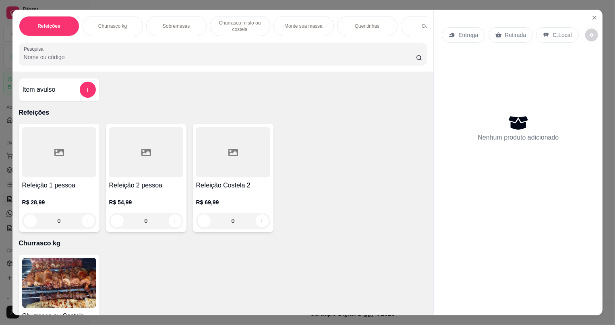
click at [58, 288] on img at bounding box center [59, 283] width 74 height 50
click at [596, 13] on button "Close" at bounding box center [594, 17] width 13 height 13
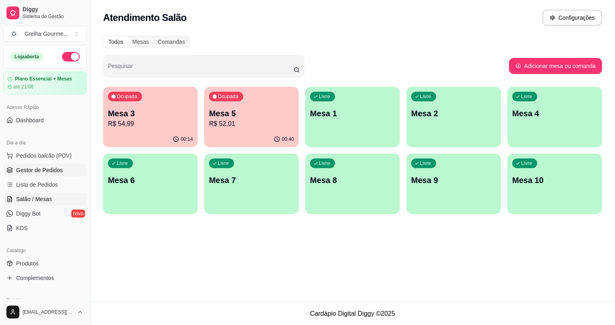
click at [31, 170] on span "Gestor de Pedidos" at bounding box center [39, 170] width 47 height 8
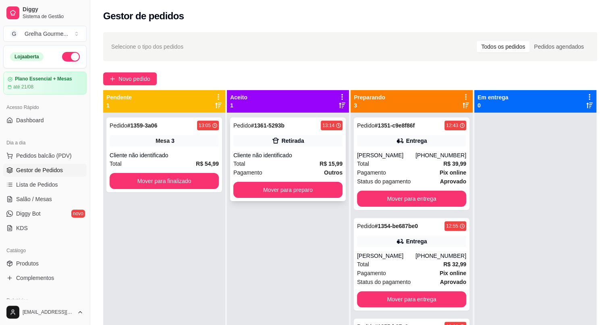
click at [284, 170] on div "Pagamento Outros" at bounding box center [287, 172] width 109 height 9
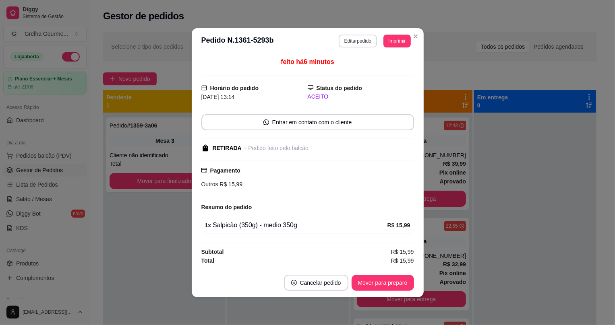
click at [362, 41] on button "Editar pedido" at bounding box center [358, 41] width 38 height 13
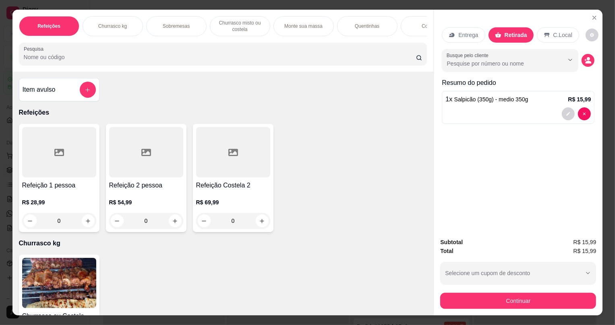
click at [45, 276] on img at bounding box center [59, 283] width 74 height 50
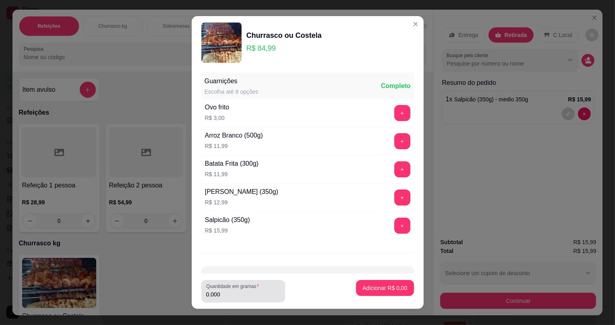
click at [216, 295] on input "0.000" at bounding box center [243, 295] width 74 height 8
type input "0.332"
click at [359, 290] on p "Adicionar R$ 28,22" at bounding box center [383, 288] width 48 height 8
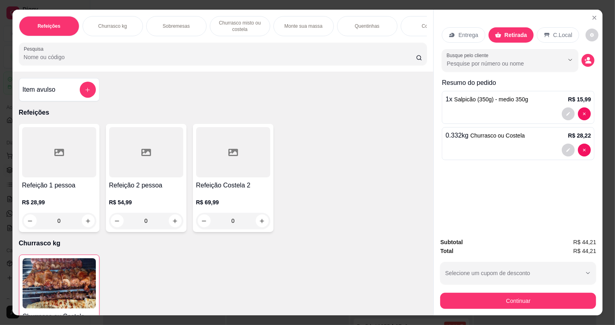
click at [434, 220] on div "Entrega Retirada C.Local Busque pelo cliente Resumo do pedido 1 x Salpicão (350…" at bounding box center [518, 121] width 169 height 222
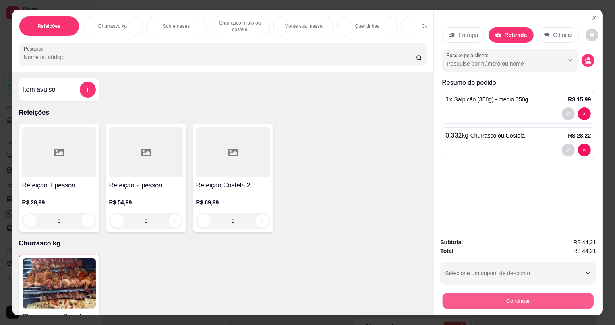
click at [453, 300] on button "Continuar" at bounding box center [518, 301] width 151 height 16
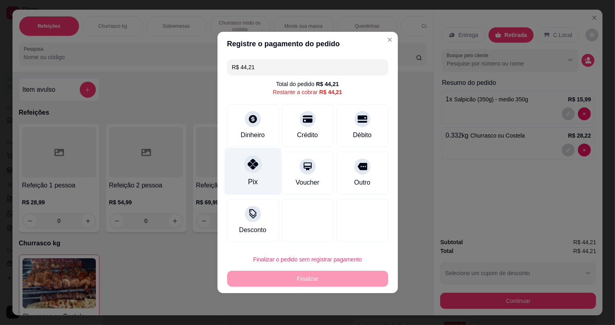
click at [254, 177] on div "Pix" at bounding box center [253, 182] width 10 height 10
type input "R$ 0,00"
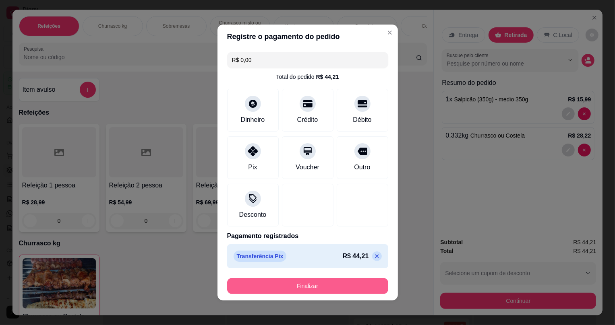
click at [266, 283] on button "Finalizar" at bounding box center [307, 286] width 161 height 16
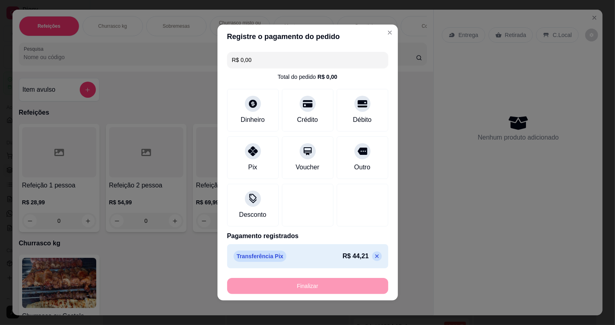
type input "0"
type input "-R$ 44,21"
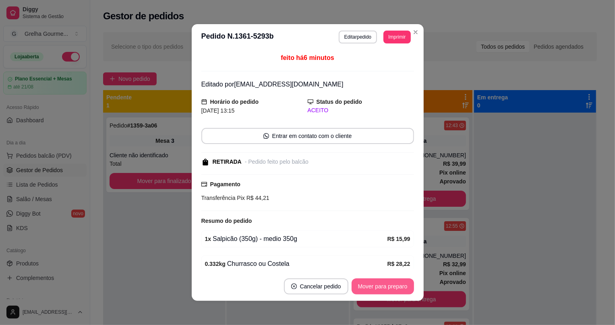
click at [362, 286] on button "Mover para preparo" at bounding box center [383, 287] width 62 height 16
click at [362, 286] on div "Mover para preparo" at bounding box center [377, 287] width 74 height 16
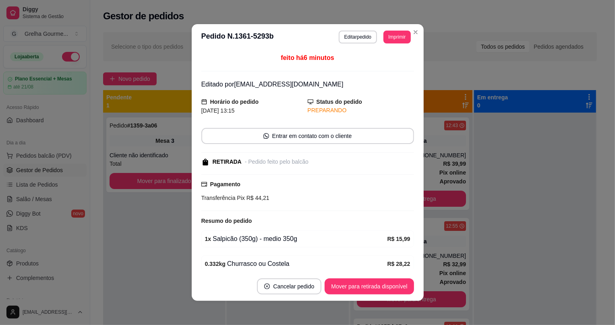
click at [362, 286] on button "Mover para retirada disponível" at bounding box center [369, 287] width 89 height 16
click at [362, 286] on div "Mover para retirada disponível" at bounding box center [369, 287] width 89 height 16
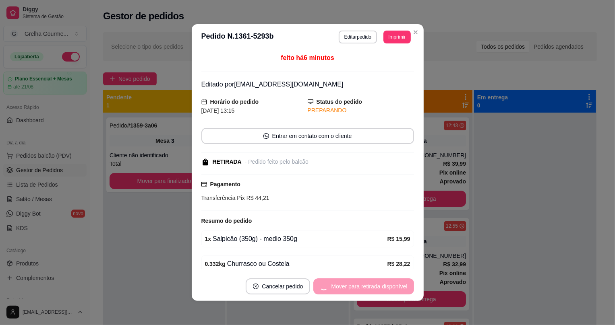
click at [360, 286] on div "Mover para retirada disponível" at bounding box center [363, 287] width 100 height 16
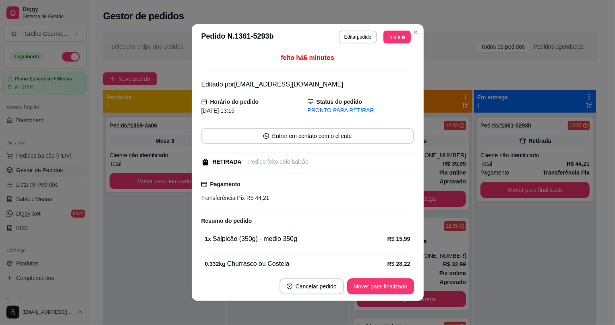
click at [360, 286] on button "Mover para finalizado" at bounding box center [380, 287] width 67 height 16
click at [359, 286] on div "Mover para finalizado" at bounding box center [375, 287] width 78 height 16
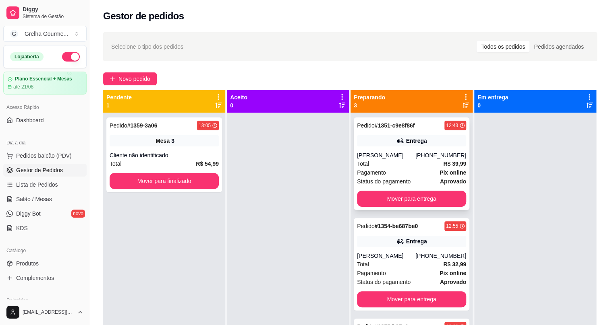
click at [400, 169] on div "Pagamento Pix online" at bounding box center [411, 172] width 109 height 9
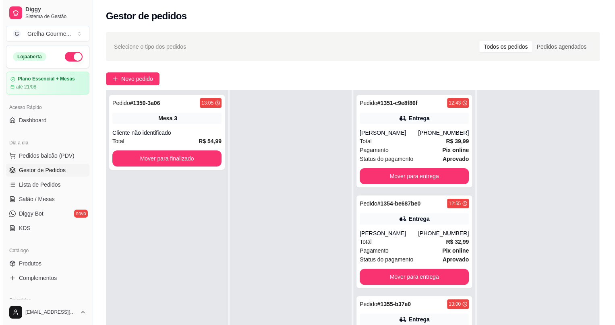
scroll to position [122, 0]
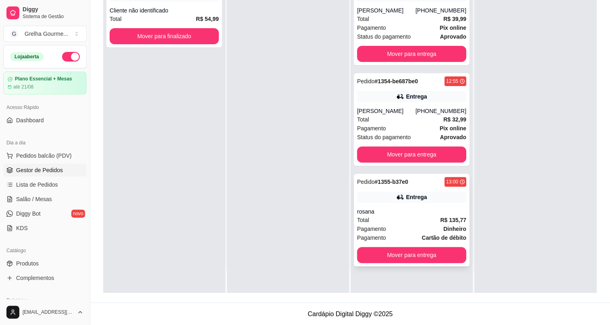
click at [405, 227] on div "Pagamento Dinheiro" at bounding box center [411, 229] width 109 height 9
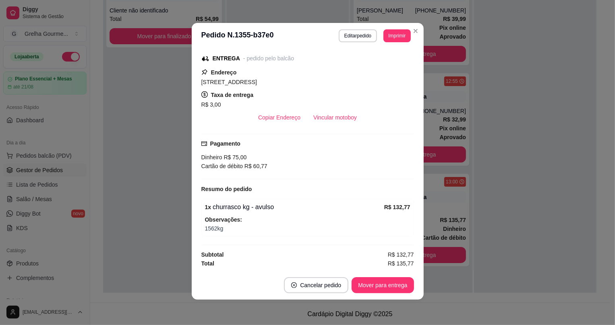
scroll to position [0, 0]
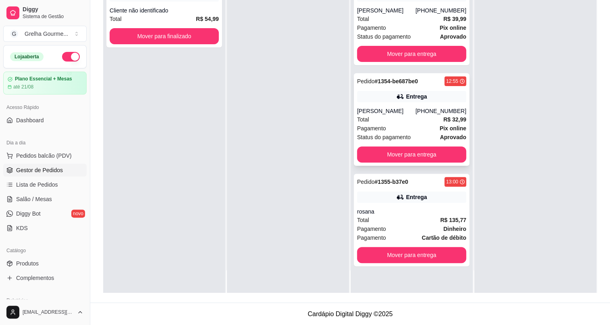
click at [386, 115] on div "Total R$ 32,99" at bounding box center [411, 119] width 109 height 9
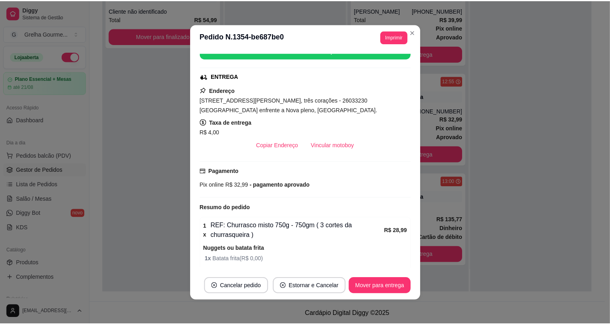
scroll to position [146, 0]
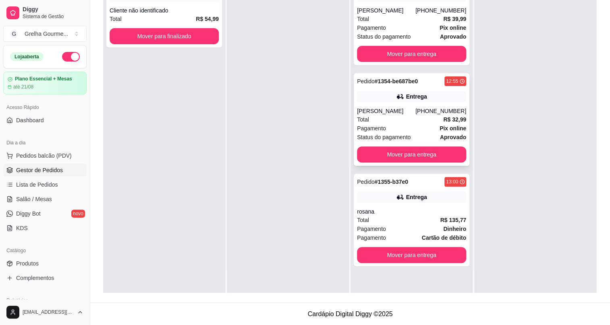
click at [423, 106] on div "Pedido # 1354-be687be0 12:55 Entrega [PERSON_NAME] [PHONE_NUMBER] Total R$ 32,9…" at bounding box center [412, 119] width 116 height 93
click at [428, 258] on button "Mover para entrega" at bounding box center [411, 255] width 109 height 16
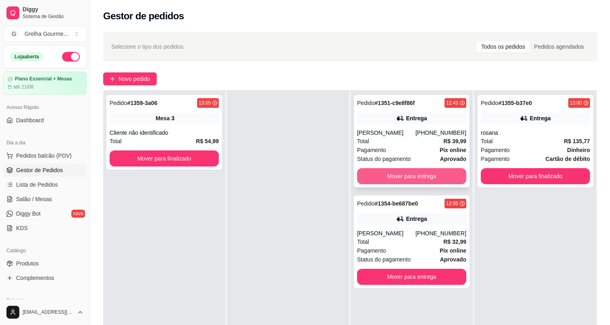
scroll to position [110, 0]
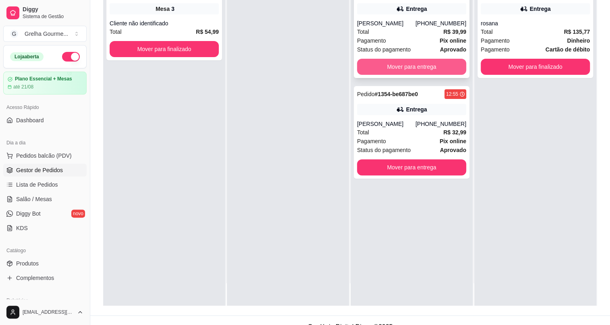
click at [405, 67] on button "Mover para entrega" at bounding box center [411, 67] width 109 height 16
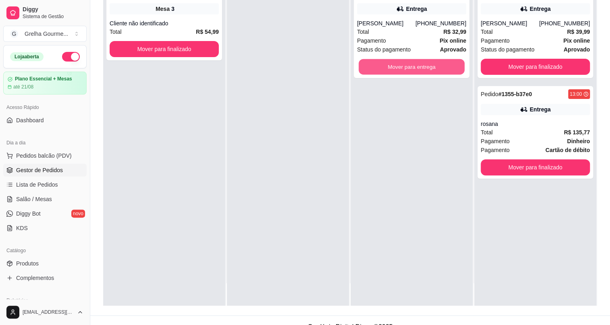
click at [405, 67] on button "Mover para entrega" at bounding box center [412, 67] width 106 height 16
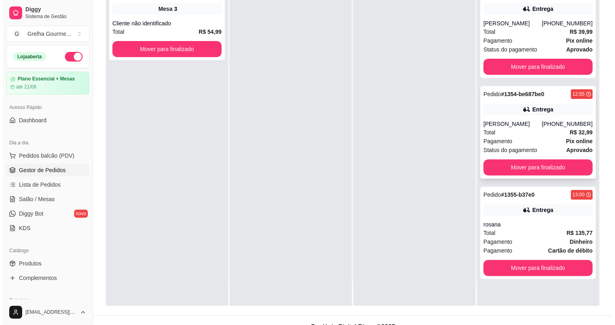
scroll to position [0, 0]
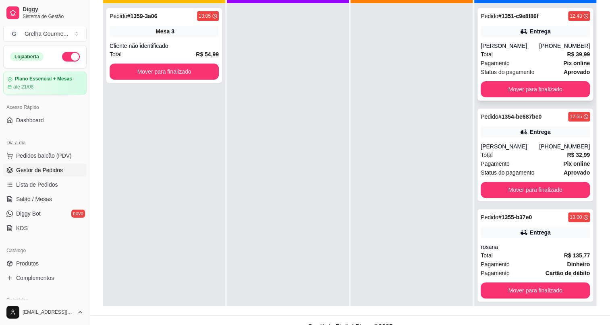
click at [506, 37] on div "Pedido # 1351-c9e8f86f 12:43 Entrega [PERSON_NAME] [PHONE_NUMBER] Total R$ 39,9…" at bounding box center [535, 54] width 116 height 93
click at [487, 234] on div "Entrega" at bounding box center [535, 232] width 109 height 11
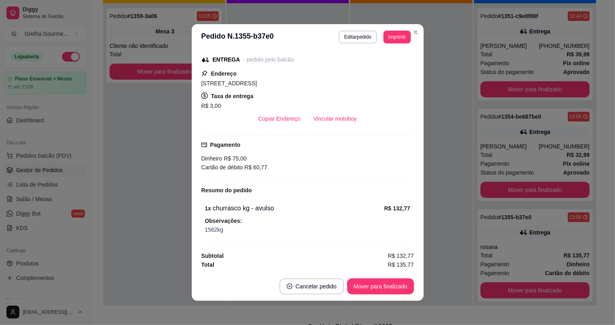
scroll to position [1, 0]
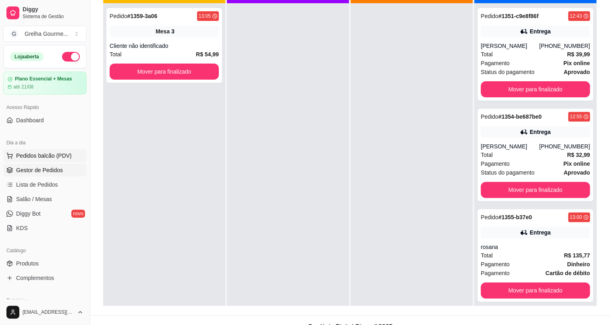
click at [52, 152] on span "Pedidos balcão (PDV)" at bounding box center [44, 156] width 56 height 8
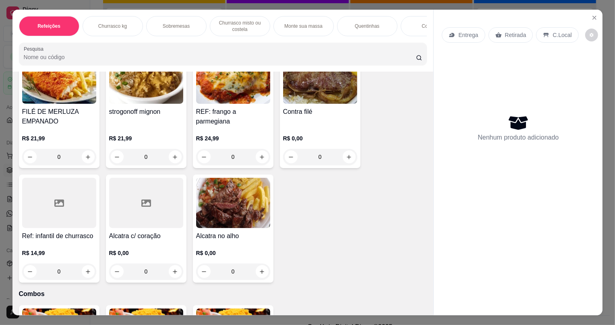
scroll to position [1044, 0]
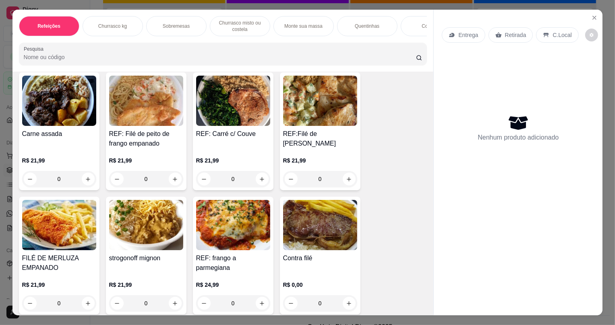
click at [44, 231] on img at bounding box center [59, 225] width 74 height 50
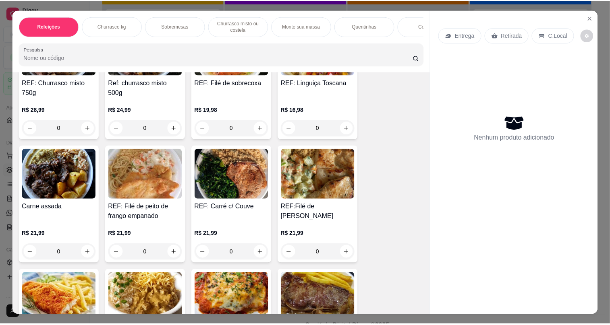
scroll to position [1081, 0]
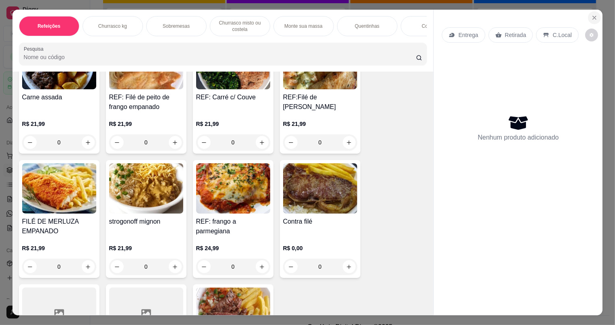
click at [595, 22] on button "Close" at bounding box center [594, 17] width 13 height 13
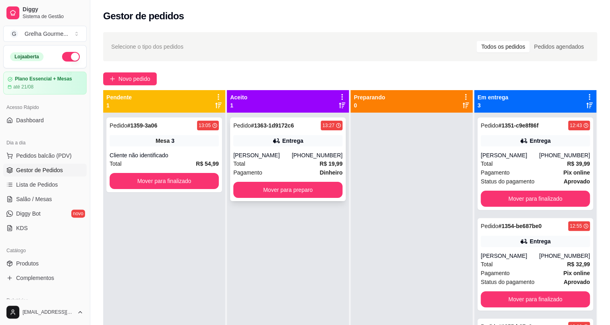
click at [313, 169] on div "Pagamento Dinheiro" at bounding box center [287, 172] width 109 height 9
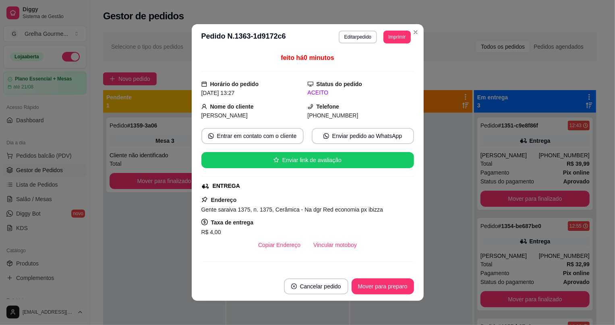
click at [415, 115] on div "feito há 0 minutos Horário do pedido [DATE] 13:27 Status do pedido ACEITO Nome …" at bounding box center [308, 161] width 232 height 222
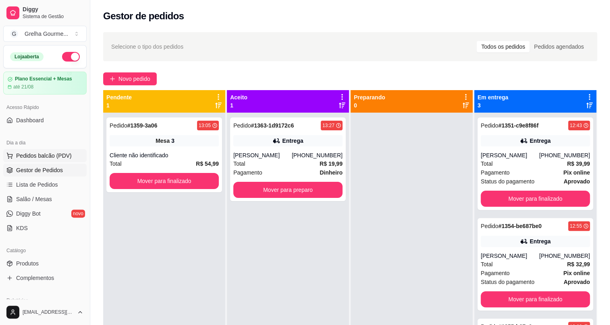
click at [54, 157] on span "Pedidos balcão (PDV)" at bounding box center [44, 156] width 56 height 8
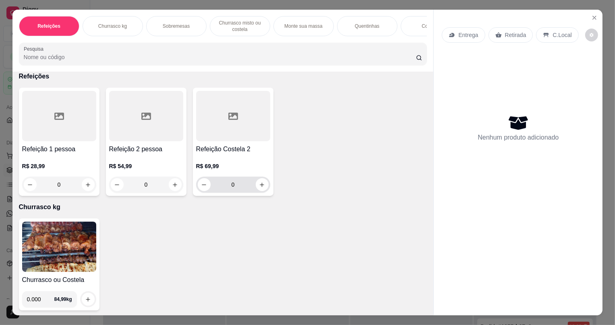
scroll to position [73, 0]
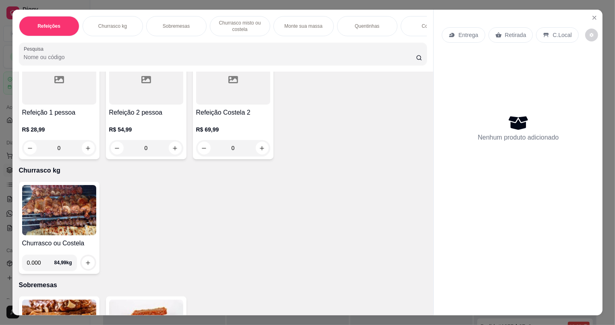
click at [51, 193] on img at bounding box center [59, 210] width 74 height 50
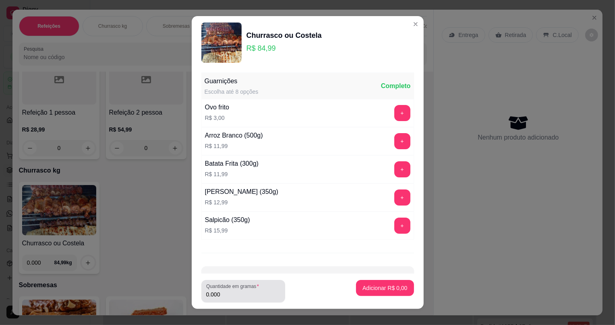
click at [238, 297] on input "0.000" at bounding box center [243, 295] width 74 height 8
type input "0.464"
click at [369, 284] on button "Adicionar R$ 39,44" at bounding box center [383, 288] width 61 height 16
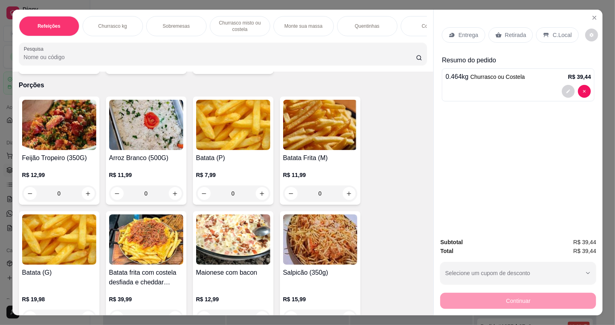
scroll to position [1575, 0]
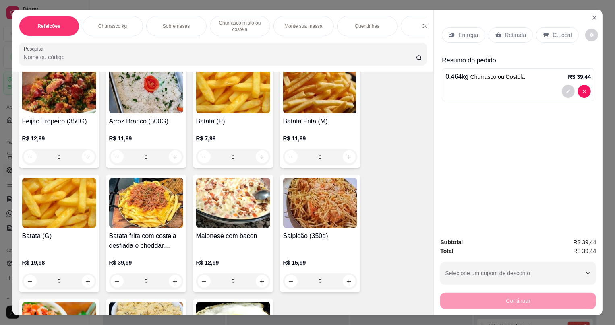
click at [309, 250] on div "Salpicão (350g)" at bounding box center [320, 241] width 74 height 19
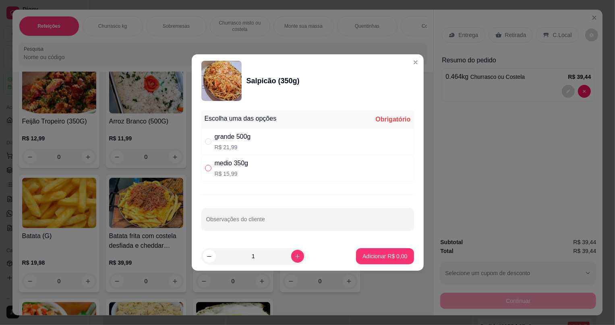
click at [209, 170] on input "" at bounding box center [208, 168] width 6 height 6
radio input "true"
click at [366, 253] on p "Adicionar R$ 15,99" at bounding box center [383, 257] width 47 height 8
type input "1"
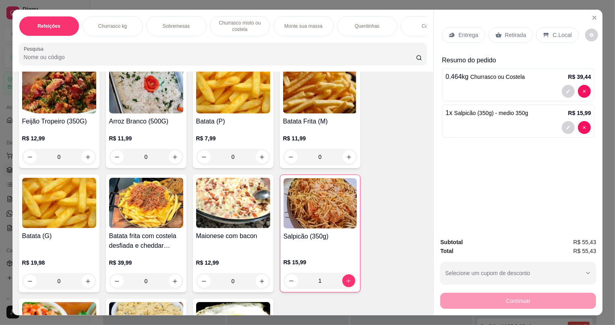
click at [498, 34] on div "Retirada" at bounding box center [511, 34] width 45 height 15
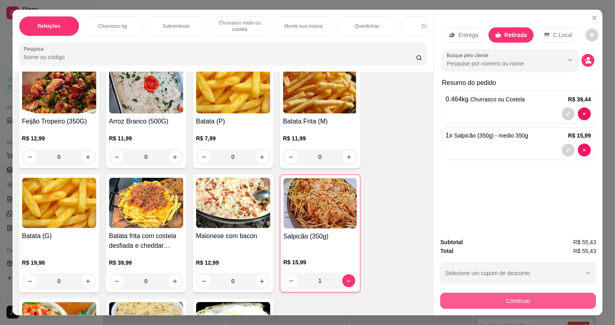
click at [530, 298] on button "Continuar" at bounding box center [518, 301] width 156 height 16
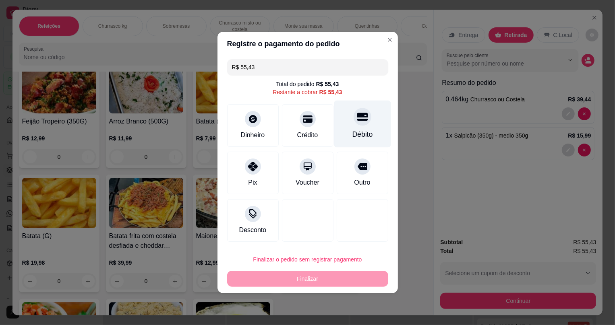
click at [358, 125] on div at bounding box center [363, 117] width 18 height 18
type input "R$ 0,00"
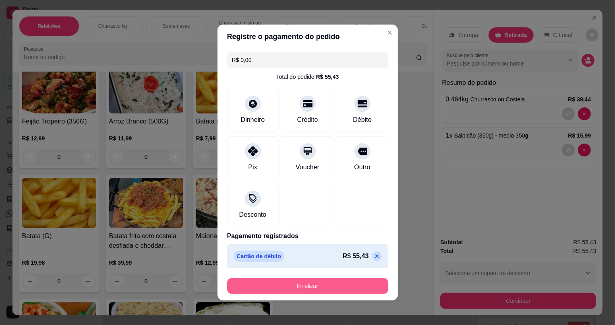
click at [321, 284] on button "Finalizar" at bounding box center [307, 286] width 161 height 16
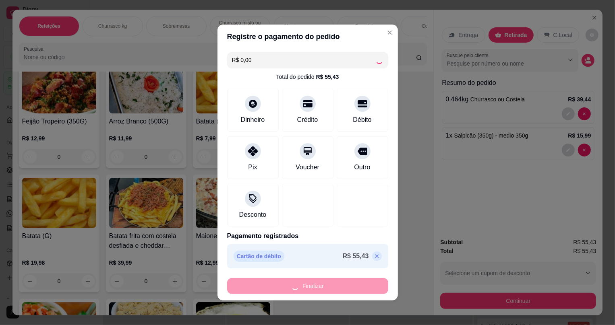
type input "0"
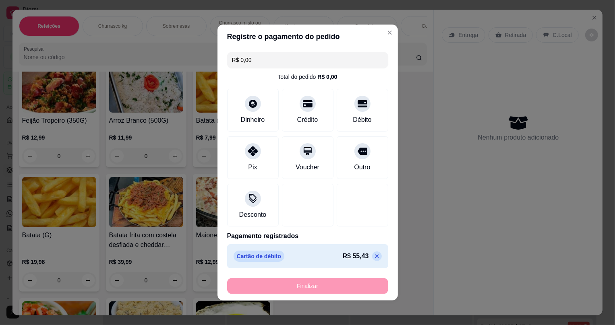
type input "-R$ 55,43"
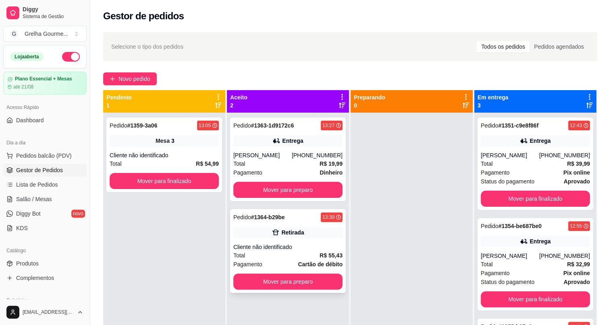
click at [325, 243] on div "Cliente não identificado" at bounding box center [287, 247] width 109 height 8
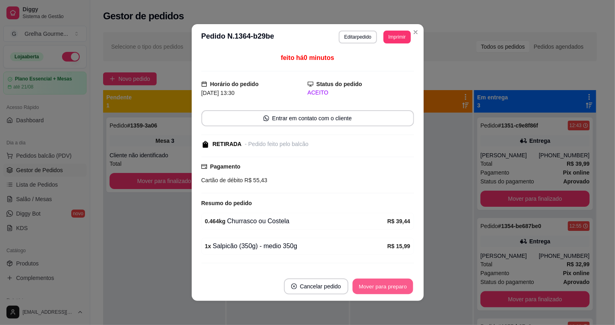
click at [387, 287] on button "Mover para preparo" at bounding box center [382, 287] width 60 height 16
click at [386, 287] on div "Mover para preparo" at bounding box center [377, 287] width 74 height 16
click at [387, 287] on button "Mover para finalizado" at bounding box center [380, 287] width 67 height 16
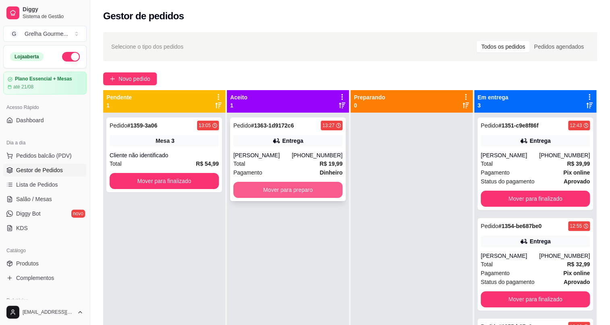
click at [296, 193] on button "Mover para preparo" at bounding box center [287, 190] width 109 height 16
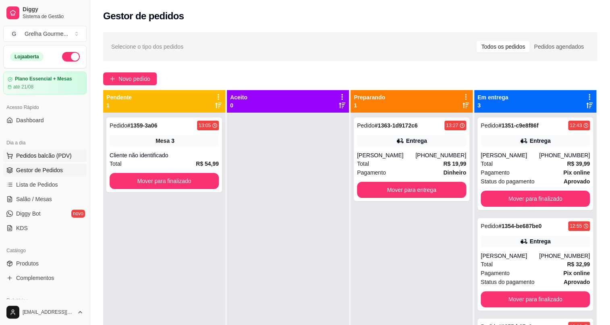
click at [44, 155] on span "Pedidos balcão (PDV)" at bounding box center [44, 156] width 56 height 8
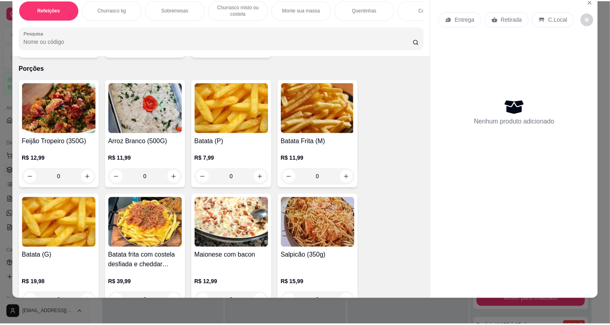
scroll to position [1575, 0]
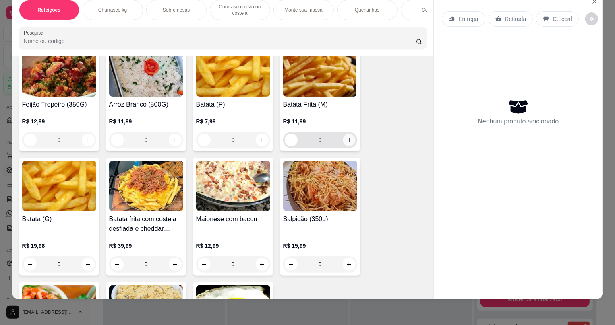
click at [343, 146] on button "increase-product-quantity" at bounding box center [349, 140] width 12 height 12
type input "1"
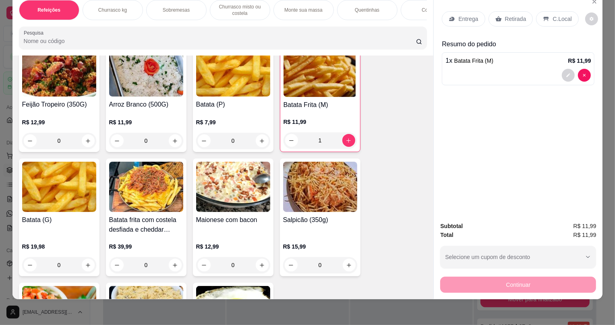
click at [509, 19] on p "Retirada" at bounding box center [515, 19] width 21 height 8
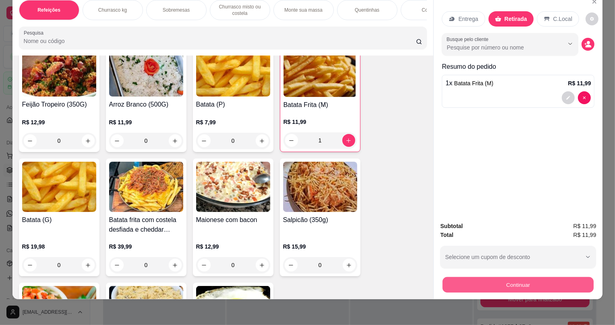
click at [464, 289] on button "Continuar" at bounding box center [518, 285] width 151 height 16
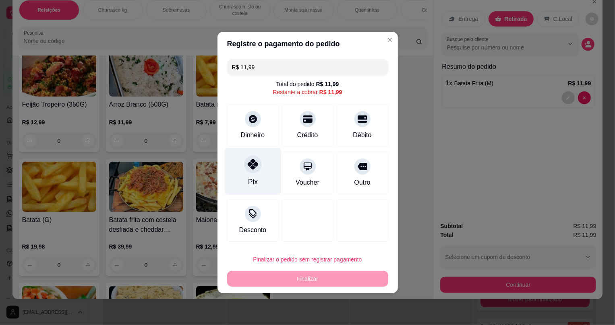
click at [237, 180] on div "Pix" at bounding box center [252, 171] width 57 height 47
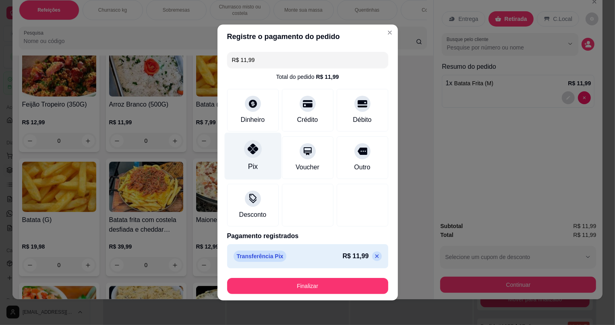
type input "R$ 0,00"
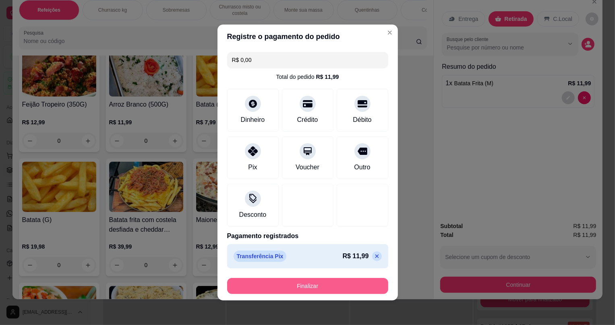
click at [278, 277] on footer "Finalizar" at bounding box center [308, 286] width 180 height 29
click at [267, 284] on button "Finalizar" at bounding box center [308, 287] width 156 height 16
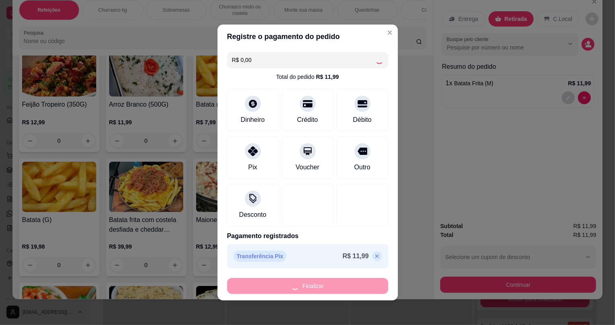
type input "0"
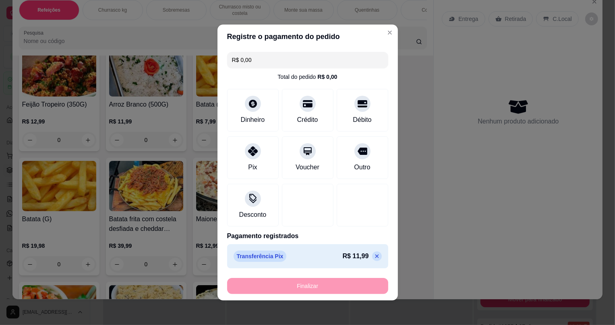
type input "-R$ 11,99"
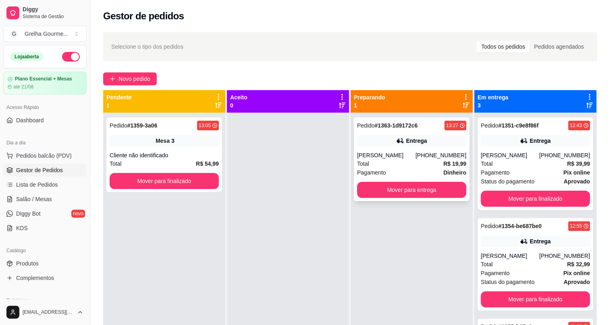
click at [413, 159] on div "[PERSON_NAME]" at bounding box center [386, 155] width 58 height 8
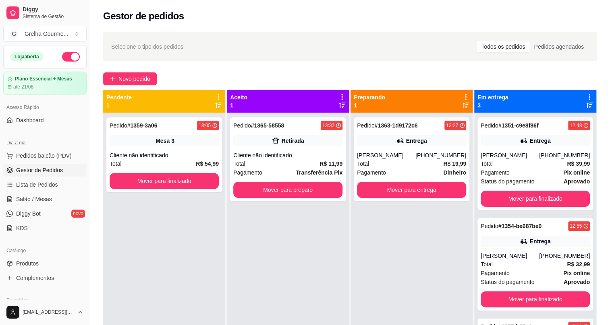
scroll to position [73, 0]
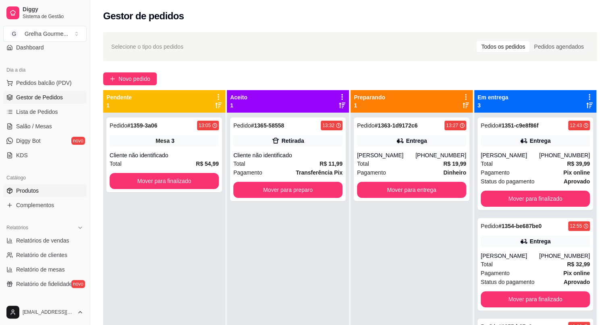
click at [54, 195] on link "Produtos" at bounding box center [44, 190] width 83 height 13
click at [49, 205] on span "Complementos" at bounding box center [35, 205] width 38 height 8
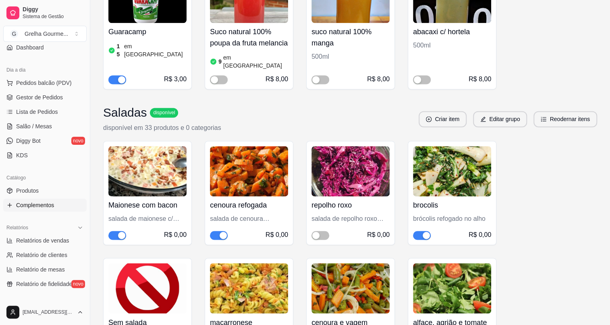
scroll to position [622, 0]
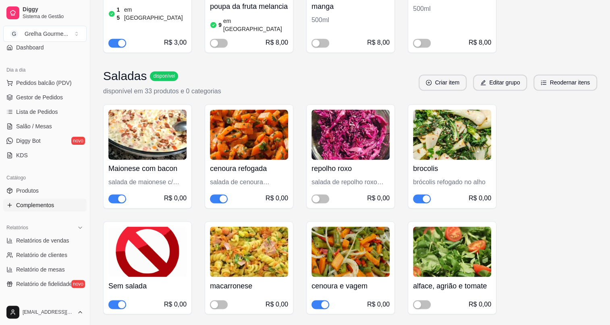
click at [120, 195] on div "button" at bounding box center [121, 198] width 7 height 7
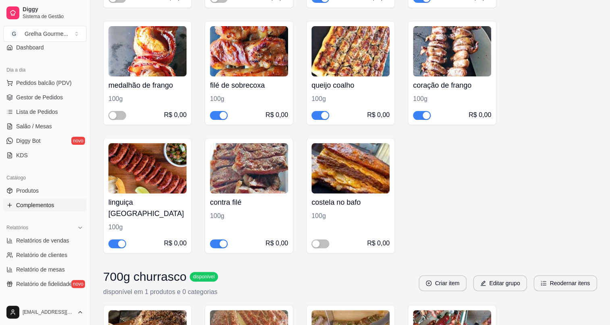
scroll to position [1831, 0]
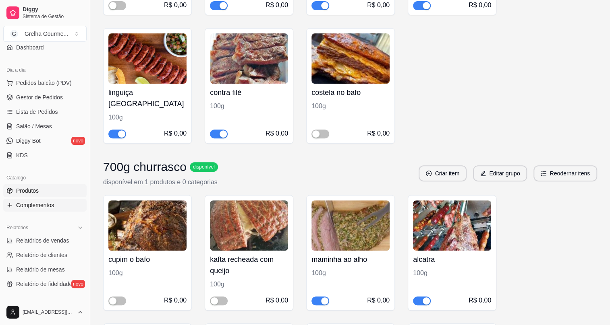
click at [48, 194] on link "Produtos" at bounding box center [44, 190] width 83 height 13
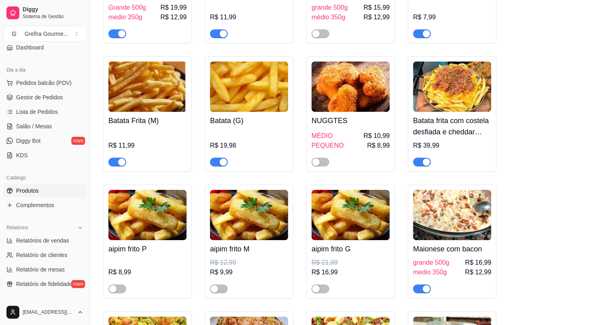
scroll to position [3332, 0]
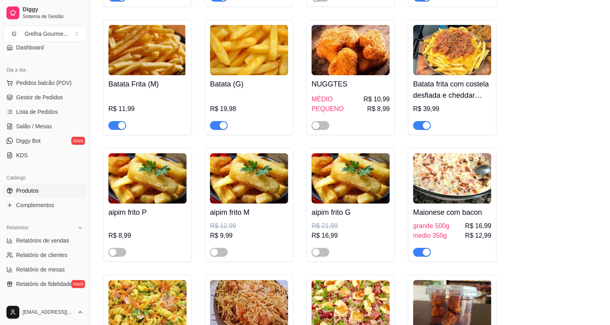
drag, startPoint x: 419, startPoint y: 245, endPoint x: 414, endPoint y: 250, distance: 7.1
click at [414, 250] on div "Maionese com bacon grande 500g R$ 16,99 medio 350g R$ 12,99" at bounding box center [452, 205] width 89 height 114
click at [419, 248] on span "button" at bounding box center [422, 252] width 18 height 9
click at [320, 121] on span "button" at bounding box center [320, 125] width 18 height 9
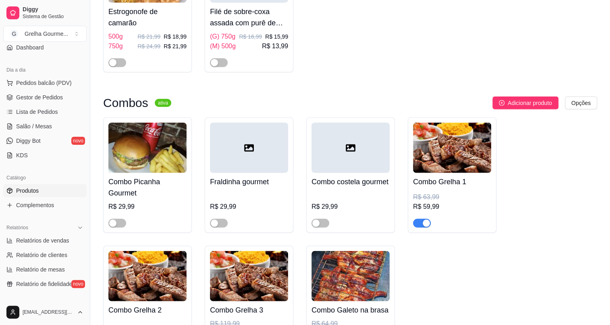
scroll to position [2747, 0]
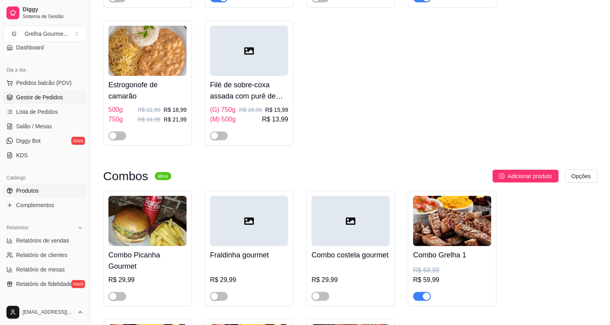
click at [73, 101] on link "Gestor de Pedidos" at bounding box center [44, 97] width 83 height 13
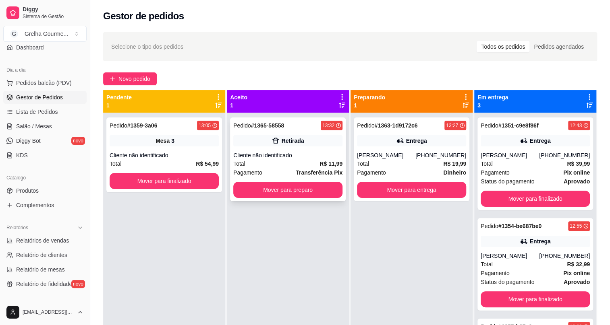
click at [308, 139] on div "Retirada" at bounding box center [287, 140] width 109 height 11
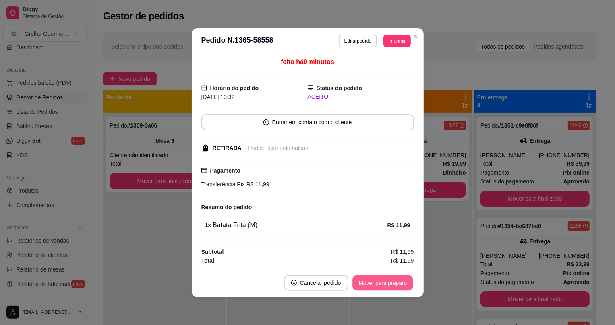
click at [390, 282] on button "Mover para preparo" at bounding box center [382, 283] width 60 height 16
click at [390, 282] on div "Mover para preparo" at bounding box center [383, 283] width 62 height 16
click at [390, 282] on div "Mover para preparo" at bounding box center [377, 283] width 74 height 16
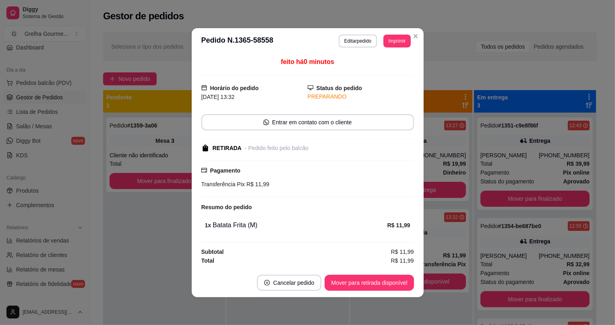
click at [390, 282] on button "Mover para retirada disponível" at bounding box center [369, 283] width 89 height 16
click at [390, 282] on div "Mover para retirada disponível" at bounding box center [363, 283] width 100 height 16
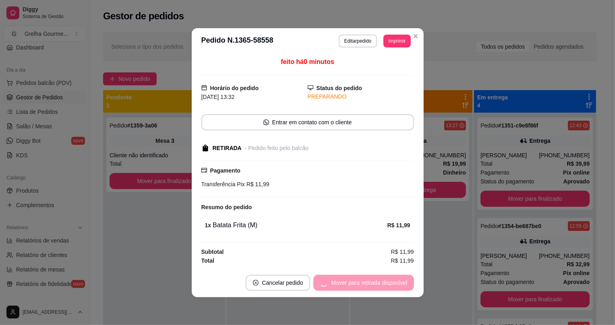
click at [390, 282] on div "Mover para retirada disponível" at bounding box center [363, 283] width 100 height 16
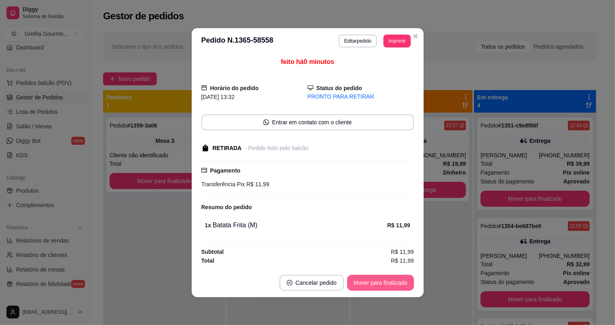
click at [398, 283] on button "Mover para finalizado" at bounding box center [380, 283] width 67 height 16
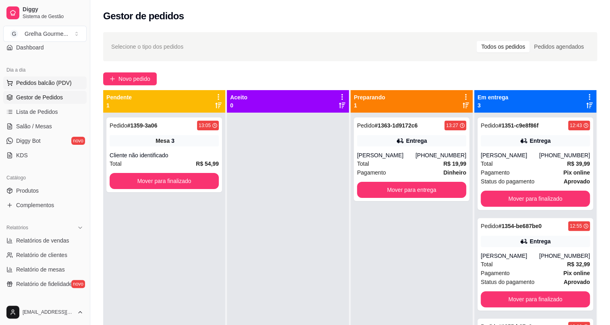
click at [37, 81] on span "Pedidos balcão (PDV)" at bounding box center [44, 83] width 56 height 8
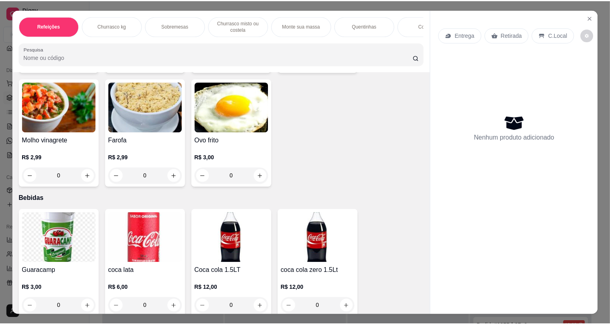
scroll to position [1923, 0]
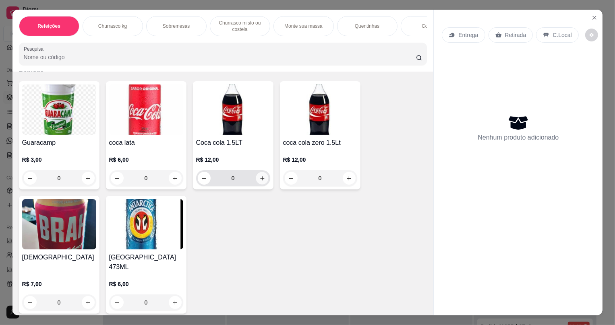
click at [257, 185] on button "increase-product-quantity" at bounding box center [262, 178] width 12 height 12
type input "1"
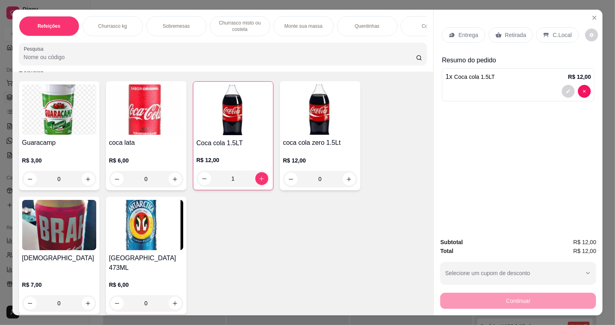
click at [506, 30] on div "Retirada" at bounding box center [511, 34] width 45 height 15
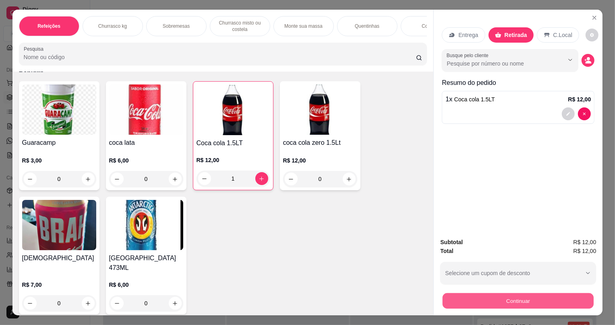
click at [558, 301] on button "Continuar" at bounding box center [518, 301] width 151 height 16
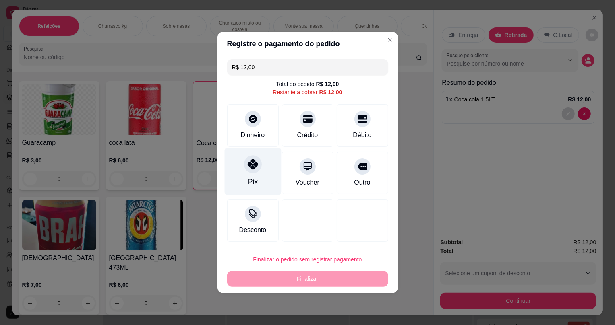
click at [254, 169] on icon at bounding box center [252, 164] width 10 height 10
type input "R$ 0,00"
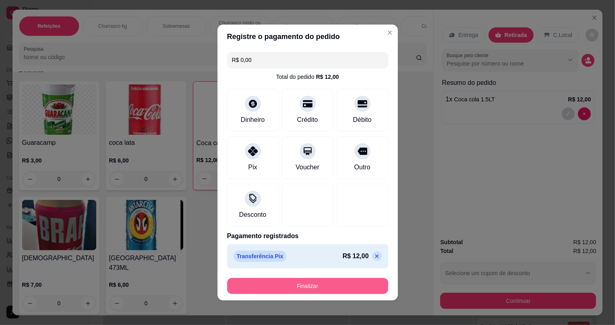
click at [299, 285] on button "Finalizar" at bounding box center [307, 286] width 161 height 16
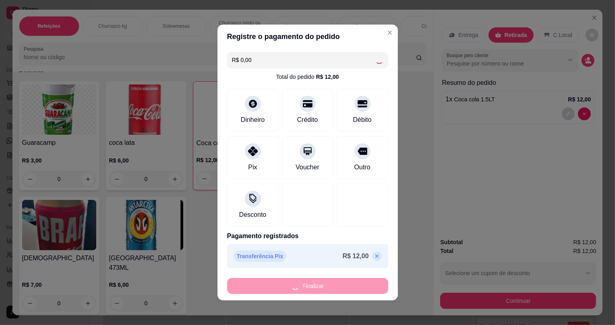
type input "0"
type input "-R$ 12,00"
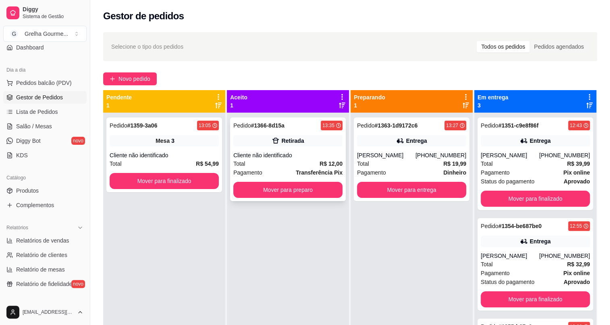
click at [253, 121] on div "Pedido # 1366-8d15a" at bounding box center [258, 126] width 51 height 10
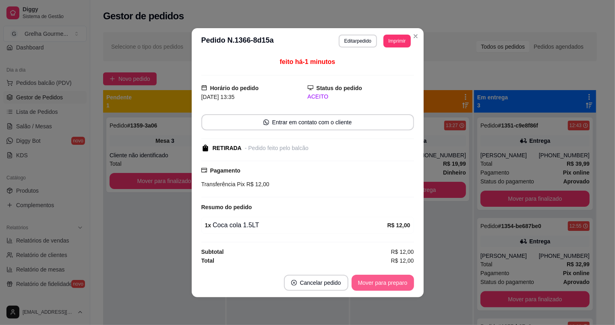
click at [401, 285] on button "Mover para preparo" at bounding box center [383, 283] width 62 height 16
click at [401, 285] on div "Mover para preparo" at bounding box center [377, 283] width 74 height 16
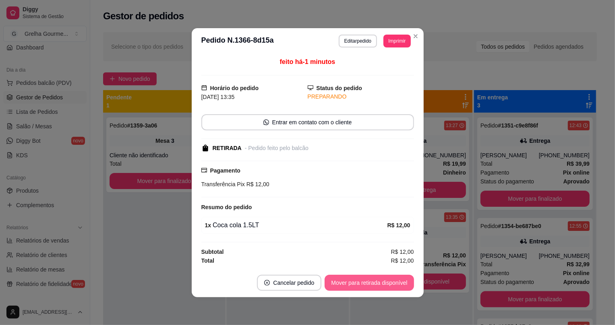
click at [401, 285] on button "Mover para retirada disponível" at bounding box center [369, 283] width 89 height 16
click at [401, 285] on div "Mover para retirada disponível" at bounding box center [369, 283] width 89 height 16
click at [401, 285] on div "Mover para retirada disponível" at bounding box center [363, 283] width 100 height 16
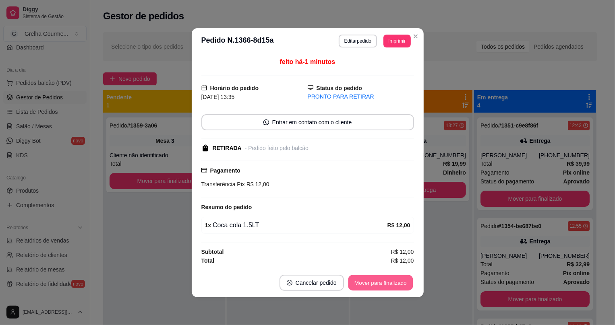
click at [401, 285] on button "Mover para finalizado" at bounding box center [380, 283] width 65 height 16
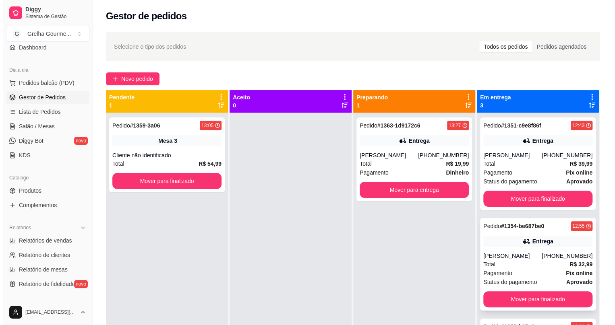
scroll to position [23, 0]
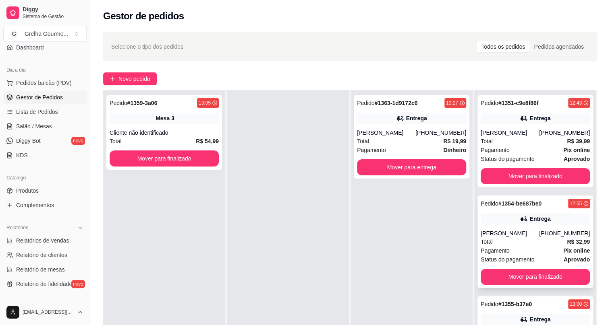
click at [528, 246] on div "Total R$ 32,99" at bounding box center [535, 242] width 109 height 9
click at [36, 124] on span "Salão / Mesas" at bounding box center [34, 126] width 36 height 8
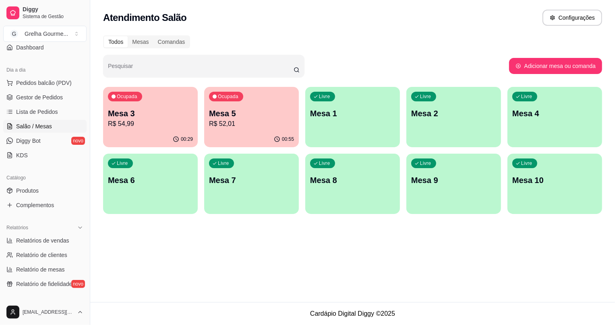
click at [230, 135] on div "00:55" at bounding box center [251, 140] width 95 height 16
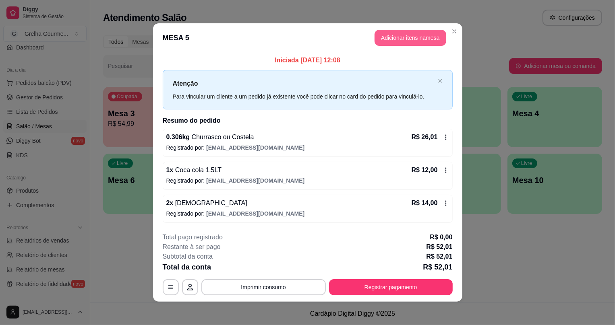
click at [419, 36] on button "Adicionar itens na mesa" at bounding box center [411, 38] width 72 height 16
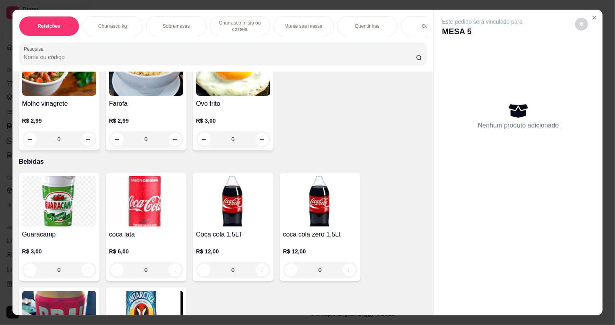
scroll to position [1923, 0]
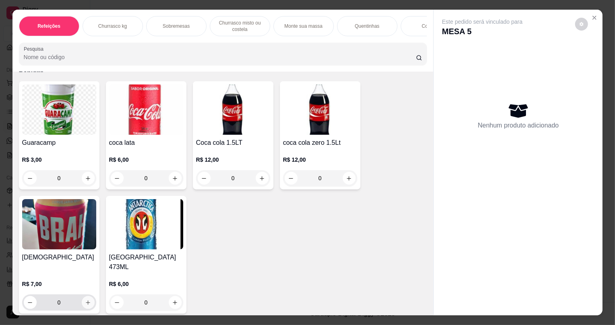
click at [89, 302] on button "increase-product-quantity" at bounding box center [88, 302] width 13 height 13
type input "1"
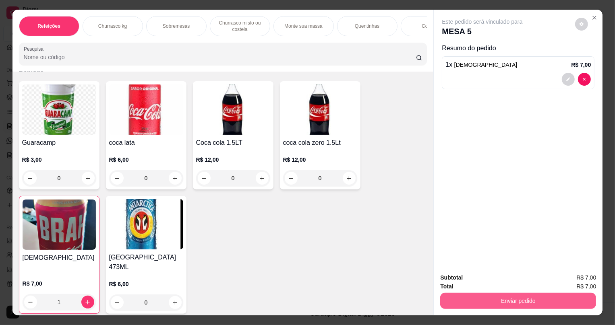
click at [455, 295] on button "Enviar pedido" at bounding box center [518, 301] width 156 height 16
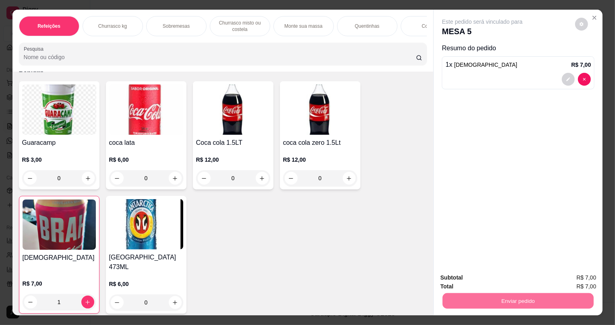
click at [463, 280] on button "Não registrar e enviar pedido" at bounding box center [492, 281] width 84 height 15
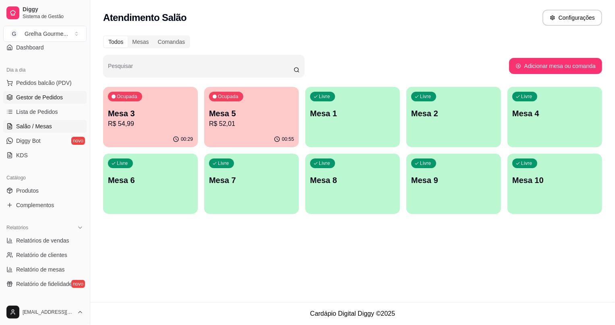
click at [52, 98] on span "Gestor de Pedidos" at bounding box center [39, 97] width 47 height 8
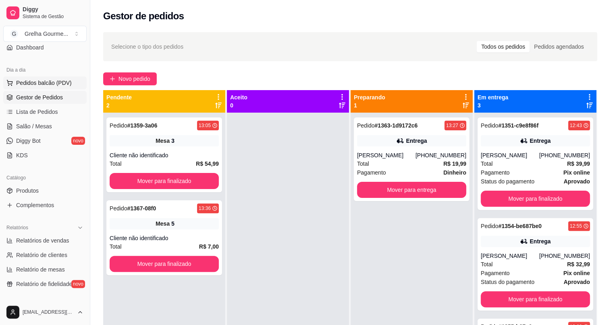
click at [62, 79] on span "Pedidos balcão (PDV)" at bounding box center [44, 83] width 56 height 8
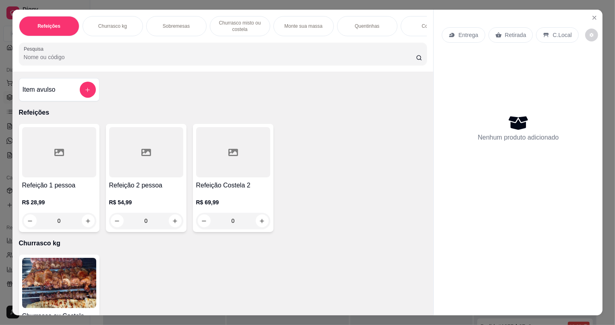
scroll to position [146, 0]
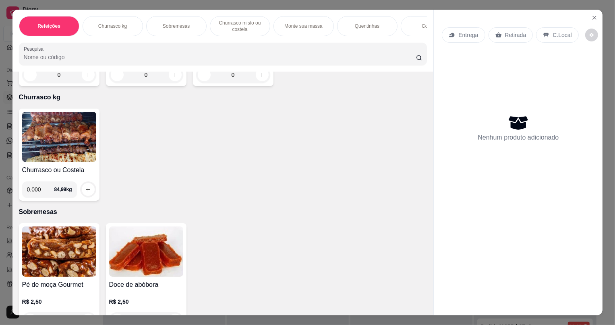
click at [60, 154] on img at bounding box center [59, 137] width 74 height 50
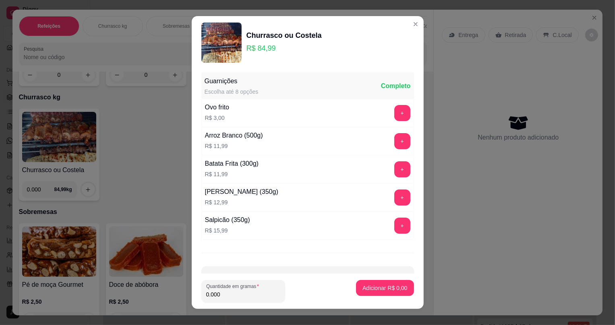
click at [258, 292] on input "0.000" at bounding box center [243, 295] width 74 height 8
type input "0.100"
click at [356, 283] on button "Adicionar R$ 8,50" at bounding box center [385, 288] width 58 height 16
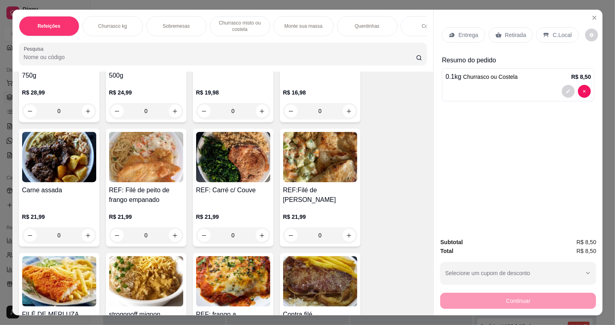
scroll to position [879, 0]
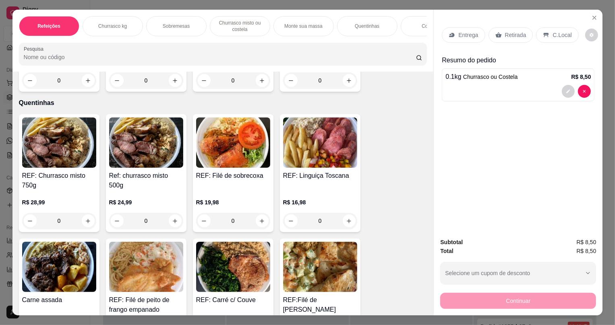
click at [80, 149] on img at bounding box center [59, 143] width 74 height 50
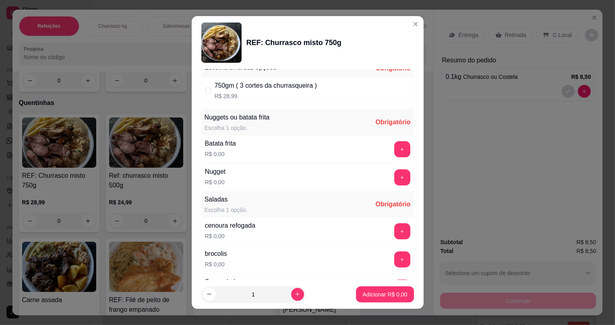
scroll to position [0, 0]
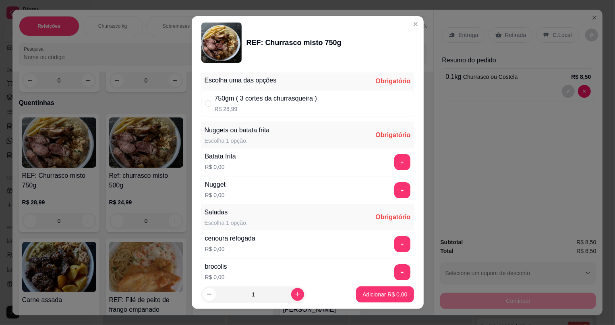
click at [201, 103] on div "750gm ( 3 cortes da churrasqueira ) R$ 28,99" at bounding box center [307, 103] width 213 height 27
radio input "true"
click at [394, 189] on button "+" at bounding box center [402, 190] width 16 height 16
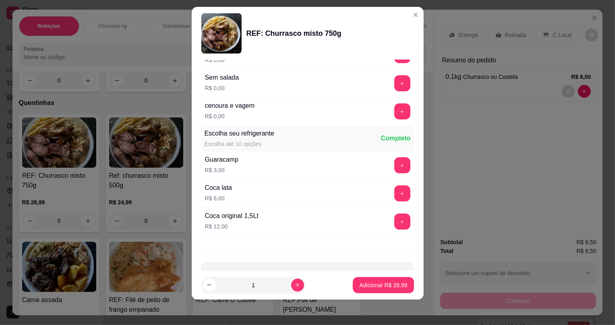
scroll to position [233, 0]
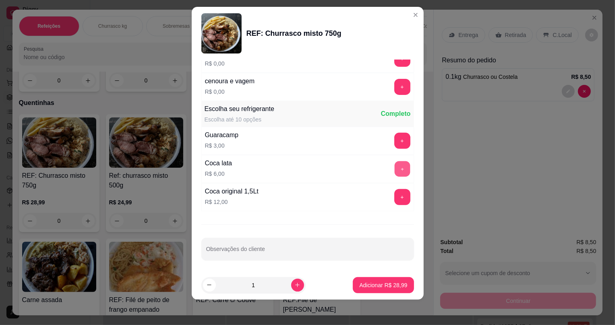
click at [394, 168] on button "+" at bounding box center [402, 170] width 16 height 16
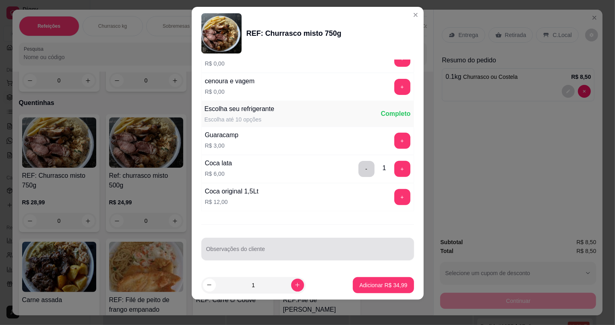
click at [303, 246] on div at bounding box center [307, 249] width 203 height 16
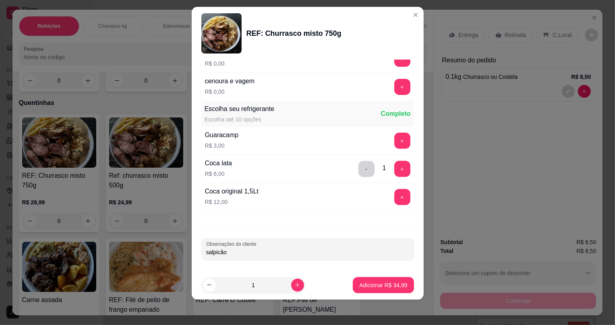
type input "salpicão"
click at [257, 251] on input "salpicão" at bounding box center [307, 253] width 203 height 8
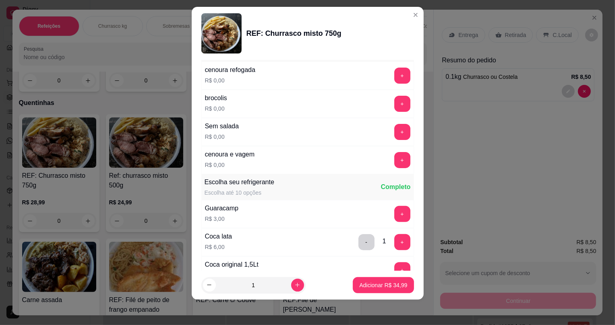
scroll to position [123, 0]
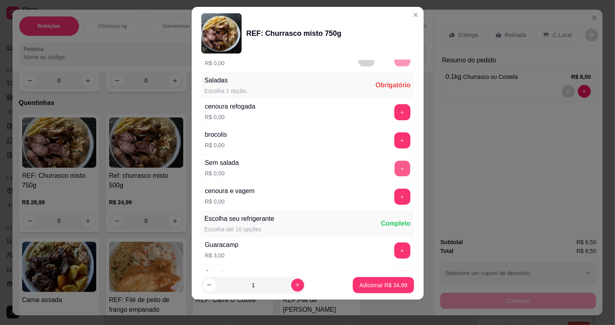
click at [394, 165] on button "+" at bounding box center [402, 169] width 16 height 16
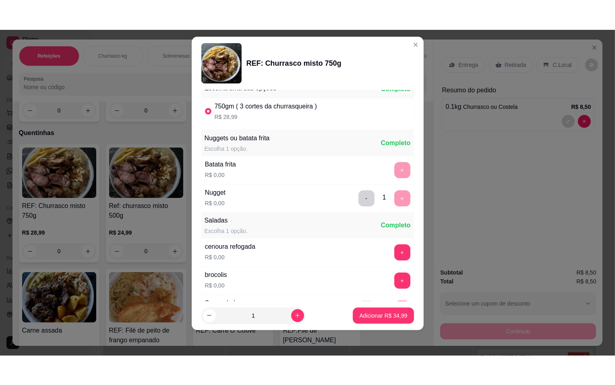
scroll to position [0, 0]
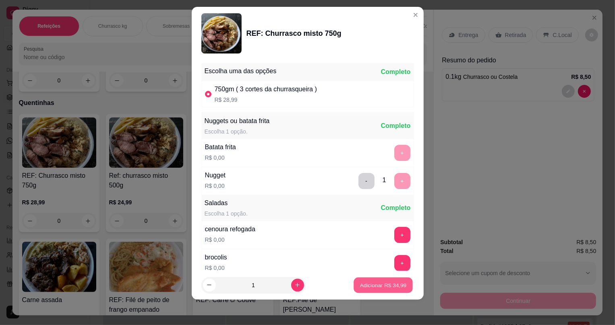
click at [388, 291] on button "Adicionar R$ 34,99" at bounding box center [383, 286] width 59 height 16
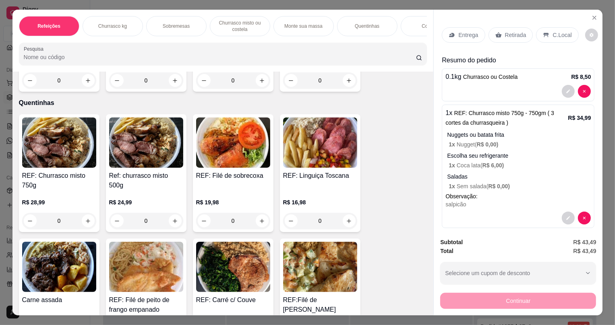
click at [461, 39] on p "Entrega" at bounding box center [468, 35] width 20 height 8
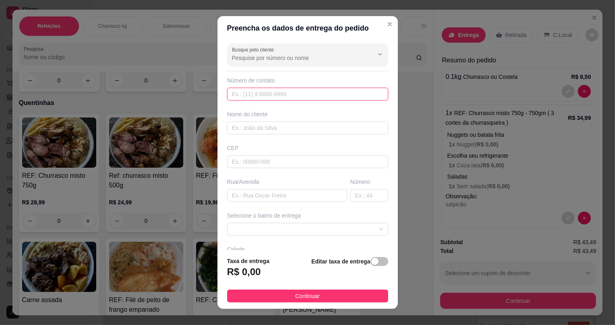
click at [284, 98] on input "text" at bounding box center [307, 94] width 161 height 13
type input "[PHONE_NUMBER]"
click at [282, 125] on input "text" at bounding box center [307, 128] width 161 height 13
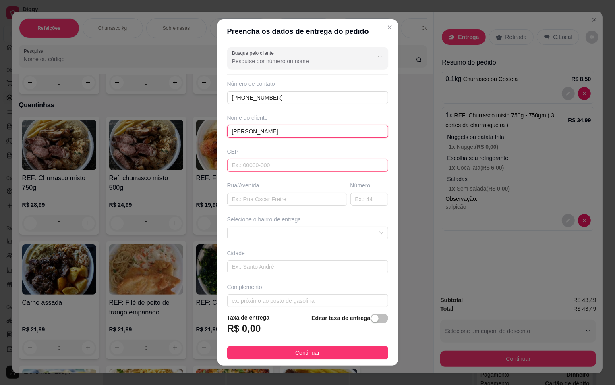
type input "[PERSON_NAME]"
click at [282, 164] on input "text" at bounding box center [307, 165] width 161 height 13
click at [278, 203] on input "text" at bounding box center [287, 199] width 120 height 13
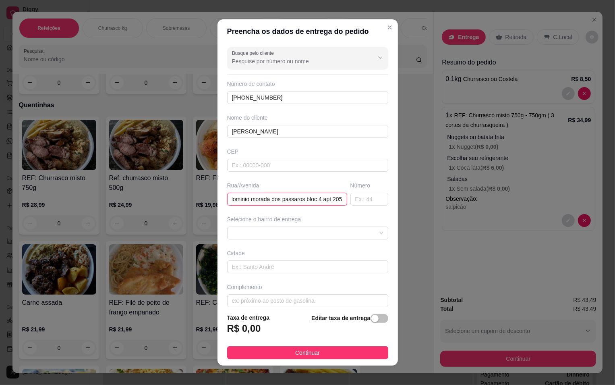
scroll to position [8, 0]
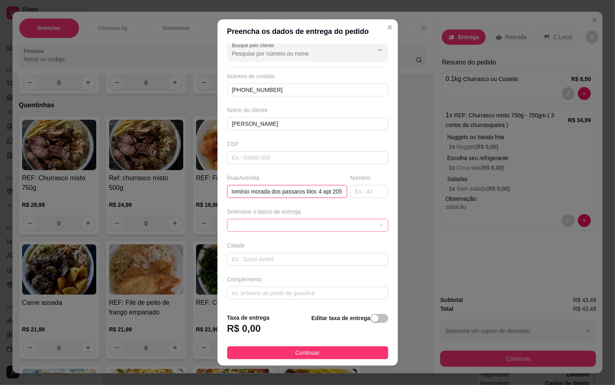
click at [297, 226] on span at bounding box center [307, 225] width 151 height 12
type input "condominio morada dos passaros bloc 4 apt 205"
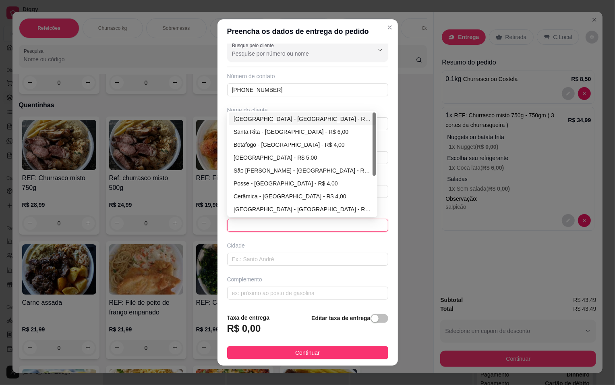
scroll to position [0, 0]
click at [253, 142] on div "Botafogo - [GEOGRAPHIC_DATA] - R$ 4,00" at bounding box center [302, 144] width 137 height 9
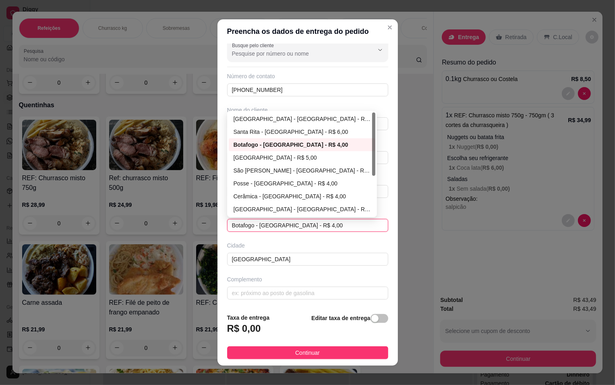
type input "[GEOGRAPHIC_DATA]"
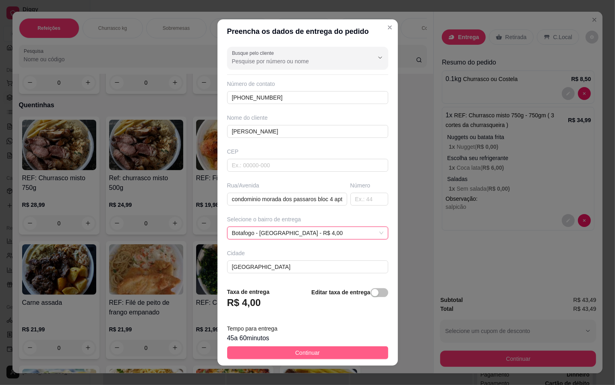
click at [278, 325] on button "Continuar" at bounding box center [307, 352] width 161 height 13
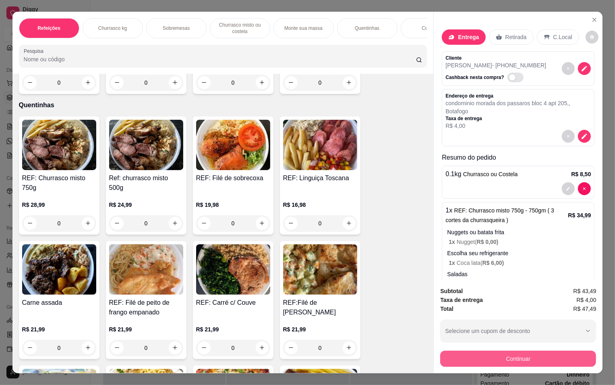
click at [473, 325] on button "Continuar" at bounding box center [518, 358] width 156 height 16
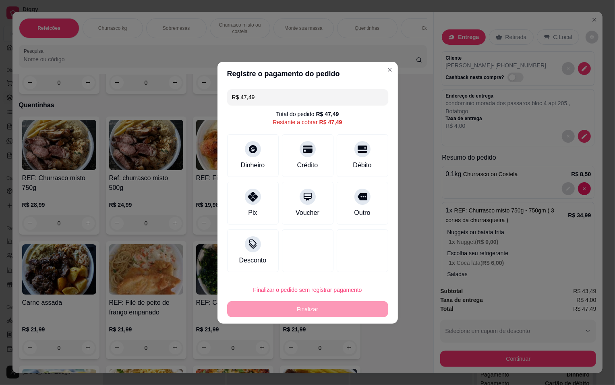
click at [353, 162] on div "Débito" at bounding box center [362, 165] width 19 height 10
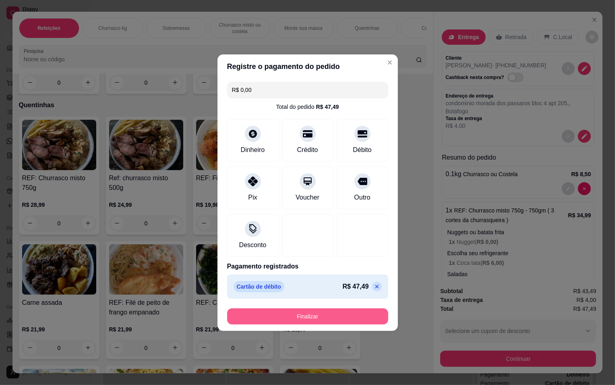
click at [338, 310] on button "Finalizar" at bounding box center [307, 316] width 161 height 16
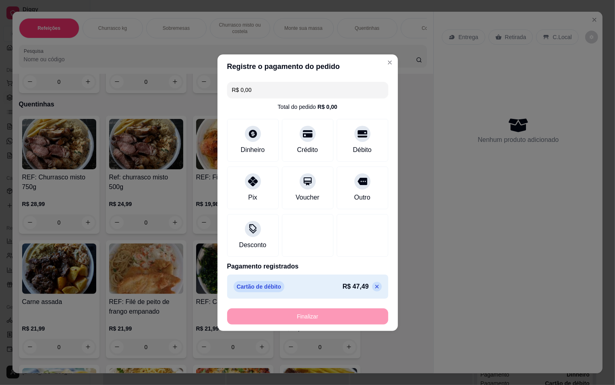
type input "-R$ 47,49"
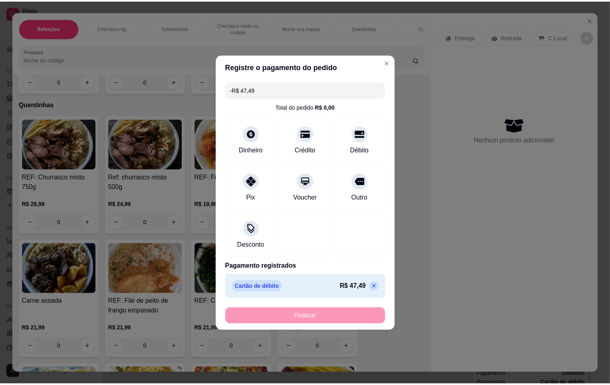
scroll to position [878, 0]
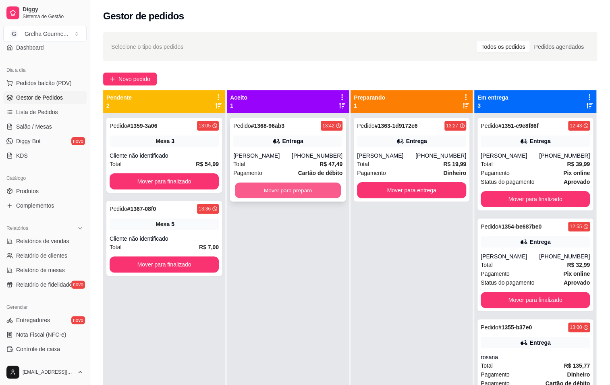
click at [284, 193] on button "Mover para preparo" at bounding box center [288, 190] width 106 height 16
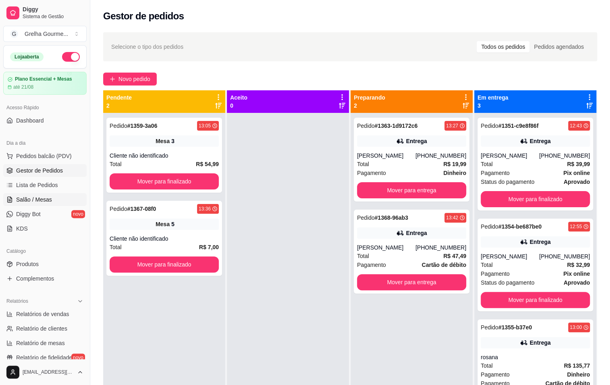
click at [48, 200] on span "Salão / Mesas" at bounding box center [34, 199] width 36 height 8
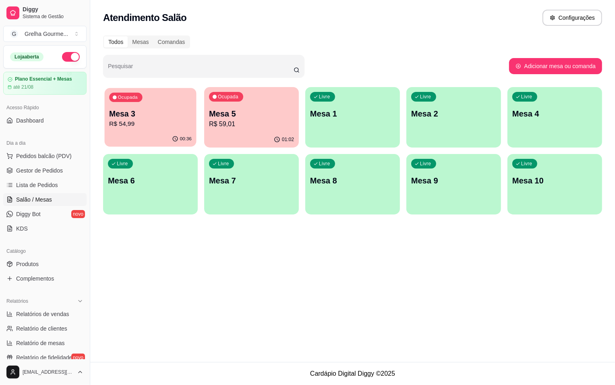
click at [167, 113] on p "Mesa 3" at bounding box center [150, 113] width 83 height 11
click at [157, 109] on p "Mesa 3" at bounding box center [150, 113] width 83 height 11
click at [159, 115] on p "Mesa 3" at bounding box center [150, 113] width 83 height 11
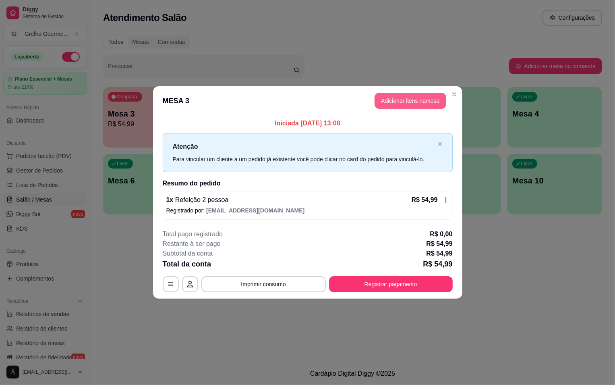
click at [414, 102] on button "Adicionar itens na mesa" at bounding box center [411, 101] width 72 height 16
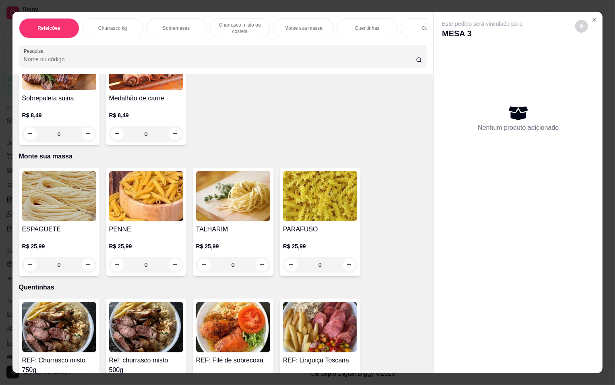
scroll to position [476, 0]
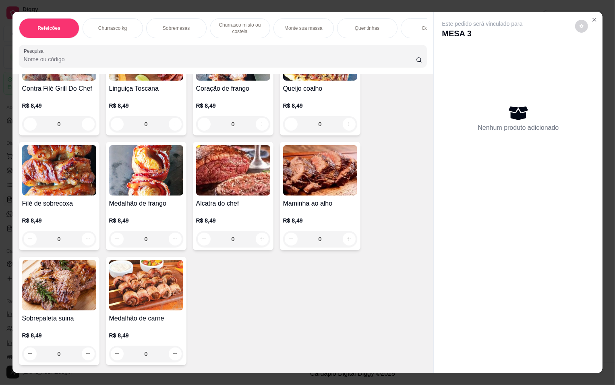
drag, startPoint x: 251, startPoint y: 195, endPoint x: 370, endPoint y: 127, distance: 136.8
click at [370, 127] on div "Contra Filé Grill Do Chef R$ 8,49 0 Linguiça Toscana R$ 8,49 0 Coração de frang…" at bounding box center [223, 196] width 408 height 338
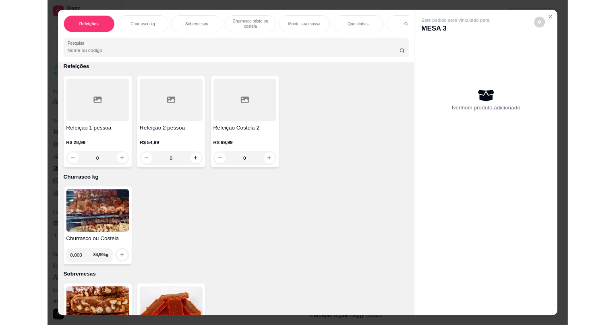
scroll to position [0, 0]
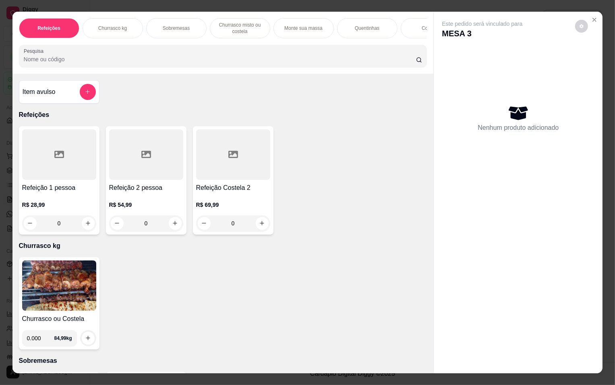
click at [62, 91] on div "Item avulso" at bounding box center [59, 92] width 73 height 16
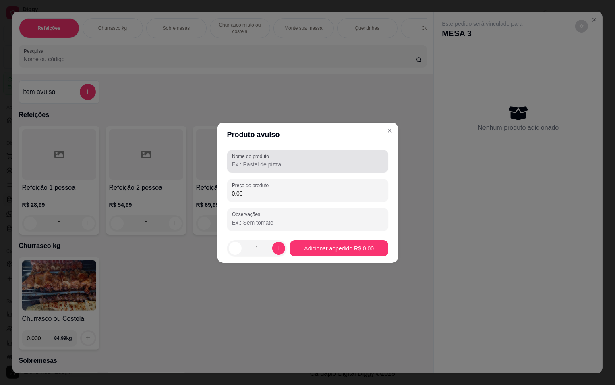
click at [330, 158] on div at bounding box center [307, 161] width 151 height 16
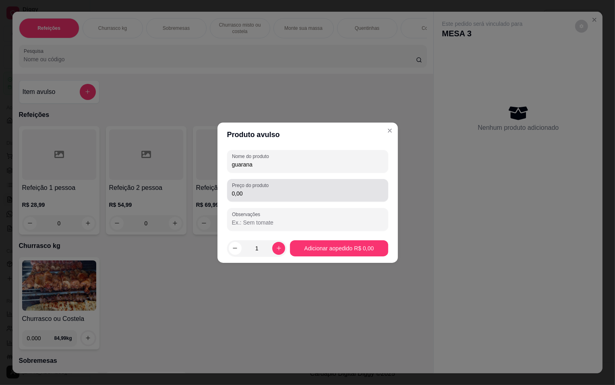
type input "guarana"
click at [317, 200] on div "Preço do produto 0,00" at bounding box center [307, 190] width 161 height 23
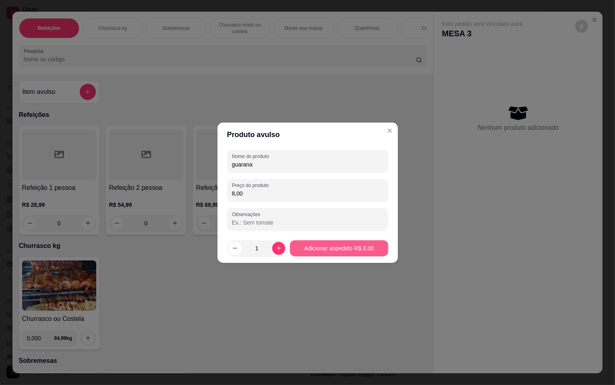
type input "8,00"
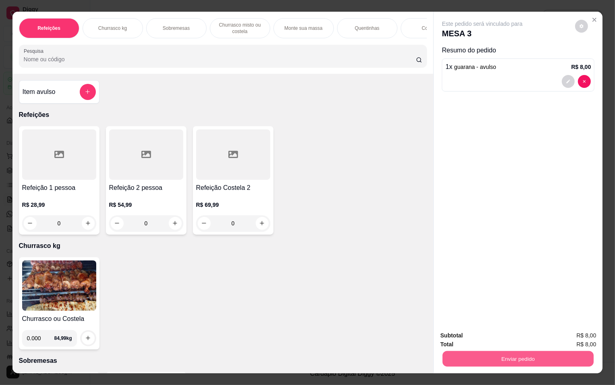
click at [557, 325] on button "Enviar pedido" at bounding box center [518, 359] width 151 height 16
click at [516, 325] on button "Não registrar e enviar pedido" at bounding box center [492, 338] width 81 height 15
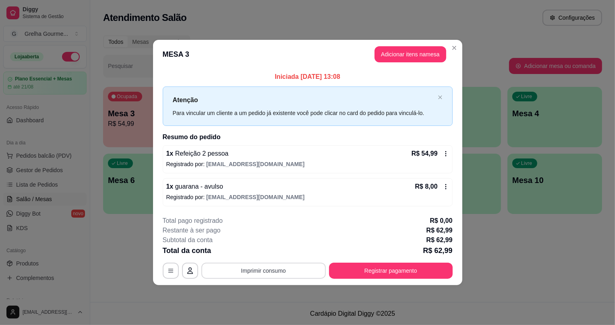
click at [281, 267] on button "Imprimir consumo" at bounding box center [263, 271] width 124 height 16
click at [280, 252] on button "IMPRESSORA" at bounding box center [267, 252] width 58 height 13
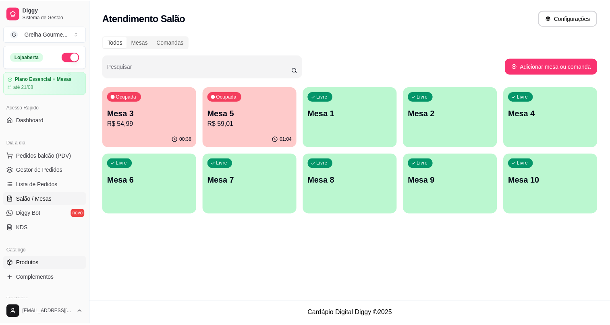
scroll to position [146, 0]
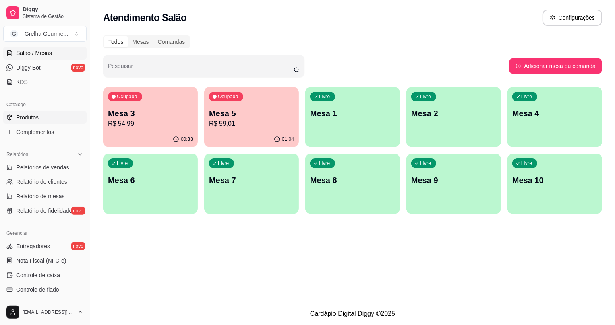
click at [51, 116] on link "Produtos" at bounding box center [44, 117] width 83 height 13
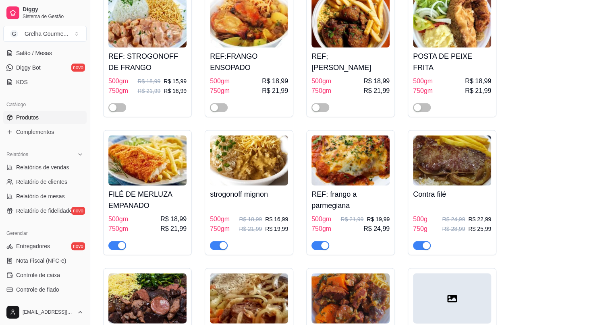
scroll to position [2270, 0]
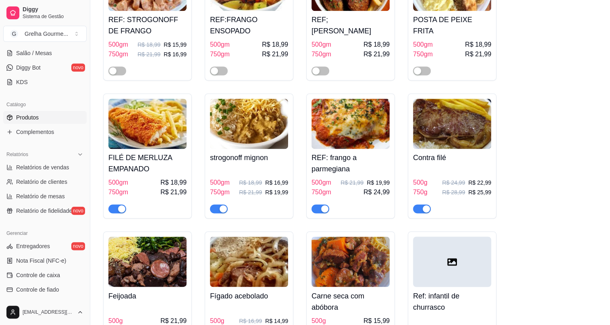
click at [115, 205] on span "button" at bounding box center [117, 209] width 18 height 9
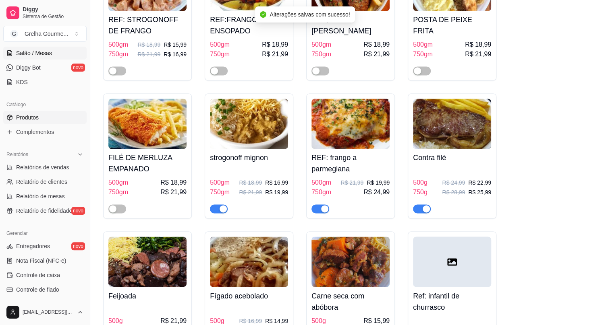
click at [40, 56] on span "Salão / Mesas" at bounding box center [34, 53] width 36 height 8
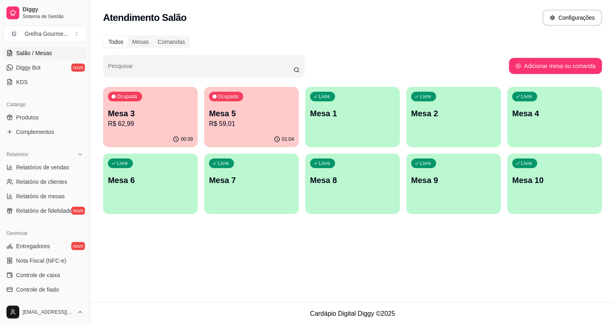
click at [222, 119] on p "R$ 59,01" at bounding box center [251, 124] width 85 height 10
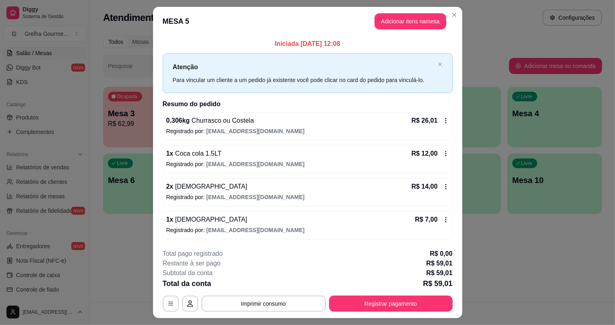
click at [250, 317] on footer "**********" at bounding box center [307, 281] width 309 height 76
click at [252, 308] on button "Imprimir consumo" at bounding box center [263, 304] width 124 height 16
click at [255, 282] on button "IMPRESSORA" at bounding box center [264, 285] width 56 height 12
click at [400, 306] on button "Registrar pagamento" at bounding box center [391, 304] width 120 height 16
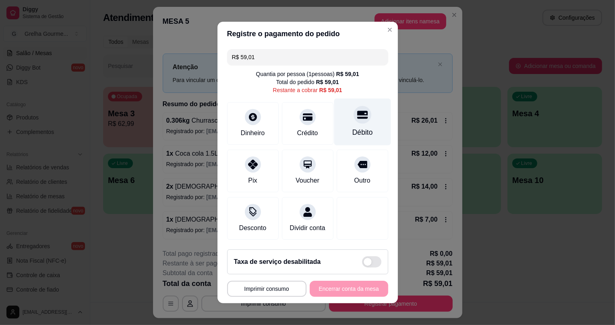
click at [353, 120] on div "Débito" at bounding box center [362, 122] width 57 height 47
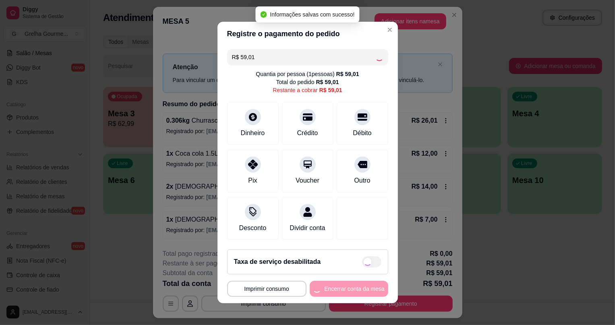
type input "R$ 0,00"
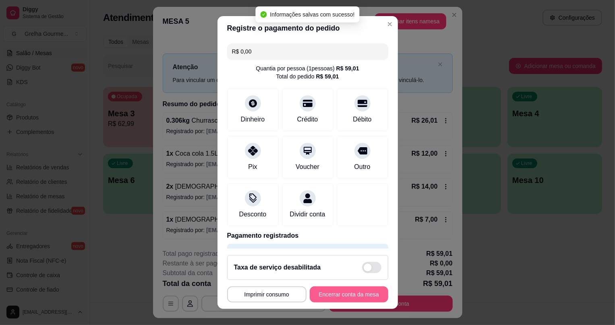
click at [352, 296] on button "Encerrar conta da mesa" at bounding box center [349, 295] width 79 height 16
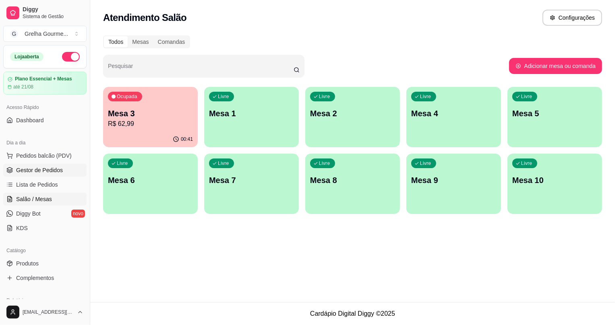
click at [40, 171] on span "Gestor de Pedidos" at bounding box center [39, 170] width 47 height 8
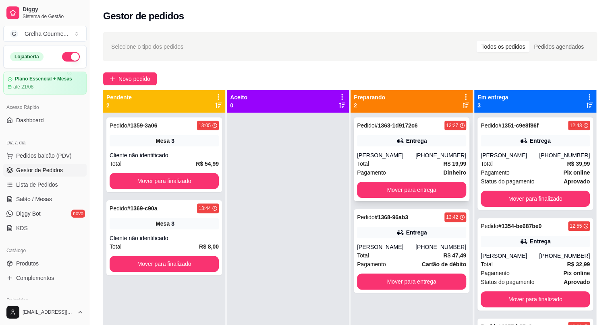
click at [379, 165] on div "Total R$ 19,99" at bounding box center [411, 164] width 109 height 9
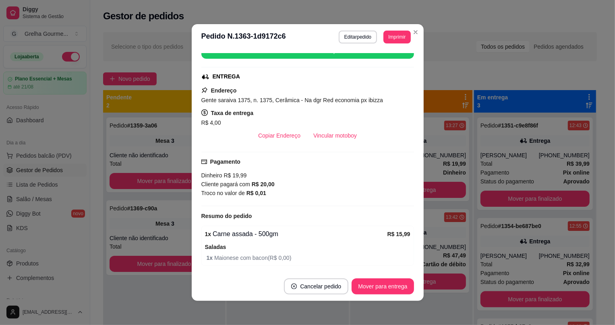
scroll to position [138, 0]
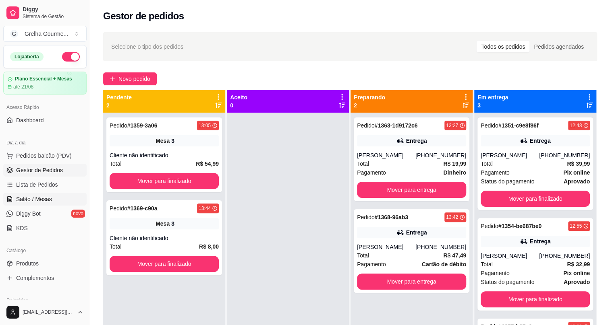
click at [58, 197] on link "Salão / Mesas" at bounding box center [44, 199] width 83 height 13
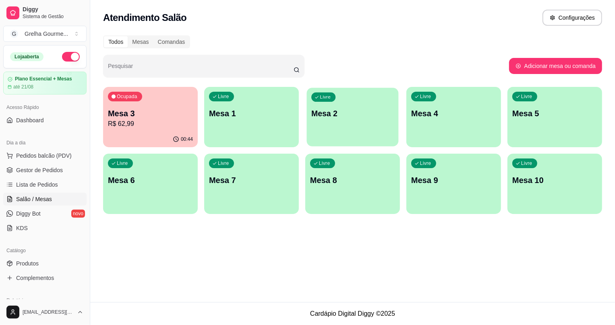
click at [335, 128] on div "Livre Mesa 2" at bounding box center [353, 112] width 92 height 49
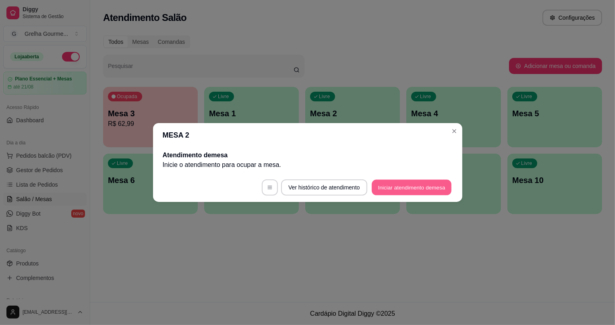
click at [387, 183] on button "Iniciar atendimento de mesa" at bounding box center [412, 188] width 80 height 16
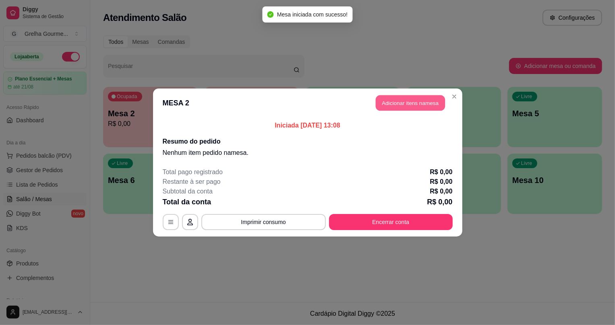
click at [424, 99] on button "Adicionar itens na mesa" at bounding box center [410, 103] width 69 height 16
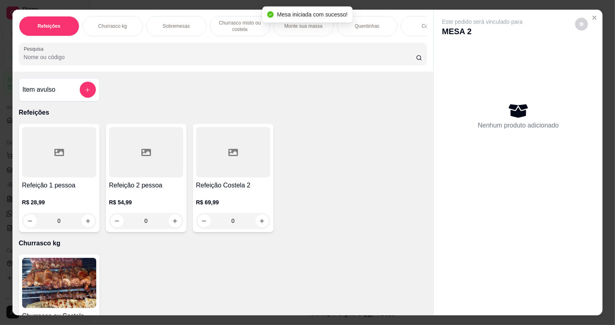
click at [65, 207] on p "R$ 28,99" at bounding box center [59, 203] width 74 height 8
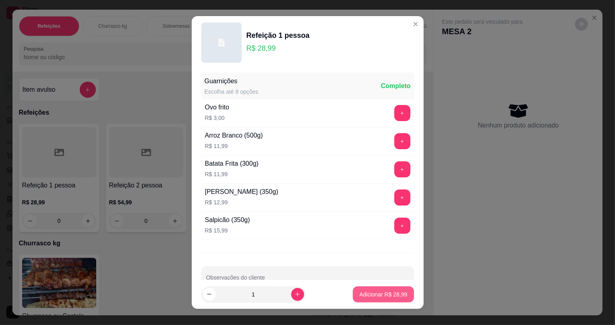
click at [359, 292] on p "Adicionar R$ 28,99" at bounding box center [383, 295] width 48 height 8
type input "1"
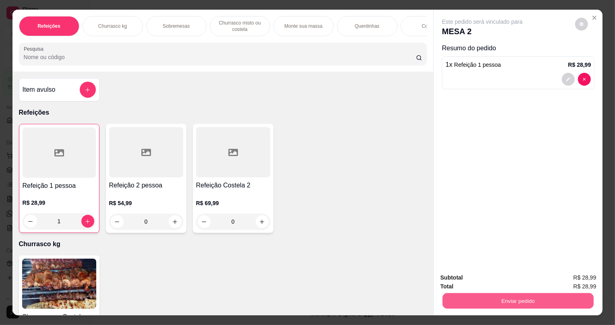
click at [504, 299] on button "Enviar pedido" at bounding box center [518, 301] width 151 height 16
click at [465, 285] on button "Não registrar e enviar pedido" at bounding box center [492, 281] width 84 height 15
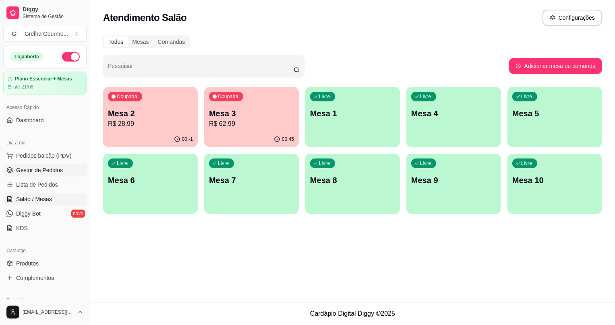
click at [53, 169] on span "Gestor de Pedidos" at bounding box center [39, 170] width 47 height 8
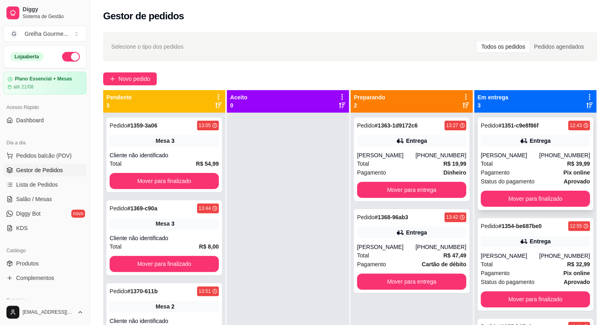
click at [487, 153] on div "[PERSON_NAME]" at bounding box center [510, 155] width 58 height 8
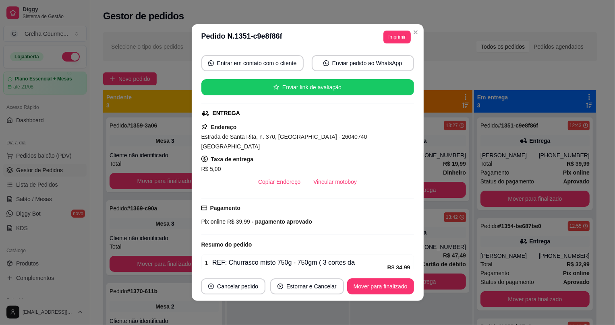
scroll to position [176, 0]
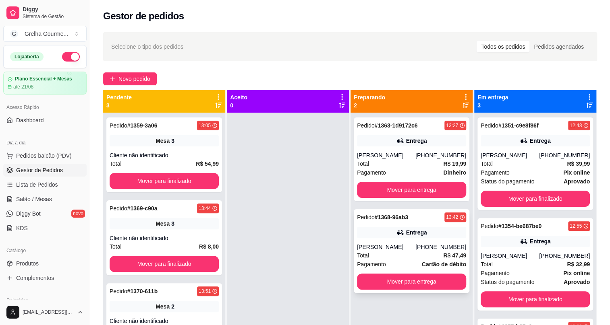
click at [392, 244] on div "[PERSON_NAME]" at bounding box center [386, 247] width 58 height 8
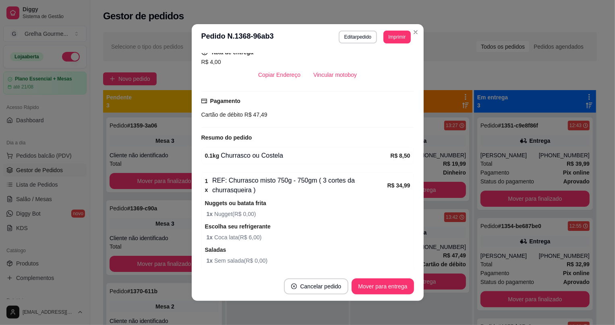
scroll to position [198, 0]
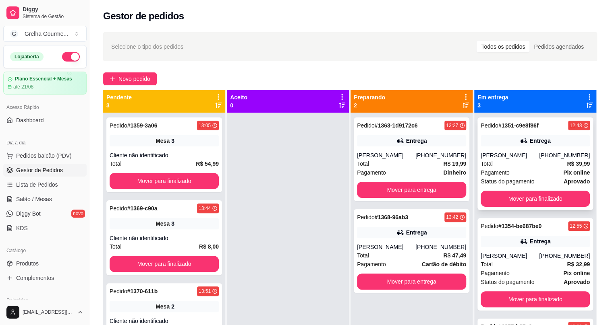
click at [520, 157] on div "[PERSON_NAME]" at bounding box center [510, 155] width 58 height 8
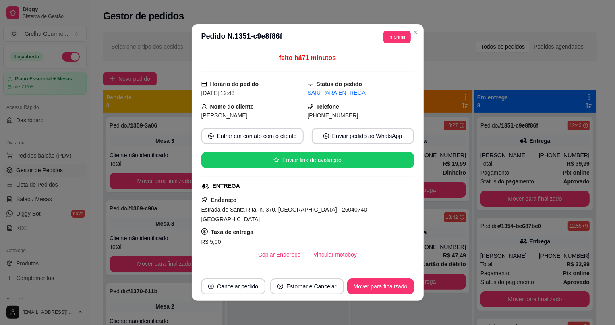
scroll to position [1, 0]
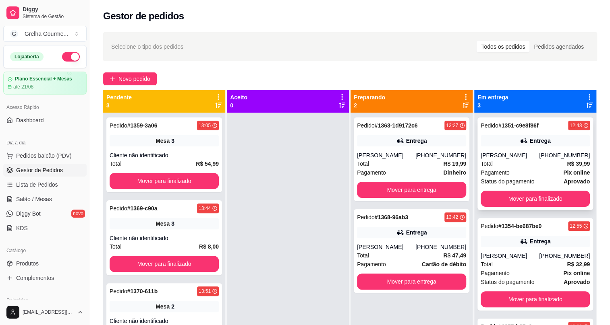
click at [519, 170] on div "Pagamento Pix online" at bounding box center [535, 172] width 109 height 9
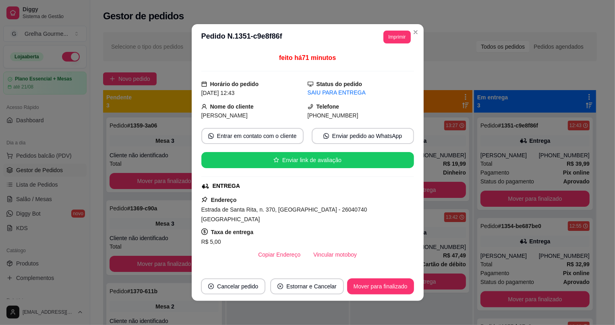
scroll to position [73, 0]
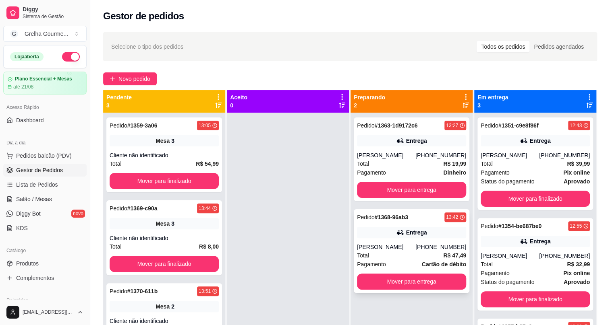
click at [364, 250] on div "[PERSON_NAME]" at bounding box center [386, 247] width 58 height 8
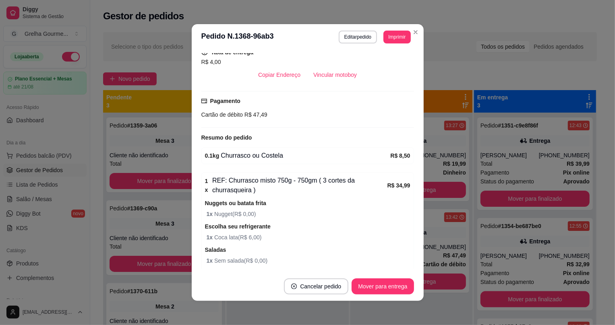
scroll to position [36, 0]
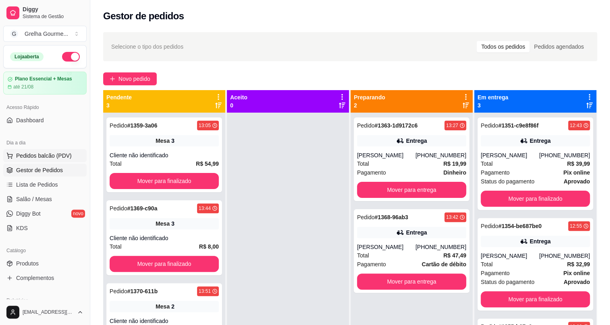
click at [57, 155] on span "Pedidos balcão (PDV)" at bounding box center [44, 156] width 56 height 8
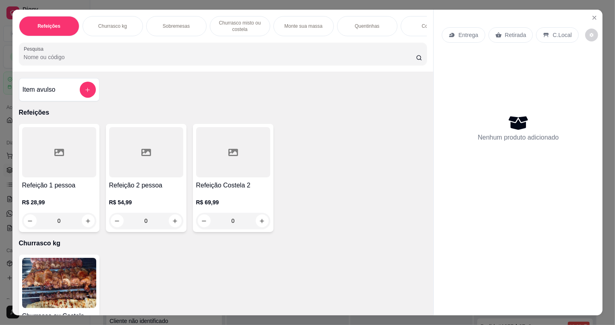
scroll to position [73, 0]
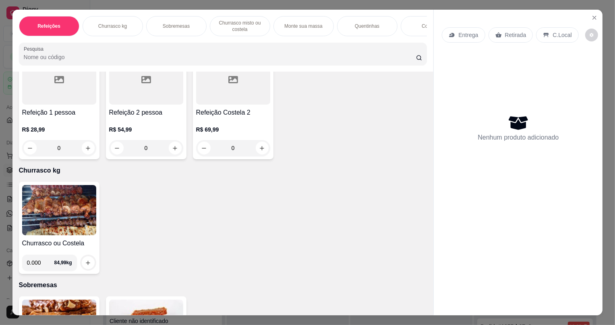
click at [73, 201] on img at bounding box center [59, 210] width 74 height 50
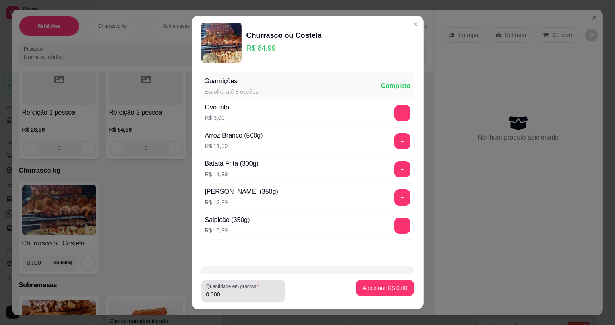
click at [227, 293] on input "0.000" at bounding box center [243, 295] width 74 height 8
type input "0.267"
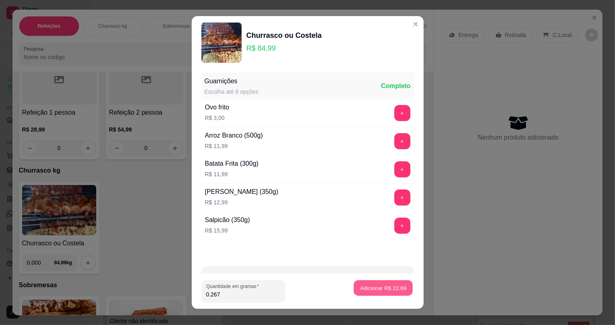
click at [361, 294] on button "Adicionar R$ 22,69" at bounding box center [383, 288] width 59 height 16
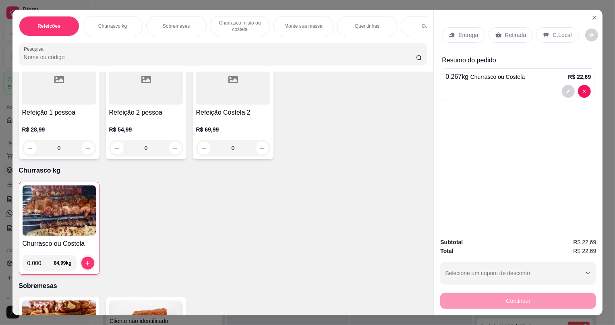
click at [516, 33] on p "Retirada" at bounding box center [515, 35] width 21 height 8
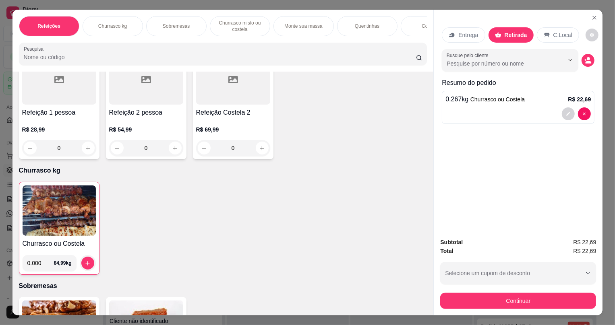
click at [483, 311] on div "Subtotal R$ 22,69 Total R$ 22,69 Selecione um cupom de desconto OFF Selecione u…" at bounding box center [518, 274] width 169 height 84
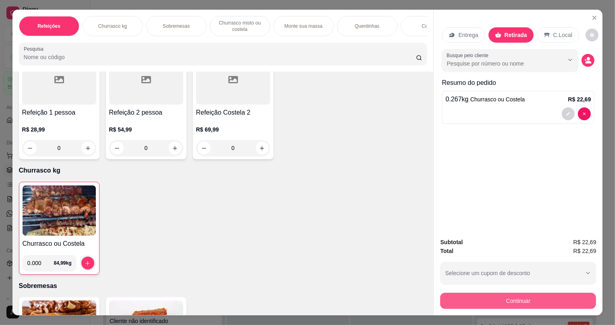
click at [480, 307] on button "Continuar" at bounding box center [518, 301] width 156 height 16
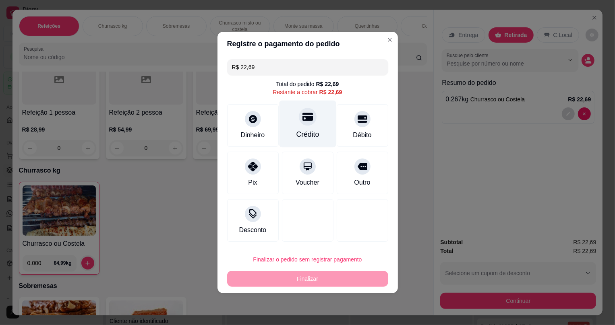
click at [314, 124] on div "Crédito" at bounding box center [307, 124] width 57 height 47
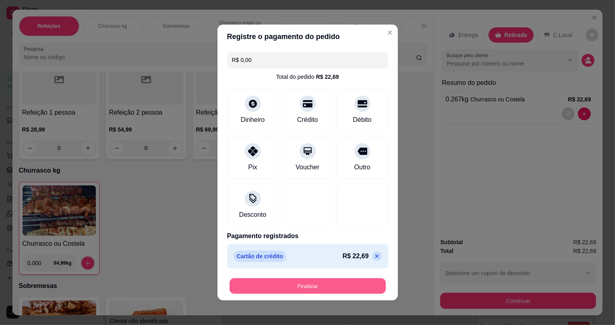
click at [336, 281] on button "Finalizar" at bounding box center [308, 287] width 156 height 16
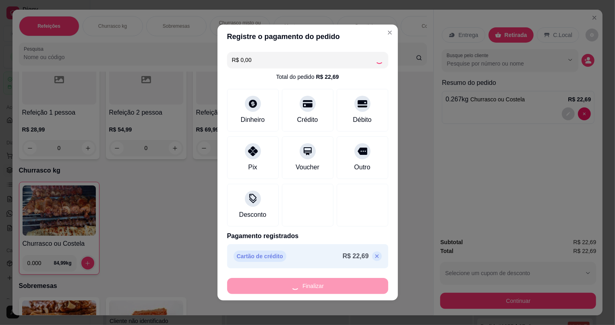
type input "-R$ 22,69"
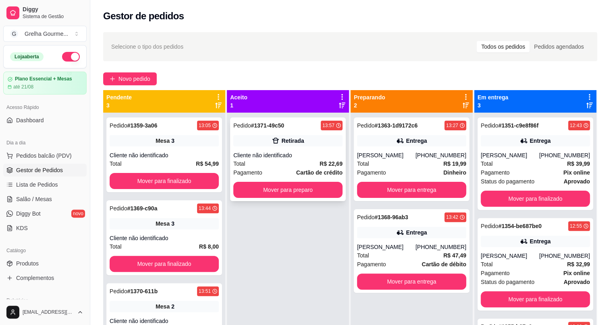
click at [241, 143] on div "Retirada" at bounding box center [287, 140] width 109 height 11
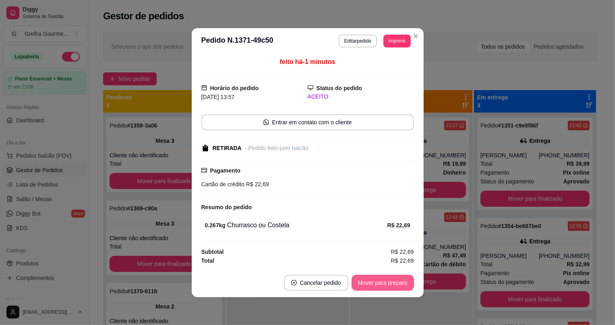
click at [378, 288] on button "Mover para preparo" at bounding box center [383, 283] width 62 height 16
click at [378, 288] on div "Mover para preparo" at bounding box center [377, 283] width 74 height 16
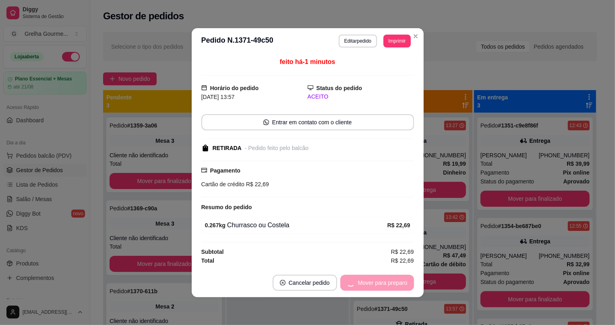
click at [379, 287] on div "Mover para preparo" at bounding box center [377, 283] width 74 height 16
click at [382, 286] on button "Mover para retirada disponível" at bounding box center [369, 283] width 89 height 16
click at [383, 285] on div "Mover para retirada disponível" at bounding box center [363, 283] width 100 height 16
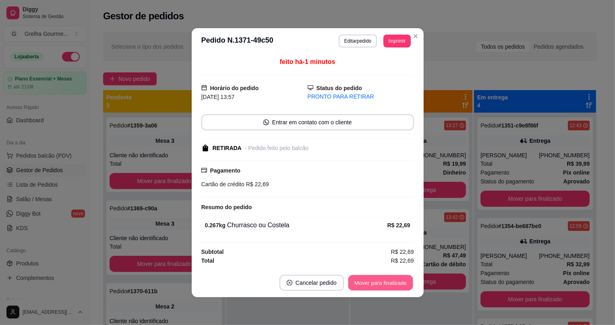
click at [383, 285] on button "Mover para finalizado" at bounding box center [380, 283] width 65 height 16
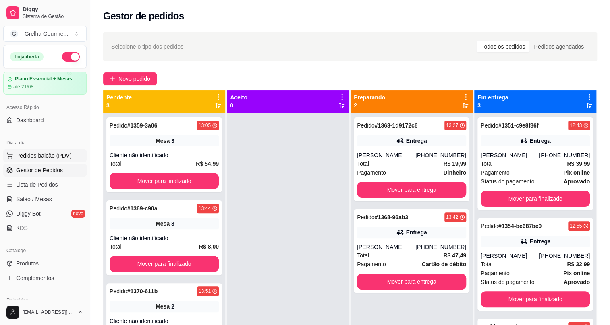
click at [48, 161] on button "Pedidos balcão (PDV)" at bounding box center [44, 155] width 83 height 13
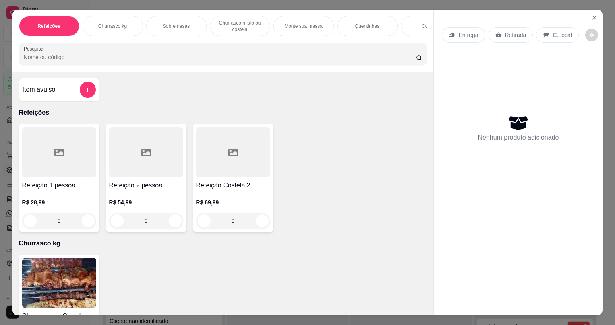
click at [49, 154] on div at bounding box center [59, 152] width 74 height 50
click at [593, 19] on icon "Close" at bounding box center [594, 17] width 3 height 3
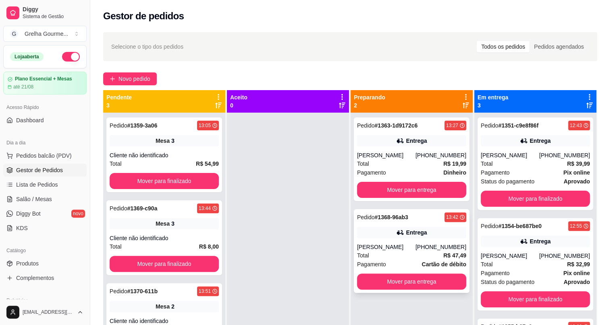
click at [436, 242] on div "Pedido # 1368-96ab3 13:42 Entrega [PERSON_NAME] [PHONE_NUMBER] Total R$ 47,49 P…" at bounding box center [412, 251] width 116 height 84
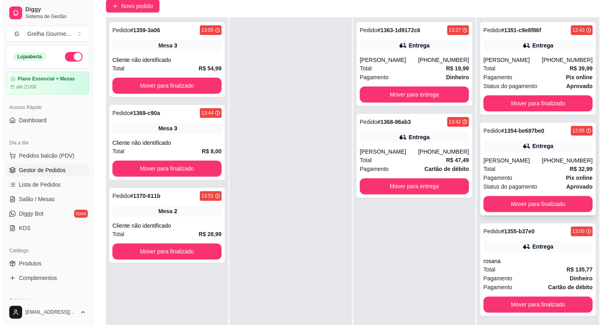
scroll to position [122, 0]
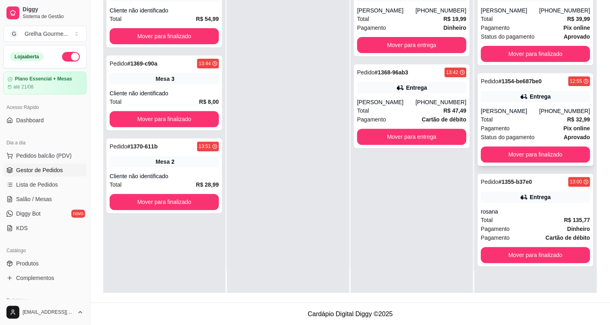
click at [532, 115] on div "Total R$ 32,99" at bounding box center [535, 119] width 109 height 9
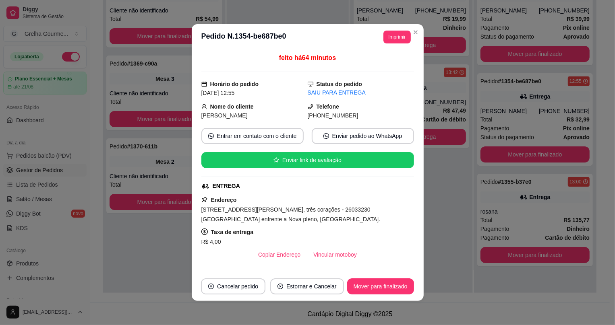
scroll to position [183, 0]
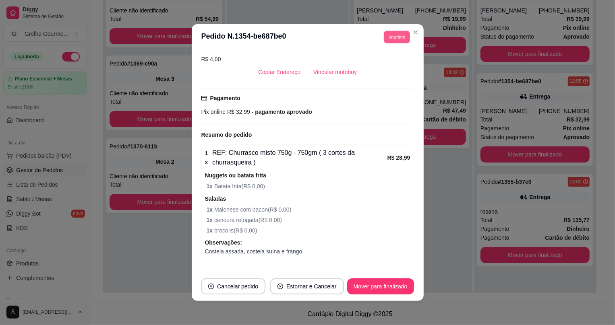
click at [390, 39] on button "Imprimir" at bounding box center [397, 37] width 26 height 12
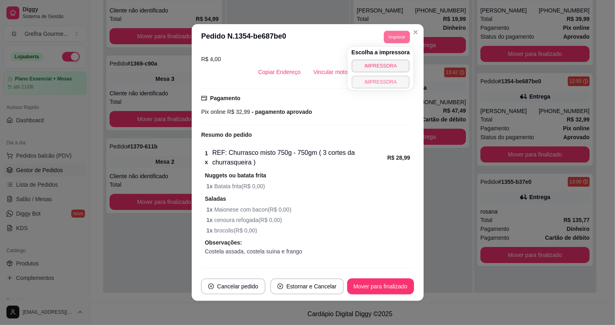
click at [366, 81] on button "IMPRESSORA" at bounding box center [381, 82] width 58 height 13
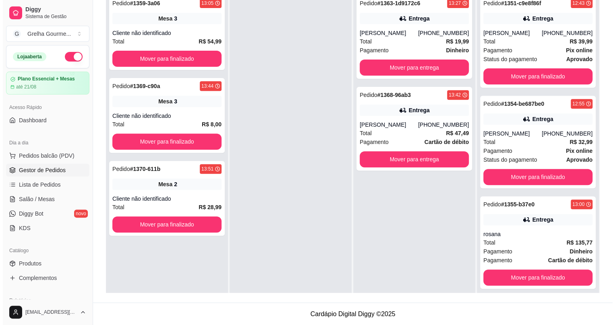
scroll to position [49, 0]
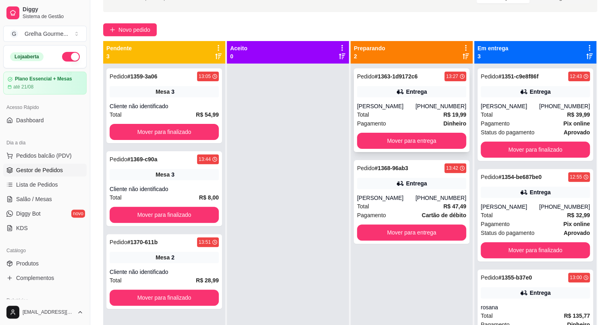
click at [417, 83] on div "Pedido # 1363-1d9172c6 13:27 Entrega [PERSON_NAME] [PHONE_NUMBER] Total R$ 19,9…" at bounding box center [412, 110] width 116 height 84
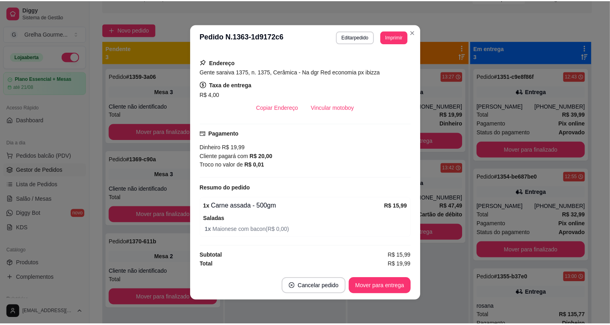
scroll to position [101, 0]
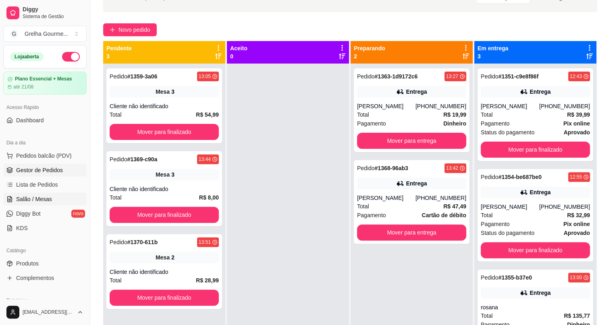
click at [28, 197] on span "Salão / Mesas" at bounding box center [34, 199] width 36 height 8
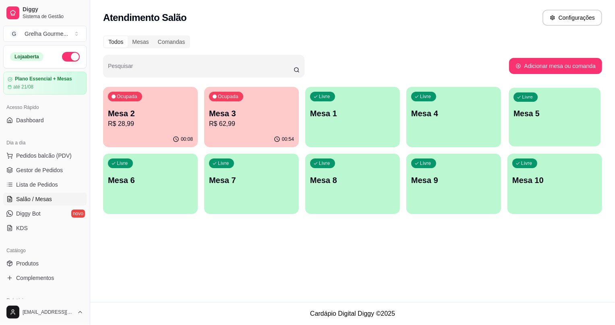
click at [549, 141] on div "button" at bounding box center [555, 141] width 92 height 9
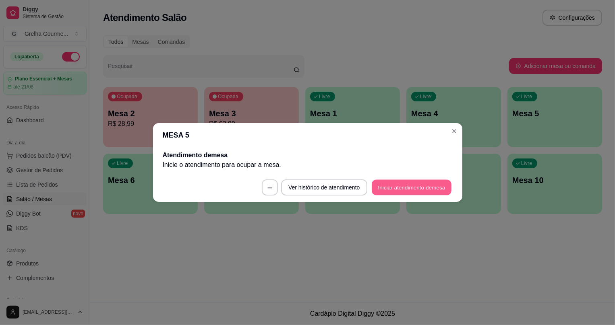
click at [386, 189] on button "Iniciar atendimento de mesa" at bounding box center [412, 188] width 80 height 16
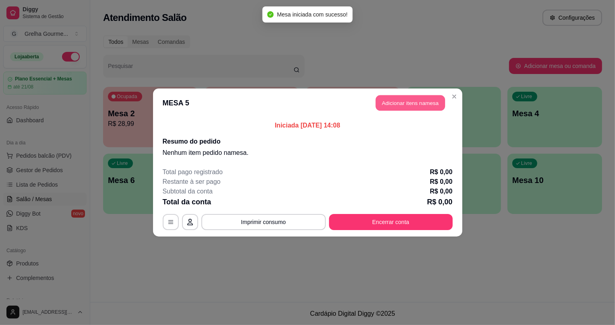
click at [422, 110] on button "Adicionar itens na mesa" at bounding box center [410, 103] width 69 height 16
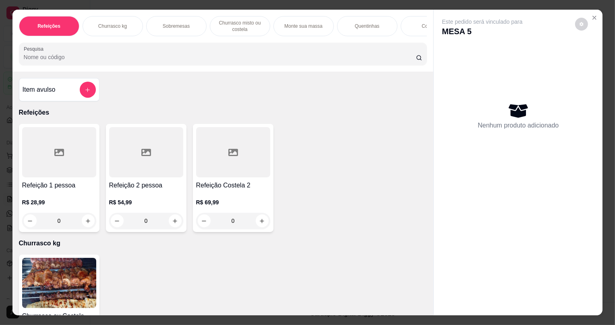
click at [80, 95] on button "add-separate-item" at bounding box center [88, 90] width 16 height 16
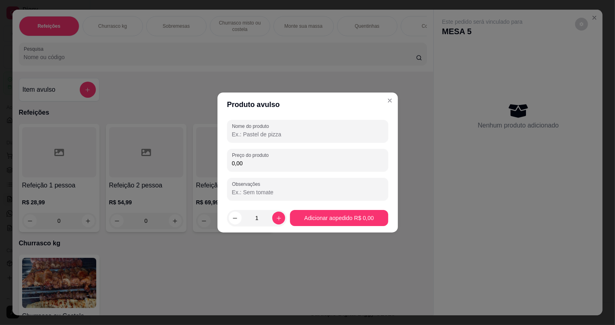
click at [294, 137] on input "Nome do produto" at bounding box center [307, 135] width 151 height 8
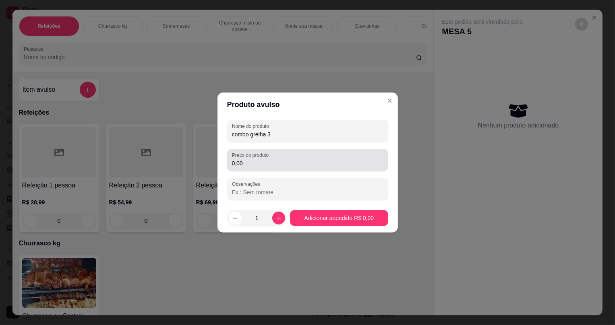
type input "combo grelha 3"
click at [301, 157] on div "0,00" at bounding box center [307, 160] width 151 height 16
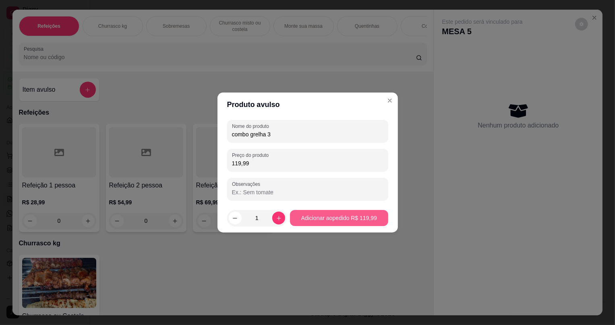
type input "119,99"
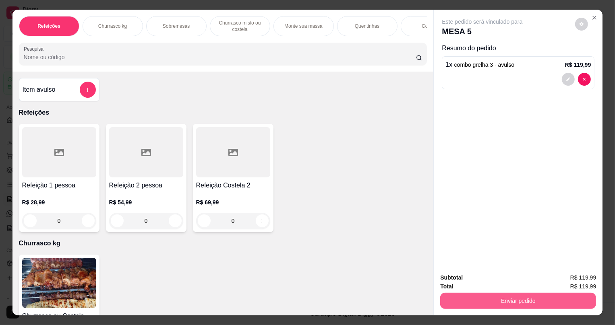
click at [485, 306] on button "Enviar pedido" at bounding box center [518, 301] width 156 height 16
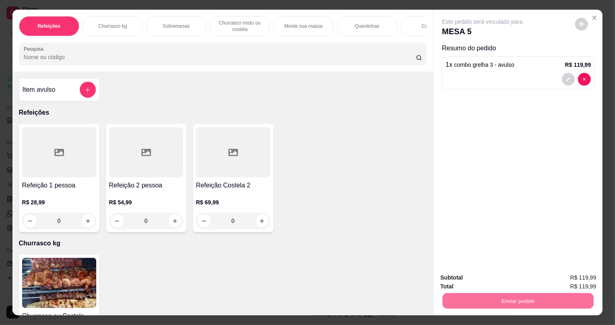
click at [479, 284] on button "Não registrar e enviar pedido" at bounding box center [492, 281] width 84 height 15
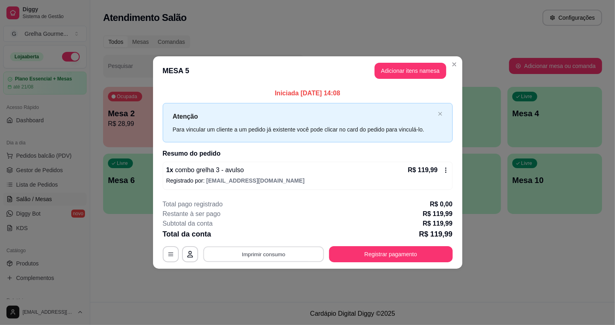
click at [263, 252] on button "Imprimir consumo" at bounding box center [263, 255] width 121 height 16
click at [286, 235] on button "IMPRESSORA" at bounding box center [267, 236] width 58 height 13
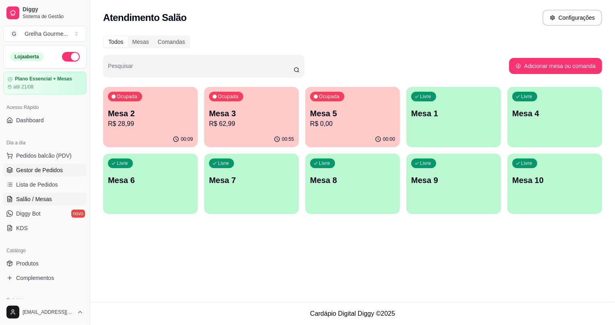
click at [48, 168] on span "Gestor de Pedidos" at bounding box center [39, 170] width 47 height 8
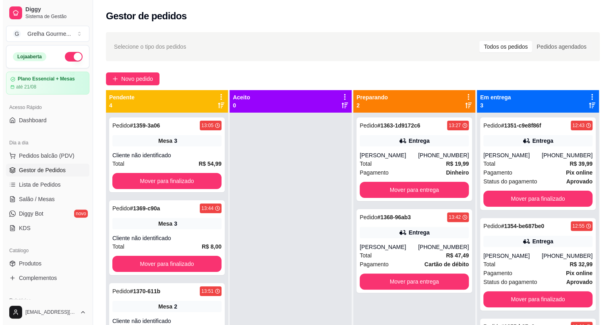
scroll to position [36, 0]
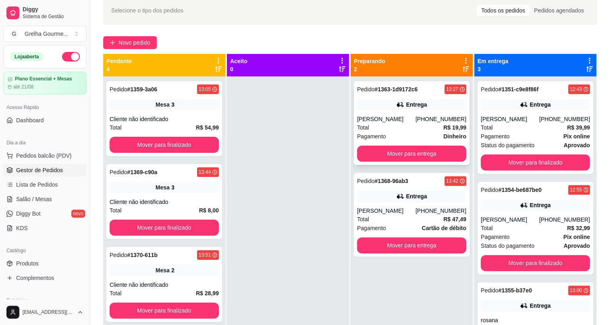
click at [408, 108] on div "Entrega" at bounding box center [411, 104] width 109 height 11
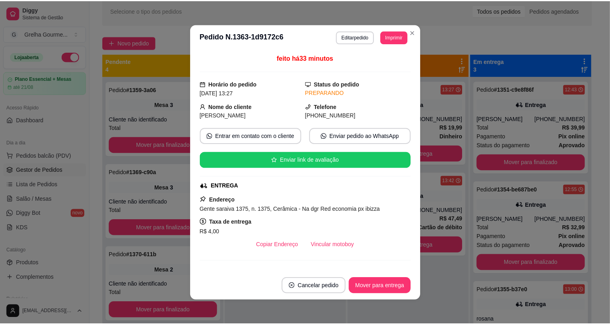
scroll to position [110, 0]
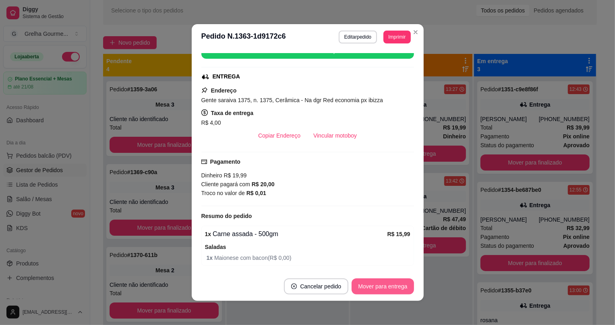
click at [373, 286] on button "Mover para entrega" at bounding box center [383, 287] width 62 height 16
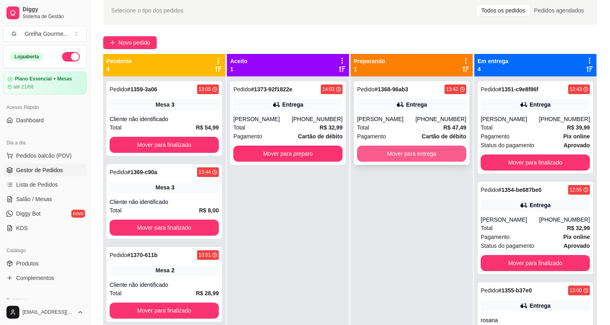
click at [423, 151] on button "Mover para entrega" at bounding box center [411, 154] width 109 height 16
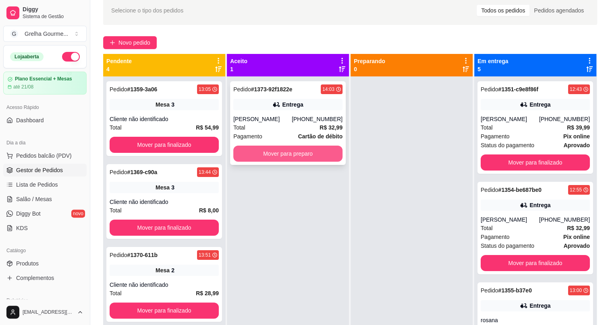
click at [266, 150] on button "Mover para preparo" at bounding box center [287, 154] width 109 height 16
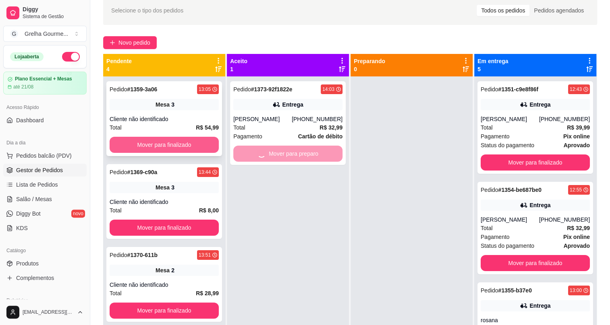
click at [163, 141] on button "Mover para finalizado" at bounding box center [164, 145] width 109 height 16
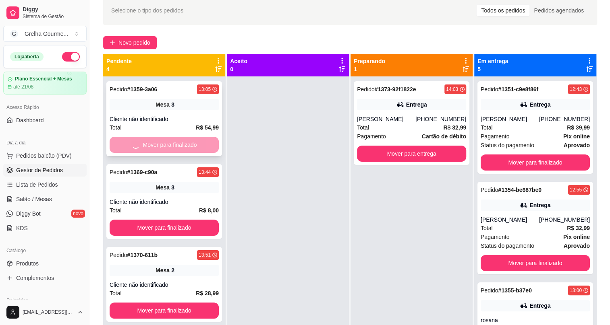
click at [164, 220] on button "Mover para finalizado" at bounding box center [164, 228] width 109 height 16
click at [164, 141] on div "Mover para finalizado" at bounding box center [164, 145] width 109 height 16
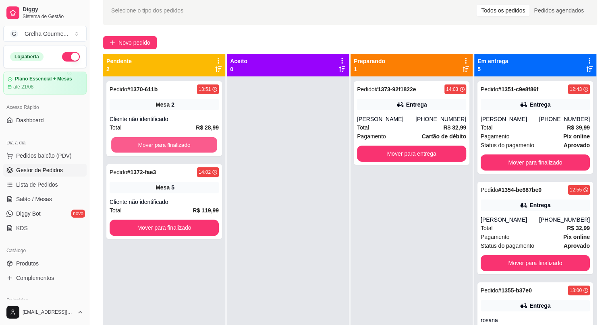
click at [164, 141] on button "Mover para finalizado" at bounding box center [164, 145] width 106 height 16
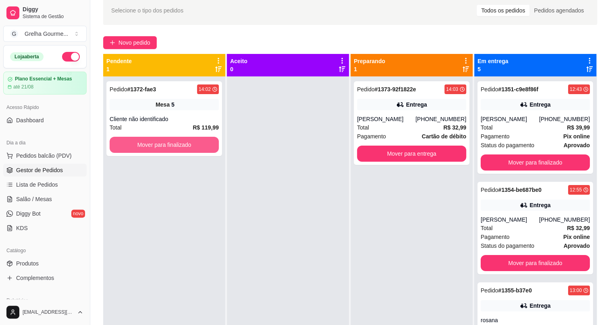
click at [164, 141] on button "Mover para finalizado" at bounding box center [164, 145] width 109 height 16
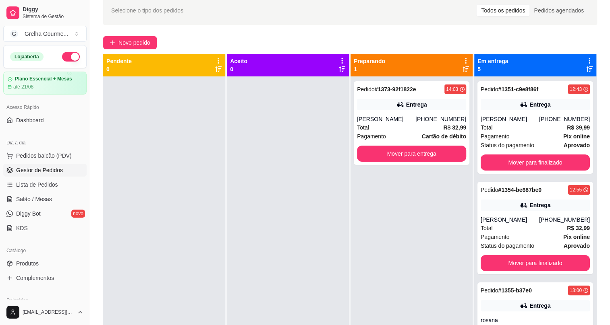
click at [220, 205] on div at bounding box center [164, 239] width 122 height 325
click at [24, 200] on span "Salão / Mesas" at bounding box center [34, 199] width 36 height 8
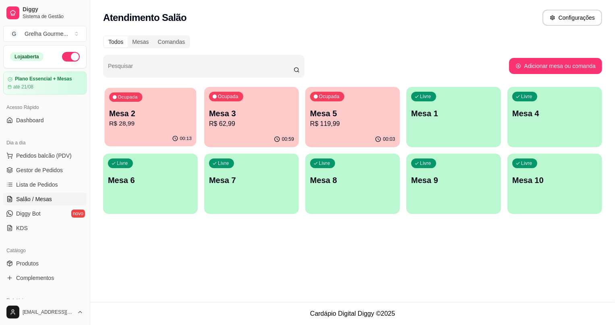
click at [122, 127] on p "R$ 28,99" at bounding box center [150, 123] width 83 height 9
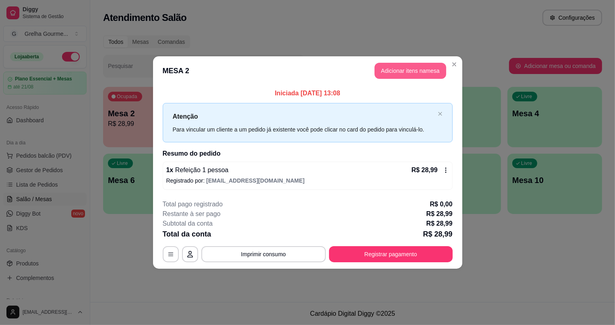
click at [383, 74] on button "Adicionar itens na mesa" at bounding box center [411, 71] width 72 height 16
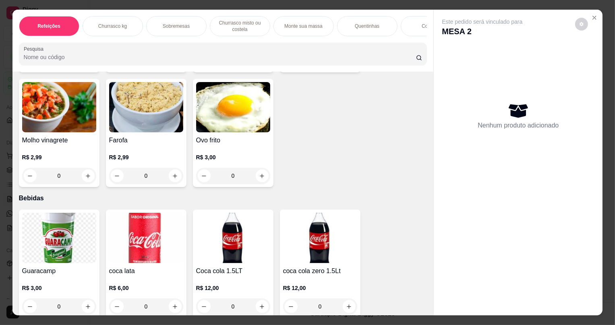
scroll to position [1923, 0]
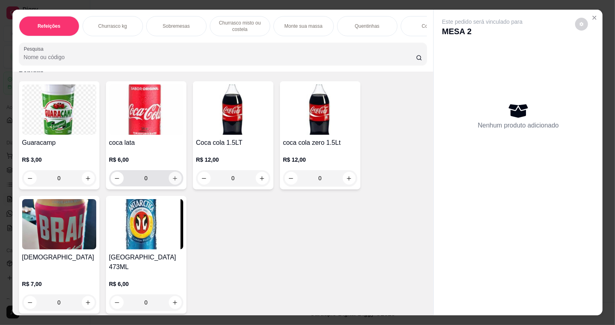
click at [172, 182] on icon "increase-product-quantity" at bounding box center [175, 179] width 6 height 6
type input "1"
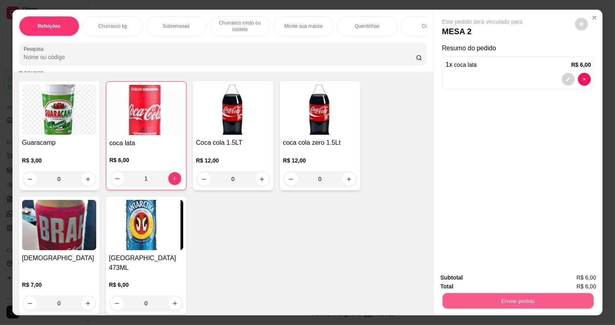
click at [569, 305] on button "Enviar pedido" at bounding box center [518, 301] width 151 height 16
click at [512, 285] on button "Não registrar e enviar pedido" at bounding box center [492, 281] width 84 height 15
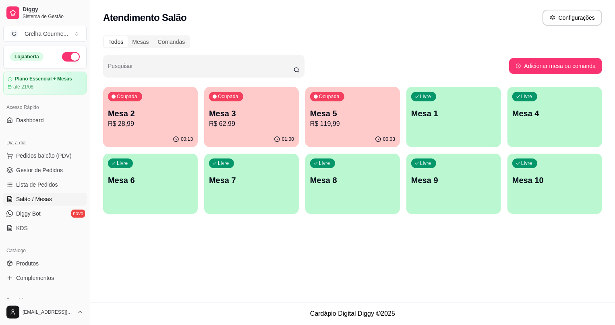
click at [338, 127] on p "R$ 119,99" at bounding box center [352, 124] width 85 height 10
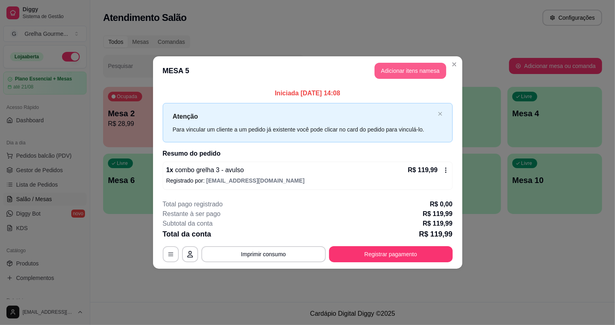
click at [428, 75] on button "Adicionar itens na mesa" at bounding box center [411, 71] width 72 height 16
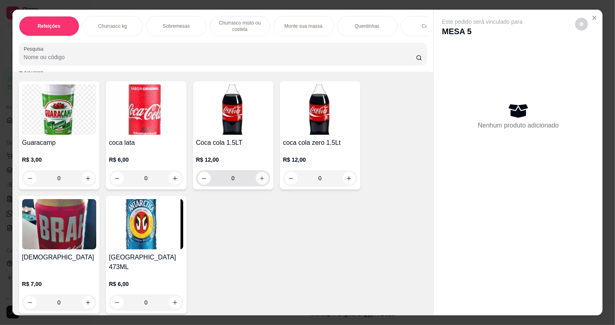
click at [259, 182] on icon "increase-product-quantity" at bounding box center [262, 179] width 6 height 6
type input "1"
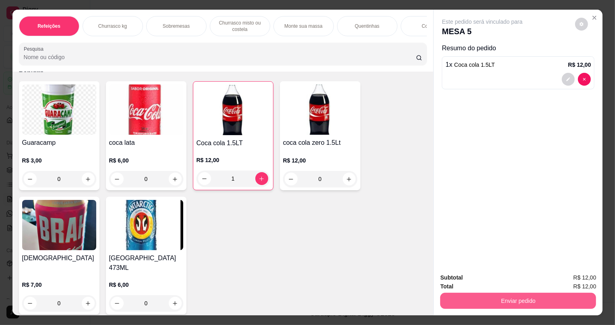
click at [465, 306] on button "Enviar pedido" at bounding box center [518, 301] width 156 height 16
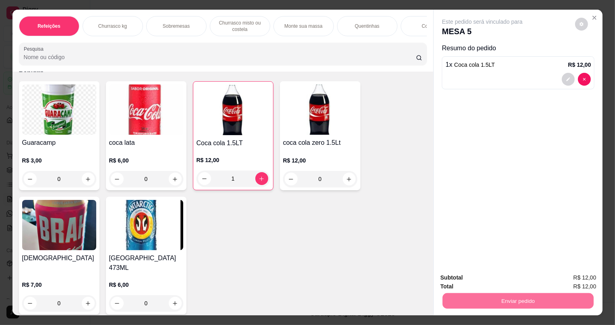
click at [487, 286] on button "Não registrar e enviar pedido" at bounding box center [492, 281] width 84 height 15
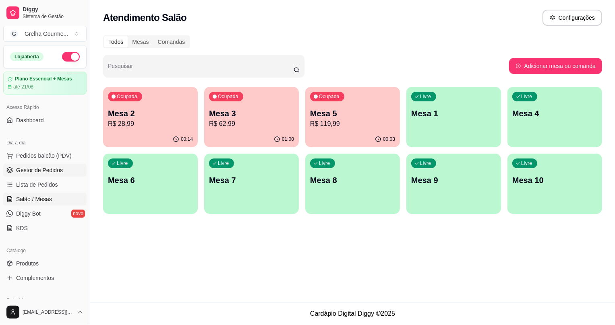
click at [13, 173] on link "Gestor de Pedidos" at bounding box center [44, 170] width 83 height 13
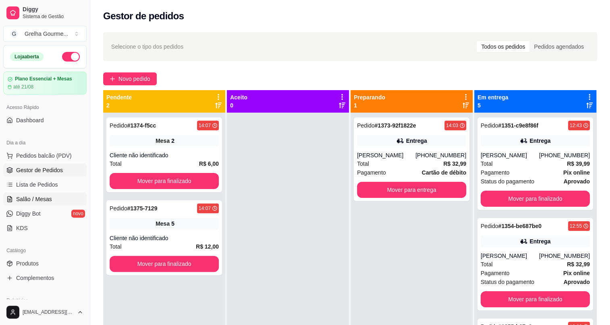
click at [43, 200] on span "Salão / Mesas" at bounding box center [34, 199] width 36 height 8
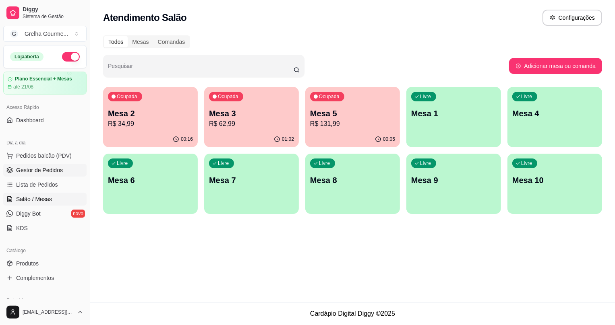
click at [33, 172] on span "Gestor de Pedidos" at bounding box center [39, 170] width 47 height 8
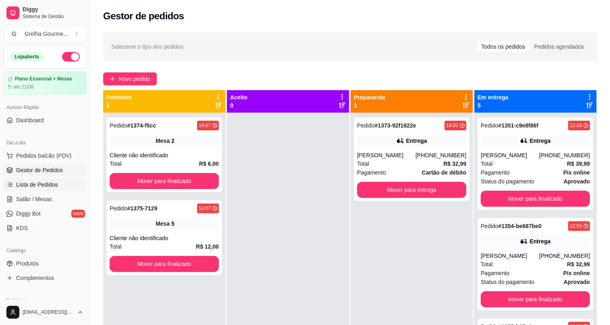
click at [18, 182] on span "Lista de Pedidos" at bounding box center [37, 185] width 42 height 8
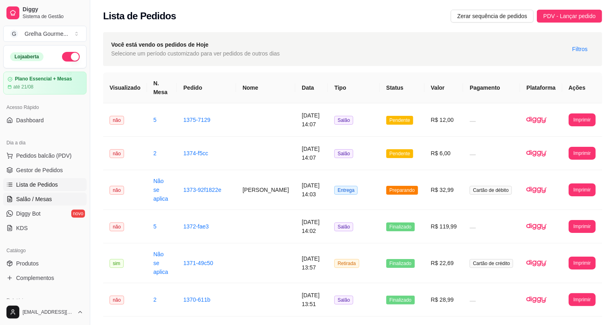
click at [18, 197] on span "Salão / Mesas" at bounding box center [34, 199] width 36 height 8
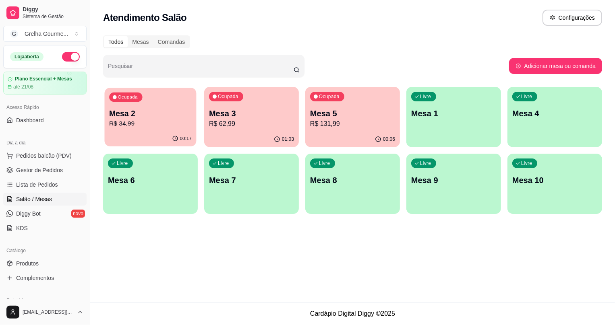
click at [183, 130] on div "Ocupada Mesa 2 R$ 34,99" at bounding box center [151, 110] width 92 height 44
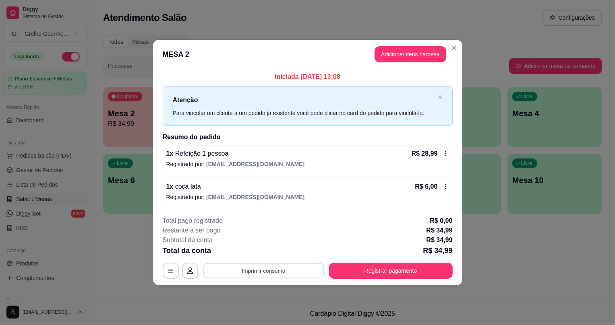
click at [273, 278] on button "Imprimir consumo" at bounding box center [263, 271] width 121 height 16
click at [274, 251] on button "IMPRESSORA" at bounding box center [266, 252] width 56 height 12
click at [342, 274] on button "Registrar pagamento" at bounding box center [391, 271] width 124 height 16
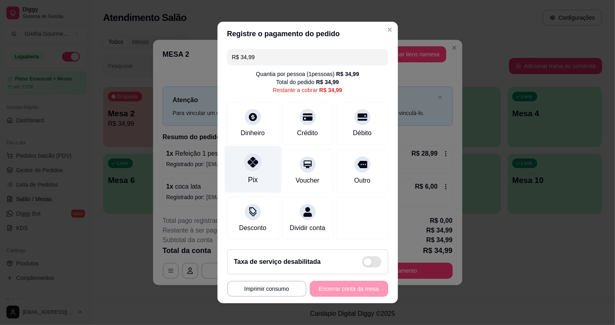
click at [249, 176] on div "Pix" at bounding box center [253, 180] width 10 height 10
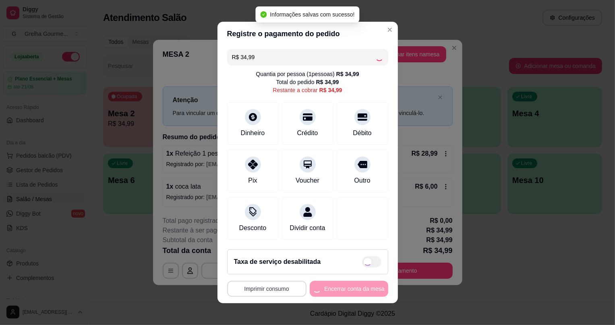
type input "R$ 0,00"
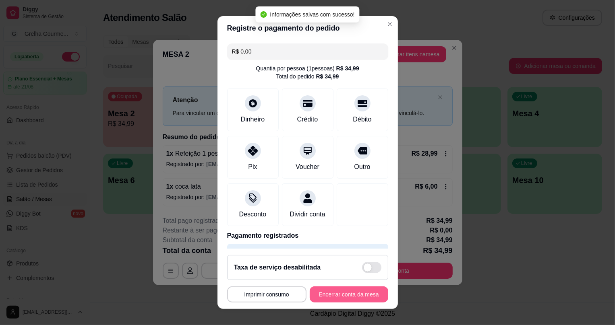
click at [310, 294] on button "Encerrar conta da mesa" at bounding box center [349, 295] width 79 height 16
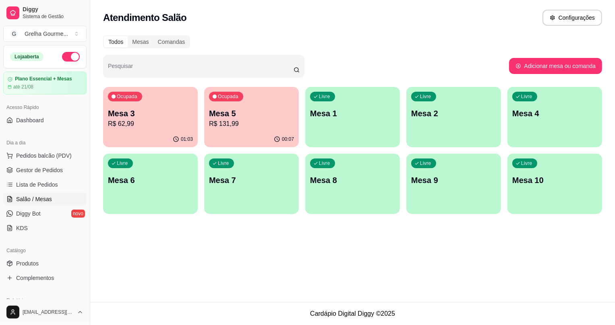
click at [183, 117] on p "Mesa 3" at bounding box center [150, 113] width 85 height 11
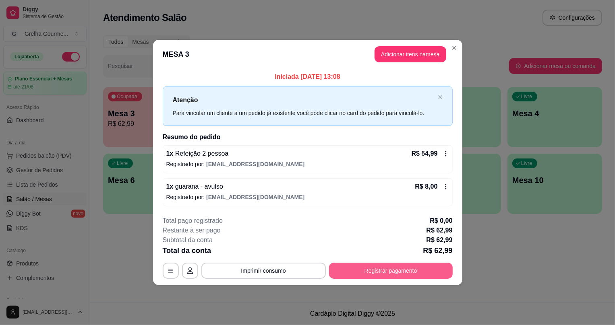
click at [370, 265] on button "Registrar pagamento" at bounding box center [391, 271] width 124 height 16
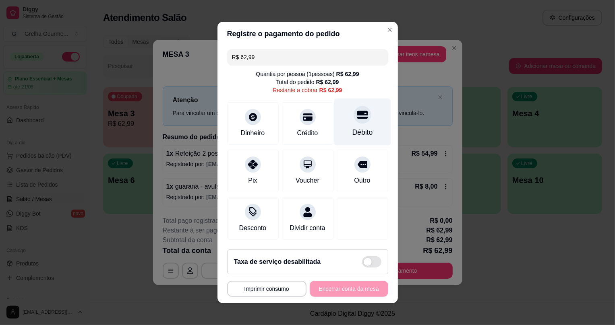
click at [352, 127] on div "Débito" at bounding box center [362, 132] width 21 height 10
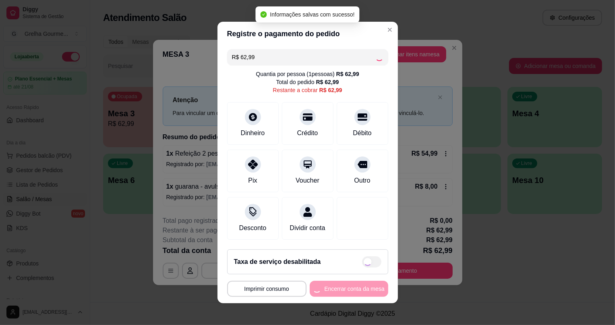
type input "R$ 0,00"
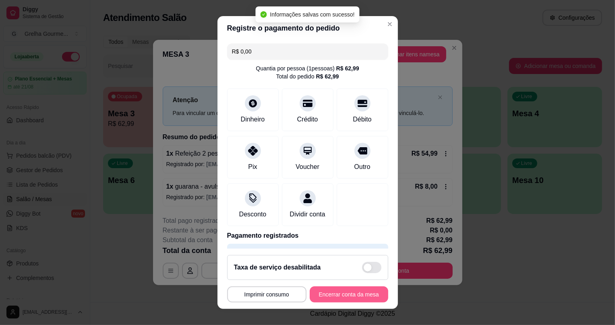
click at [340, 296] on button "Encerrar conta da mesa" at bounding box center [349, 295] width 79 height 16
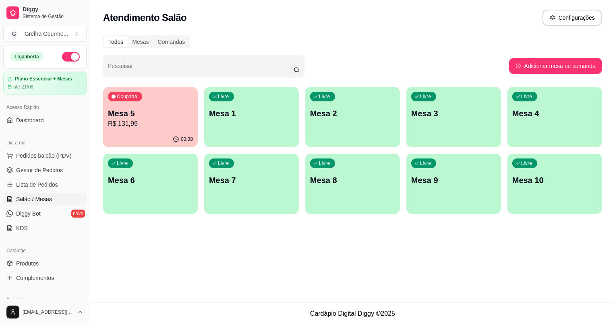
click at [513, 124] on div "Livre Mesa 4" at bounding box center [555, 112] width 95 height 51
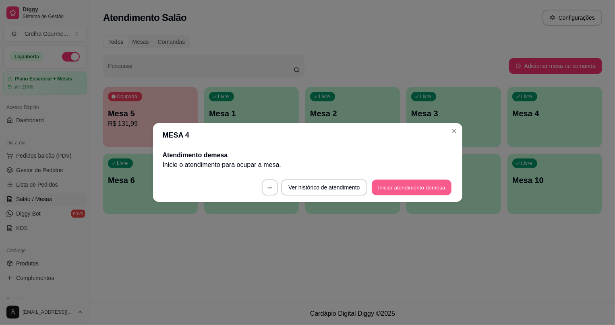
click at [416, 187] on button "Iniciar atendimento de mesa" at bounding box center [412, 188] width 80 height 16
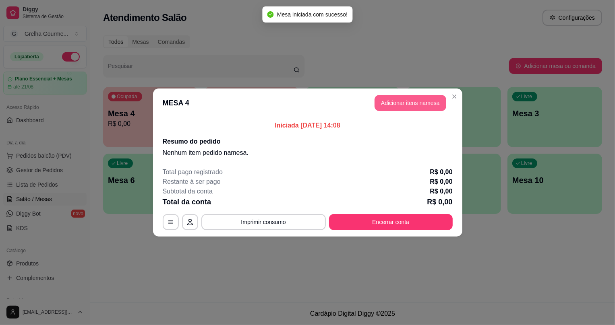
click at [424, 101] on button "Adicionar itens na mesa" at bounding box center [411, 103] width 72 height 16
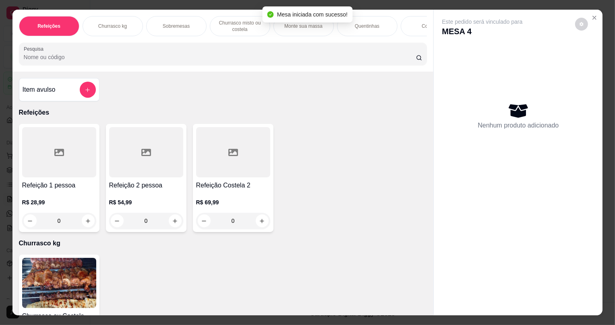
scroll to position [73, 0]
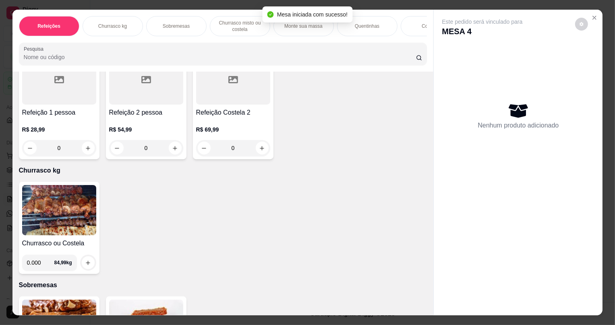
click at [73, 234] on img at bounding box center [59, 210] width 74 height 50
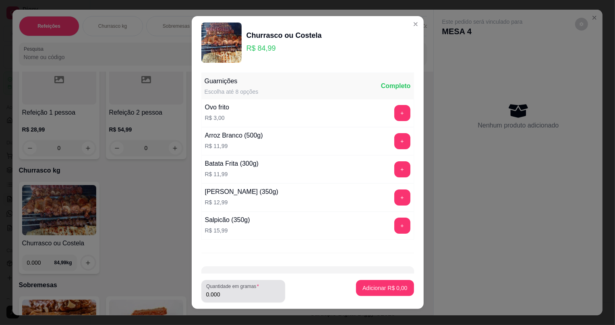
click at [278, 293] on div "Quantidade em gramas 0.000" at bounding box center [243, 291] width 84 height 23
type input "0.200"
click at [389, 290] on p "Adicionar R$ 17,00" at bounding box center [383, 288] width 48 height 8
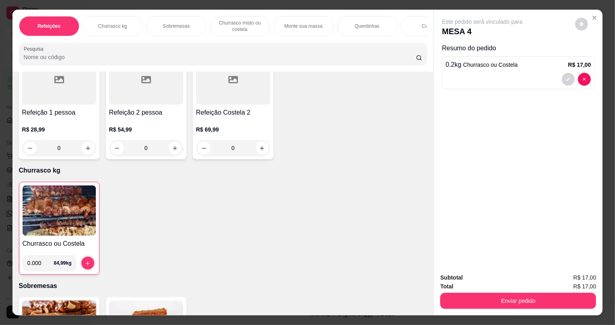
click at [174, 153] on div "0" at bounding box center [146, 148] width 74 height 16
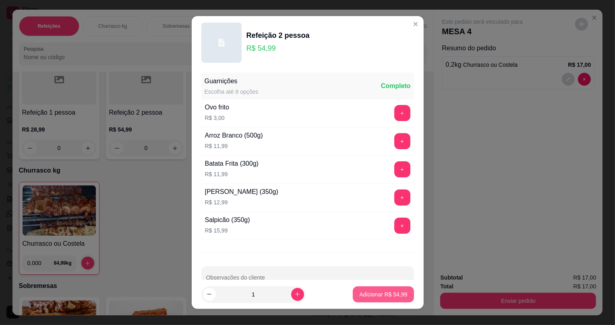
click at [363, 293] on p "Adicionar R$ 54,99" at bounding box center [383, 295] width 48 height 8
type input "1"
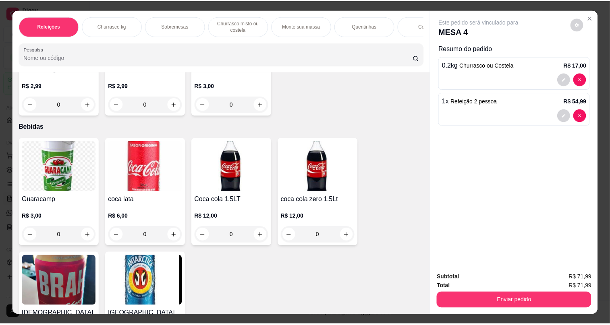
scroll to position [1924, 0]
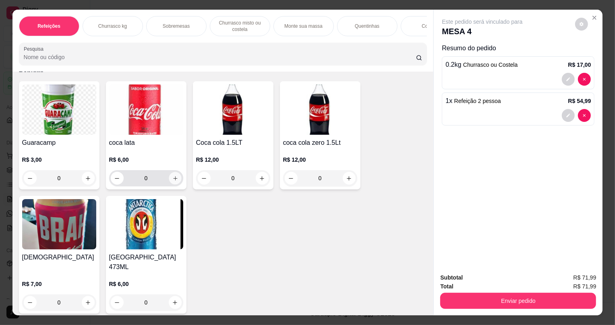
click at [175, 185] on button "increase-product-quantity" at bounding box center [175, 178] width 12 height 12
type input "1"
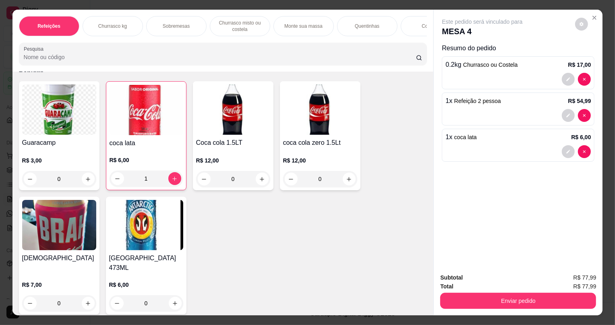
click at [495, 309] on div "Subtotal R$ 77,99 Total R$ 77,99 Enviar pedido" at bounding box center [518, 291] width 169 height 49
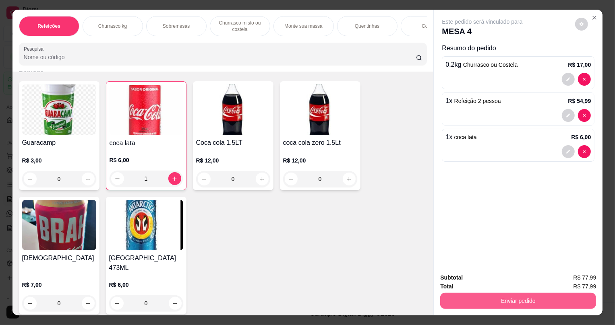
click at [488, 299] on button "Enviar pedido" at bounding box center [518, 301] width 156 height 16
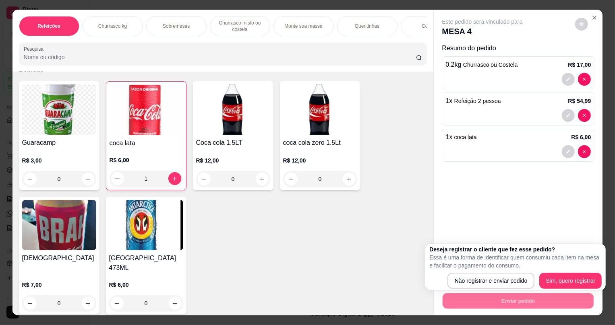
click at [465, 269] on p "Essa é uma forma de identificar quem consumiu cada item na mesa e facilitar o p…" at bounding box center [515, 262] width 172 height 16
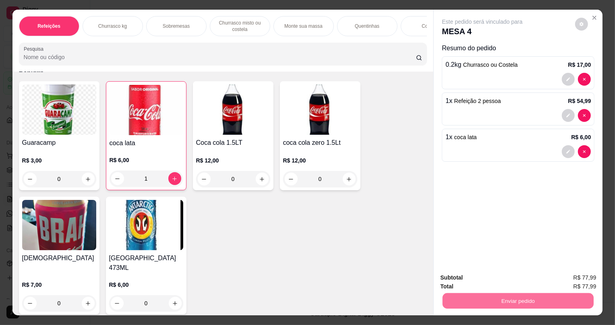
click at [465, 274] on button "Não registrar e enviar pedido" at bounding box center [492, 281] width 81 height 15
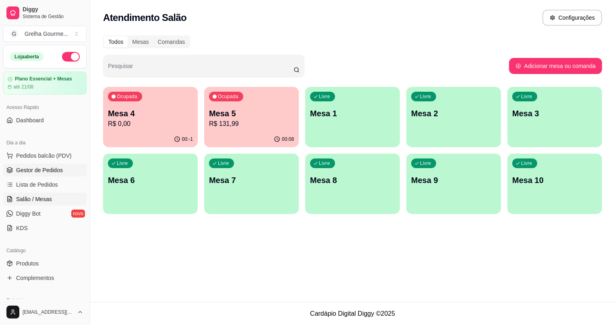
click at [49, 168] on span "Gestor de Pedidos" at bounding box center [39, 170] width 47 height 8
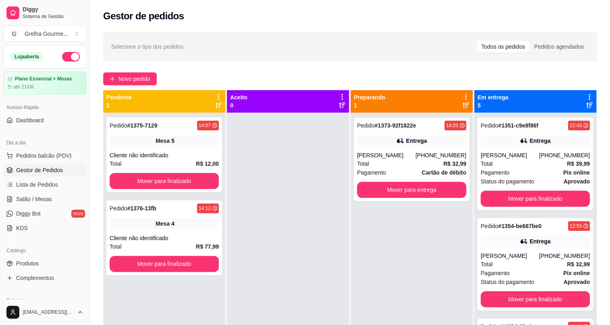
click at [242, 164] on div at bounding box center [288, 275] width 122 height 325
click at [32, 201] on span "Salão / Mesas" at bounding box center [34, 199] width 36 height 8
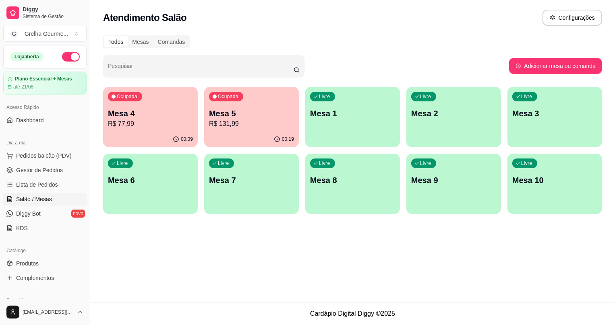
click at [160, 93] on div "Ocupada Mesa 4 R$ 77,99" at bounding box center [150, 109] width 95 height 45
click at [245, 144] on div "00:19" at bounding box center [252, 138] width 92 height 15
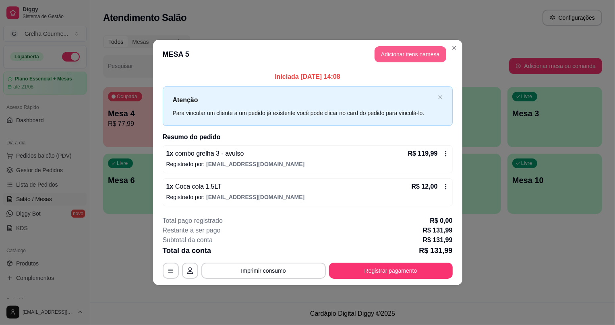
click at [401, 56] on button "Adicionar itens na mesa" at bounding box center [411, 54] width 72 height 16
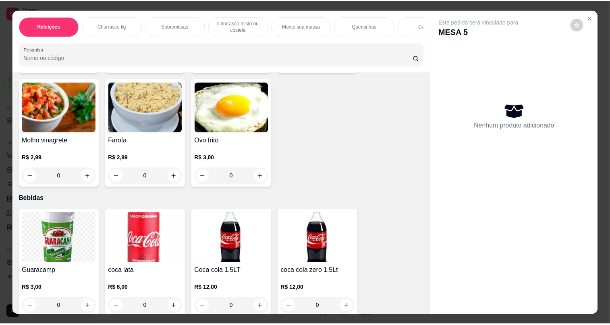
scroll to position [1923, 0]
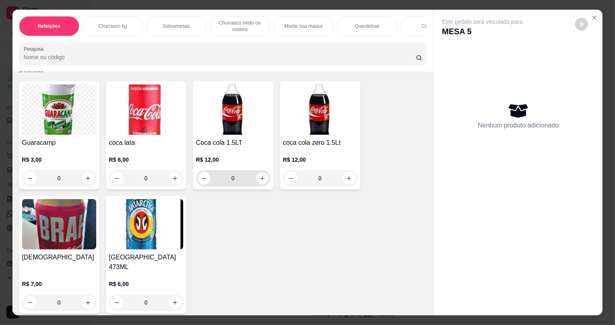
click at [259, 182] on icon "increase-product-quantity" at bounding box center [262, 179] width 6 height 6
type input "1"
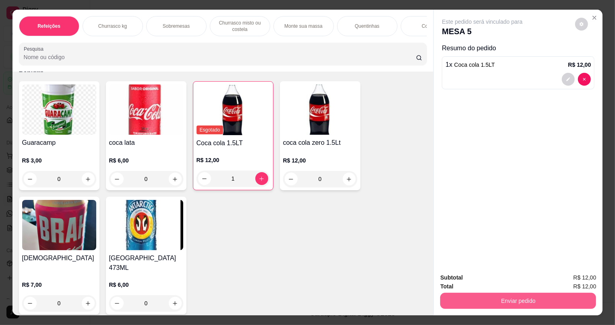
click at [491, 305] on button "Enviar pedido" at bounding box center [518, 301] width 156 height 16
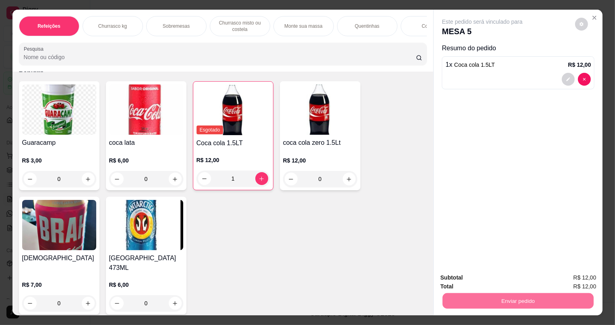
click at [490, 282] on button "Não registrar e enviar pedido" at bounding box center [492, 281] width 81 height 15
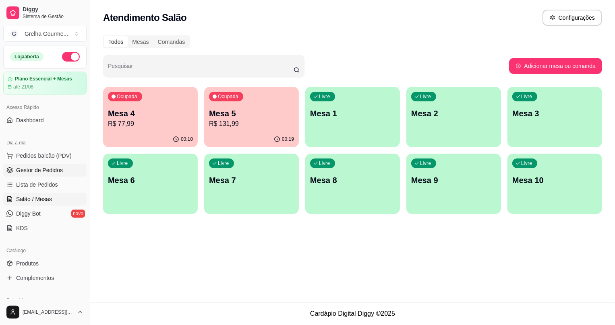
click at [48, 172] on span "Gestor de Pedidos" at bounding box center [39, 170] width 47 height 8
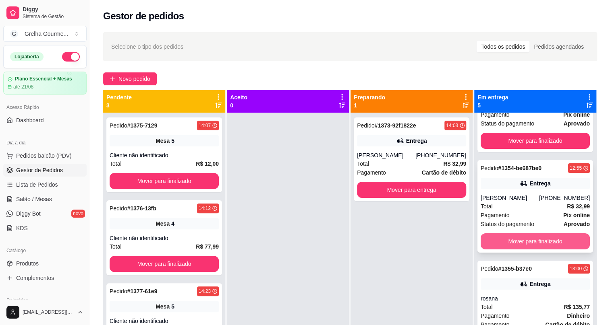
scroll to position [21, 0]
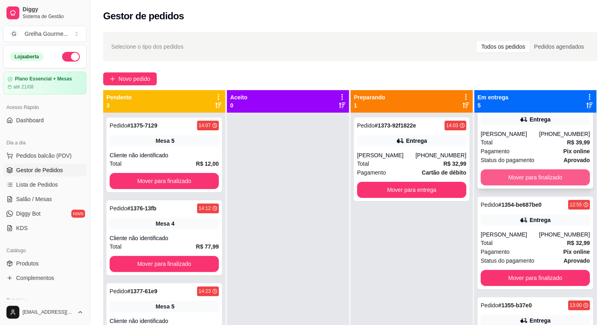
click at [523, 176] on button "Mover para finalizado" at bounding box center [535, 178] width 109 height 16
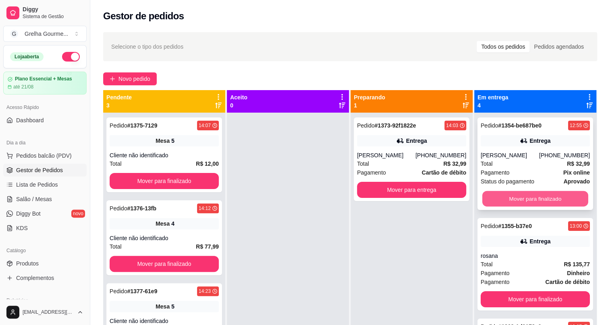
click at [528, 199] on button "Mover para finalizado" at bounding box center [535, 199] width 106 height 16
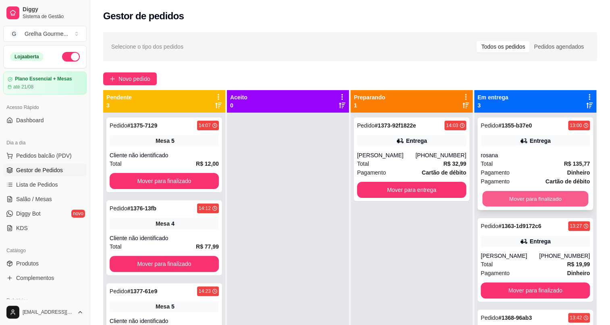
click at [528, 194] on button "Mover para finalizado" at bounding box center [535, 199] width 106 height 16
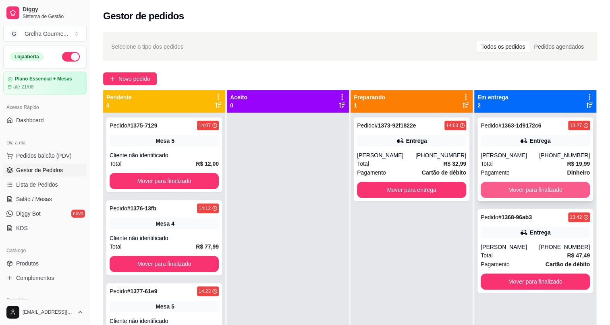
click at [528, 189] on button "Mover para finalizado" at bounding box center [535, 190] width 109 height 16
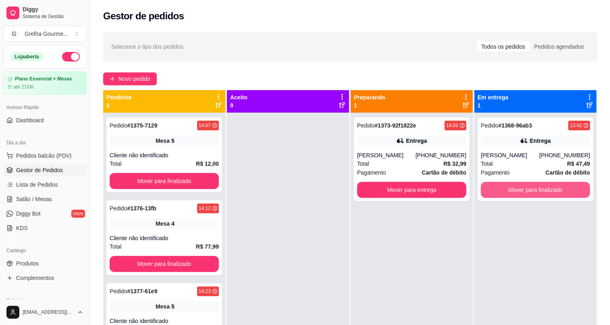
click at [528, 189] on button "Mover para finalizado" at bounding box center [535, 190] width 109 height 16
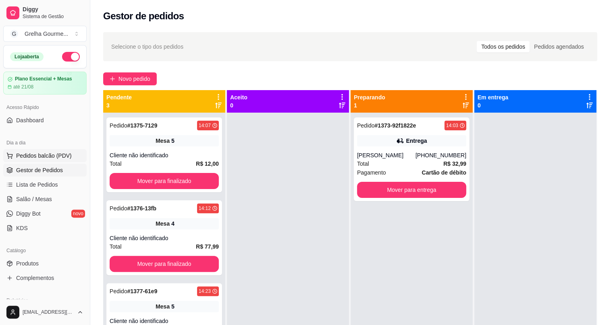
click at [40, 158] on span "Pedidos balcão (PDV)" at bounding box center [44, 156] width 56 height 8
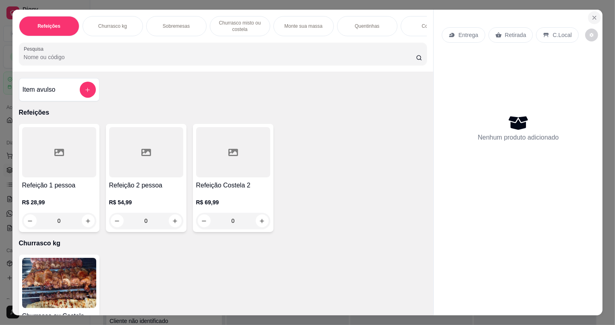
click at [590, 21] on button "Close" at bounding box center [594, 17] width 13 height 13
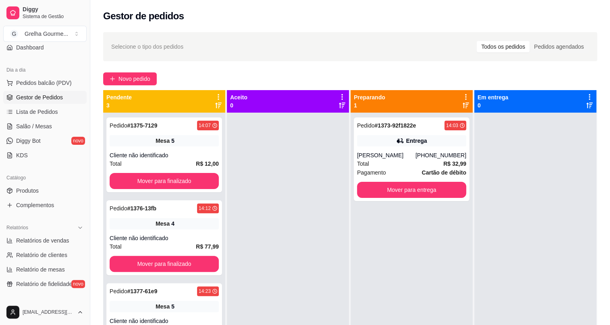
scroll to position [183, 0]
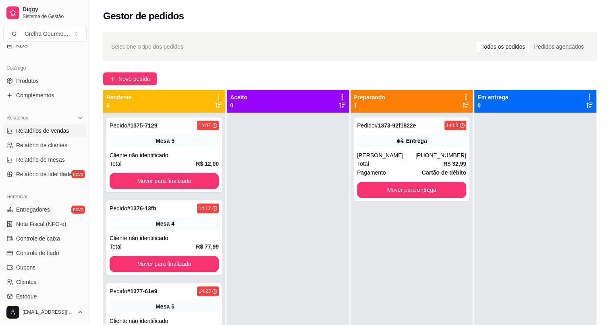
click at [34, 131] on span "Relatórios de vendas" at bounding box center [42, 131] width 53 height 8
select select "ALL"
select select "0"
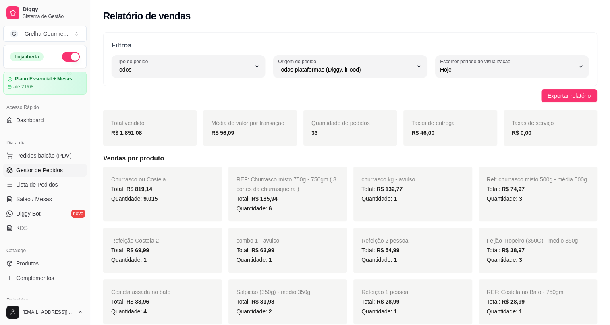
click at [31, 170] on span "Gestor de Pedidos" at bounding box center [39, 170] width 47 height 8
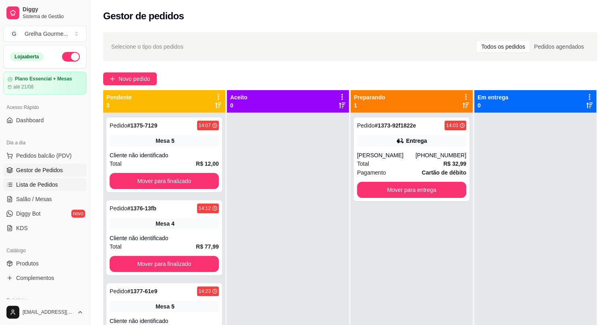
click at [31, 184] on span "Lista de Pedidos" at bounding box center [37, 185] width 42 height 8
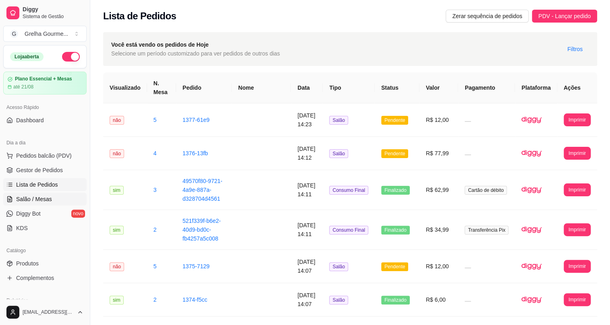
click at [35, 198] on span "Salão / Mesas" at bounding box center [34, 199] width 36 height 8
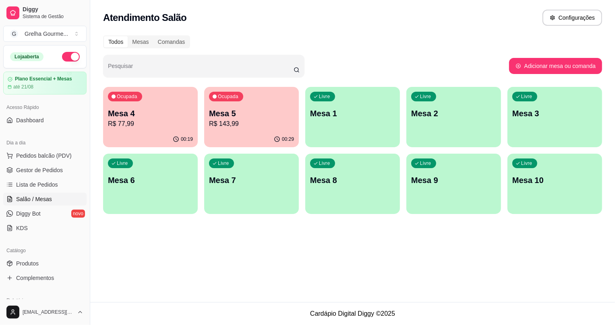
click at [172, 129] on div "Ocupada Mesa 4 R$ 77,99" at bounding box center [150, 109] width 95 height 45
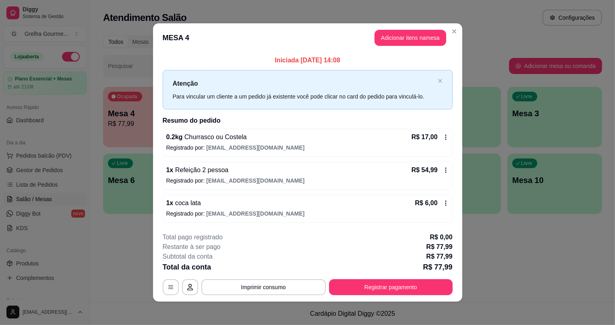
scroll to position [2, 0]
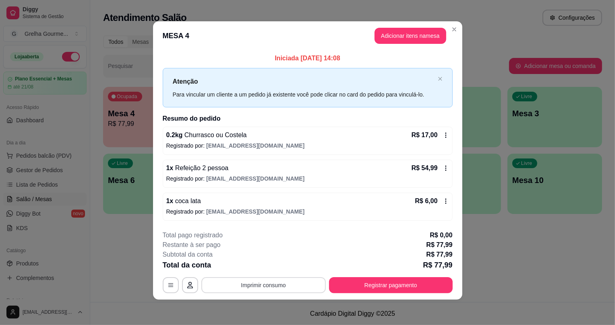
click at [278, 288] on button "Imprimir consumo" at bounding box center [263, 286] width 124 height 16
click at [272, 270] on button "IMPRESSORA" at bounding box center [264, 266] width 56 height 12
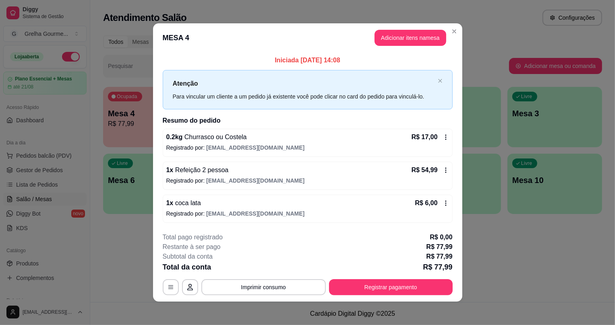
scroll to position [2, 0]
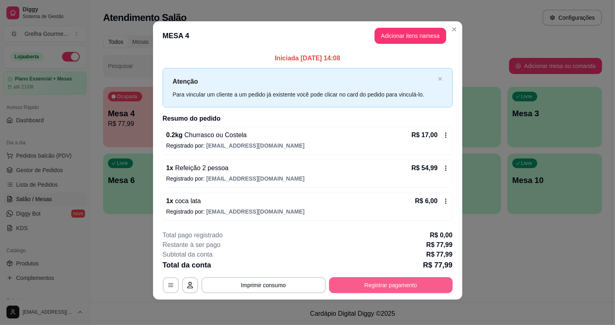
click at [402, 286] on button "Registrar pagamento" at bounding box center [391, 286] width 124 height 16
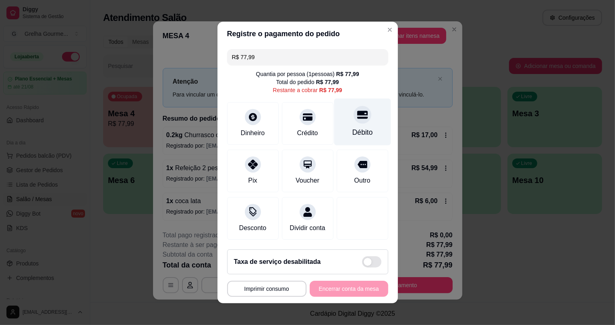
click at [345, 114] on div "Débito" at bounding box center [362, 122] width 57 height 47
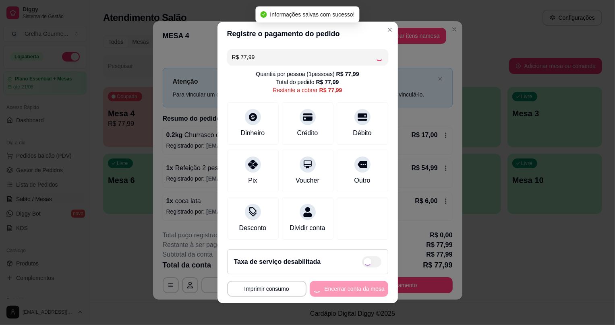
type input "R$ 0,00"
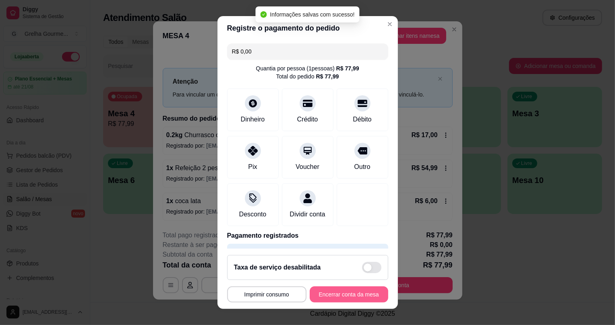
click at [357, 297] on button "Encerrar conta da mesa" at bounding box center [349, 295] width 79 height 16
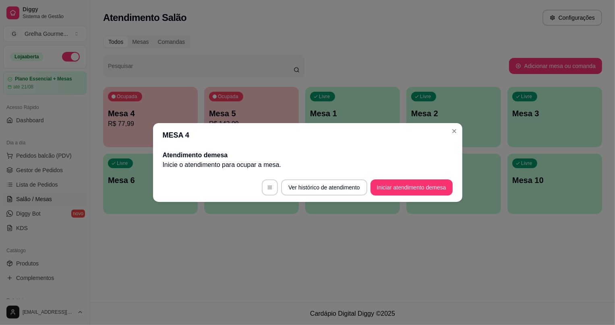
scroll to position [0, 0]
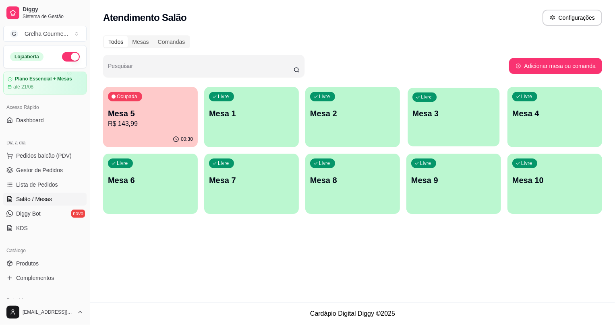
click at [410, 120] on div "Livre Mesa 3" at bounding box center [454, 112] width 92 height 49
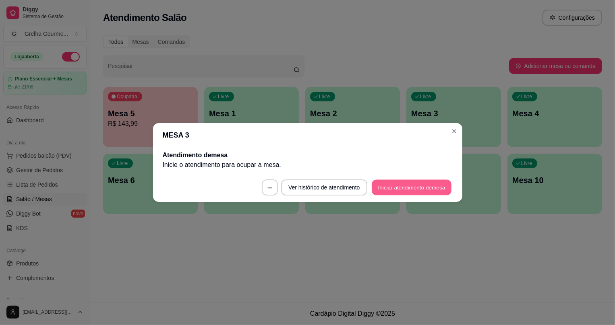
click at [404, 185] on button "Iniciar atendimento de mesa" at bounding box center [412, 188] width 80 height 16
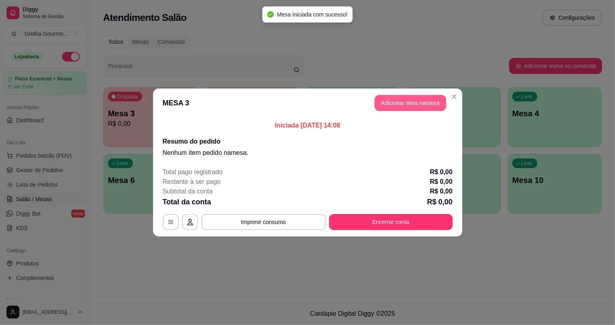
click at [421, 104] on button "Adicionar itens na mesa" at bounding box center [411, 103] width 72 height 16
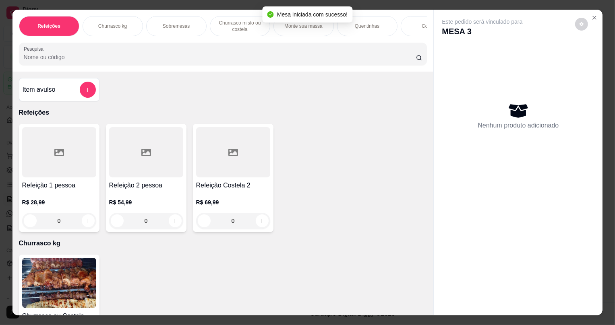
click at [146, 174] on div at bounding box center [146, 152] width 74 height 50
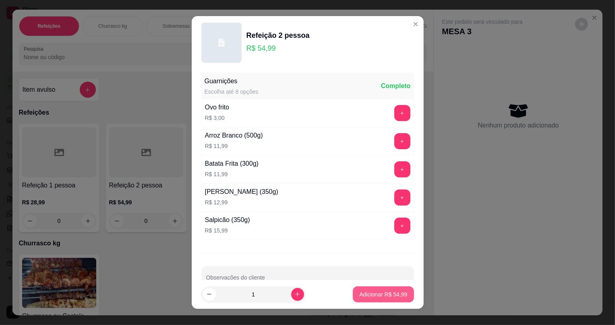
click at [393, 293] on p "Adicionar R$ 54,99" at bounding box center [383, 295] width 48 height 8
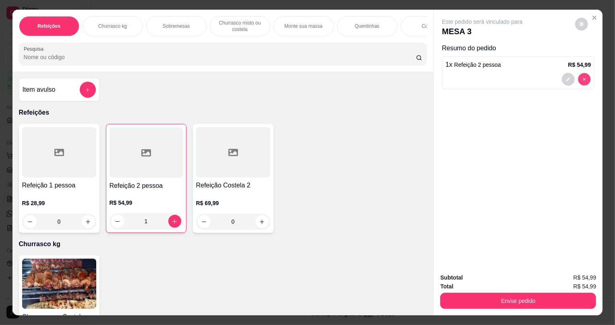
type input "0"
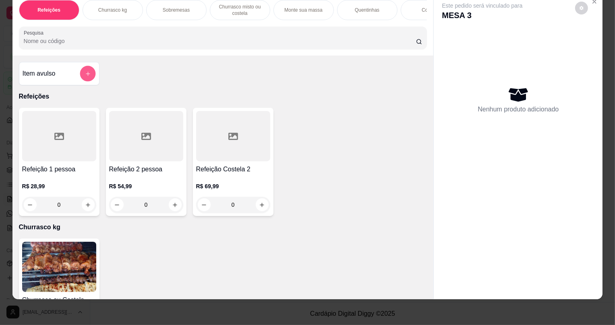
click at [87, 77] on icon "add-separate-item" at bounding box center [88, 74] width 6 height 6
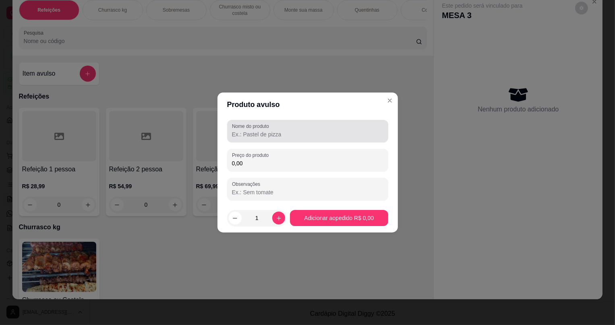
click at [259, 139] on div at bounding box center [307, 131] width 151 height 16
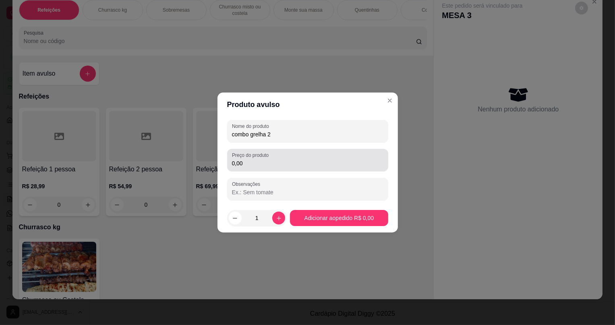
type input "combo grelha 2"
click at [299, 168] on div "0,00" at bounding box center [307, 160] width 151 height 16
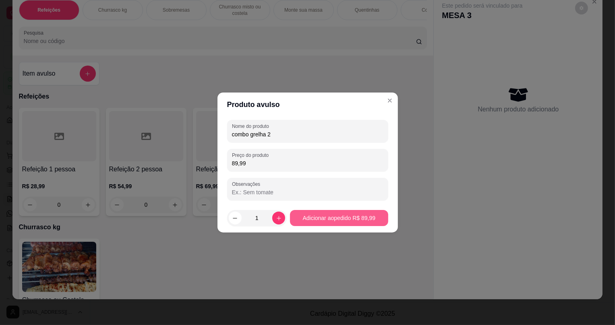
type input "89,99"
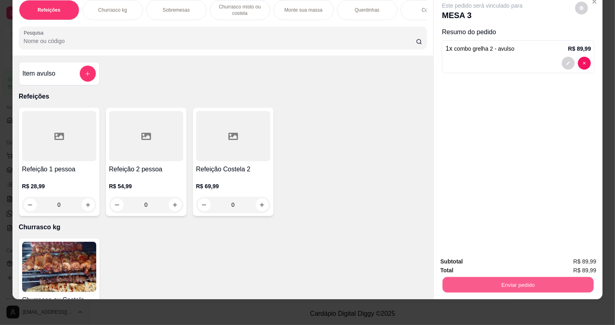
click at [490, 292] on button "Enviar pedido" at bounding box center [518, 285] width 151 height 16
click at [500, 267] on button "Não registrar e enviar pedido" at bounding box center [492, 265] width 84 height 15
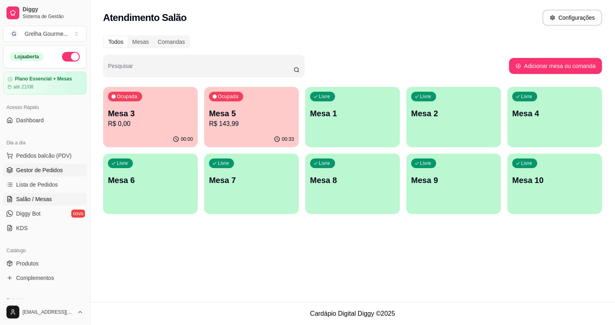
click at [41, 169] on span "Gestor de Pedidos" at bounding box center [39, 170] width 47 height 8
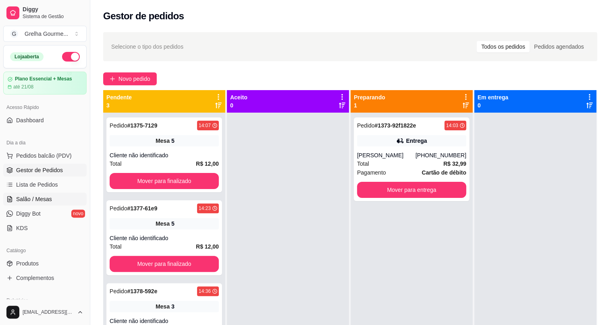
click at [48, 201] on span "Salão / Mesas" at bounding box center [34, 199] width 36 height 8
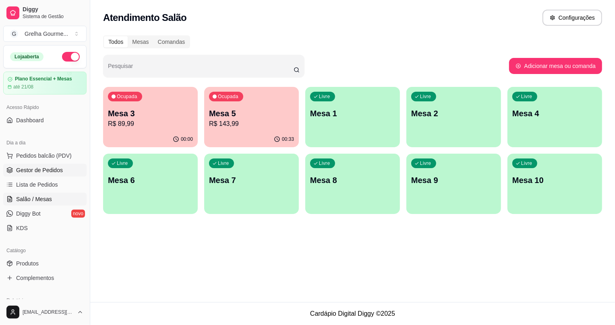
click at [54, 169] on span "Gestor de Pedidos" at bounding box center [39, 170] width 47 height 8
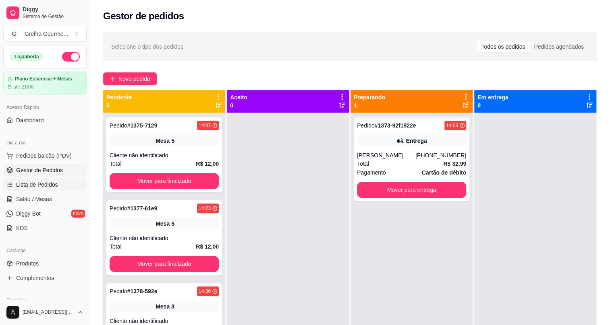
click at [53, 185] on span "Lista de Pedidos" at bounding box center [37, 185] width 42 height 8
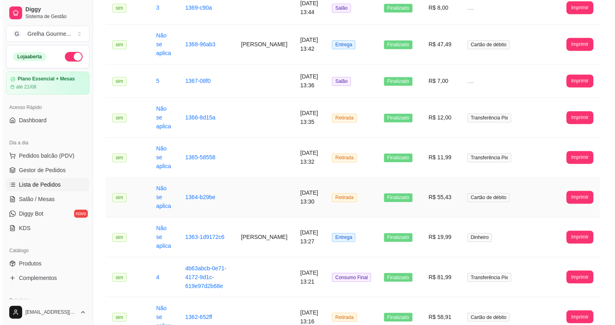
scroll to position [622, 0]
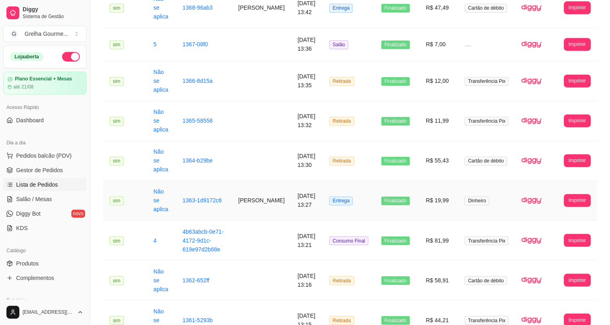
click at [363, 181] on td "Entrega" at bounding box center [349, 201] width 52 height 40
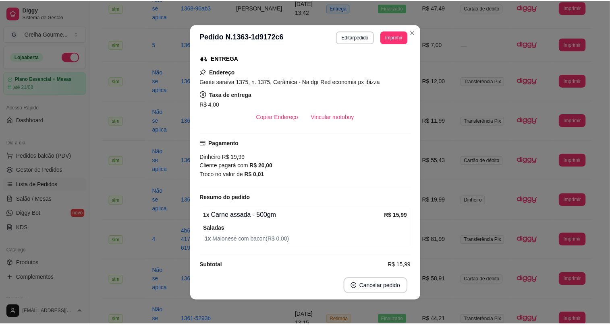
scroll to position [73, 0]
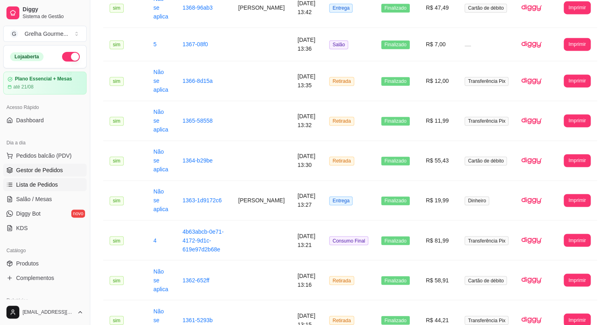
click at [66, 168] on link "Gestor de Pedidos" at bounding box center [44, 170] width 83 height 13
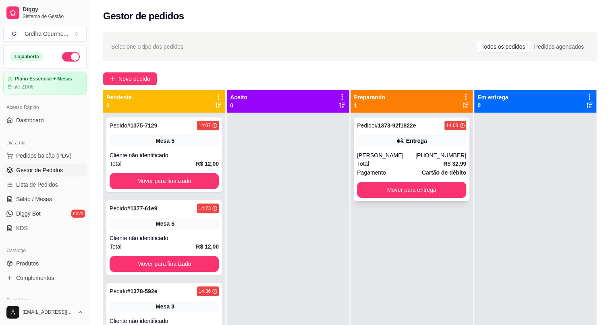
drag, startPoint x: 380, startPoint y: 147, endPoint x: 370, endPoint y: 150, distance: 10.4
click at [370, 150] on div "Pedido # 1373-92f1822e 14:03 Entrega Julio César (21) 99885-9179 Total R$ 32,99…" at bounding box center [412, 160] width 116 height 84
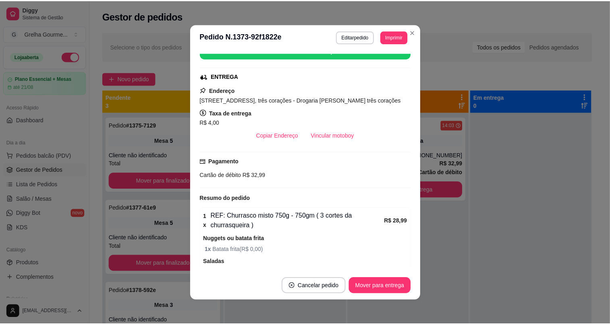
scroll to position [153, 0]
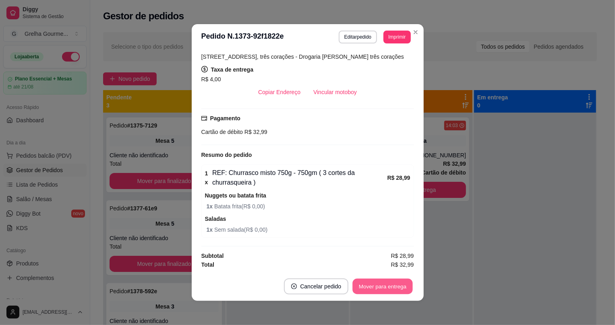
click at [367, 283] on button "Mover para entrega" at bounding box center [383, 287] width 60 height 16
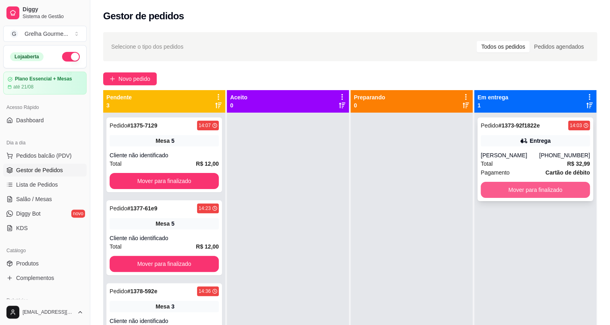
click at [561, 195] on button "Mover para finalizado" at bounding box center [535, 190] width 109 height 16
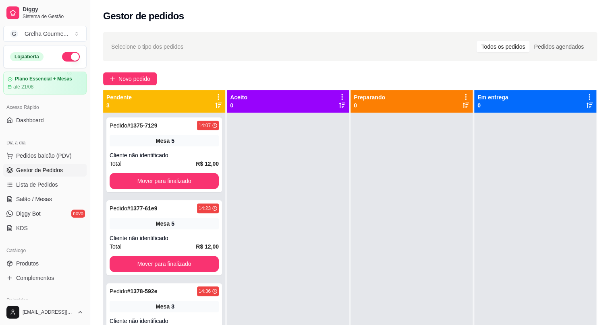
click at [215, 24] on div "Gestor de pedidos" at bounding box center [350, 13] width 520 height 27
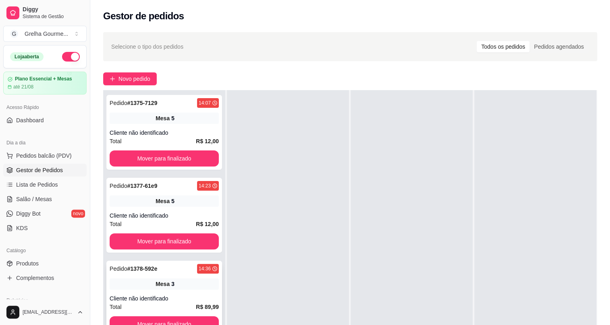
scroll to position [73, 0]
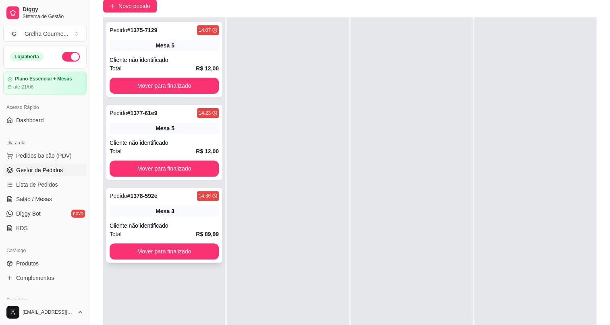
click at [133, 226] on div "Cliente não identificado" at bounding box center [164, 226] width 109 height 8
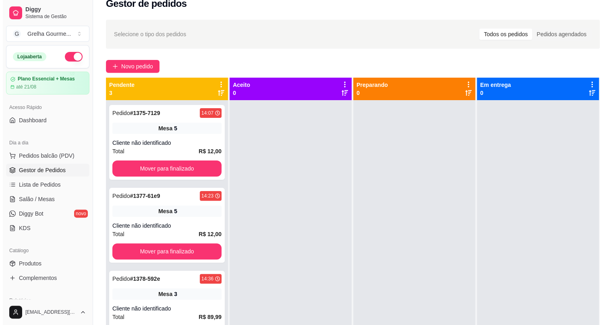
scroll to position [0, 0]
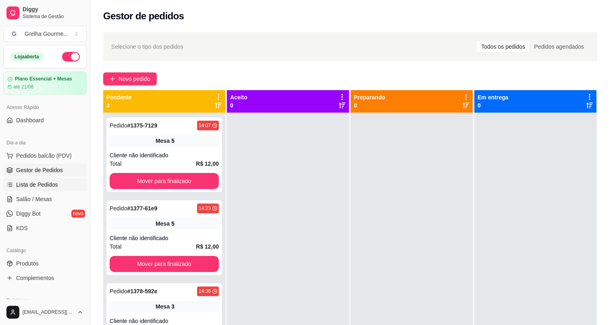
click at [61, 184] on link "Lista de Pedidos" at bounding box center [44, 184] width 83 height 13
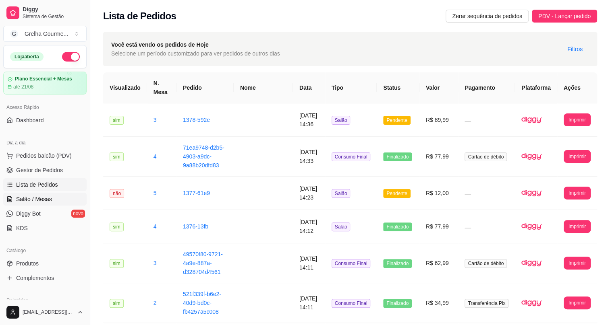
click at [45, 196] on span "Salão / Mesas" at bounding box center [34, 199] width 36 height 8
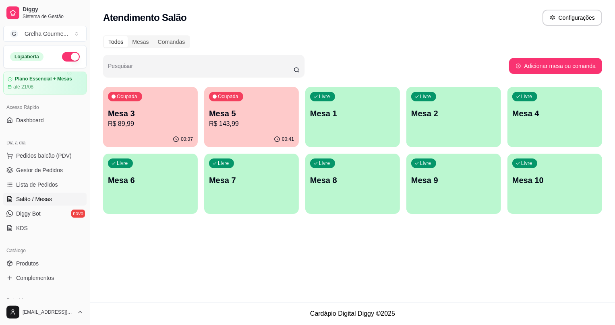
click at [218, 15] on div "Atendimento Salão Configurações" at bounding box center [352, 18] width 499 height 16
click at [222, 126] on p "R$ 143,99" at bounding box center [251, 123] width 83 height 9
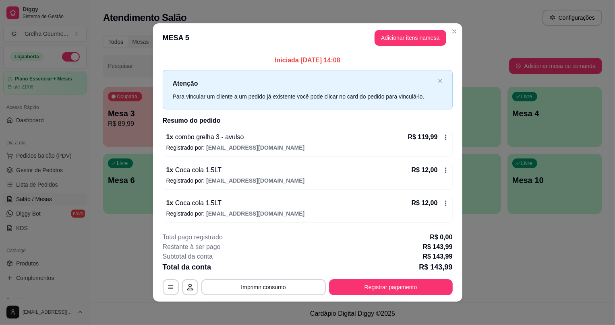
scroll to position [2, 0]
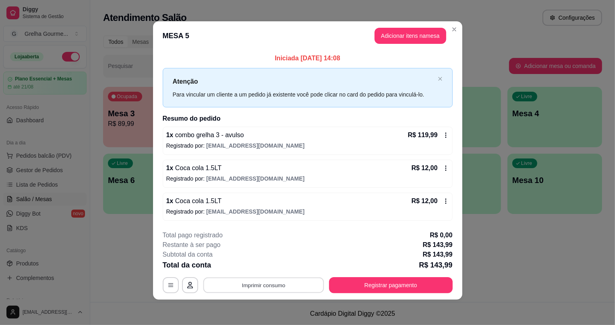
click at [264, 288] on button "Imprimir consumo" at bounding box center [263, 286] width 121 height 16
click at [263, 268] on button "IMPRESSORA" at bounding box center [264, 266] width 58 height 13
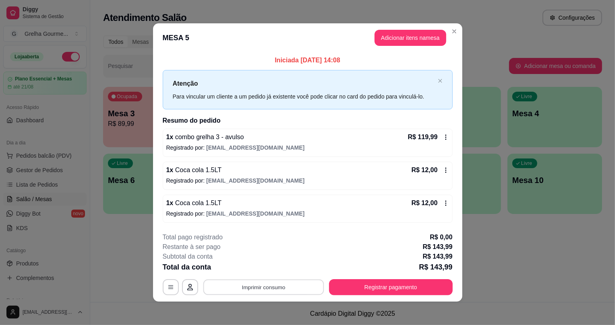
click at [248, 292] on button "Imprimir consumo" at bounding box center [263, 288] width 121 height 16
click at [270, 274] on button "IMPRESSORA" at bounding box center [264, 268] width 58 height 13
click at [390, 296] on footer "**********" at bounding box center [307, 264] width 309 height 76
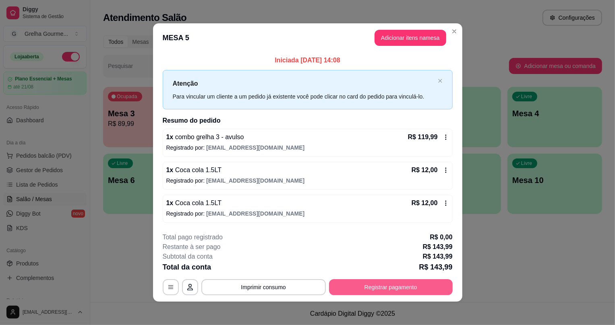
click at [390, 290] on button "Registrar pagamento" at bounding box center [391, 288] width 124 height 16
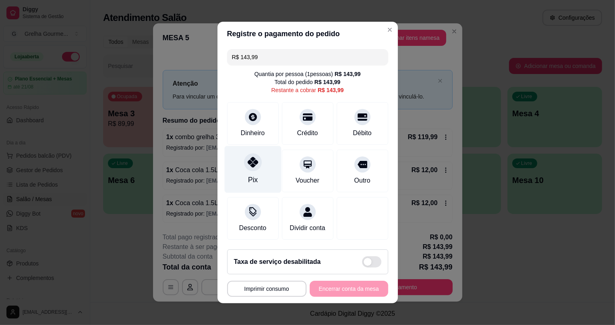
click at [246, 168] on div "Pix" at bounding box center [252, 169] width 57 height 47
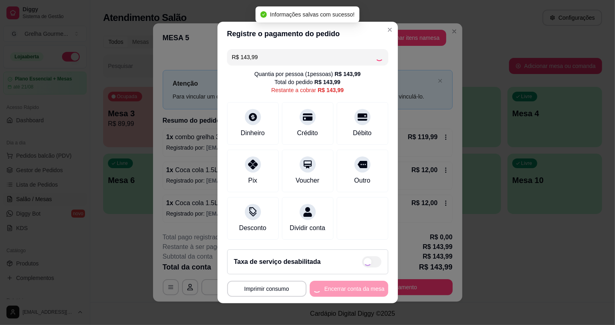
type input "R$ 0,00"
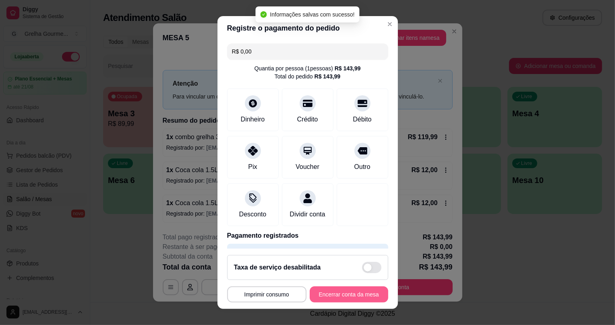
click at [328, 297] on button "Encerrar conta da mesa" at bounding box center [349, 295] width 79 height 16
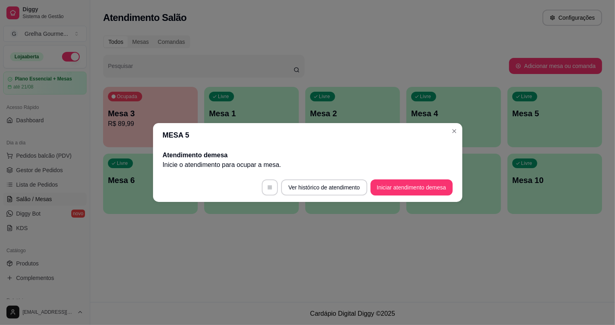
click at [460, 216] on div "MESA 5 Atendimento de mesa Inicie o atendimento para ocupar a mesa . Ver histór…" at bounding box center [307, 162] width 615 height 325
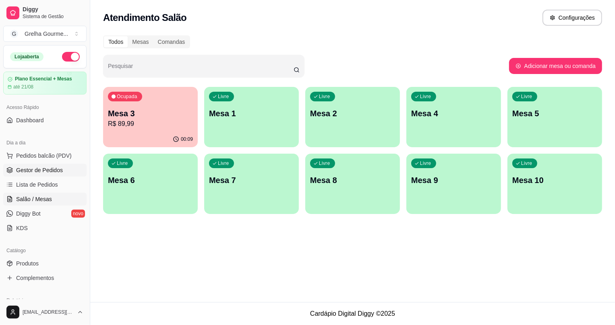
click at [60, 170] on link "Gestor de Pedidos" at bounding box center [44, 170] width 83 height 13
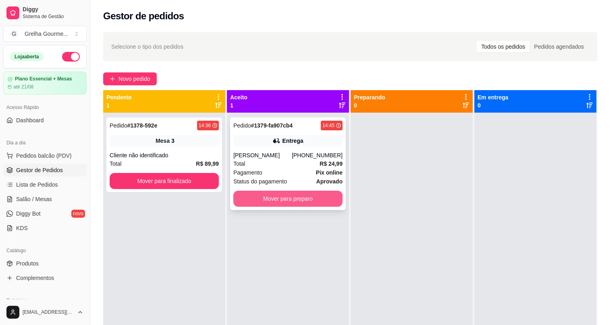
click at [303, 199] on button "Mover para preparo" at bounding box center [287, 199] width 109 height 16
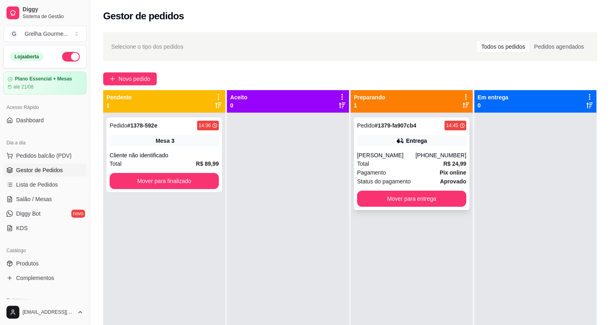
click at [373, 151] on div "Roberto Carlos" at bounding box center [386, 155] width 58 height 8
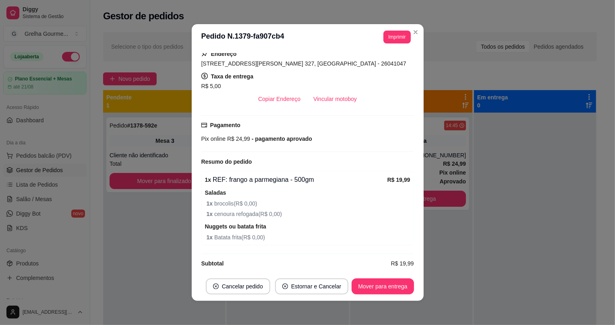
scroll to position [154, 0]
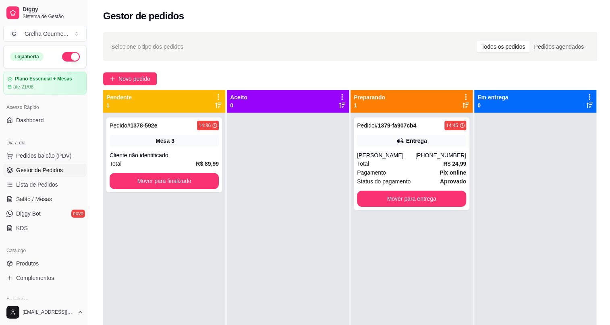
drag, startPoint x: 39, startPoint y: 157, endPoint x: 28, endPoint y: 164, distance: 13.5
click at [31, 163] on ul "Pedidos balcão (PDV) Gestor de Pedidos Lista de Pedidos Salão / Mesas Diggy Bot…" at bounding box center [44, 191] width 83 height 85
click at [39, 157] on span "Pedidos balcão (PDV)" at bounding box center [44, 156] width 56 height 8
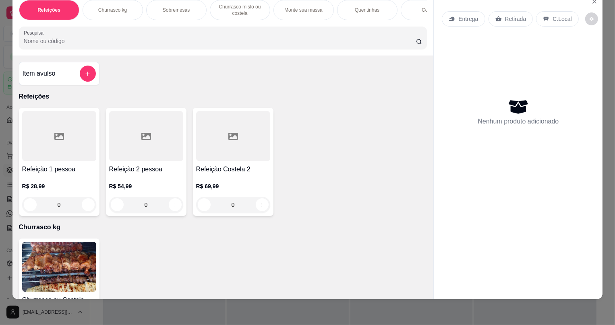
scroll to position [73, 0]
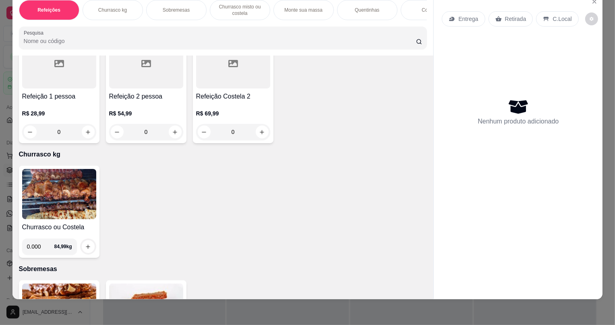
click at [80, 185] on img at bounding box center [59, 194] width 74 height 50
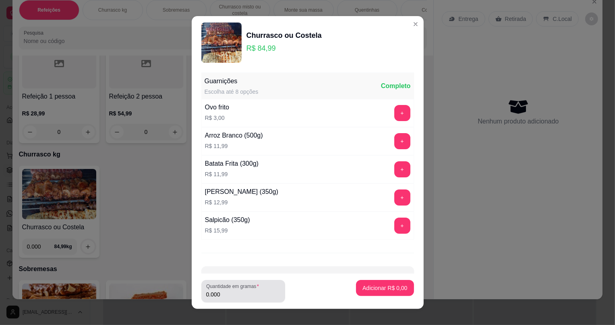
click at [223, 292] on input "0.000" at bounding box center [243, 295] width 74 height 8
type input "0.350"
click at [380, 289] on p "Adicionar R$ 29,75" at bounding box center [383, 288] width 48 height 8
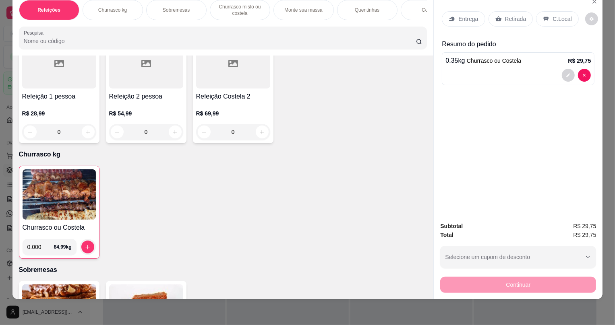
click at [495, 17] on icon at bounding box center [498, 19] width 6 height 6
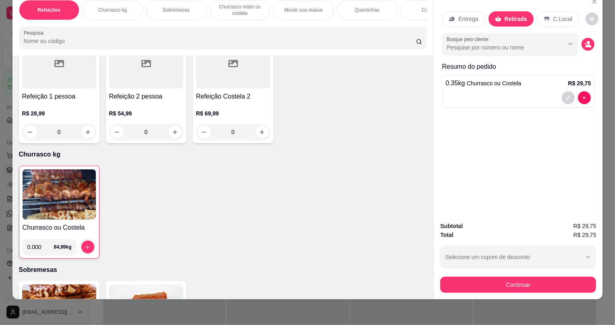
click at [513, 296] on div "Subtotal R$ 29,75 Total R$ 29,75 Selecione um cupom de desconto OFF Selecione u…" at bounding box center [518, 258] width 169 height 84
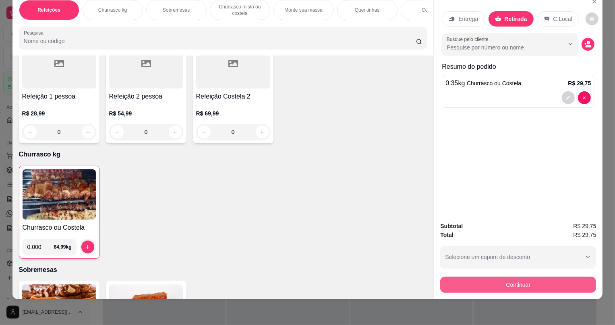
click at [512, 290] on button "Continuar" at bounding box center [518, 285] width 156 height 16
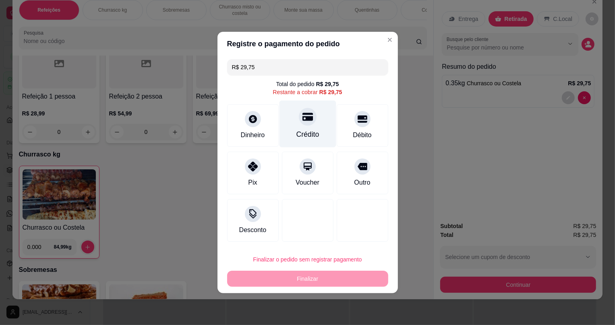
click at [288, 125] on div "Crédito" at bounding box center [307, 124] width 57 height 47
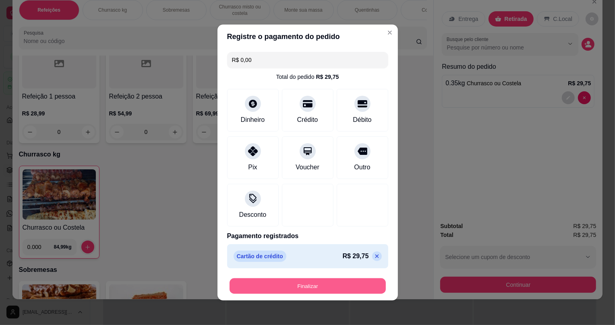
click at [319, 282] on button "Finalizar" at bounding box center [308, 287] width 156 height 16
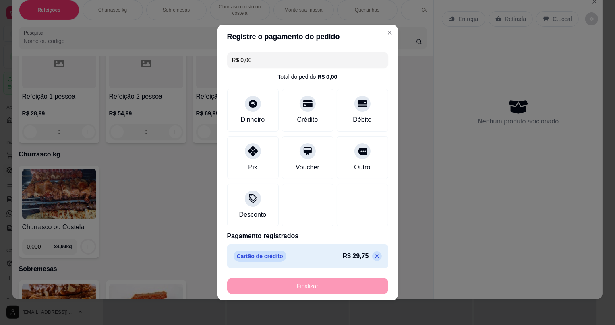
type input "-R$ 29,75"
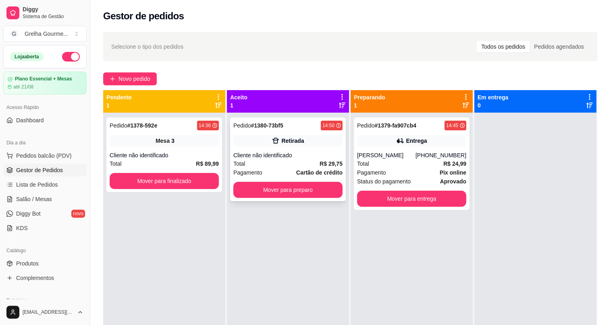
click at [262, 135] on div "Pedido # 1380-73bf5 14:50 Retirada Cliente não identificado Total R$ 29,75 Paga…" at bounding box center [288, 160] width 116 height 84
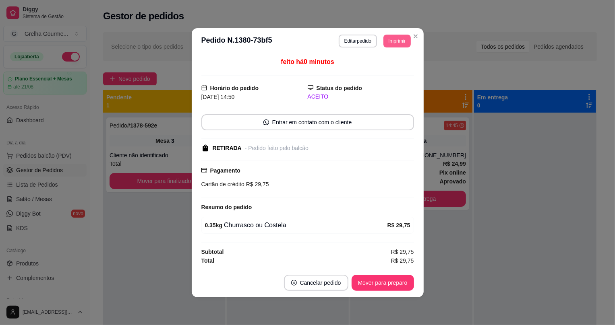
click at [392, 42] on button "Imprimir" at bounding box center [397, 41] width 27 height 13
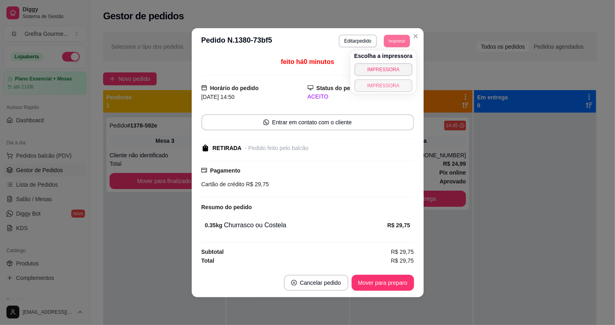
click at [382, 88] on button "IMPRESSORA" at bounding box center [383, 85] width 58 height 13
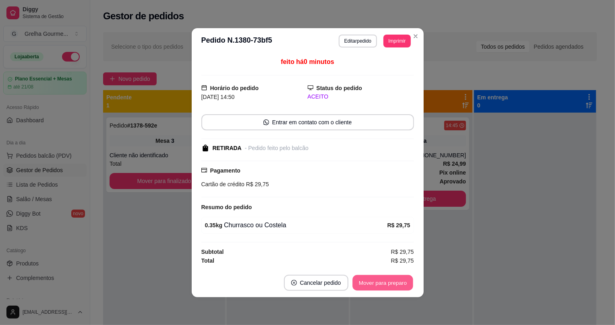
click at [368, 280] on button "Mover para preparo" at bounding box center [382, 283] width 60 height 16
click at [368, 280] on div "Mover para preparo" at bounding box center [377, 283] width 74 height 16
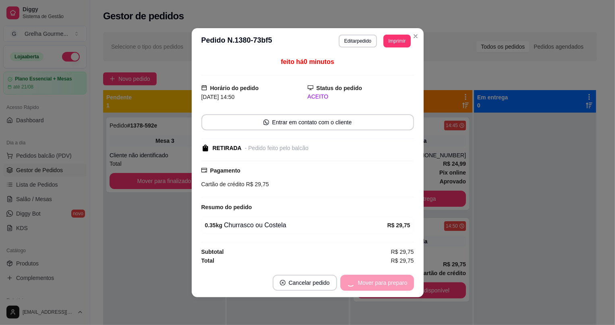
click at [368, 280] on div "Mover para preparo" at bounding box center [377, 283] width 74 height 16
click at [368, 280] on button "Mover para retirada disponível" at bounding box center [369, 283] width 89 height 16
click at [368, 280] on div "Mover para retirada disponível" at bounding box center [363, 283] width 100 height 16
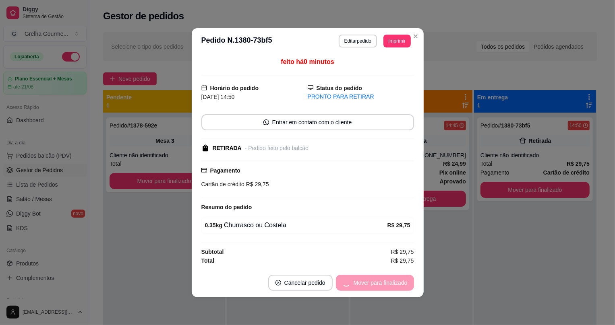
click at [368, 280] on div "Mover para finalizado" at bounding box center [375, 283] width 78 height 16
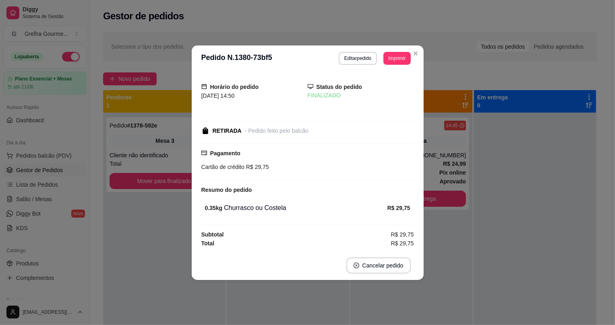
click at [368, 280] on footer "Cancelar pedido" at bounding box center [308, 265] width 232 height 29
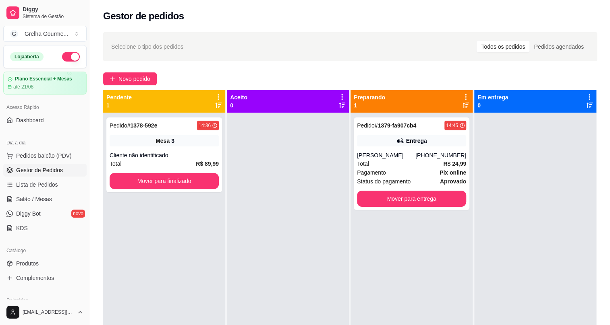
click at [246, 63] on div "Selecione o tipo dos pedidos Todos os pedidos Pedidos agendados Novo pedido Pen…" at bounding box center [350, 226] width 520 height 398
click at [436, 174] on div "Pagamento Pix online" at bounding box center [411, 172] width 109 height 9
click at [408, 174] on div "Pagamento Pix online" at bounding box center [411, 172] width 109 height 9
click at [404, 165] on div "Total R$ 24,99" at bounding box center [411, 164] width 109 height 9
click at [437, 201] on button "Mover para entrega" at bounding box center [412, 199] width 106 height 16
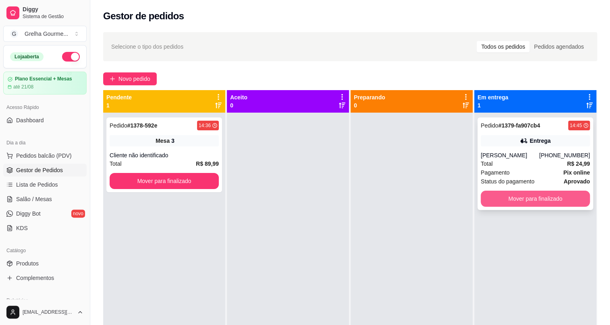
click at [535, 194] on div "Pedido # 1379-fa907cb4 14:45 Entrega Roberto Carlos (21) 99854-4878 Total R$ 24…" at bounding box center [535, 164] width 116 height 93
click at [537, 200] on button "Mover para finalizado" at bounding box center [535, 199] width 109 height 16
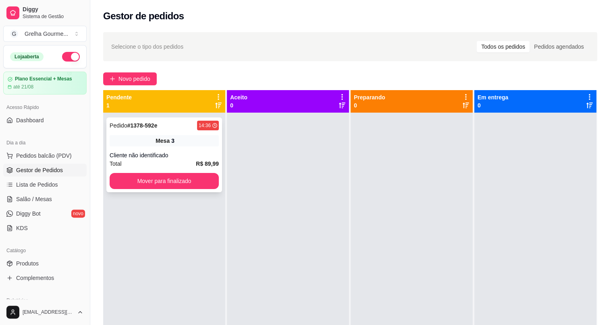
click at [123, 153] on div "Cliente não identificado" at bounding box center [164, 155] width 109 height 8
click at [55, 194] on link "Salão / Mesas" at bounding box center [44, 199] width 83 height 13
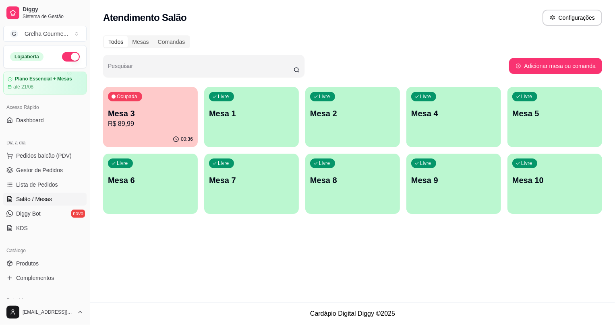
click at [164, 100] on div "Ocupada Mesa 3 R$ 89,99" at bounding box center [150, 109] width 95 height 45
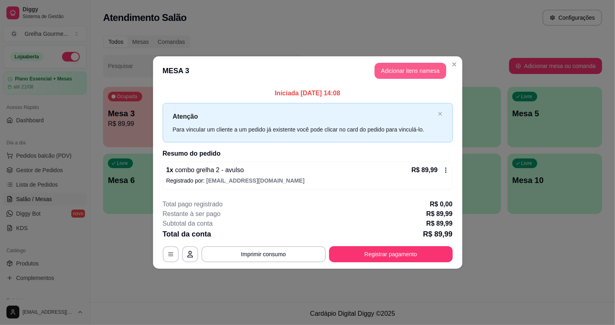
click at [391, 70] on button "Adicionar itens na mesa" at bounding box center [411, 71] width 72 height 16
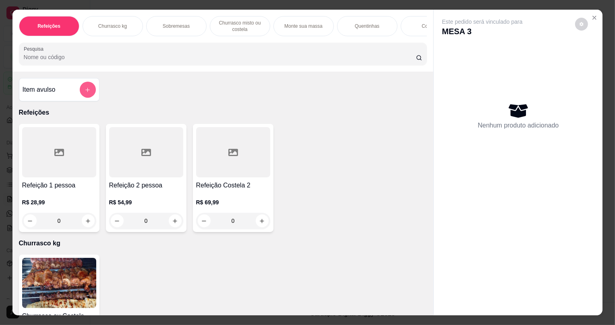
click at [85, 93] on icon "add-separate-item" at bounding box center [88, 90] width 6 height 6
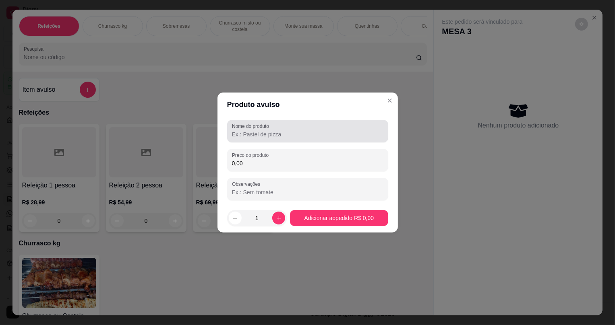
click at [277, 142] on div "Nome do produto" at bounding box center [307, 131] width 161 height 23
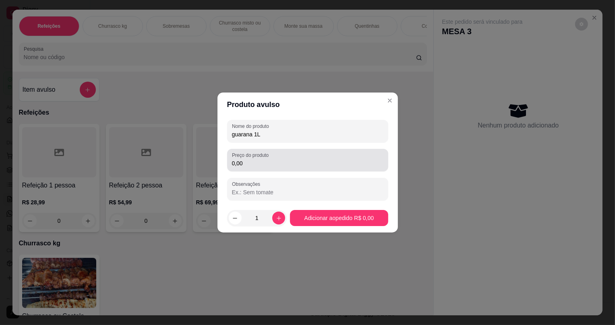
type input "guarana 1L"
click at [242, 168] on div "Preço do produto 0,00" at bounding box center [307, 160] width 161 height 23
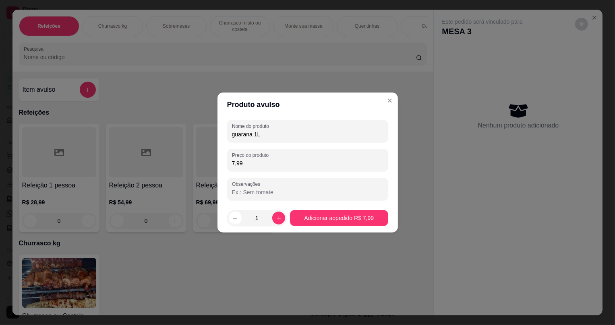
type input "7,99"
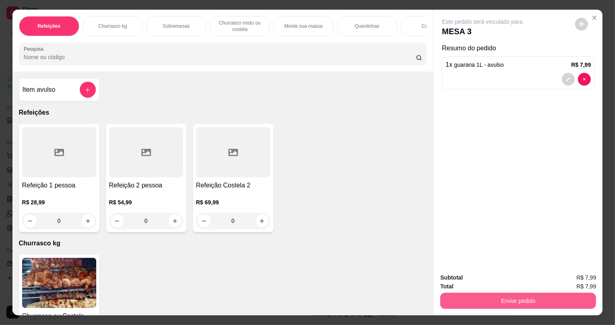
click at [464, 297] on button "Enviar pedido" at bounding box center [518, 301] width 156 height 16
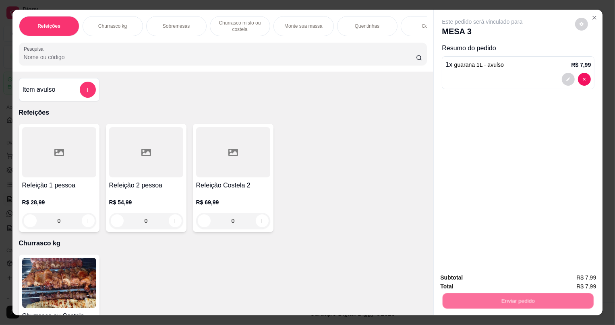
click at [460, 278] on button "Não registrar e enviar pedido" at bounding box center [492, 281] width 84 height 15
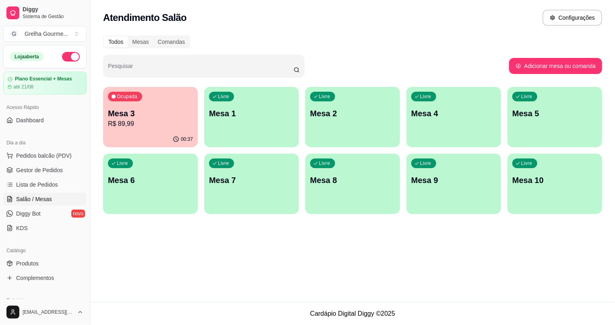
click at [142, 135] on div "00:37" at bounding box center [150, 140] width 95 height 16
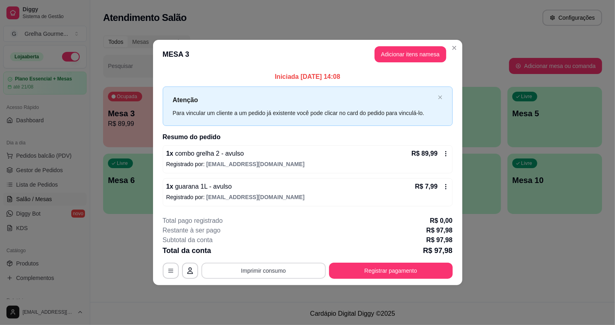
click at [305, 265] on button "Imprimir consumo" at bounding box center [263, 271] width 124 height 16
click at [282, 249] on button "IMPRESSORA" at bounding box center [267, 252] width 58 height 13
click at [354, 270] on button "Registrar pagamento" at bounding box center [391, 271] width 124 height 16
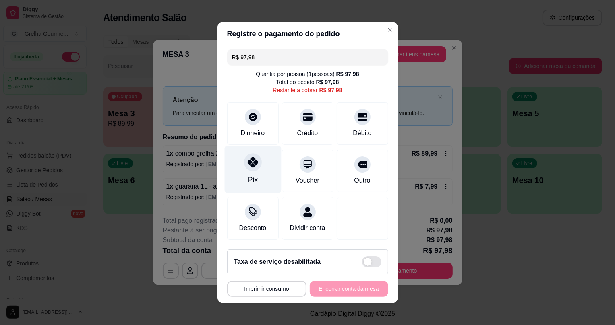
click at [243, 169] on div "Pix" at bounding box center [252, 169] width 57 height 47
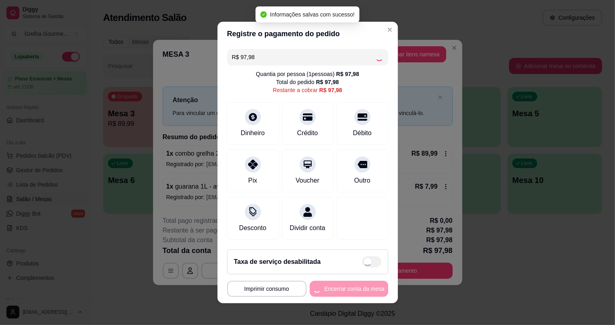
type input "R$ 0,00"
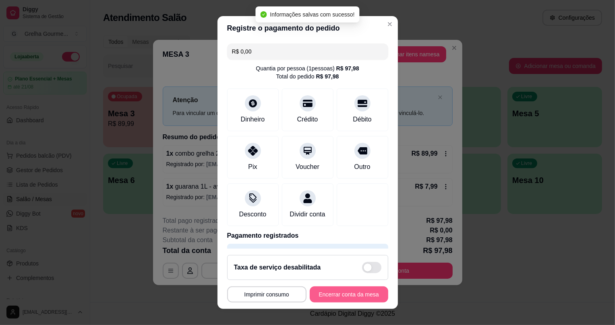
click at [330, 290] on button "Encerrar conta da mesa" at bounding box center [349, 295] width 79 height 16
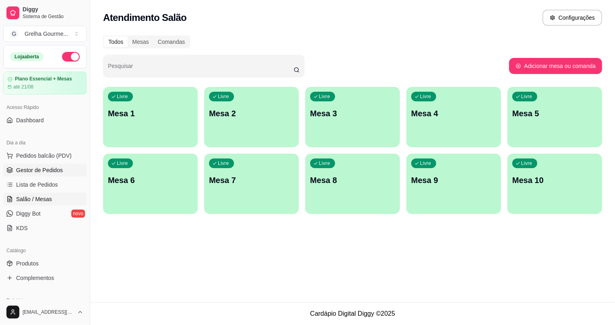
click at [29, 173] on span "Gestor de Pedidos" at bounding box center [39, 170] width 47 height 8
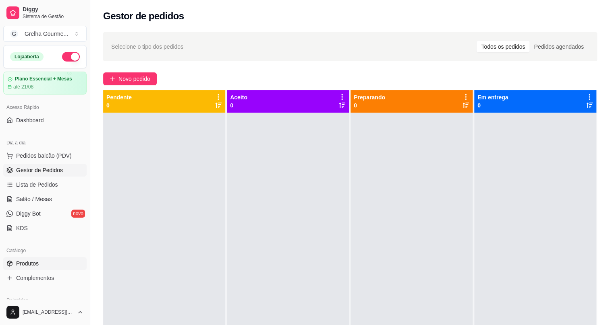
click at [25, 266] on span "Produtos" at bounding box center [27, 264] width 23 height 8
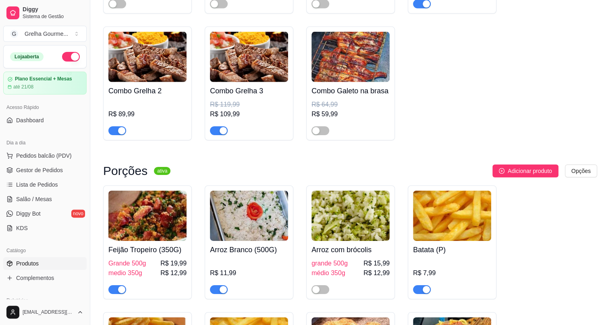
scroll to position [3186, 0]
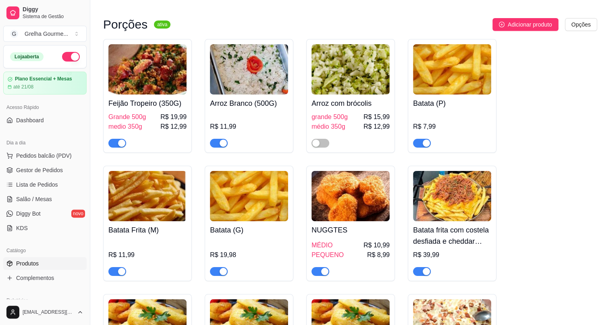
click at [113, 139] on span "button" at bounding box center [117, 143] width 18 height 9
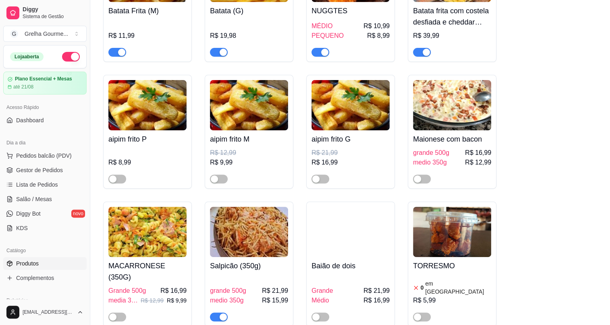
scroll to position [3479, 0]
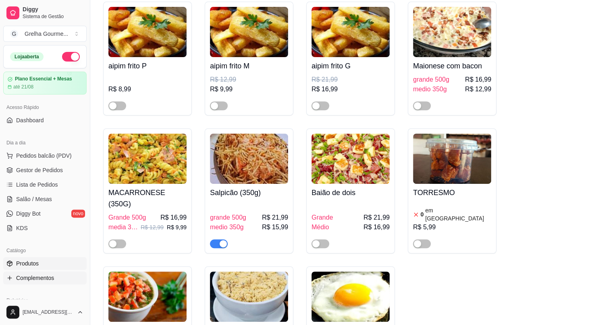
click at [36, 276] on span "Complementos" at bounding box center [35, 278] width 38 height 8
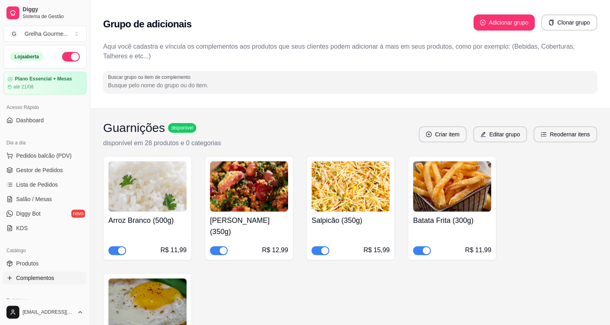
scroll to position [73, 0]
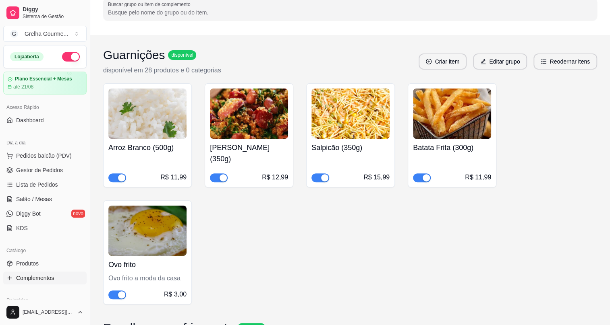
click at [213, 155] on div "Feijao Tropeiro (350g) R$ 12,99" at bounding box center [249, 161] width 78 height 44
click at [218, 174] on span "button" at bounding box center [219, 178] width 18 height 9
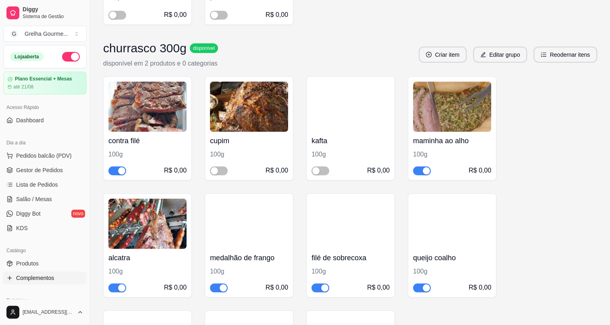
scroll to position [952, 0]
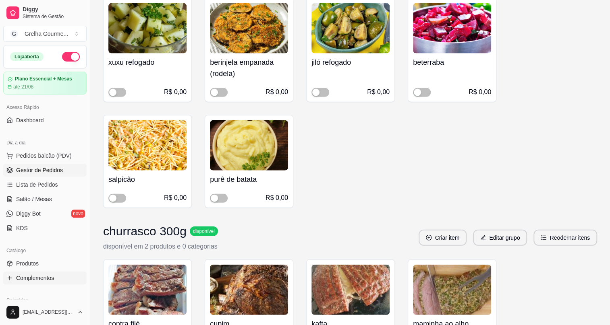
click at [48, 173] on span "Gestor de Pedidos" at bounding box center [39, 170] width 47 height 8
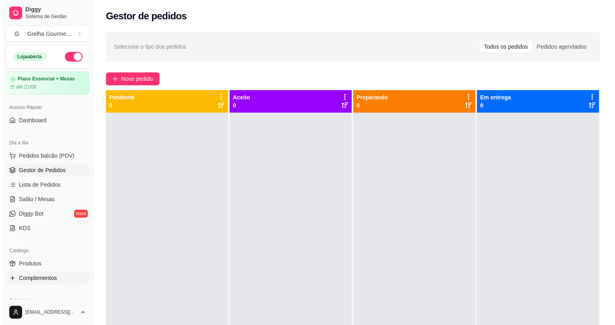
scroll to position [36, 0]
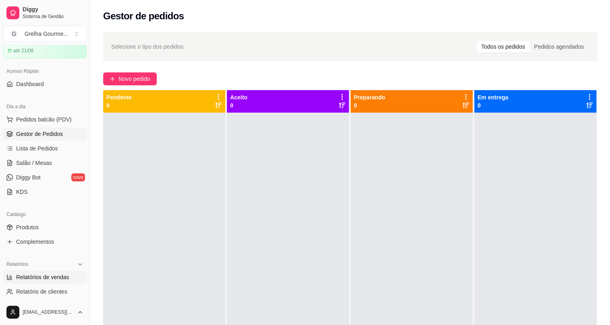
click at [30, 278] on span "Relatórios de vendas" at bounding box center [42, 278] width 53 height 8
select select "ALL"
select select "0"
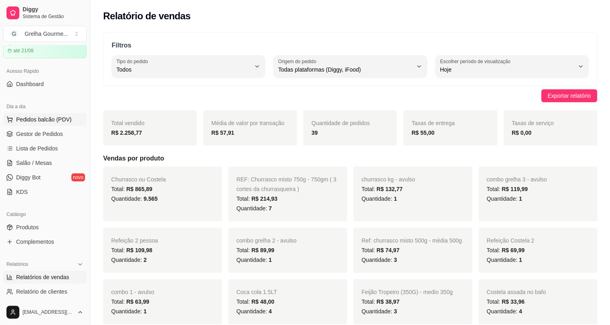
click at [50, 121] on span "Pedidos balcão (PDV)" at bounding box center [44, 120] width 56 height 8
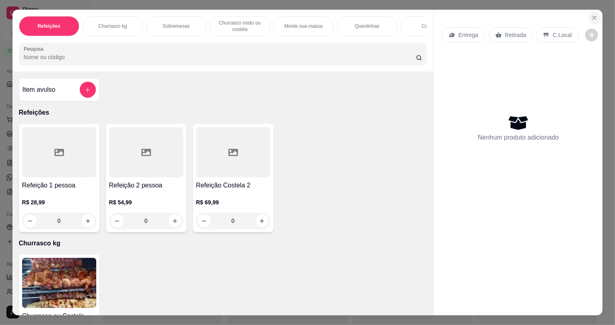
click at [596, 15] on button "Close" at bounding box center [594, 17] width 13 height 13
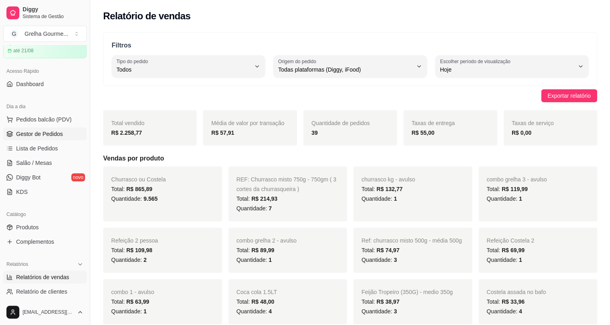
click at [55, 131] on span "Gestor de Pedidos" at bounding box center [39, 134] width 47 height 8
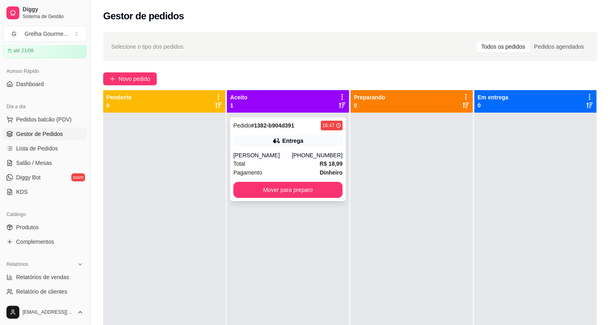
click at [233, 139] on div "Entrega" at bounding box center [287, 140] width 109 height 11
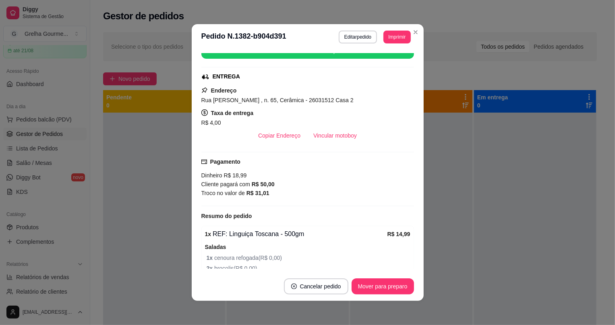
scroll to position [146, 0]
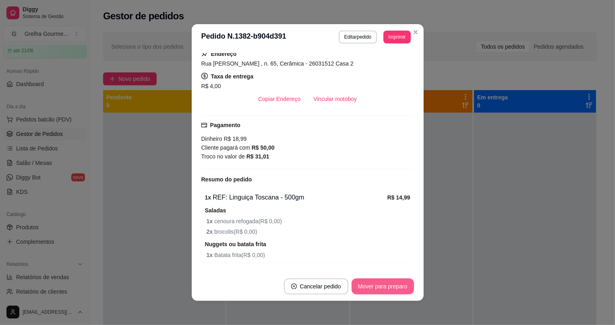
click at [392, 280] on button "Mover para preparo" at bounding box center [383, 287] width 62 height 16
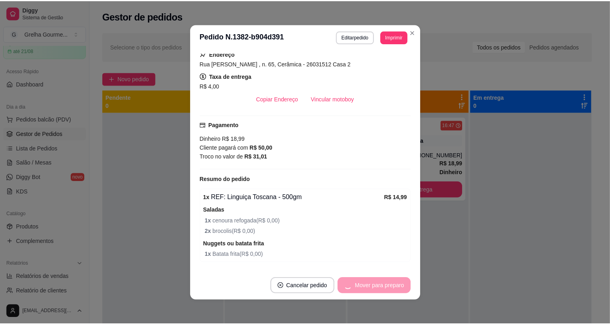
scroll to position [172, 0]
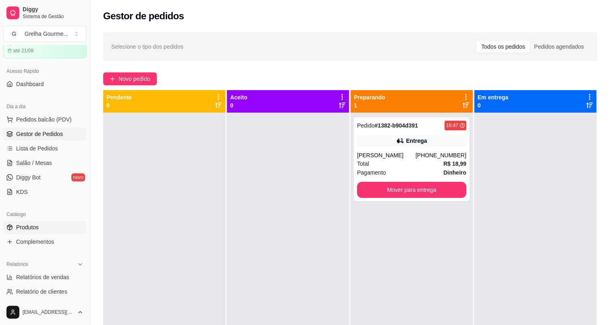
click at [37, 228] on span "Produtos" at bounding box center [27, 228] width 23 height 8
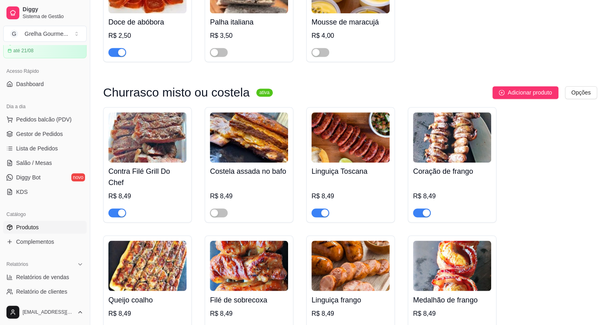
scroll to position [696, 0]
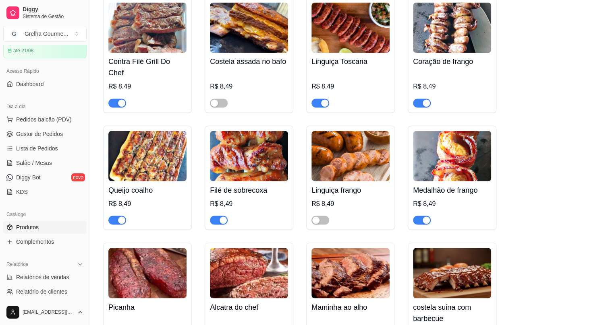
click at [113, 216] on span "button" at bounding box center [117, 220] width 18 height 9
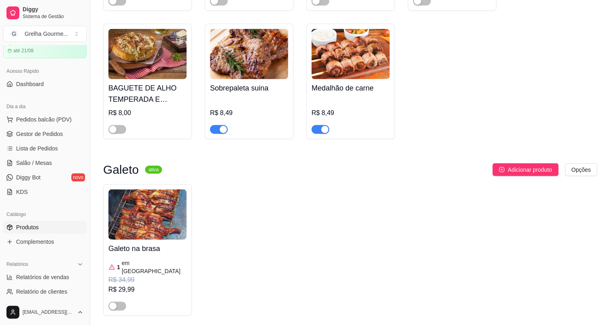
scroll to position [1209, 0]
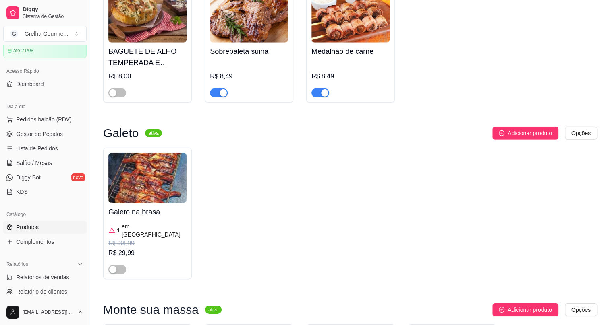
click at [321, 89] on div "button" at bounding box center [324, 92] width 7 height 7
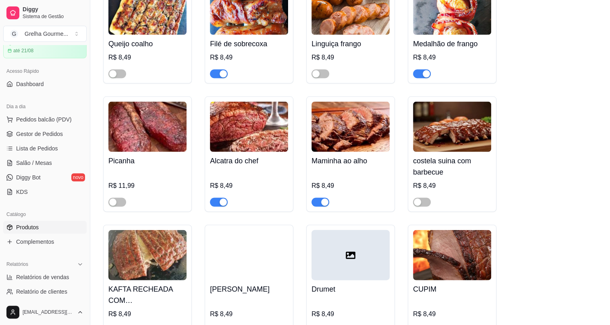
scroll to position [806, 0]
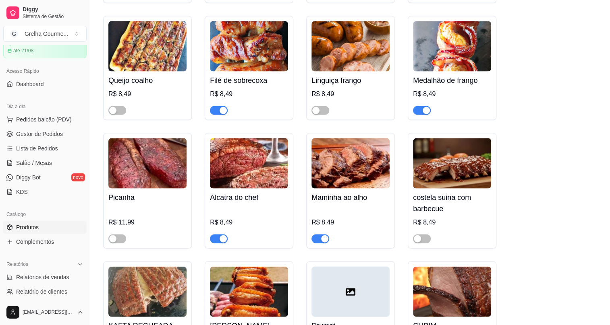
click at [422, 106] on button "button" at bounding box center [422, 110] width 18 height 9
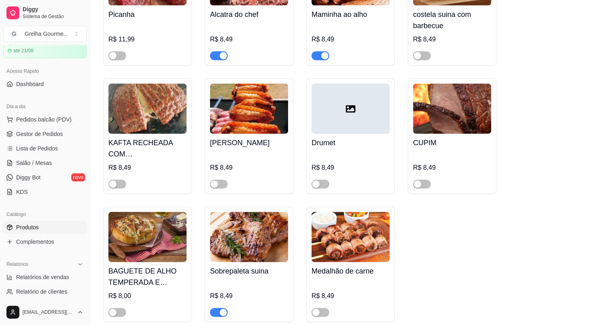
scroll to position [1099, 0]
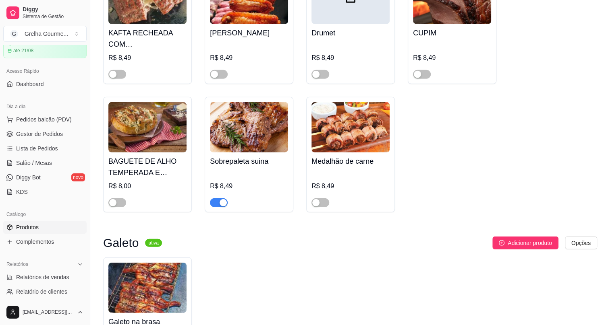
click at [219, 198] on div at bounding box center [219, 203] width 18 height 10
click at [222, 199] on div "button" at bounding box center [223, 202] width 7 height 7
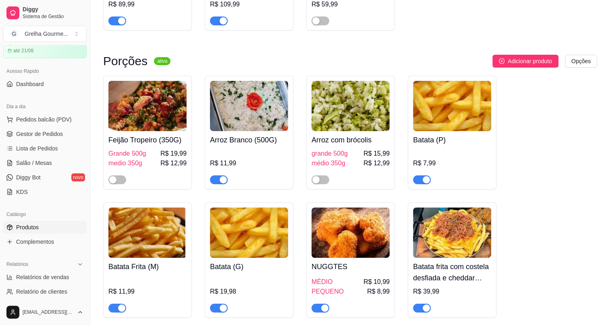
scroll to position [3296, 0]
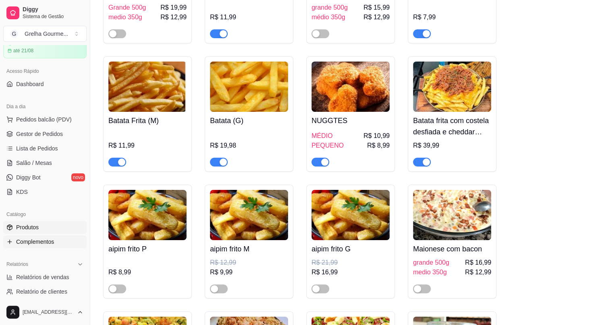
click at [52, 237] on link "Complementos" at bounding box center [44, 242] width 83 height 13
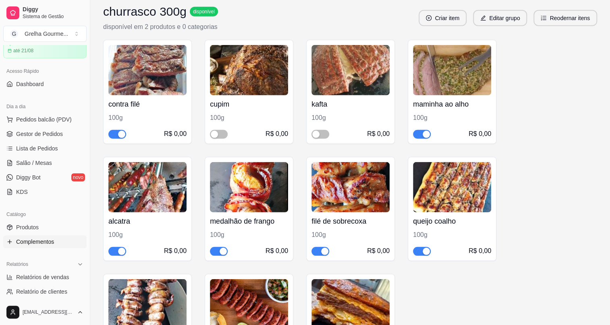
scroll to position [1135, 0]
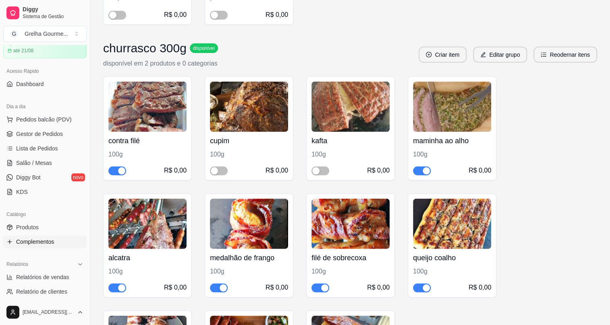
click at [414, 284] on span "button" at bounding box center [422, 288] width 18 height 9
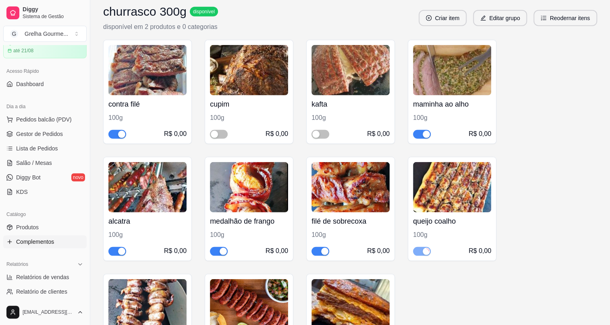
scroll to position [1209, 0]
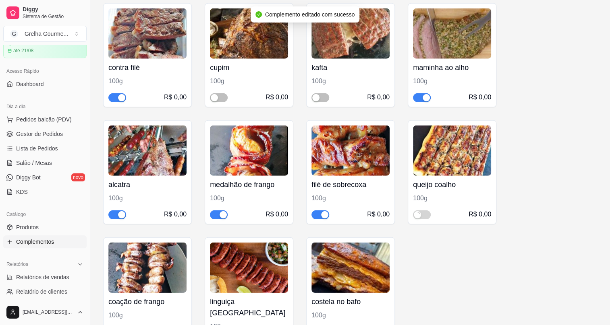
click at [214, 193] on div "medalhão de frango 100g R$ 0,00" at bounding box center [249, 172] width 89 height 104
click at [222, 211] on div "button" at bounding box center [223, 214] width 7 height 7
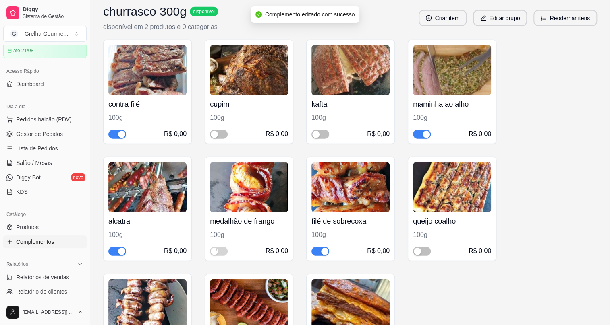
scroll to position [1135, 0]
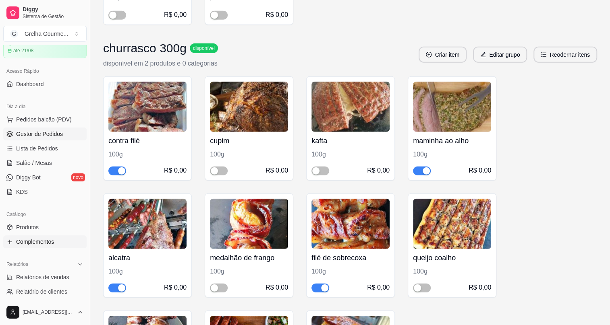
click at [45, 133] on span "Gestor de Pedidos" at bounding box center [39, 134] width 47 height 8
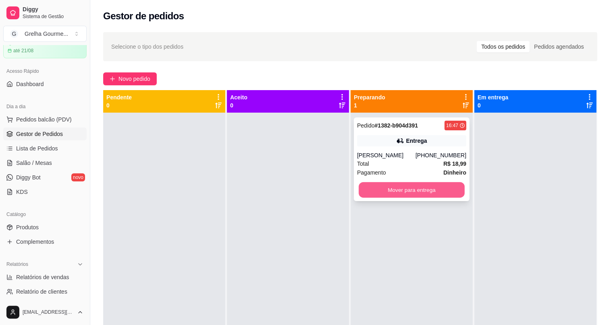
click at [406, 193] on button "Mover para entrega" at bounding box center [412, 190] width 106 height 16
